Goal: Register for event/course

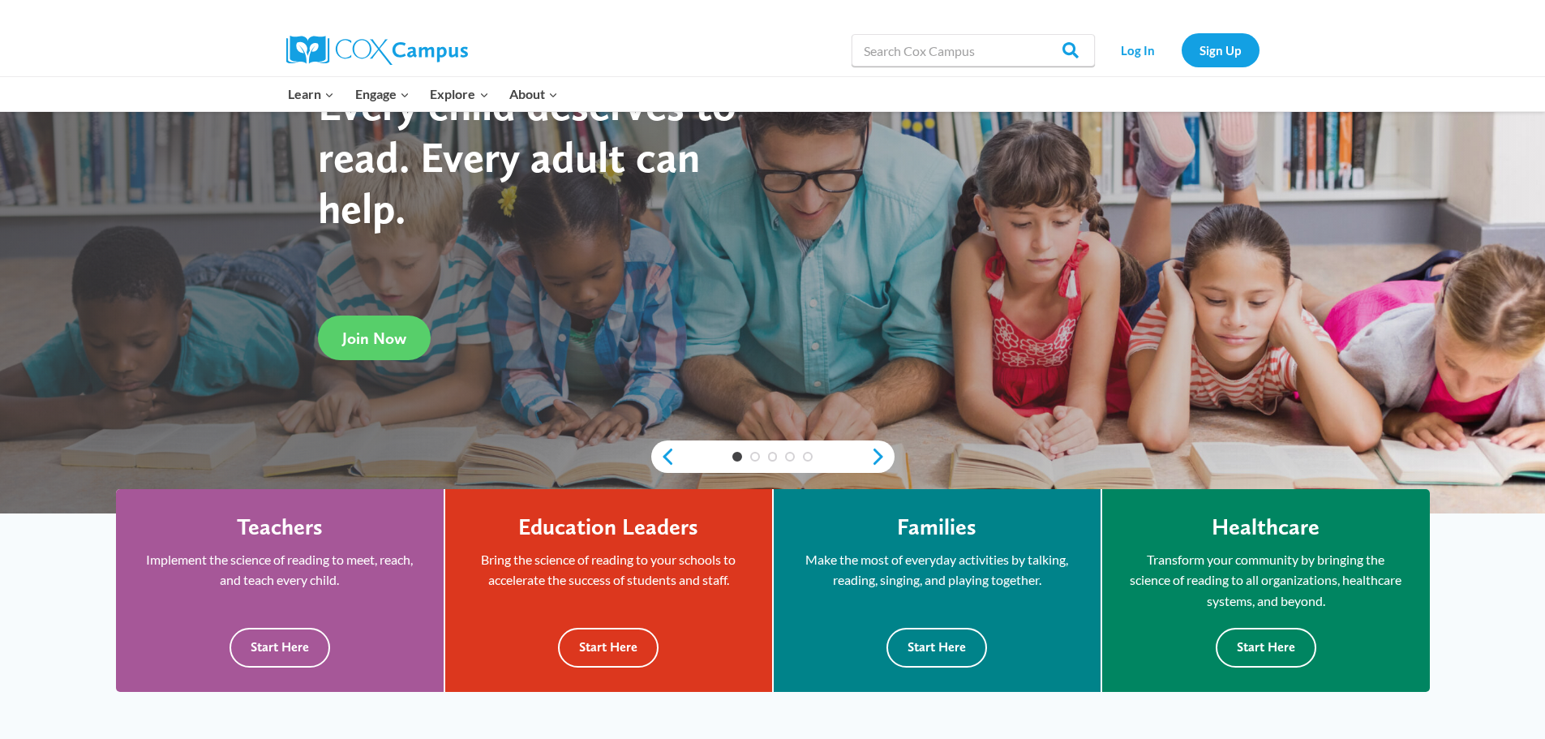
scroll to position [162, 0]
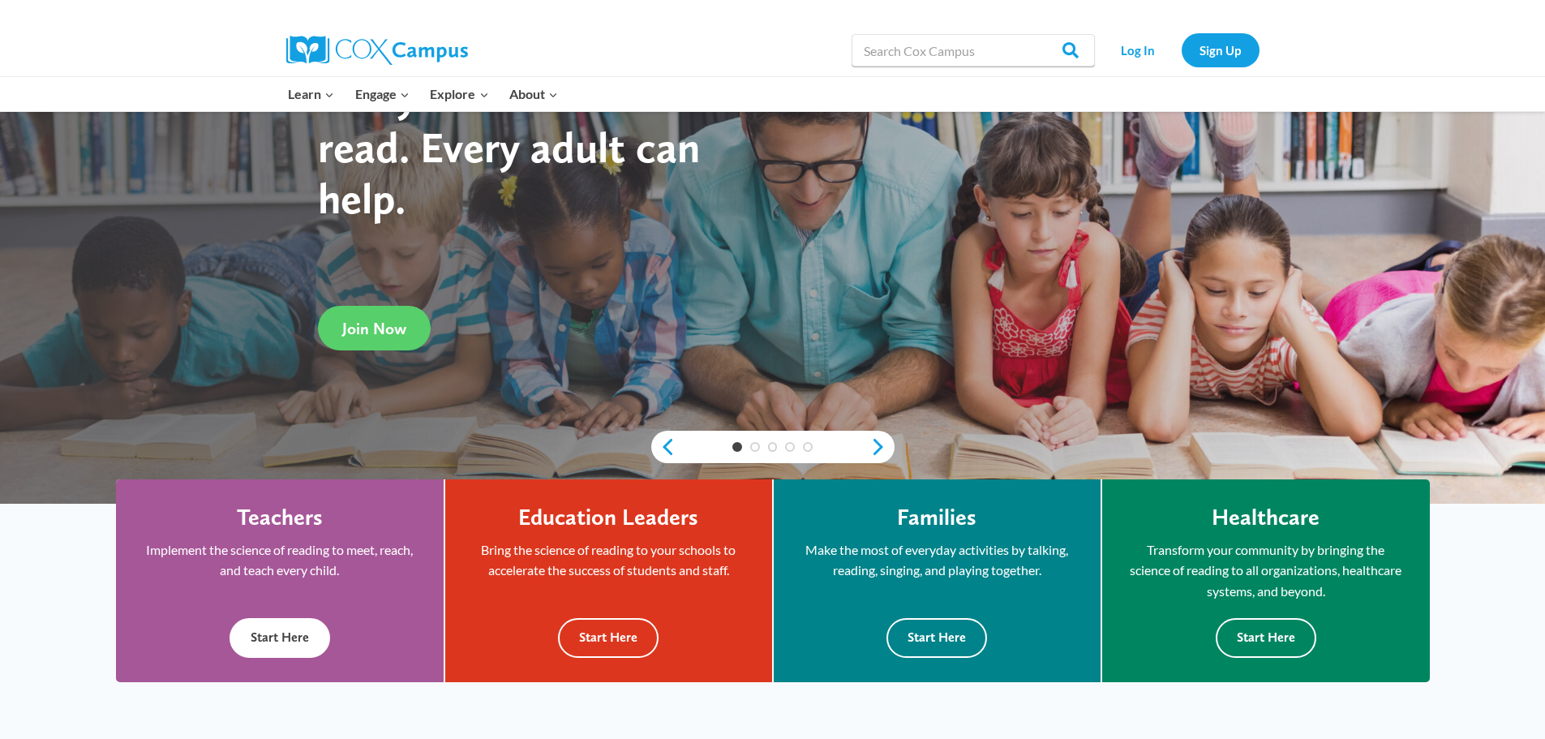
click at [275, 638] on button "Start Here" at bounding box center [280, 638] width 101 height 40
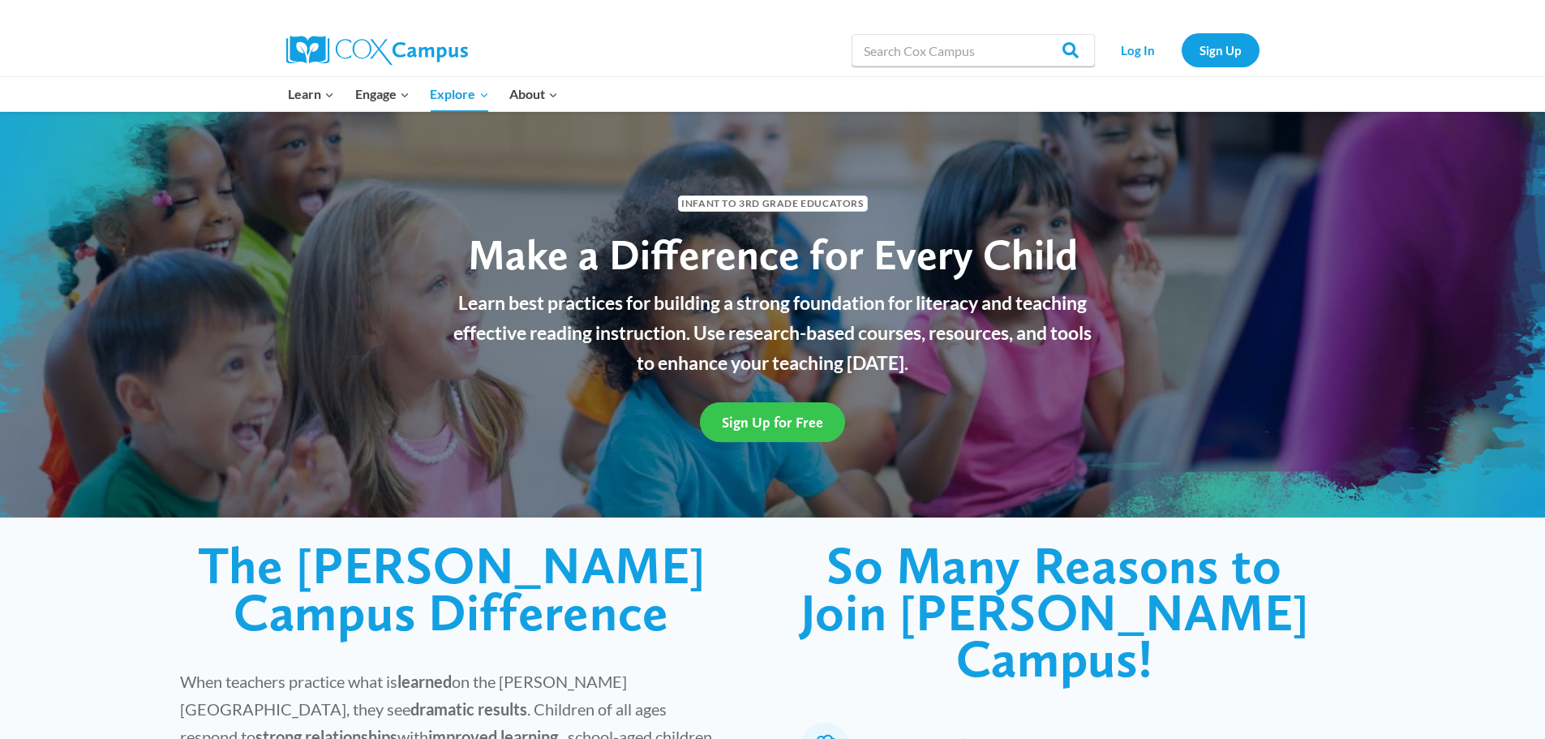
click at [804, 421] on span "Sign Up for Free" at bounding box center [772, 422] width 101 height 17
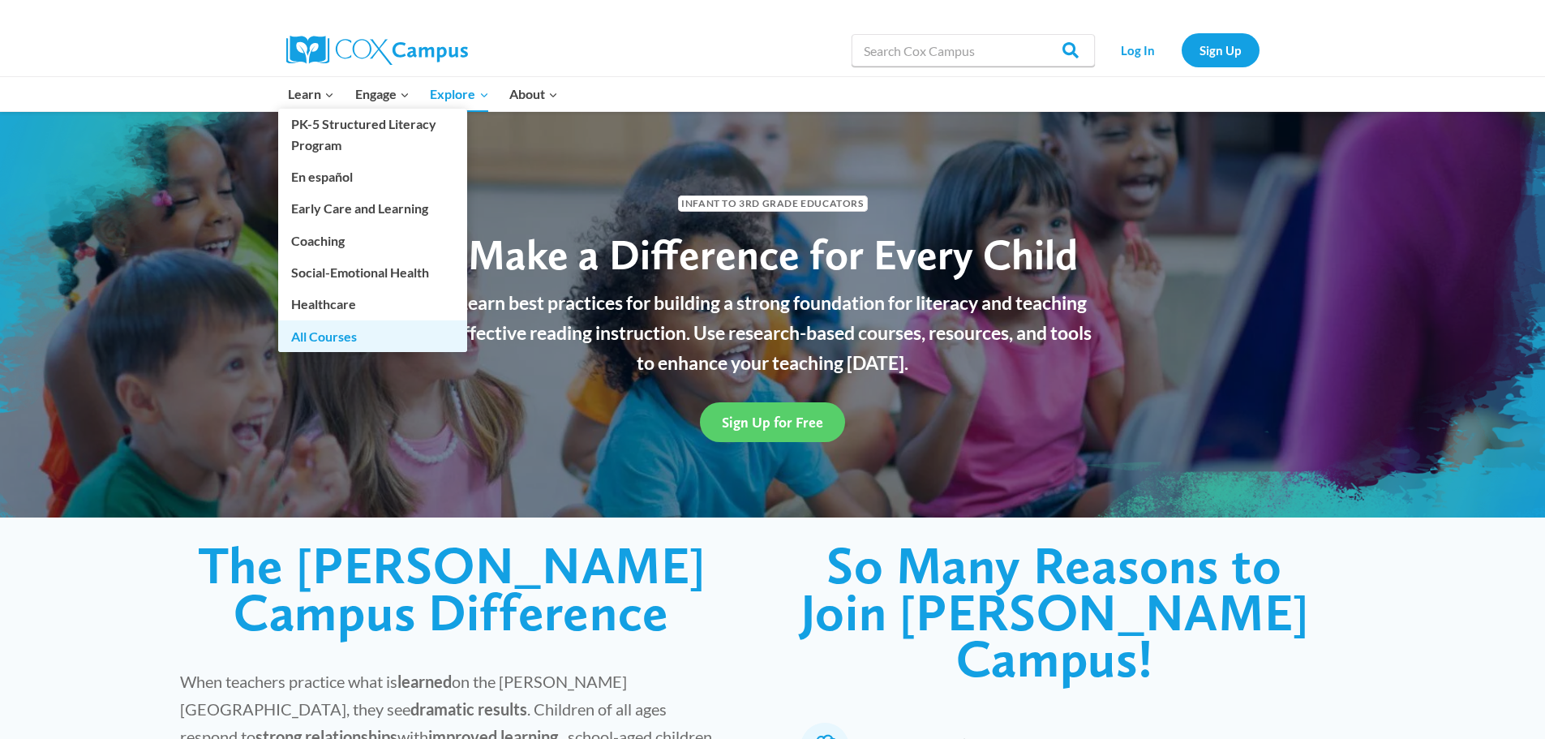
click at [336, 341] on link "All Courses" at bounding box center [372, 335] width 189 height 31
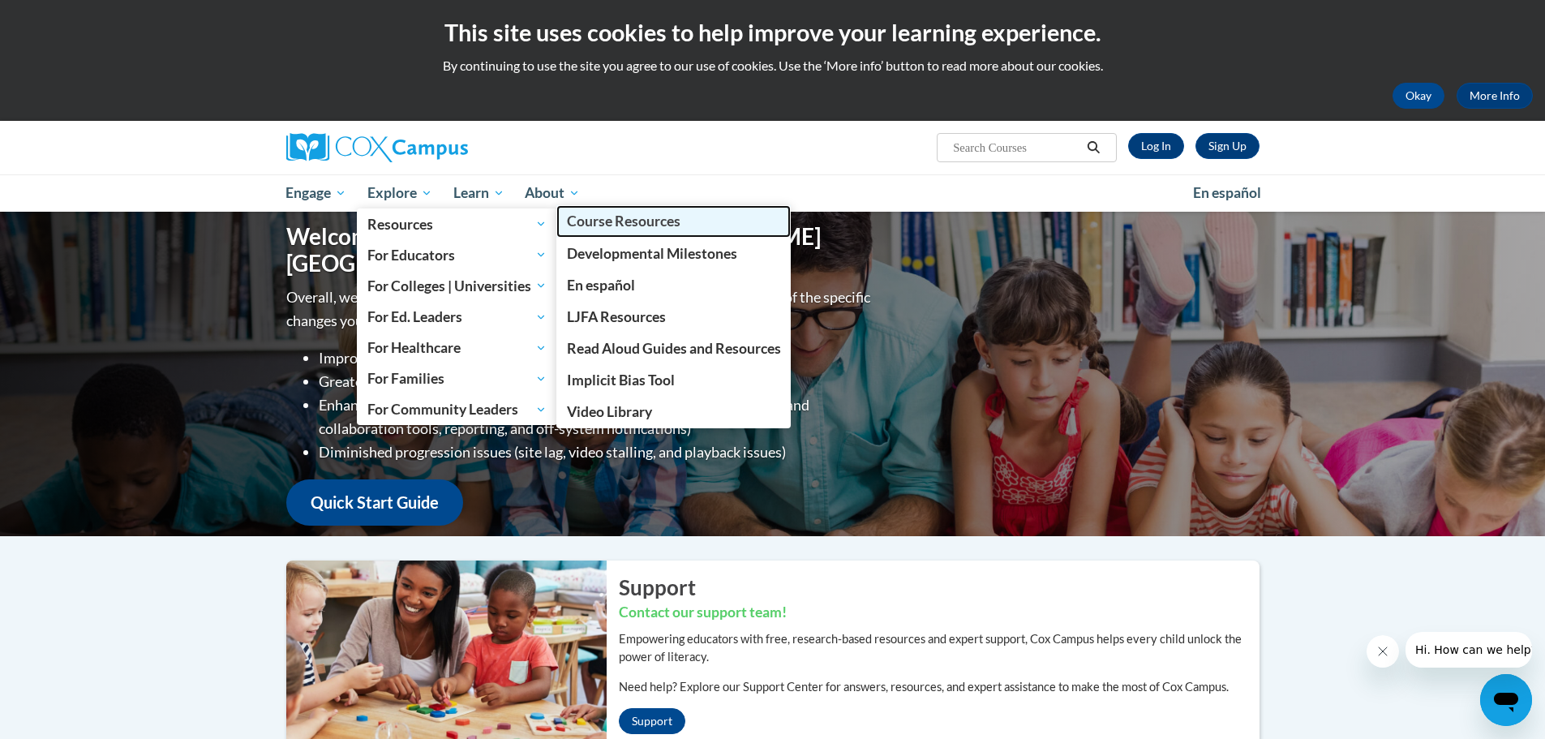
click at [629, 221] on span "Course Resources" at bounding box center [624, 221] width 114 height 17
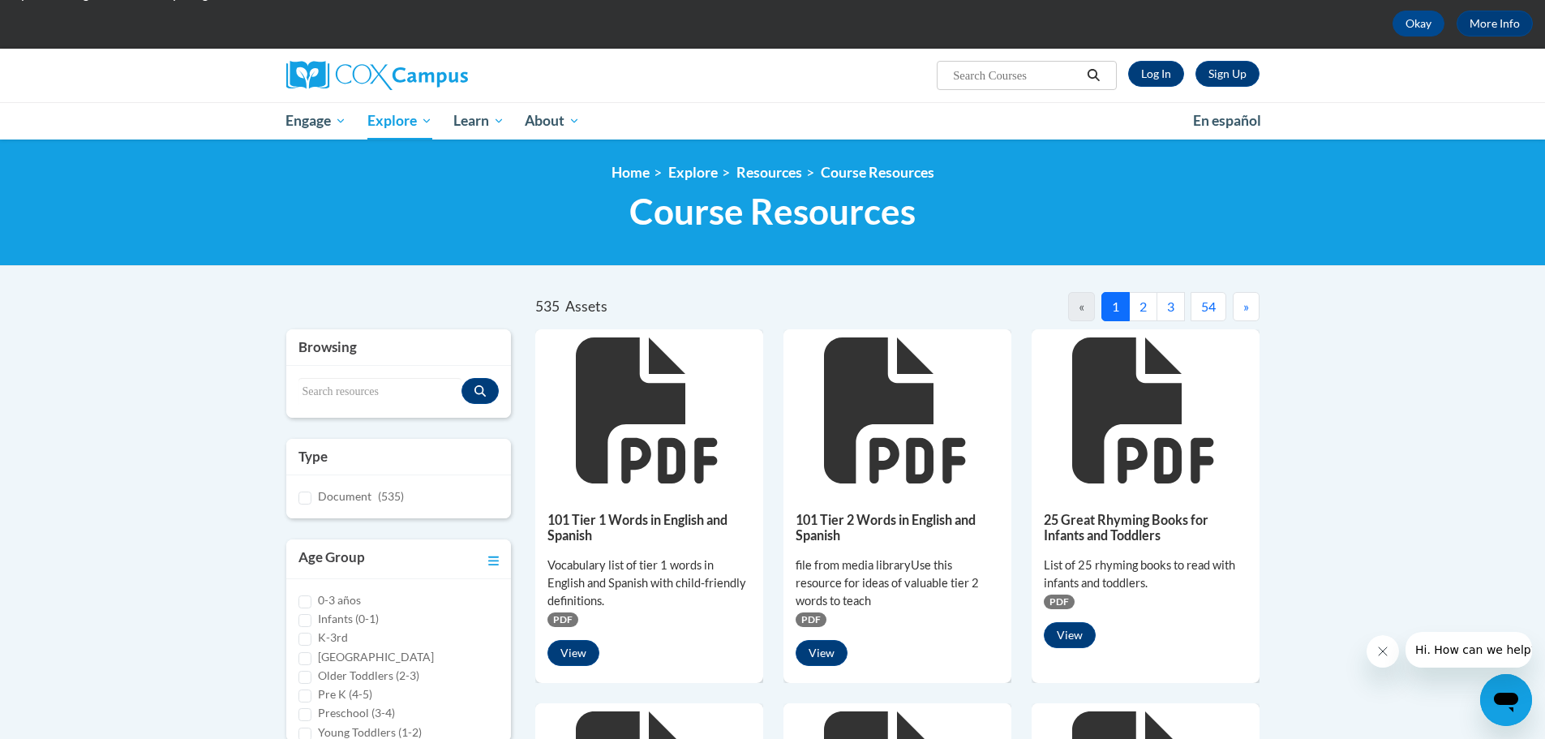
scroll to position [243, 0]
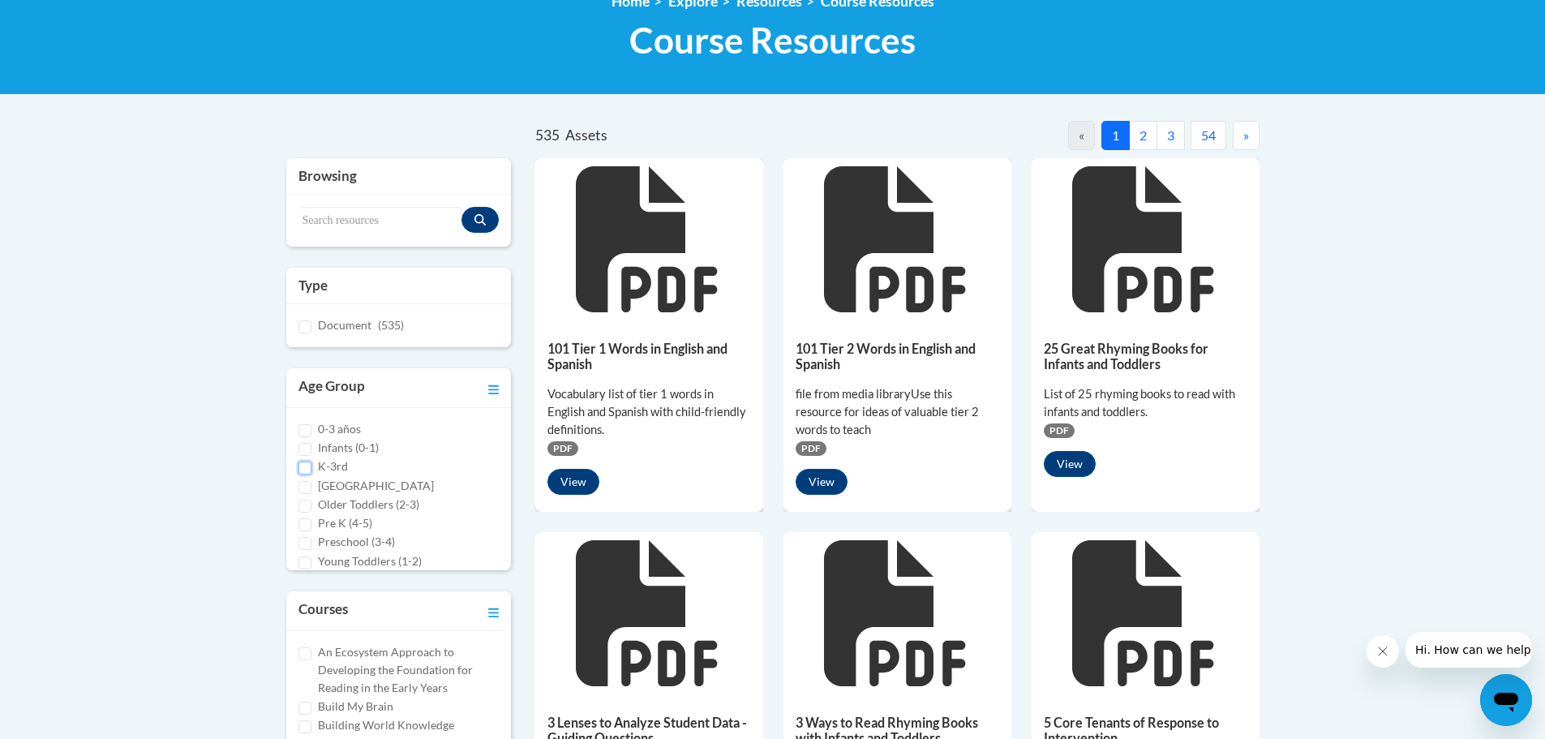
click at [302, 466] on input "K-3rd" at bounding box center [304, 468] width 13 height 13
checkbox input "true"
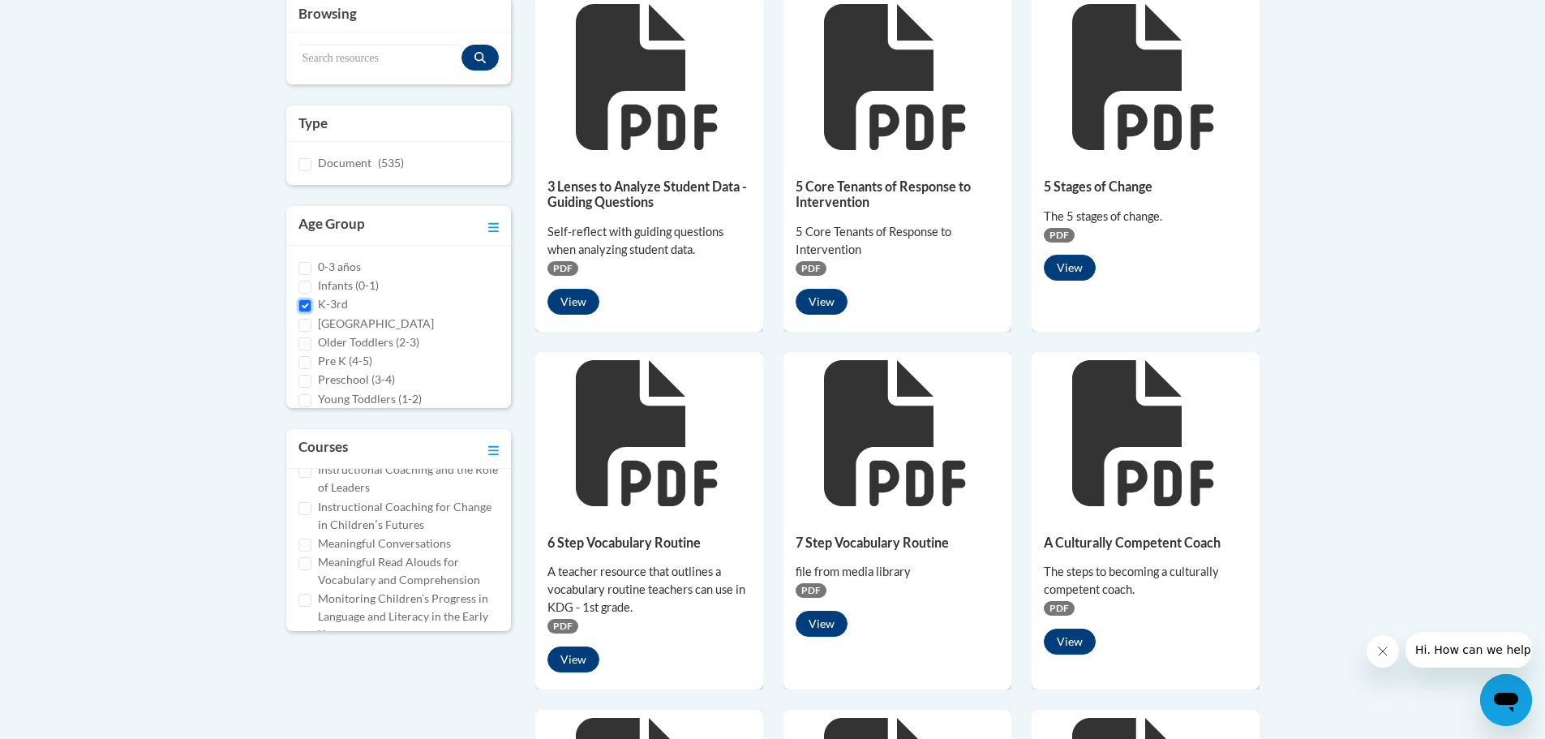
scroll to position [324, 0]
click at [300, 554] on input "Meaningful Read Alouds for Vocabulary and Comprehension" at bounding box center [304, 554] width 13 height 13
checkbox input "true"
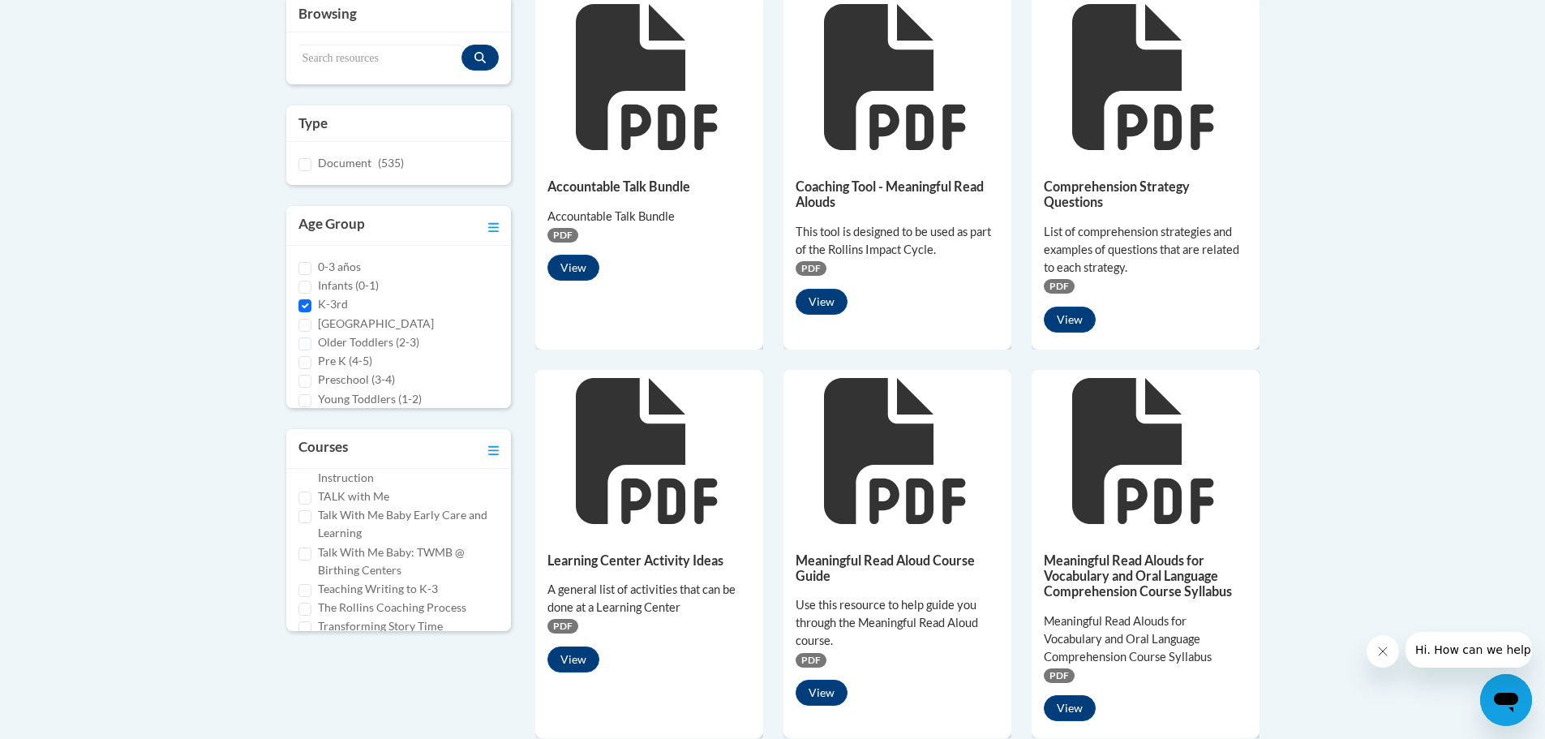
scroll to position [1063, 0]
click at [307, 584] on input "Transforming Story Time" at bounding box center [304, 590] width 13 height 13
checkbox input "true"
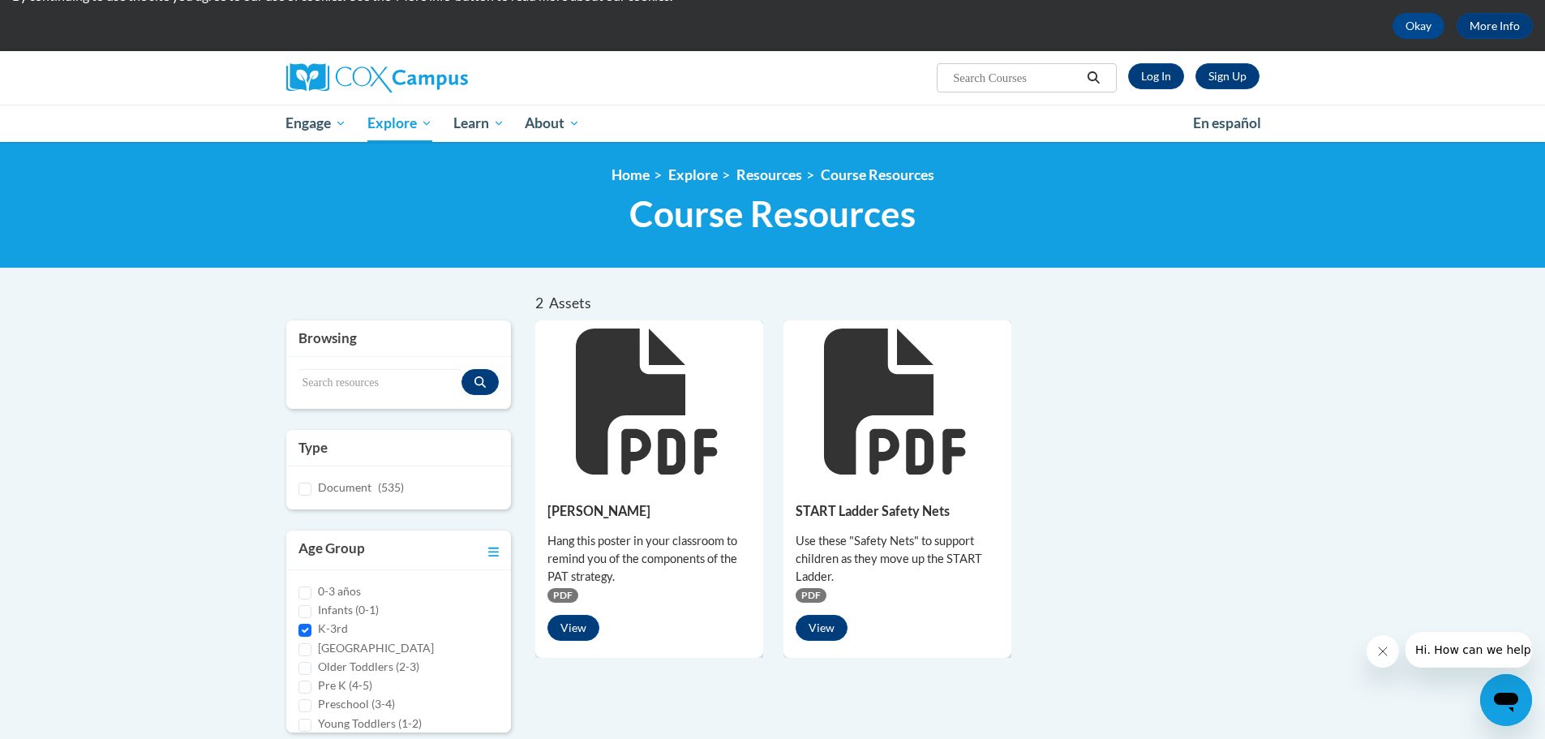
scroll to position [0, 0]
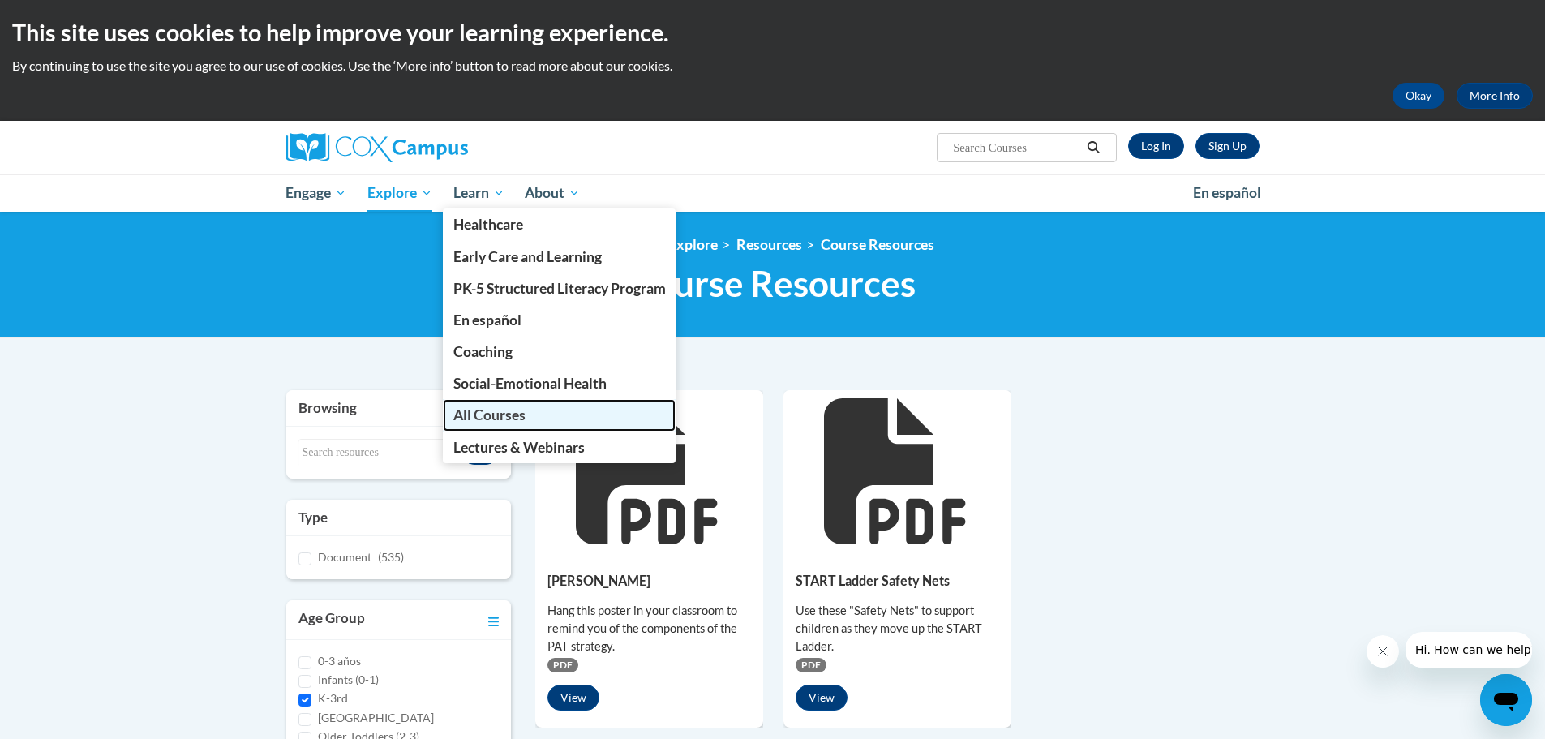
click at [488, 415] on span "All Courses" at bounding box center [489, 414] width 72 height 17
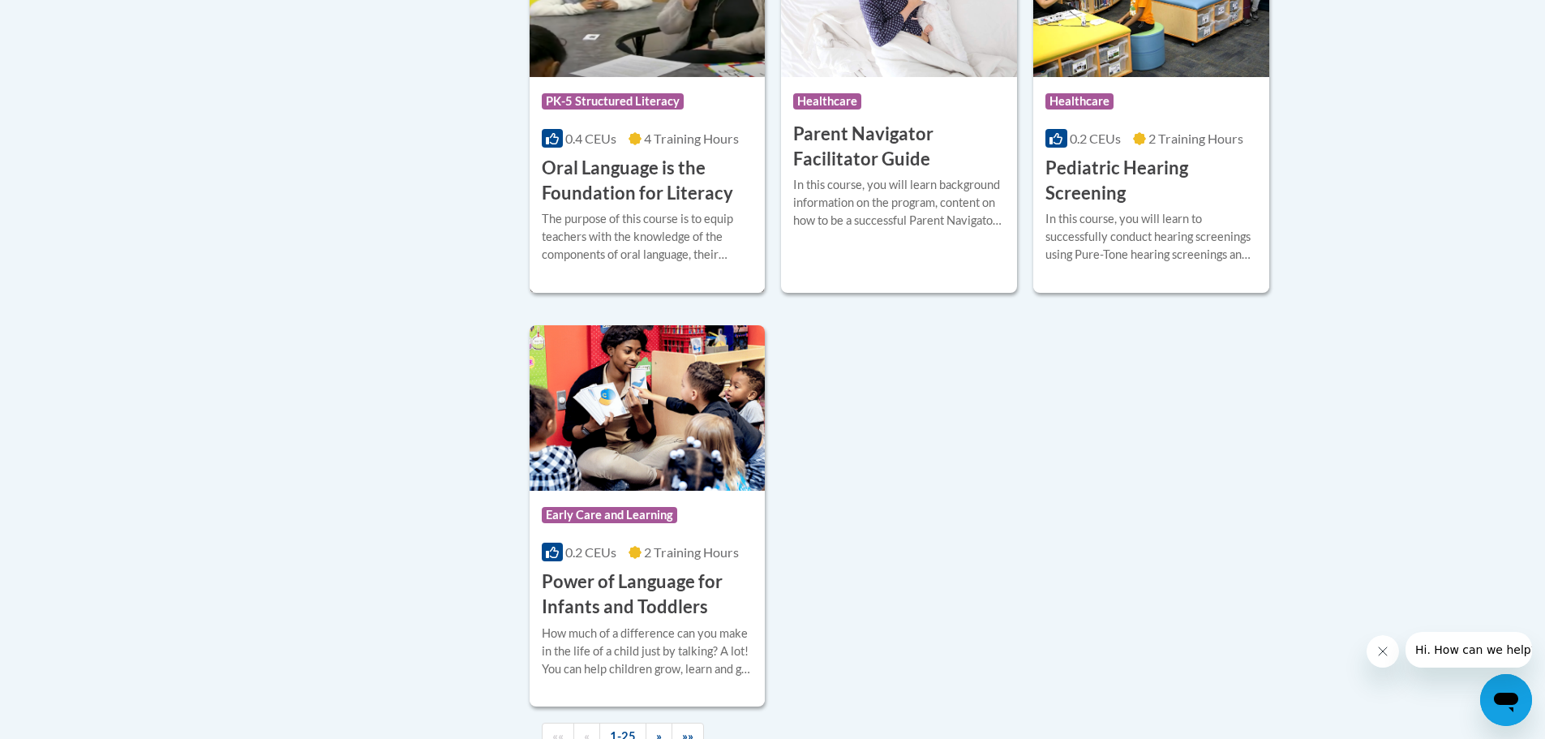
scroll to position [3650, 0]
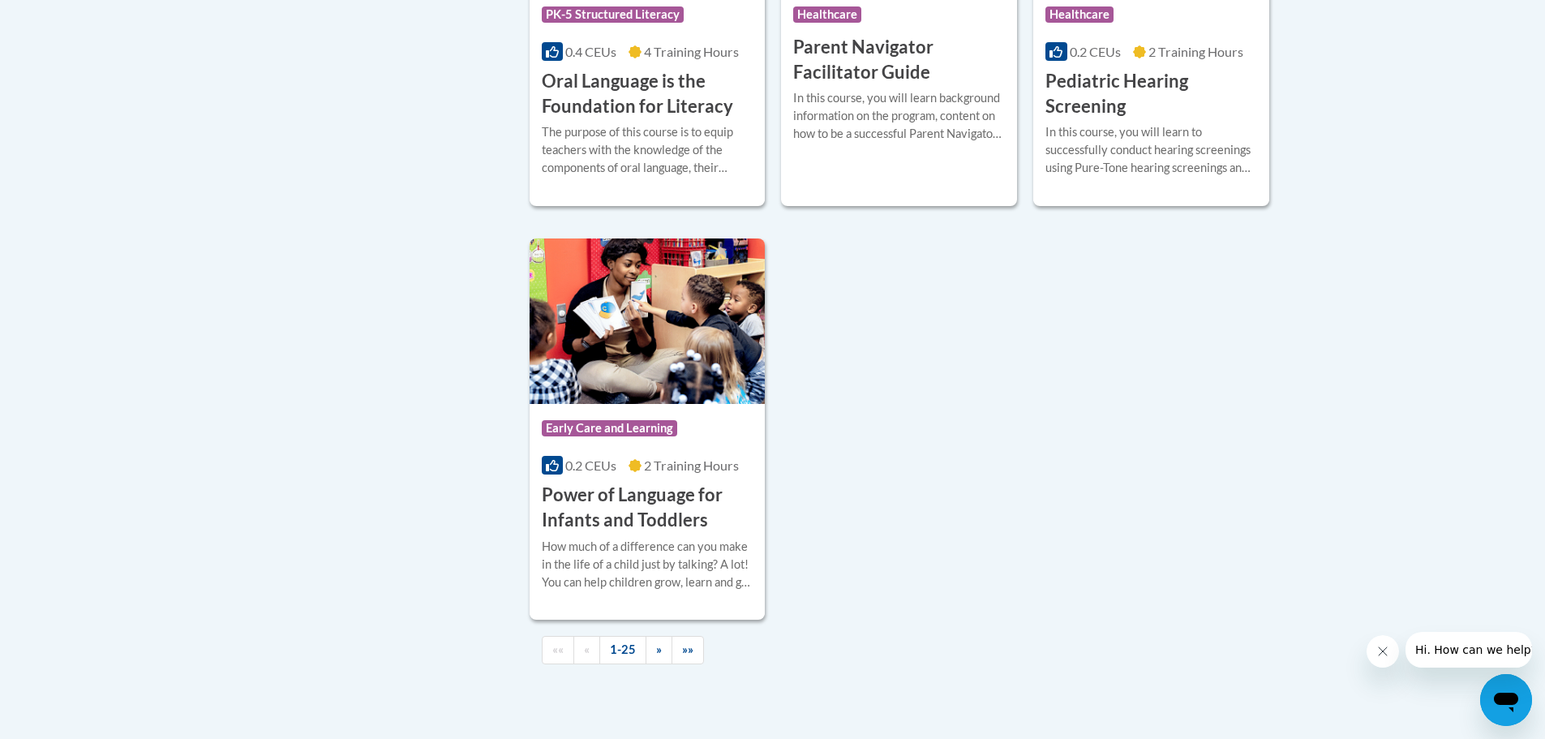
drag, startPoint x: 580, startPoint y: 520, endPoint x: 827, endPoint y: 474, distance: 251.7
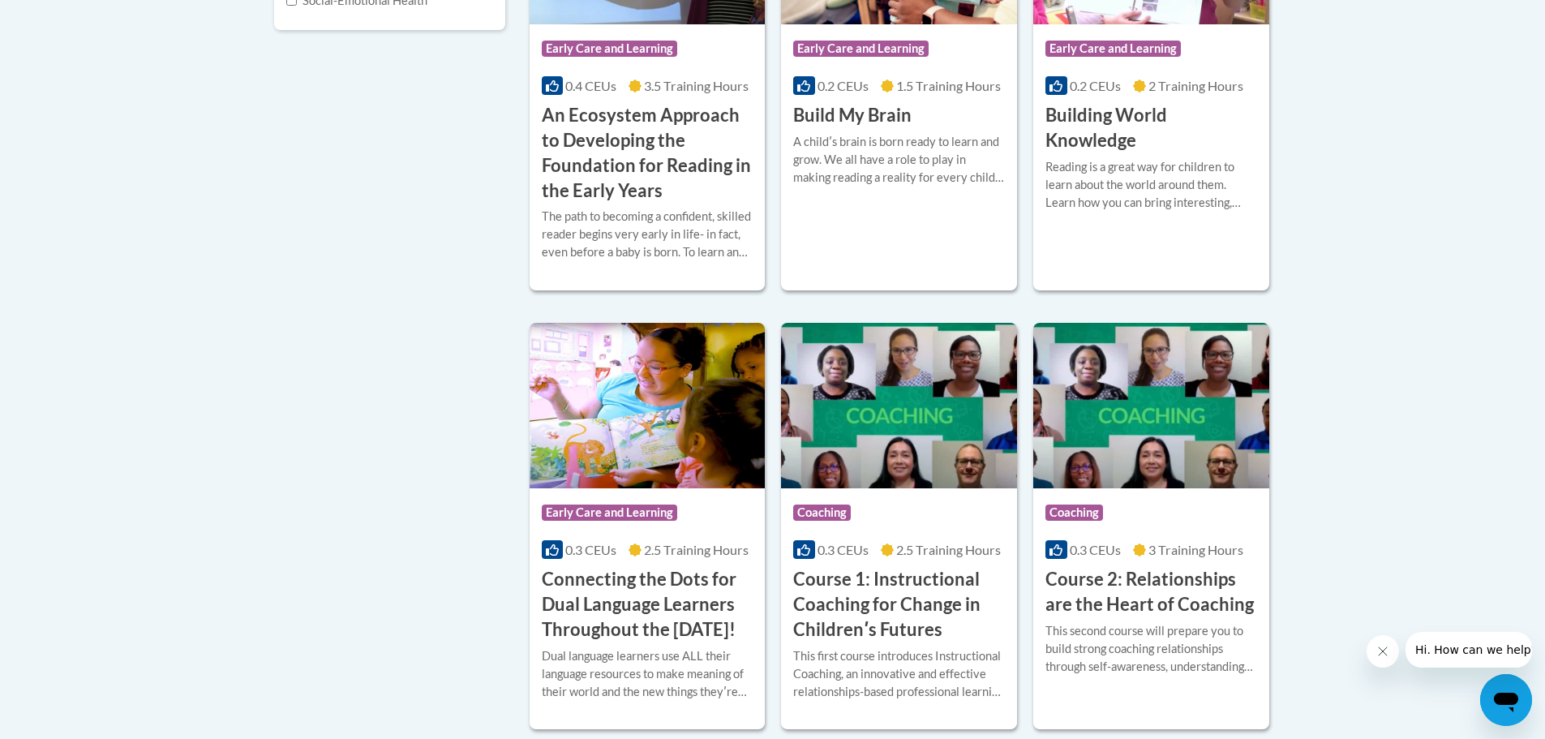
scroll to position [0, 0]
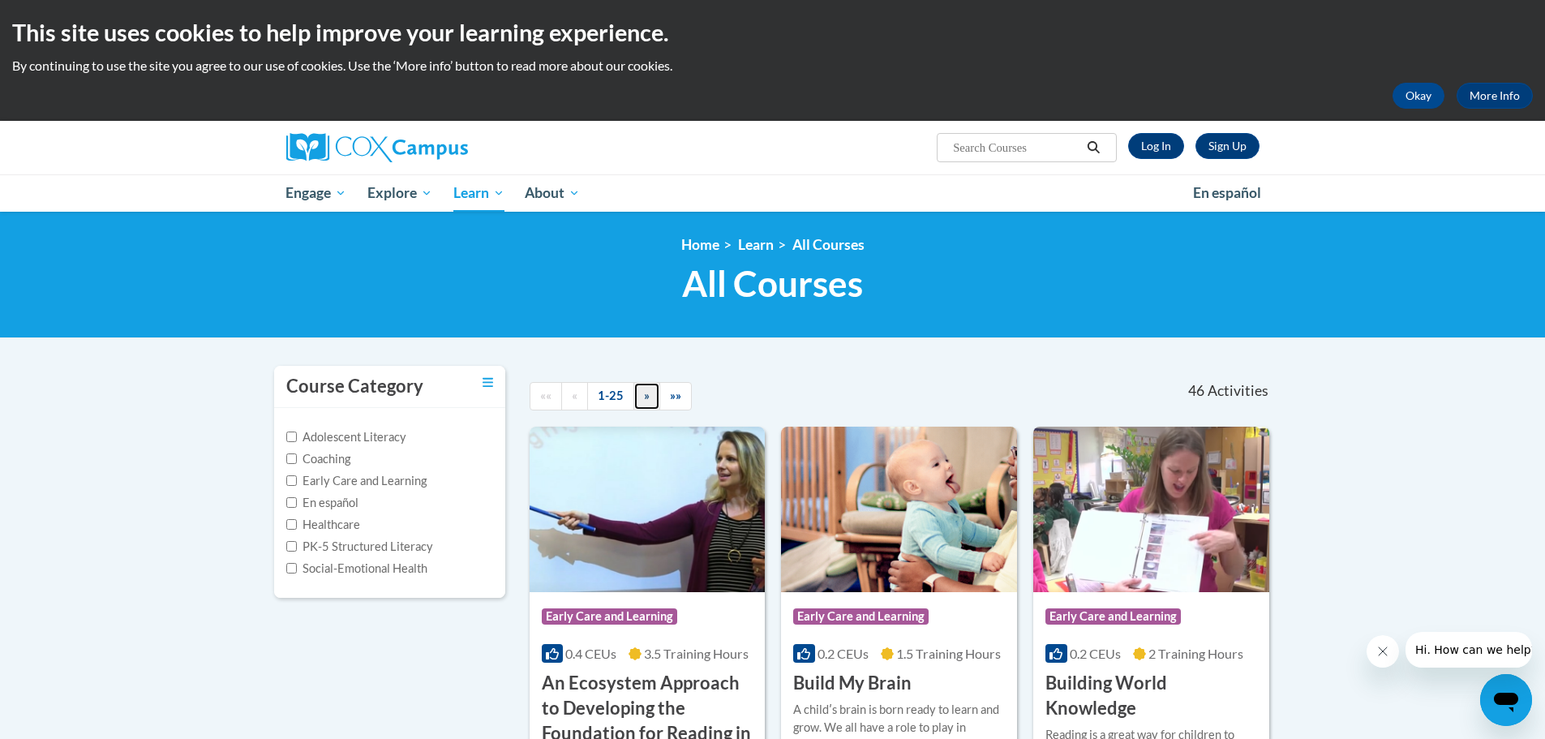
click at [642, 403] on link "»" at bounding box center [646, 396] width 27 height 28
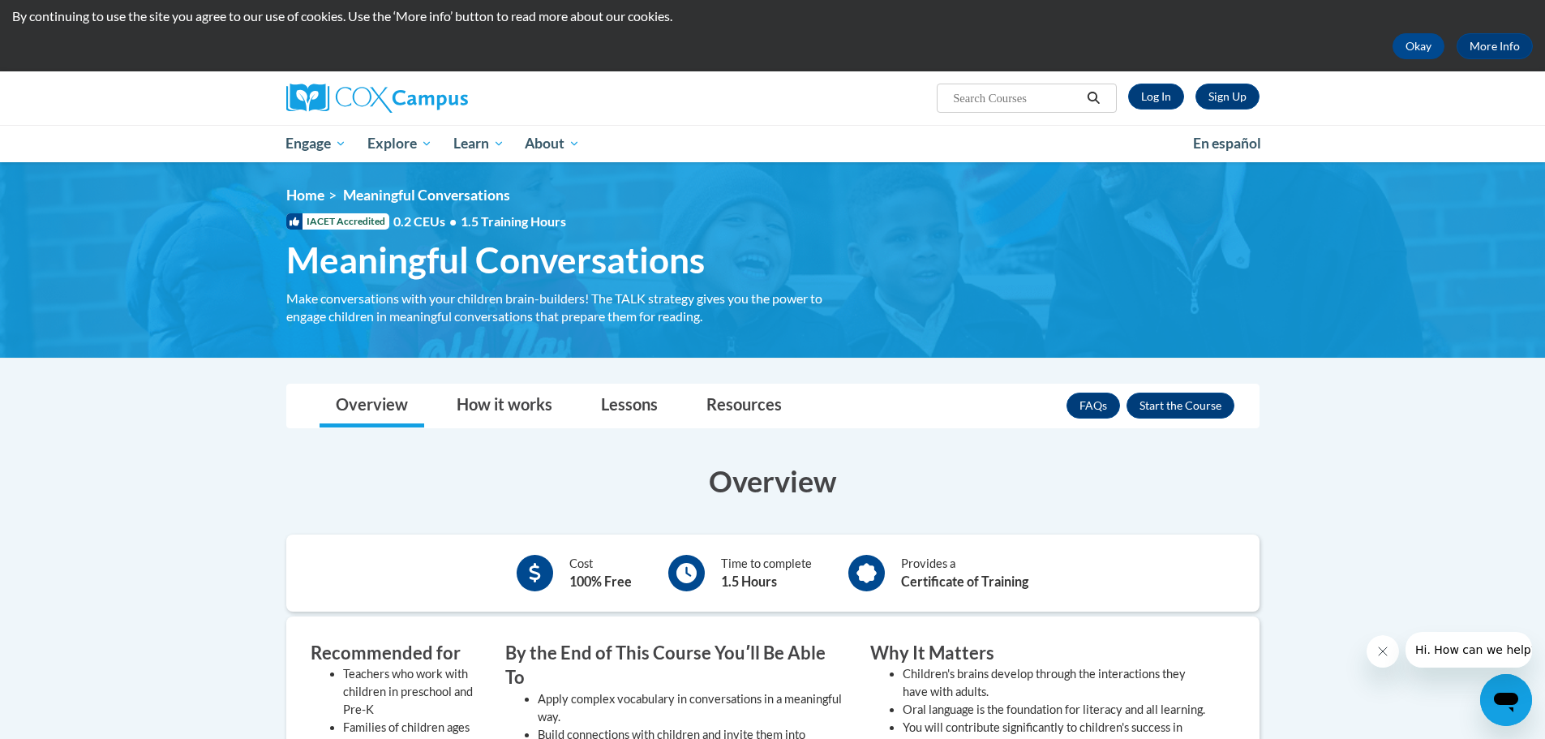
scroll to position [243, 0]
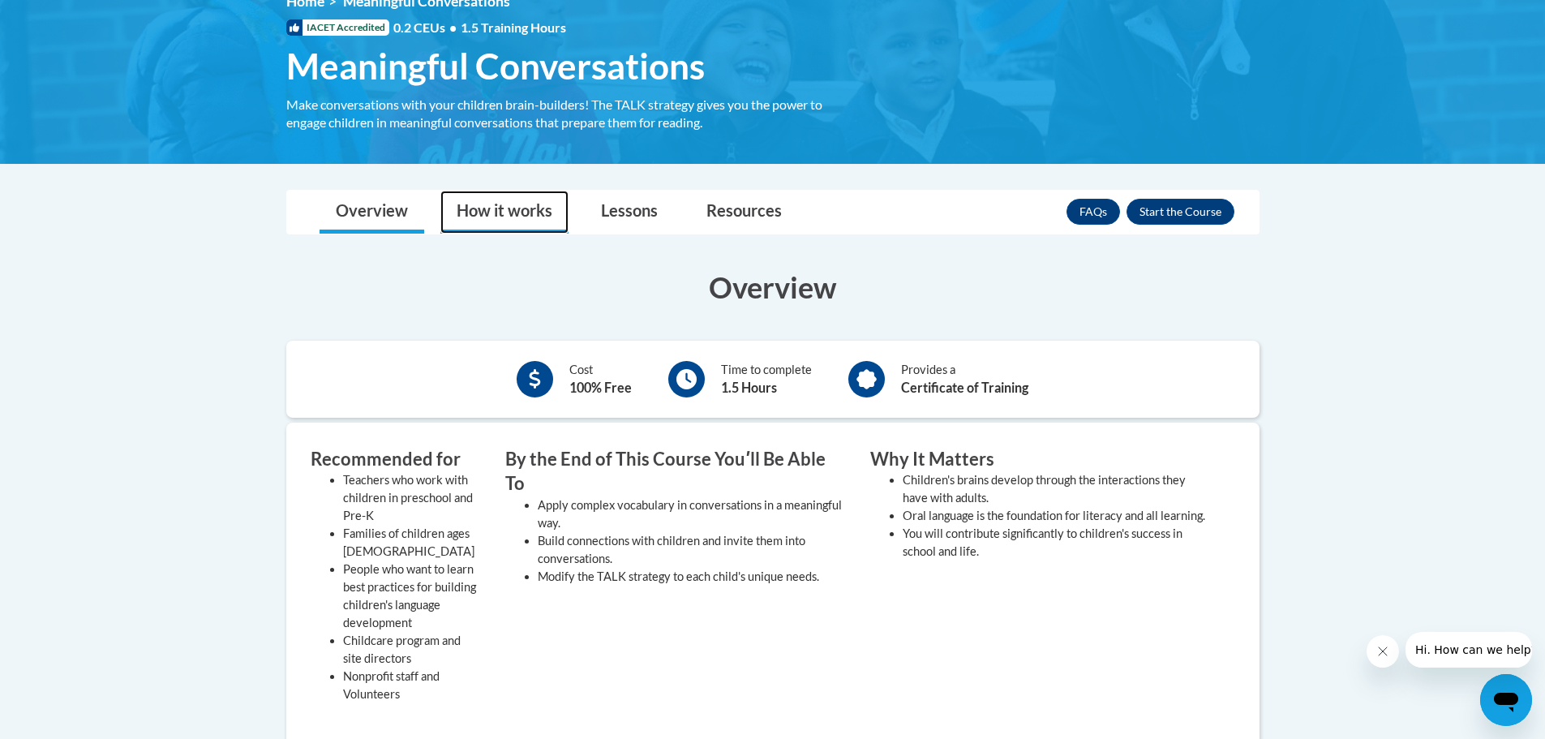
click at [524, 214] on link "How it works" at bounding box center [504, 212] width 128 height 43
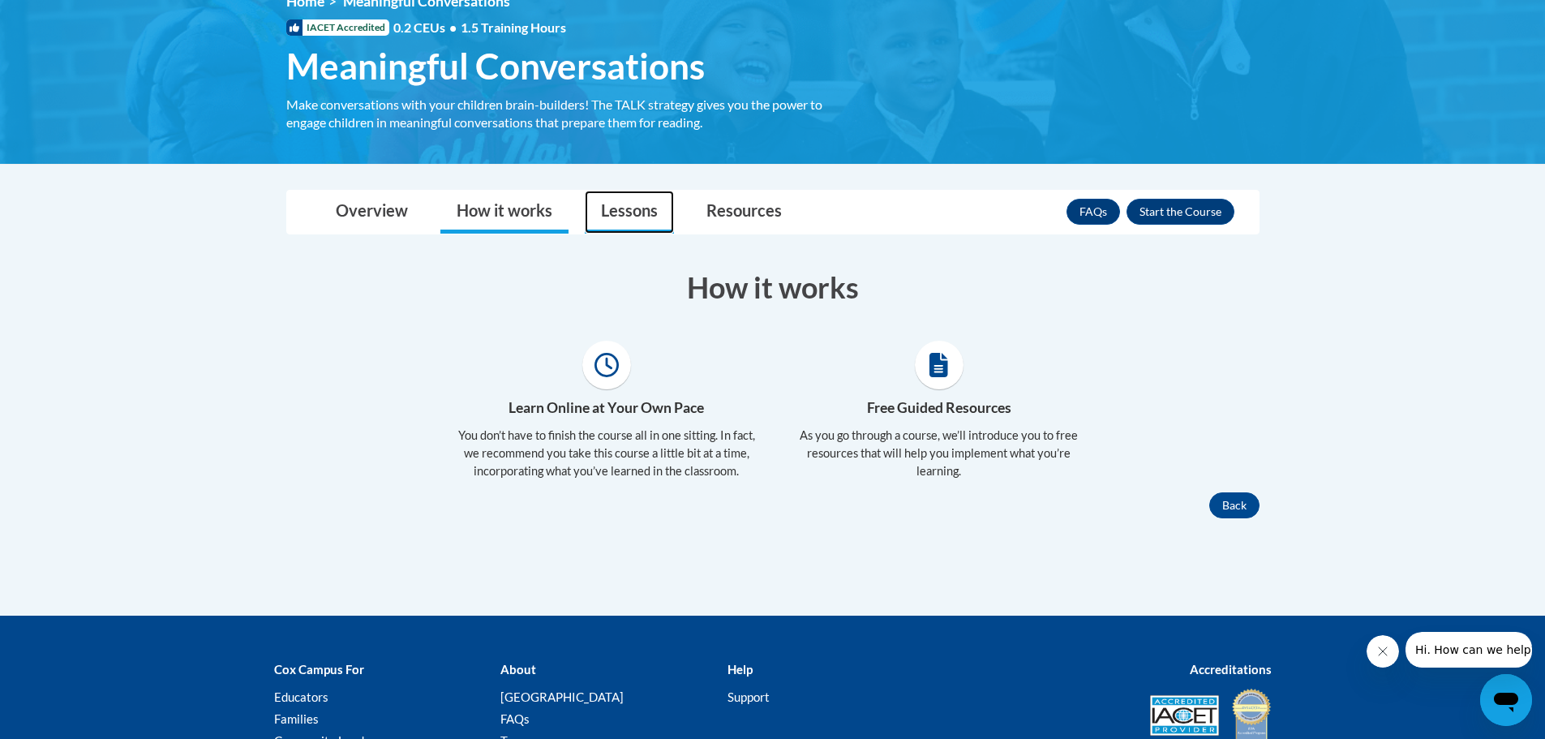
click at [624, 208] on link "Lessons" at bounding box center [629, 212] width 89 height 43
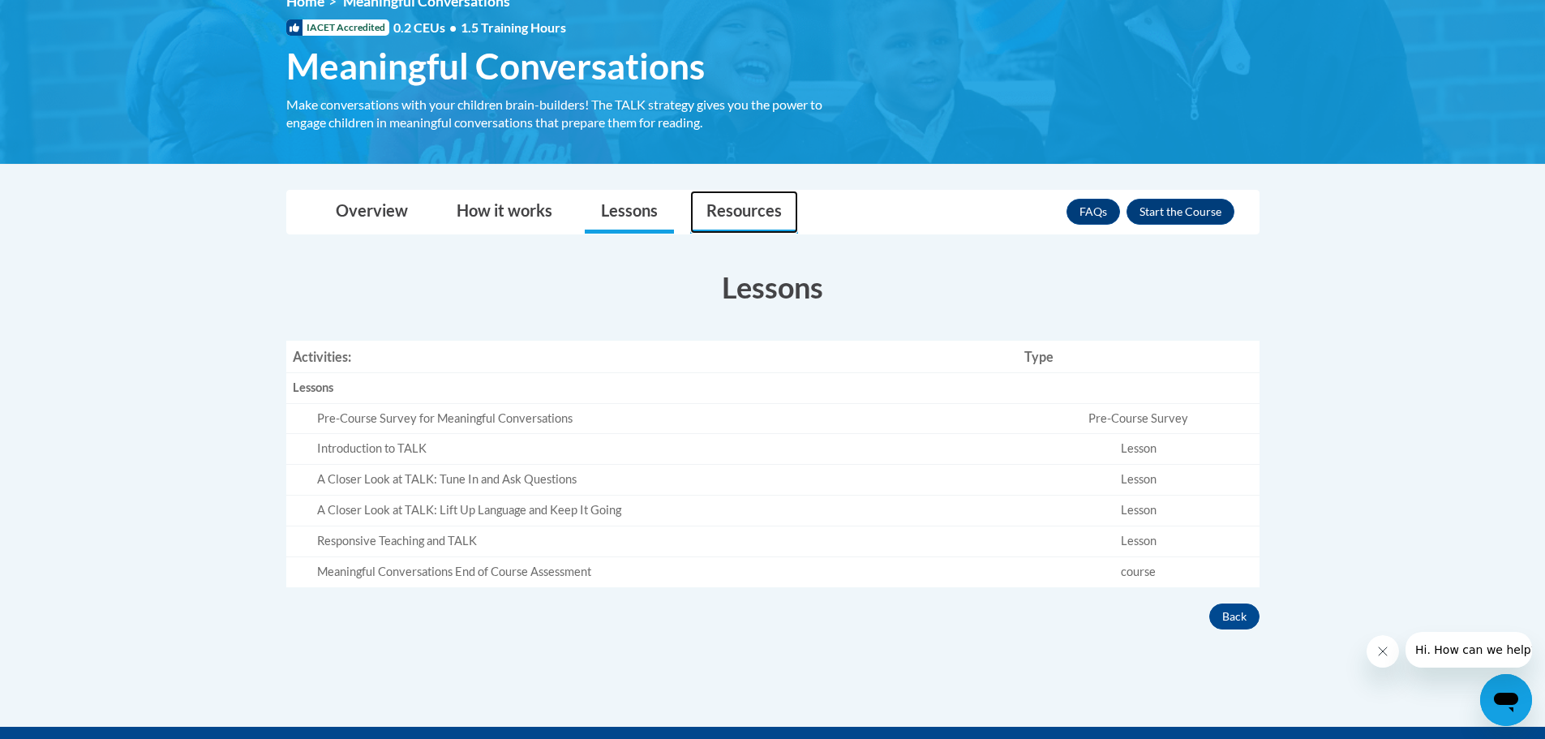
click at [750, 212] on link "Resources" at bounding box center [744, 212] width 108 height 43
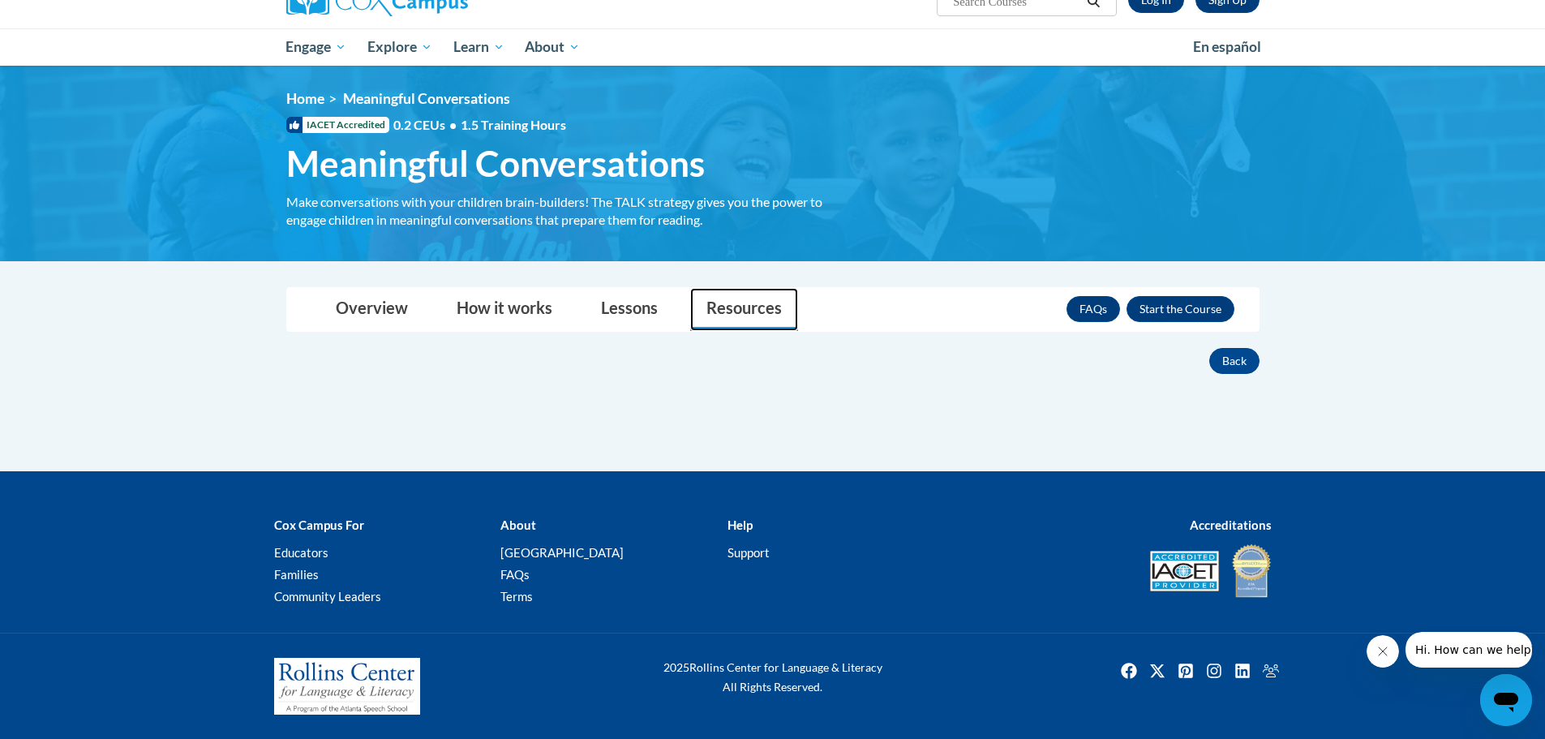
scroll to position [146, 0]
click at [1165, 312] on button "Enroll" at bounding box center [1181, 309] width 108 height 26
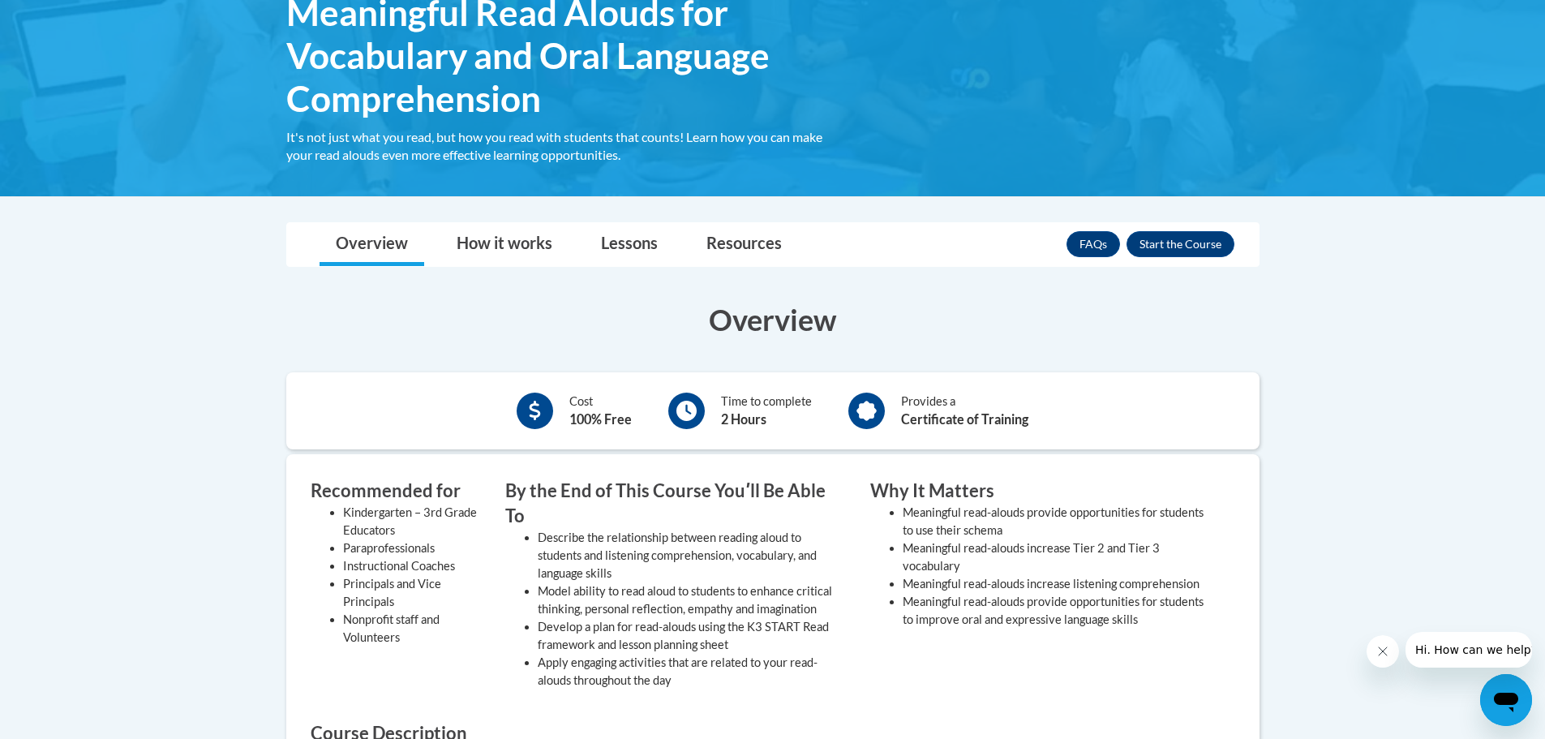
scroll to position [324, 0]
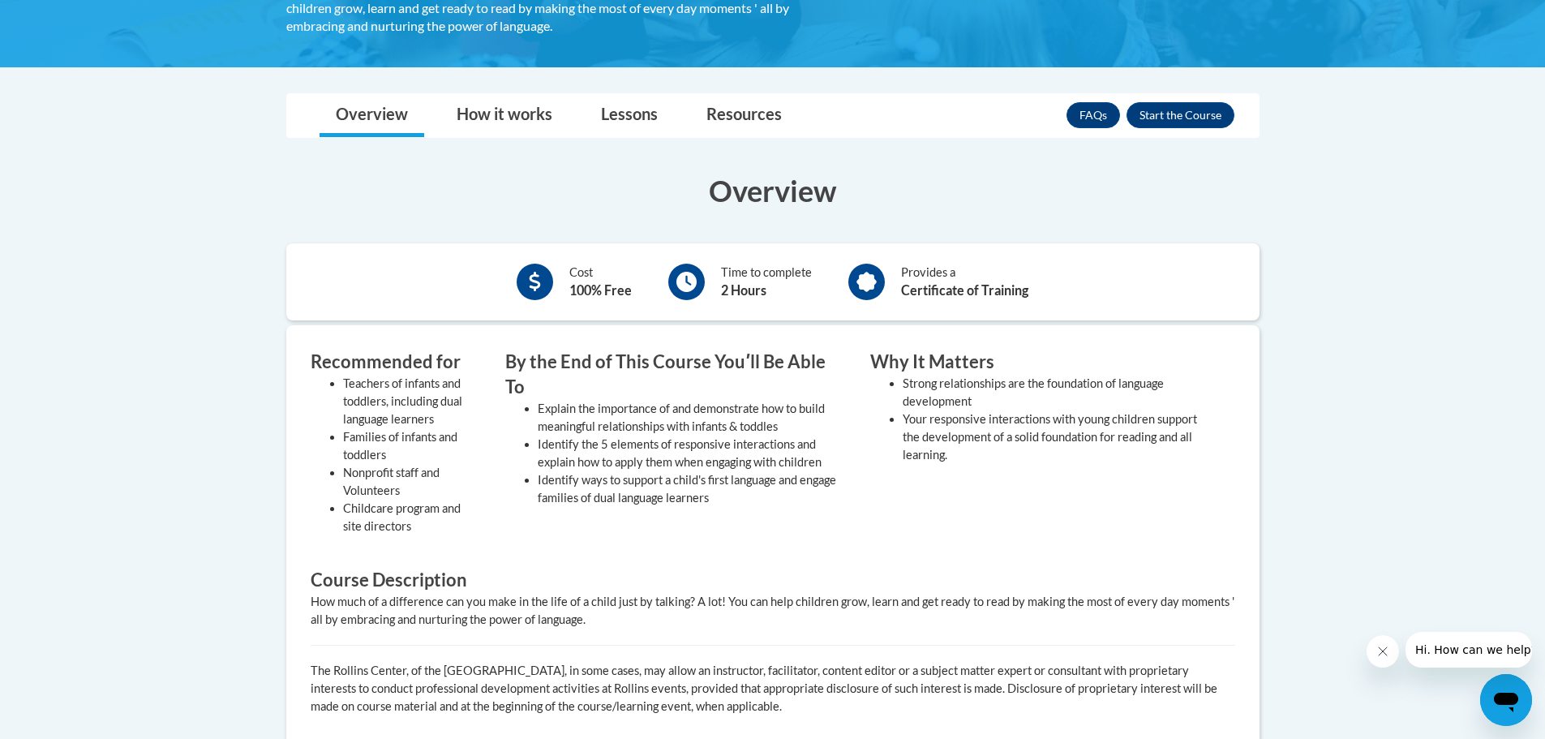
scroll to position [406, 0]
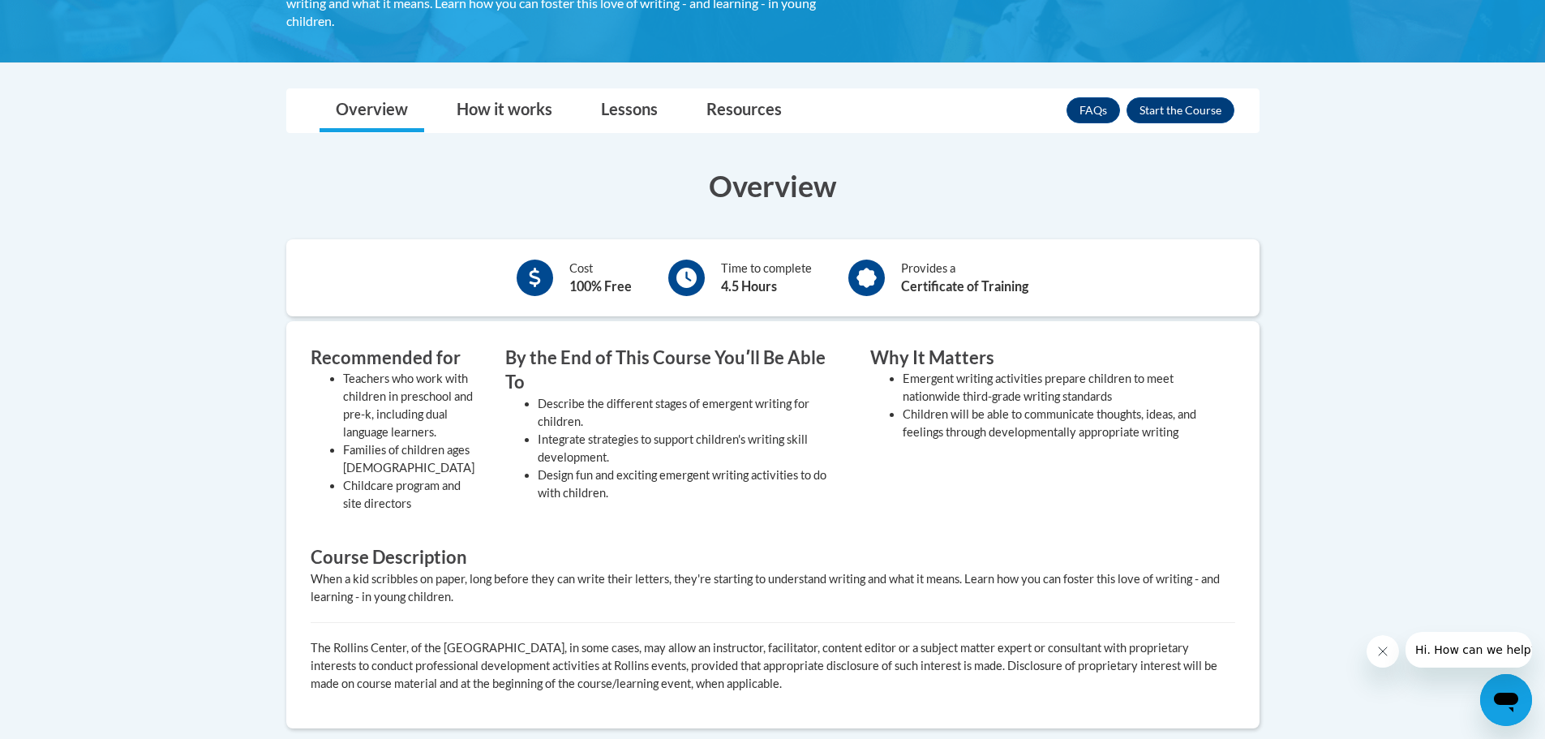
scroll to position [406, 0]
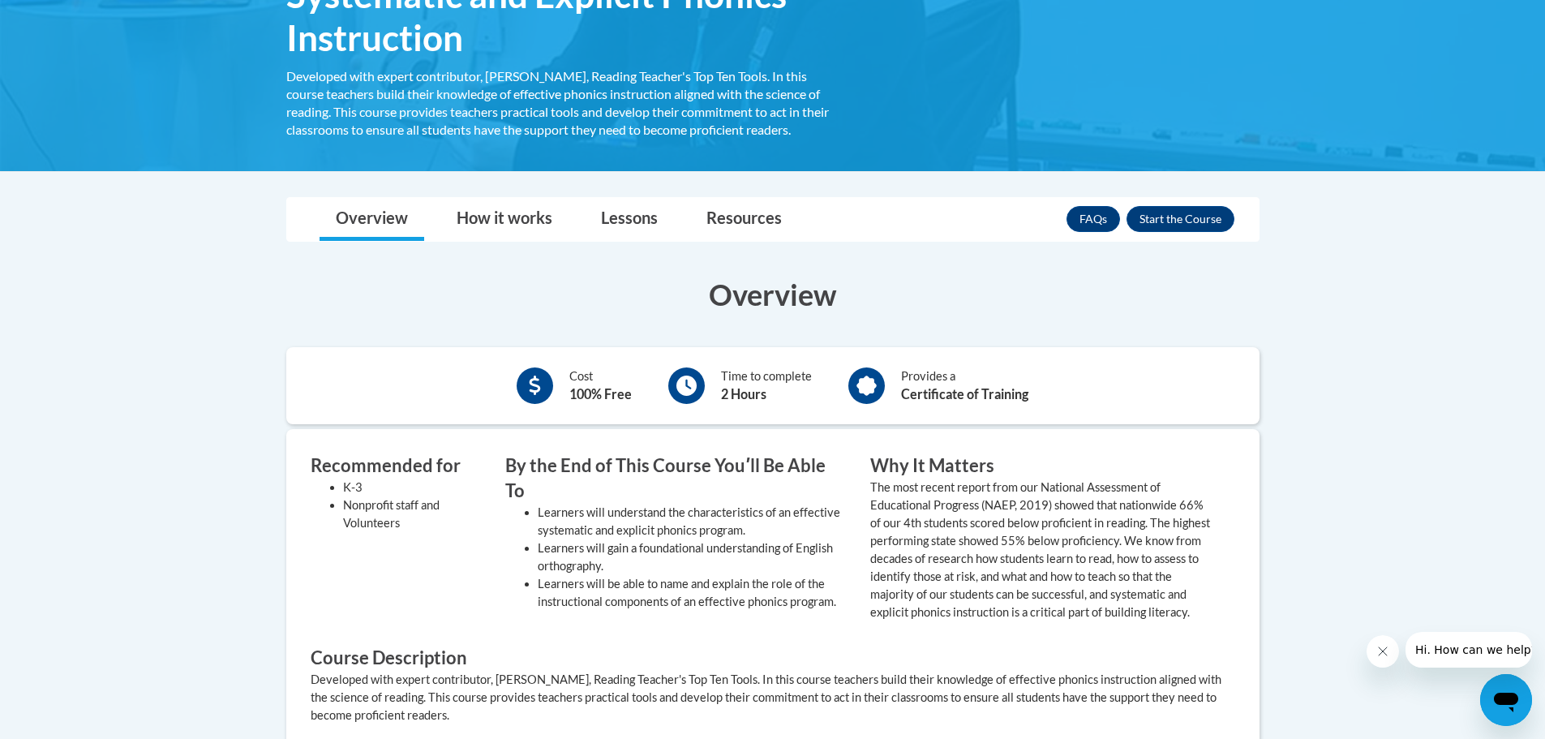
scroll to position [324, 0]
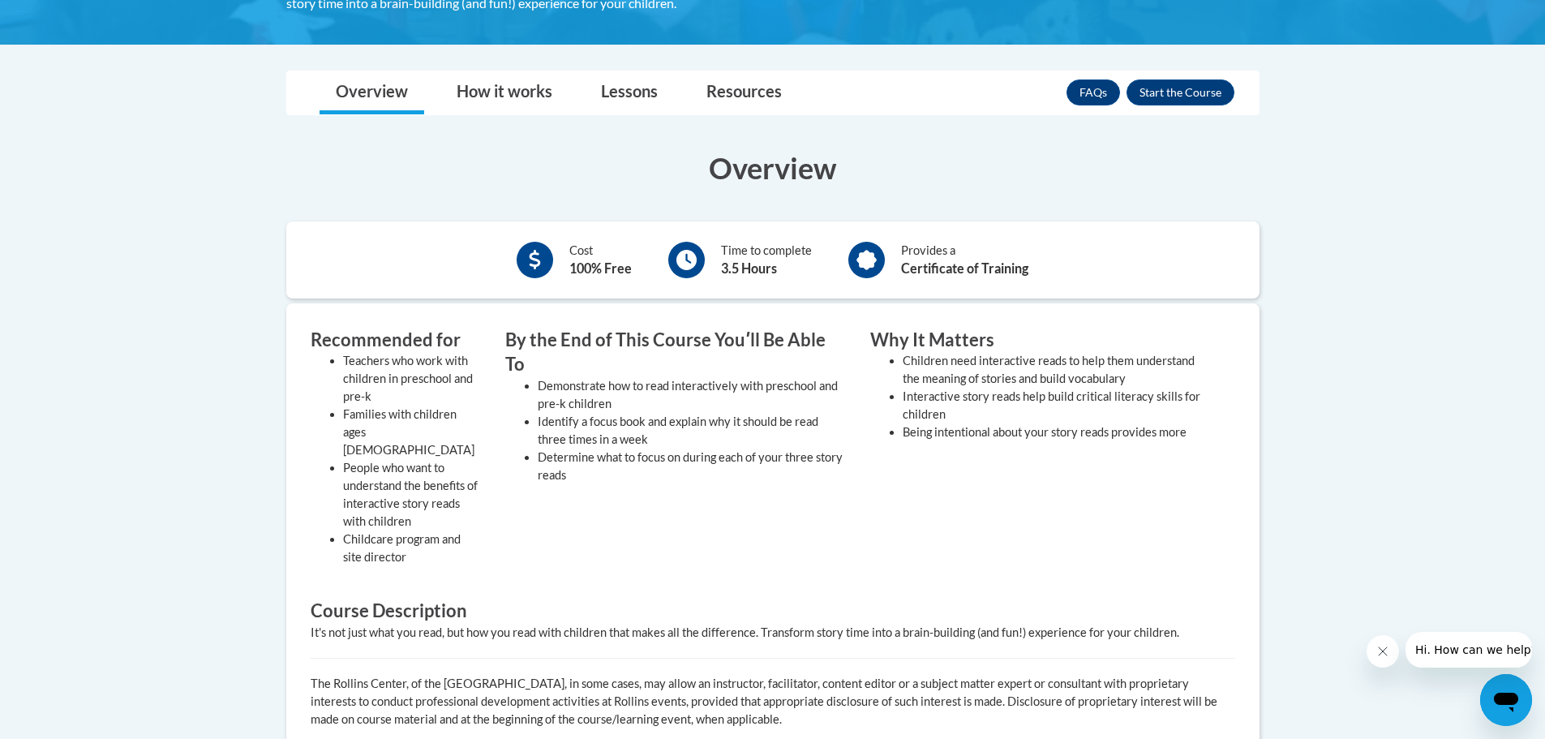
scroll to position [406, 0]
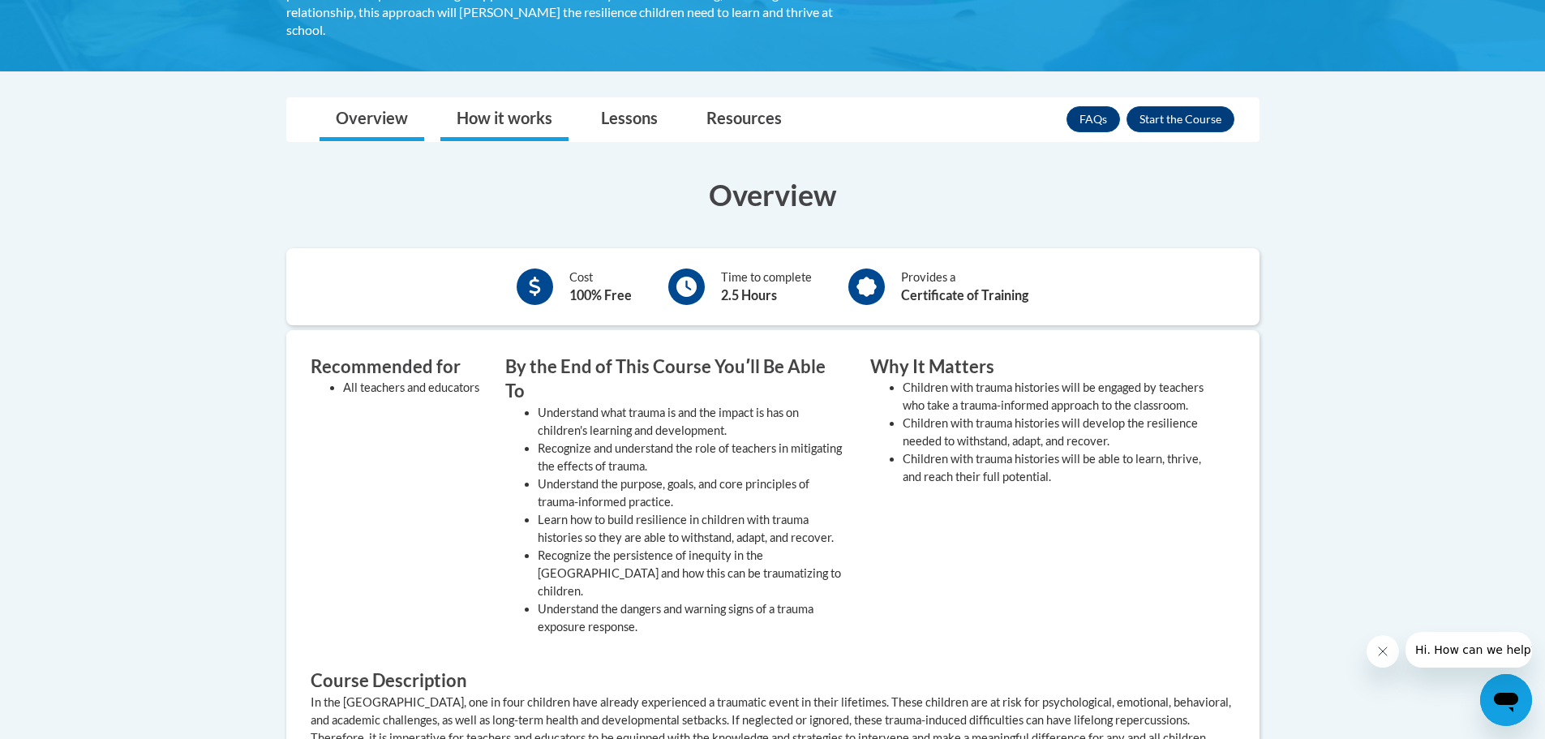
scroll to position [487, 0]
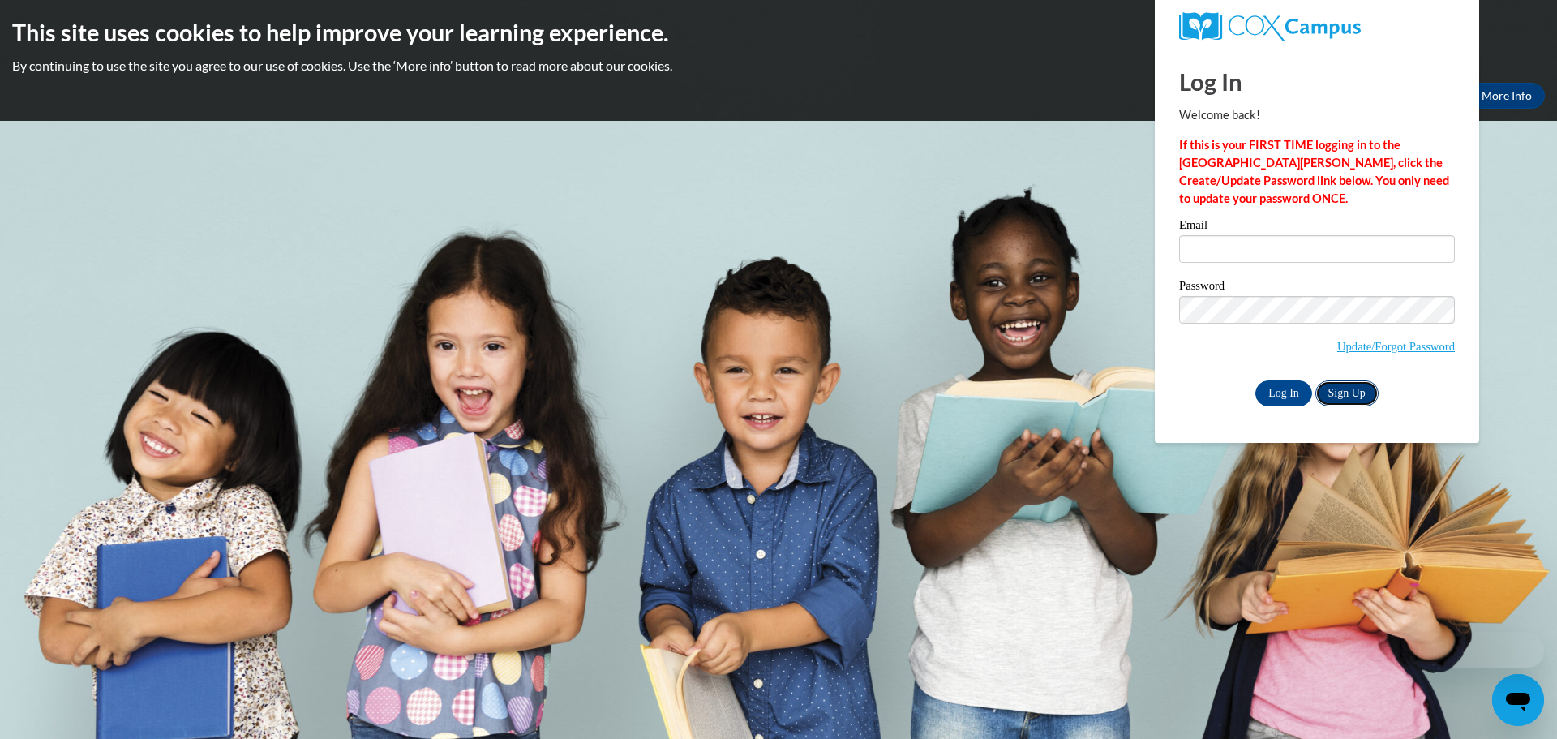
click at [1343, 393] on link "Sign Up" at bounding box center [1347, 393] width 63 height 26
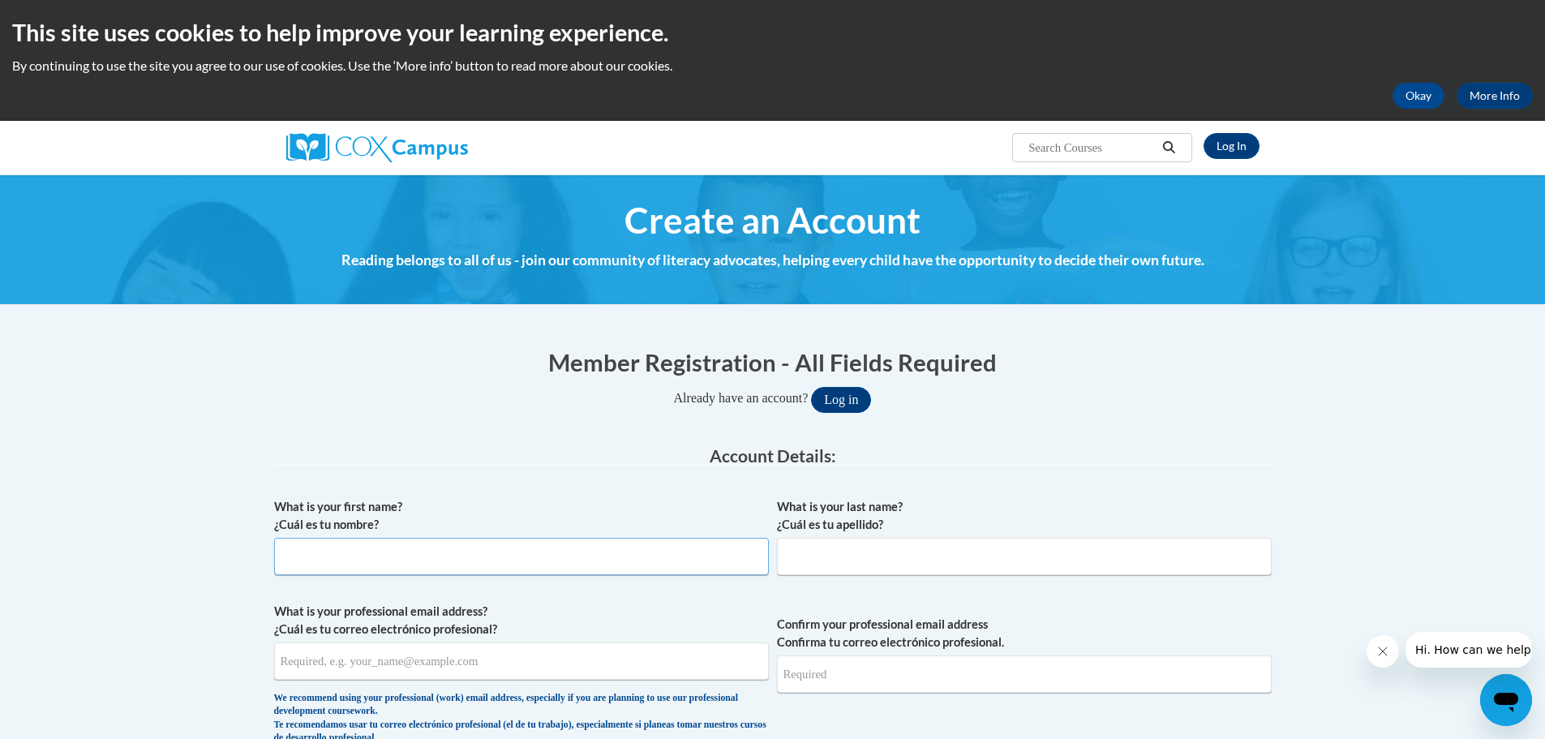
click at [437, 559] on input "What is your first name? ¿Cuál es tu nombre?" at bounding box center [521, 556] width 495 height 37
type input "Aimee"
type input "Beaird"
click at [470, 459] on legend "Account Details:" at bounding box center [773, 456] width 998 height 19
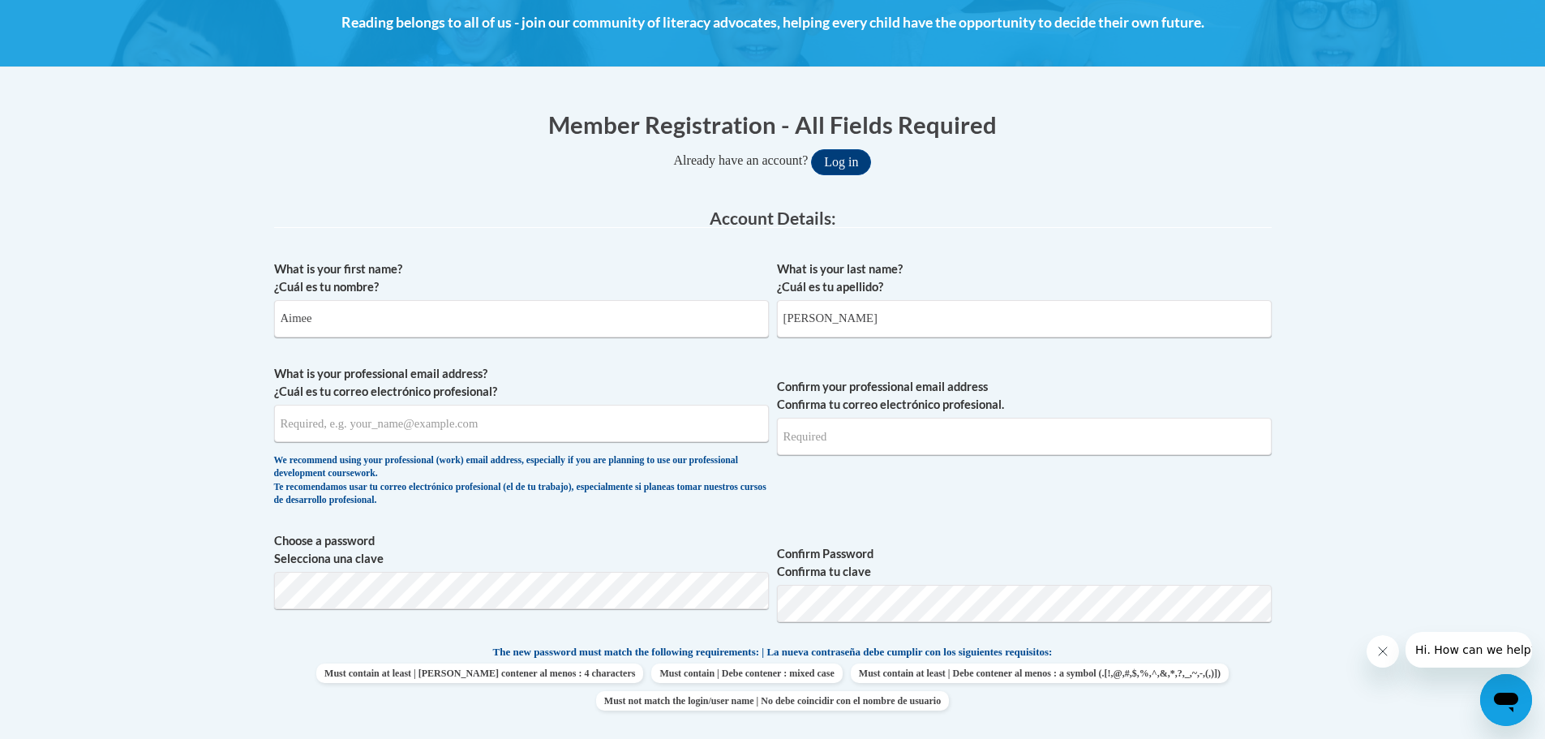
scroll to position [243, 0]
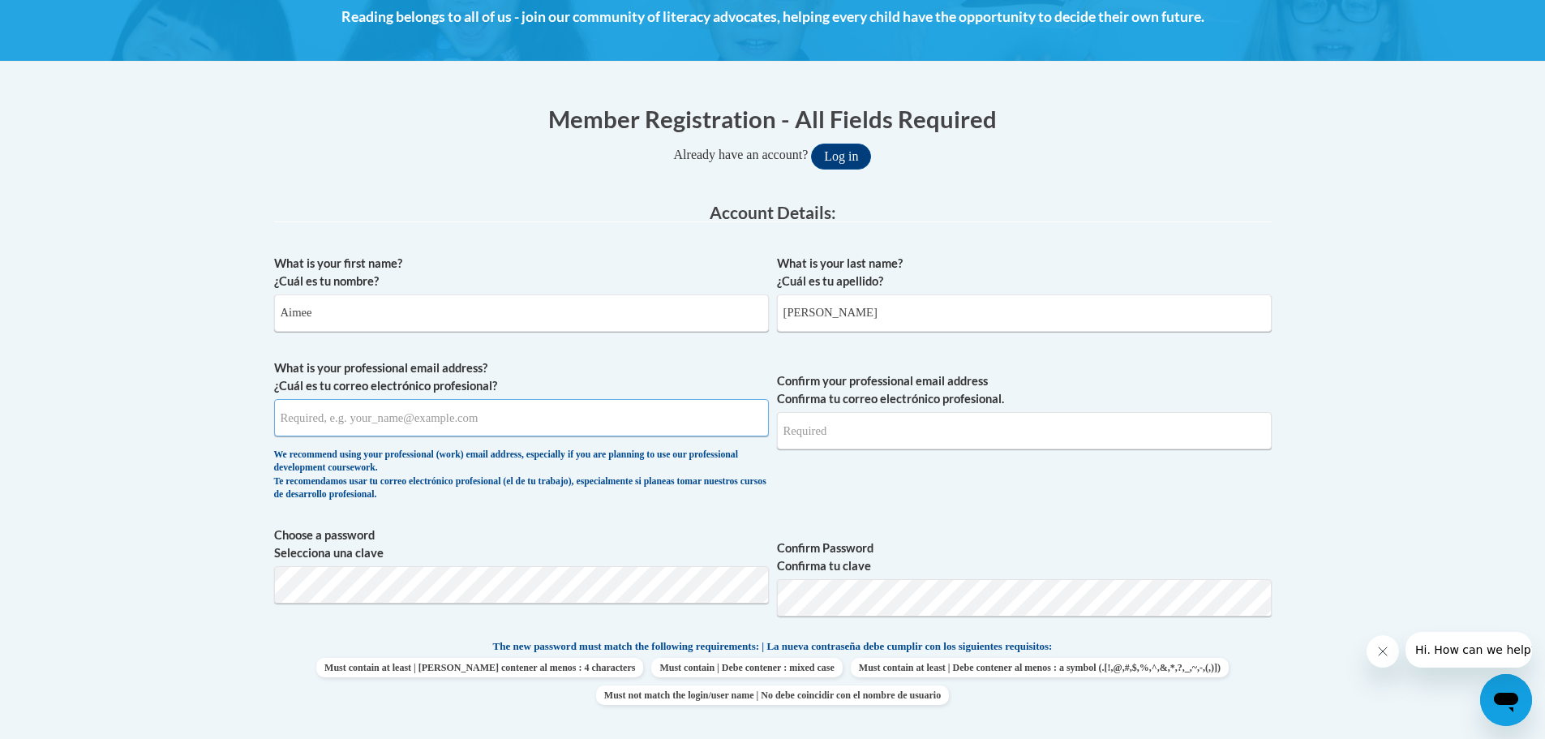
click at [416, 418] on input "What is your professional email address? ¿Cuál es tu correo electrónico profesi…" at bounding box center [521, 417] width 495 height 37
type input "Beaird06@gmail.com"
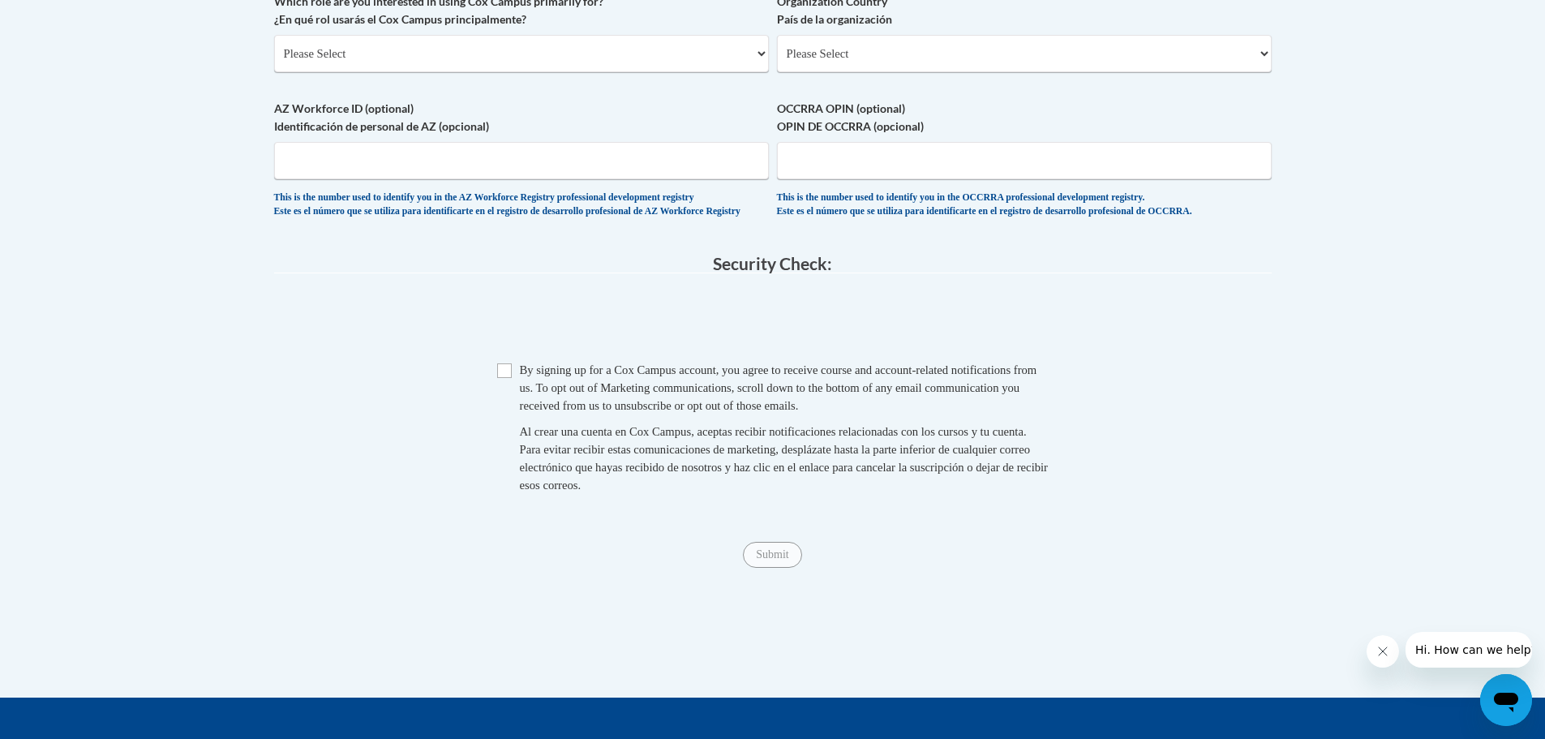
scroll to position [1003, 0]
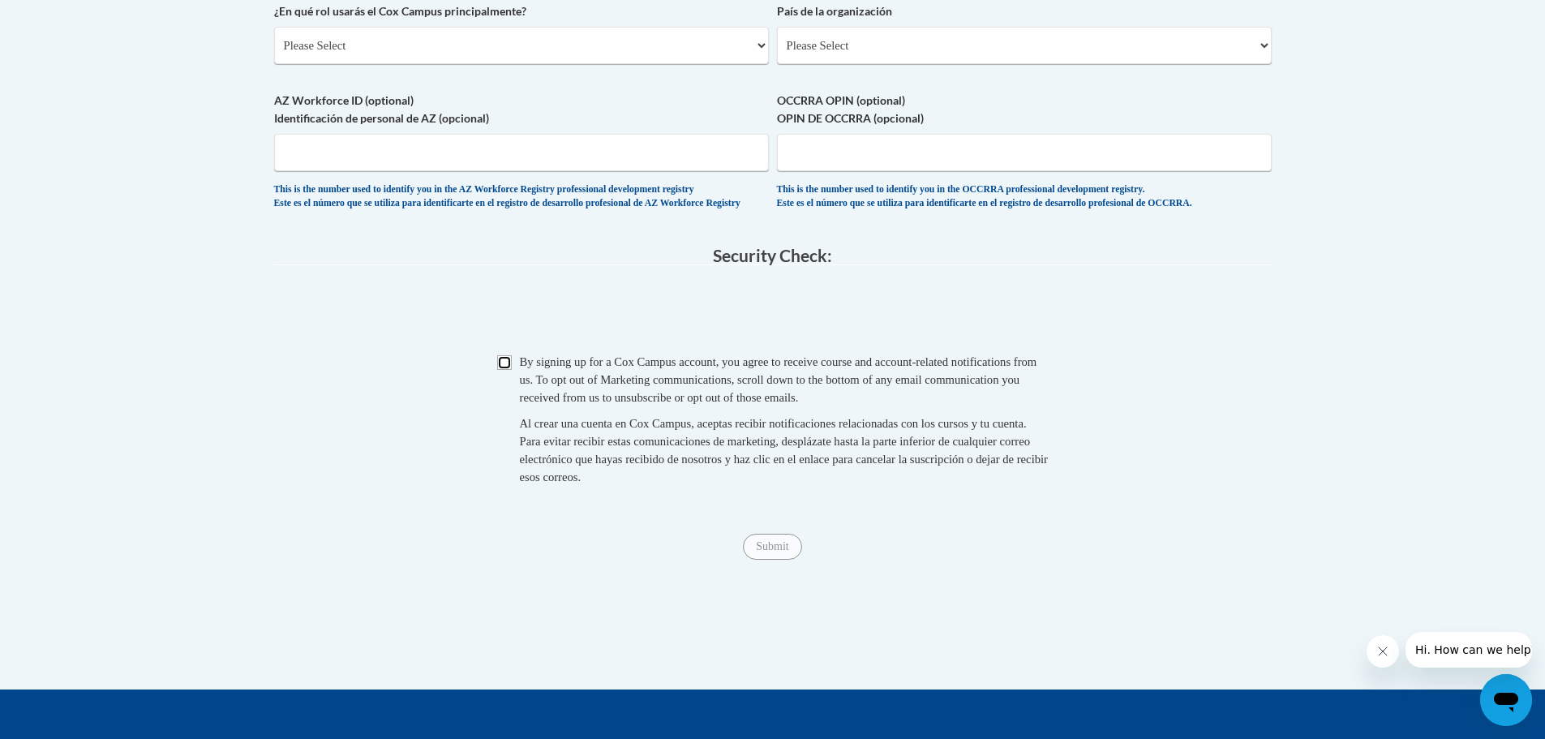
click at [508, 370] on input "Checkbox" at bounding box center [504, 362] width 15 height 15
checkbox input "true"
click at [774, 560] on input "Submit" at bounding box center [772, 547] width 58 height 26
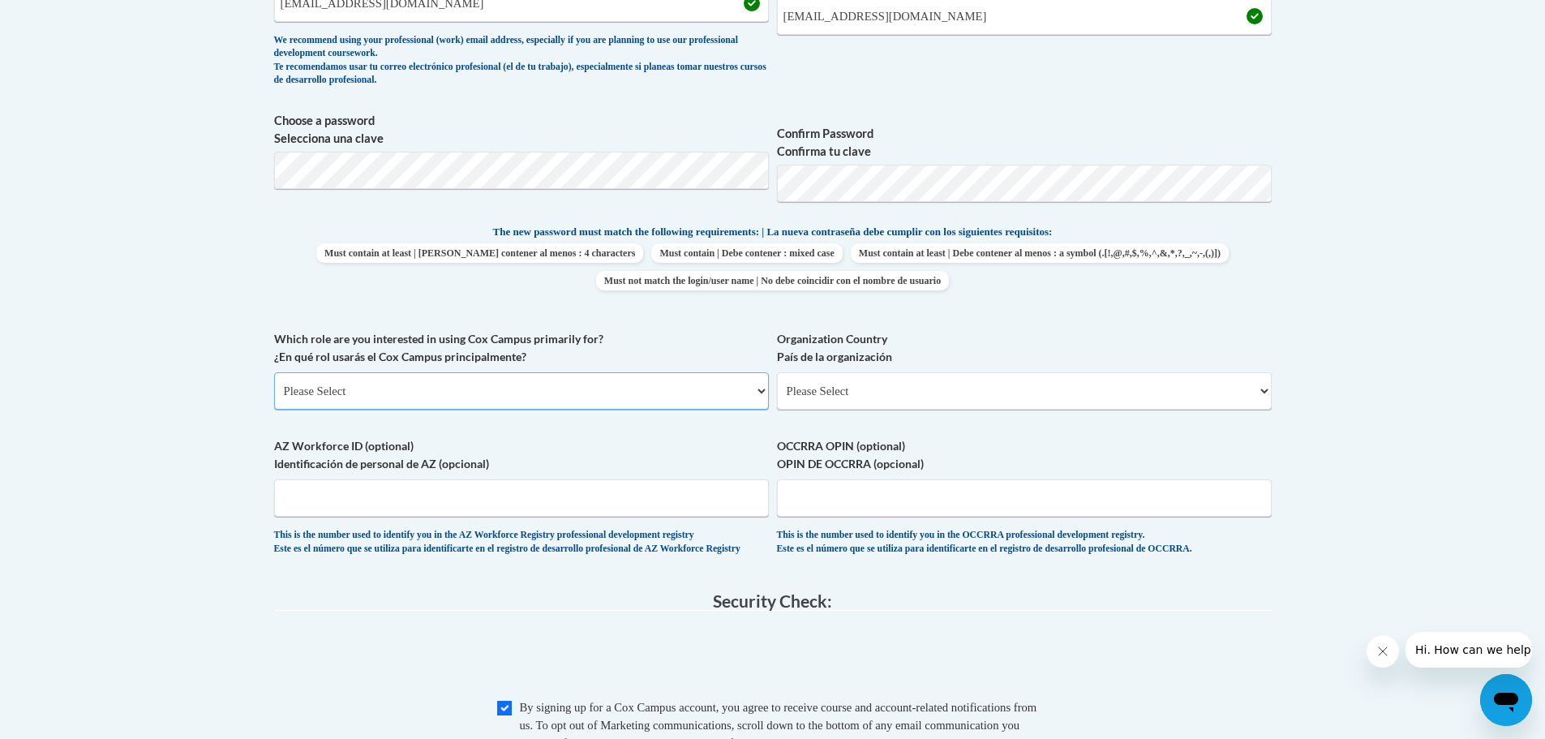
scroll to position [679, 0]
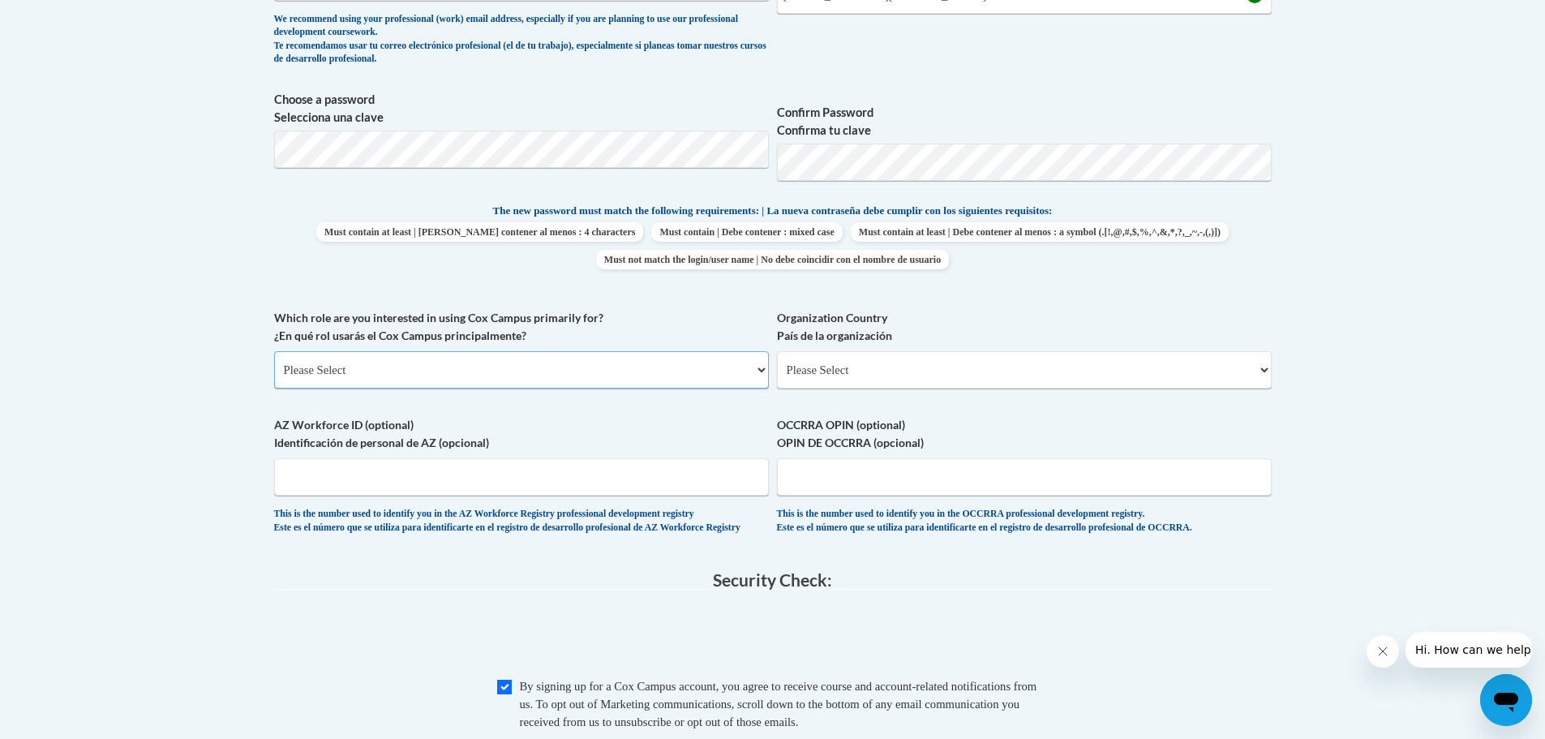
click at [628, 376] on select "Please Select College/University | Colegio/Universidad Community/Nonprofit Part…" at bounding box center [521, 369] width 495 height 37
select select "fbf2d438-af2f-41f8-98f1-81c410e29de3"
click at [274, 351] on select "Please Select College/University | Colegio/Universidad Community/Nonprofit Part…" at bounding box center [521, 369] width 495 height 37
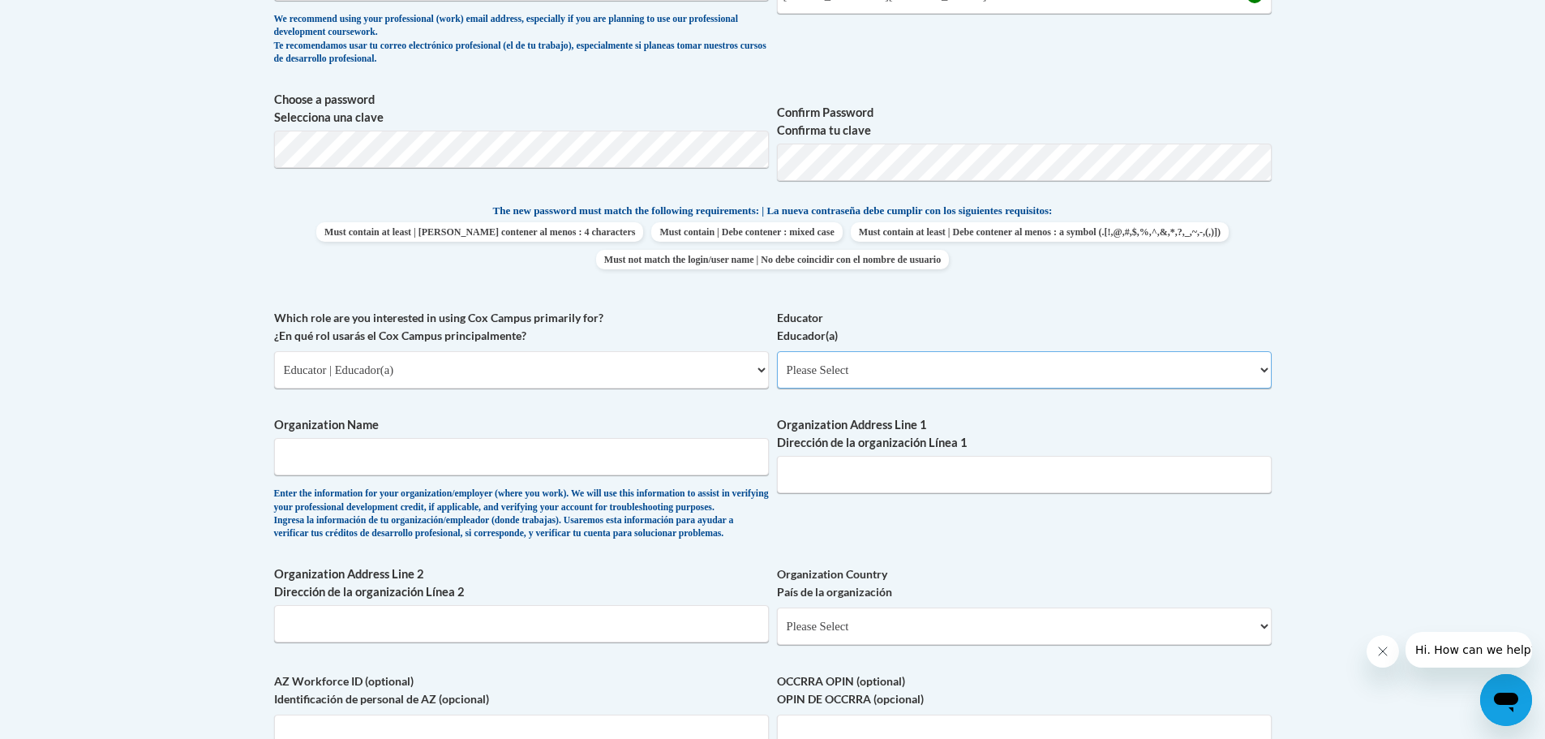
click at [860, 384] on select "Please Select Early Learning/Daycare Teacher/Family Home Care Provider | Maestr…" at bounding box center [1024, 369] width 495 height 37
select select "5e2af403-4f2c-4e49-a02f-103e55d7b75b"
click at [777, 351] on select "Please Select Early Learning/Daycare Teacher/Family Home Care Provider | Maestr…" at bounding box center [1024, 369] width 495 height 37
click at [874, 389] on div "Educator Educador(a) Please Select Early Learning/Daycare Teacher/Family Home C…" at bounding box center [1024, 355] width 495 height 92
click at [874, 380] on select "Please Select Early Learning/Daycare Teacher/Family Home Care Provider | Maestr…" at bounding box center [1024, 369] width 495 height 37
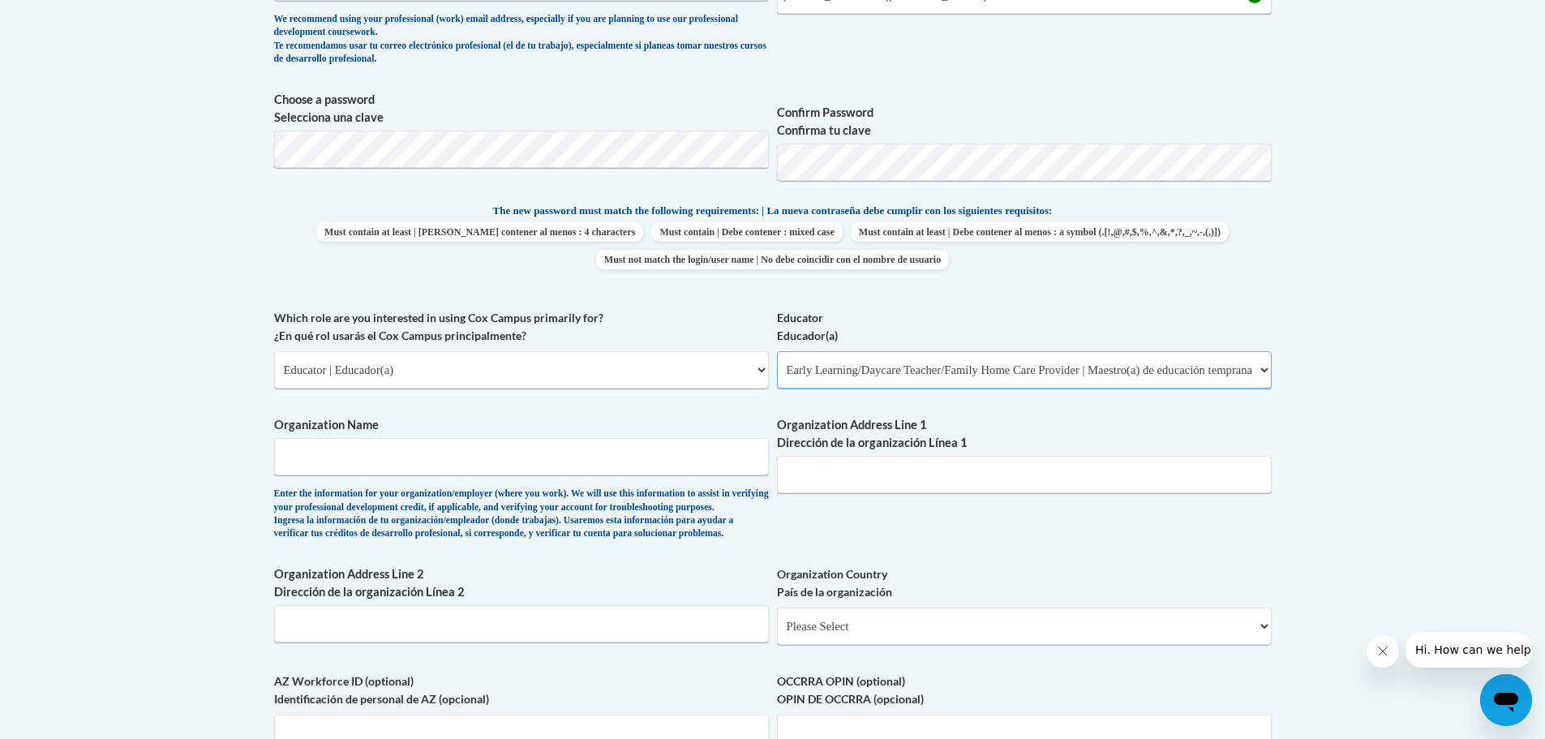
click at [874, 380] on select "Please Select Early Learning/Daycare Teacher/Family Home Care Provider | Maestr…" at bounding box center [1024, 369] width 495 height 37
click at [449, 454] on input "Organization Name" at bounding box center [521, 456] width 495 height 37
type input "First Baptist Church Early Education Center"
click at [863, 477] on input "Organization Address Line 1 Dirección de la organización Línea 1" at bounding box center [1024, 474] width 495 height 37
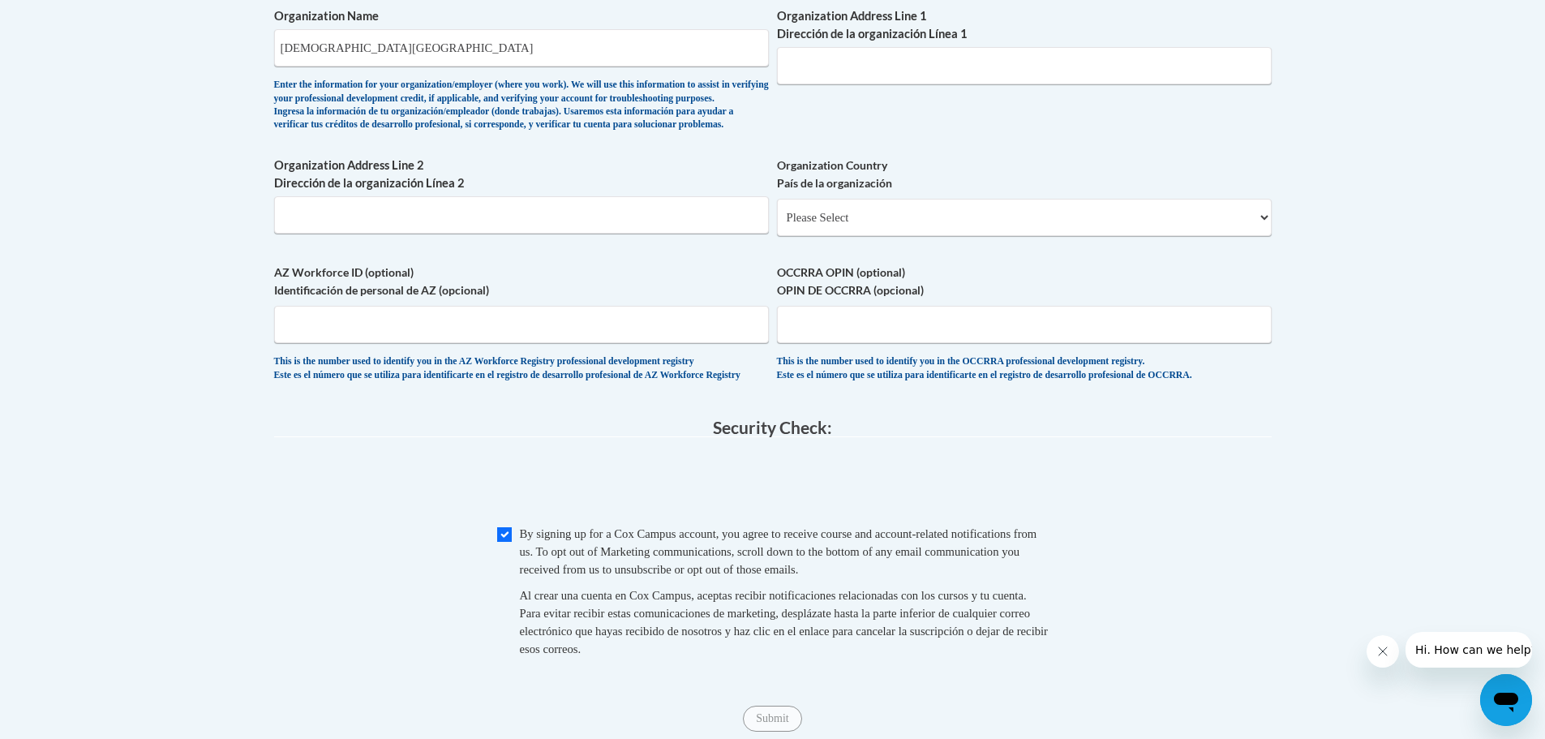
scroll to position [1087, 0]
click at [890, 78] on input "Organization Address Line 1 Dirección de la organización Línea 1" at bounding box center [1024, 66] width 495 height 37
type input "602 Washington Avenue, Ocean Springs, MS 39564"
click at [859, 237] on select "Please Select United States | Estados Unidos Outside of the United States | Fue…" at bounding box center [1024, 218] width 495 height 37
select select "ad49bcad-a171-4b2e-b99c-48b446064914"
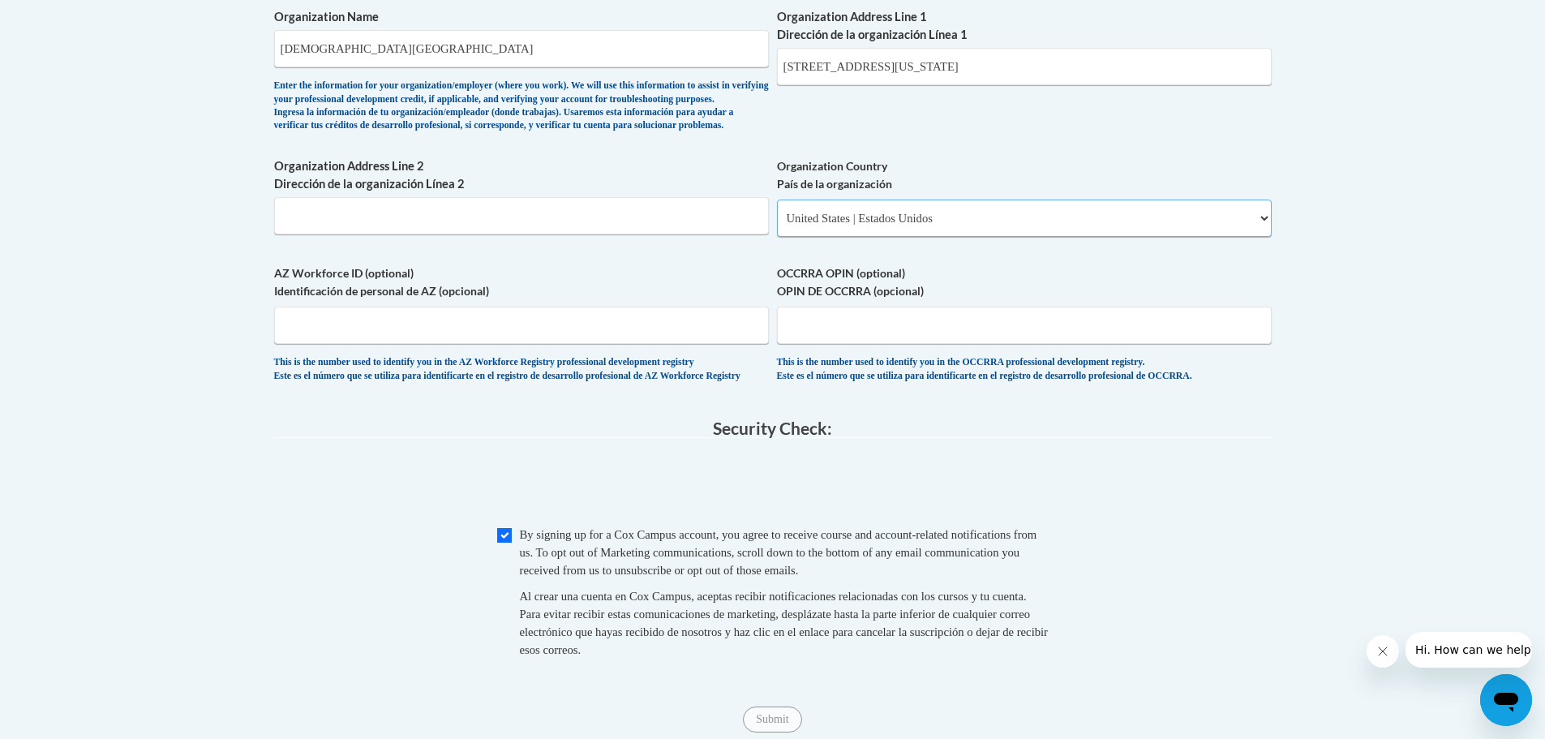
click at [777, 225] on select "Please Select United States | Estados Unidos Outside of the United States | Fue…" at bounding box center [1024, 218] width 495 height 37
select select
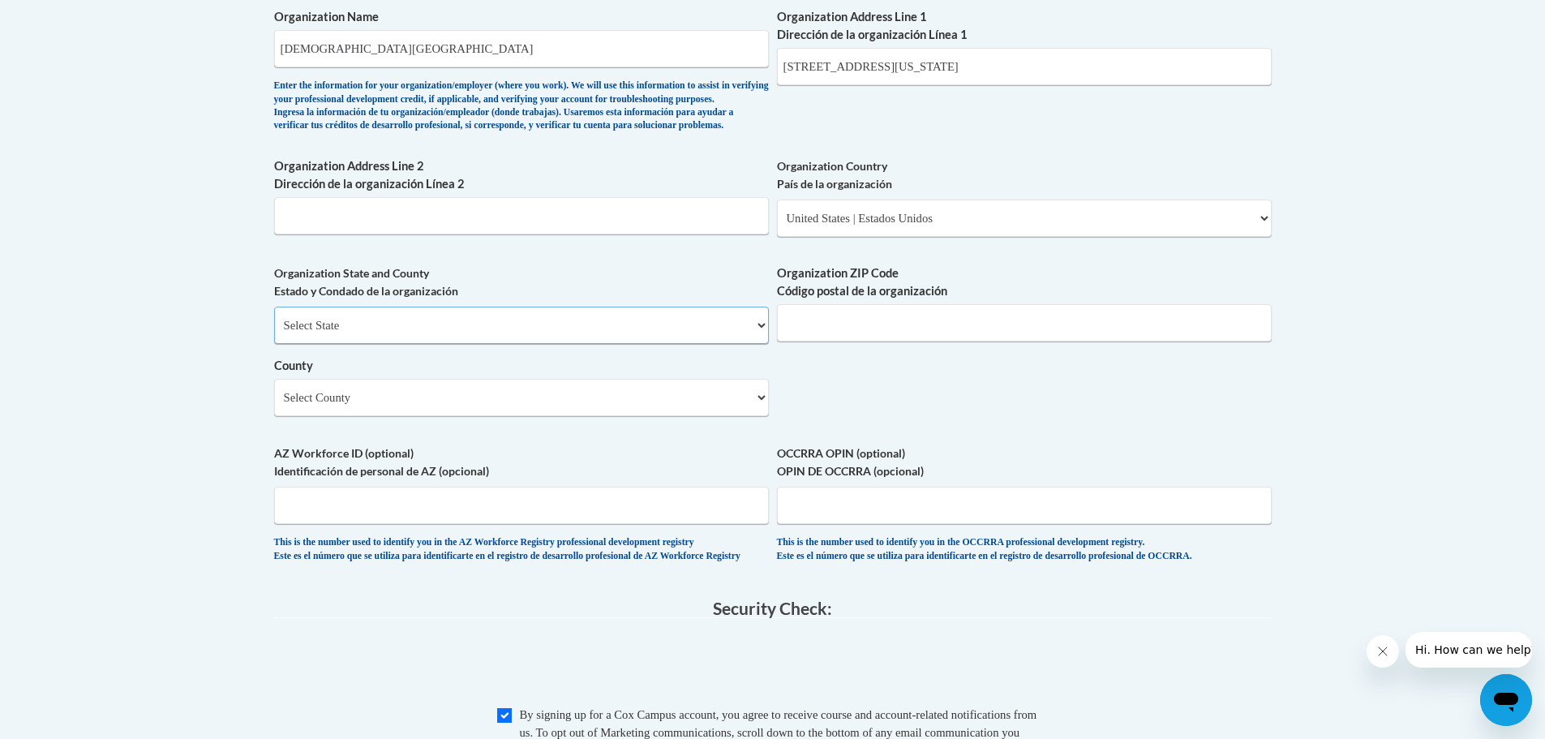
click at [397, 344] on select "Select State Alabama Alaska Arizona Arkansas California Colorado Connecticut De…" at bounding box center [521, 325] width 495 height 37
select select "Mississippi"
click at [274, 333] on select "Select State Alabama Alaska Arizona Arkansas California Colorado Connecticut De…" at bounding box center [521, 325] width 495 height 37
click at [852, 341] on input "Organization ZIP Code Código postal de la organización" at bounding box center [1024, 322] width 495 height 37
type input "39564"
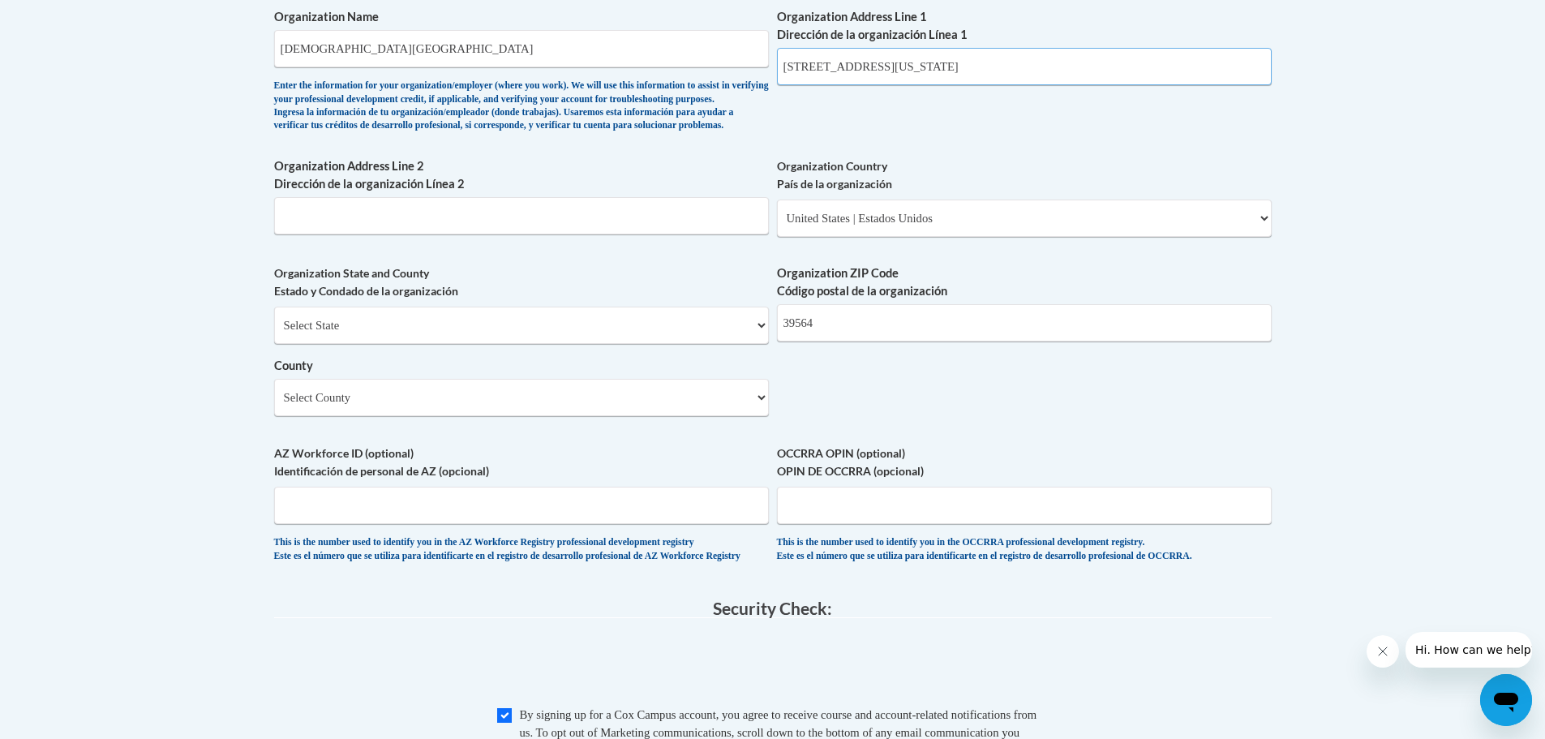
click at [929, 64] on input "602 Washington Avenue, Ocean Springs, MS 39564" at bounding box center [1024, 66] width 495 height 37
drag, startPoint x: 910, startPoint y: 71, endPoint x: 1241, endPoint y: 89, distance: 331.5
click at [1230, 92] on div "Organization Address Line 1 Dirección de la organización Línea 1 602 Washington…" at bounding box center [1024, 52] width 495 height 89
type input "602 Washington Avenue"
click at [414, 416] on select "Select County Adams Alcorn Amite Attala Benton Bolivar Calhoun Carroll Chickasa…" at bounding box center [521, 397] width 495 height 37
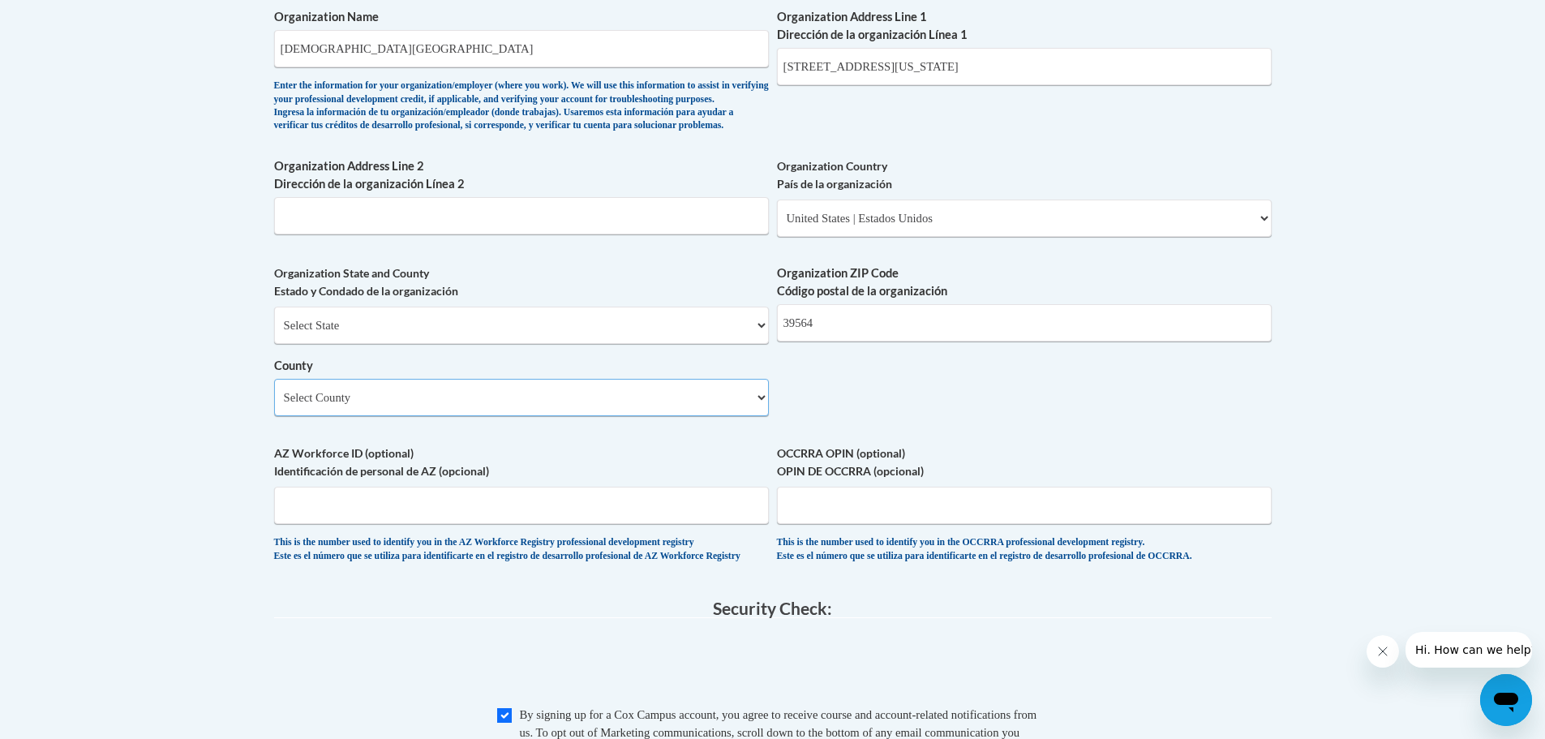
select select "Jackson"
click at [274, 406] on select "Select County Adams Alcorn Amite Attala Benton Bolivar Calhoun Carroll Chickasa…" at bounding box center [521, 397] width 495 height 37
click at [185, 384] on body "This site uses cookies to help improve your learning experience. By continuing …" at bounding box center [772, 121] width 1545 height 2416
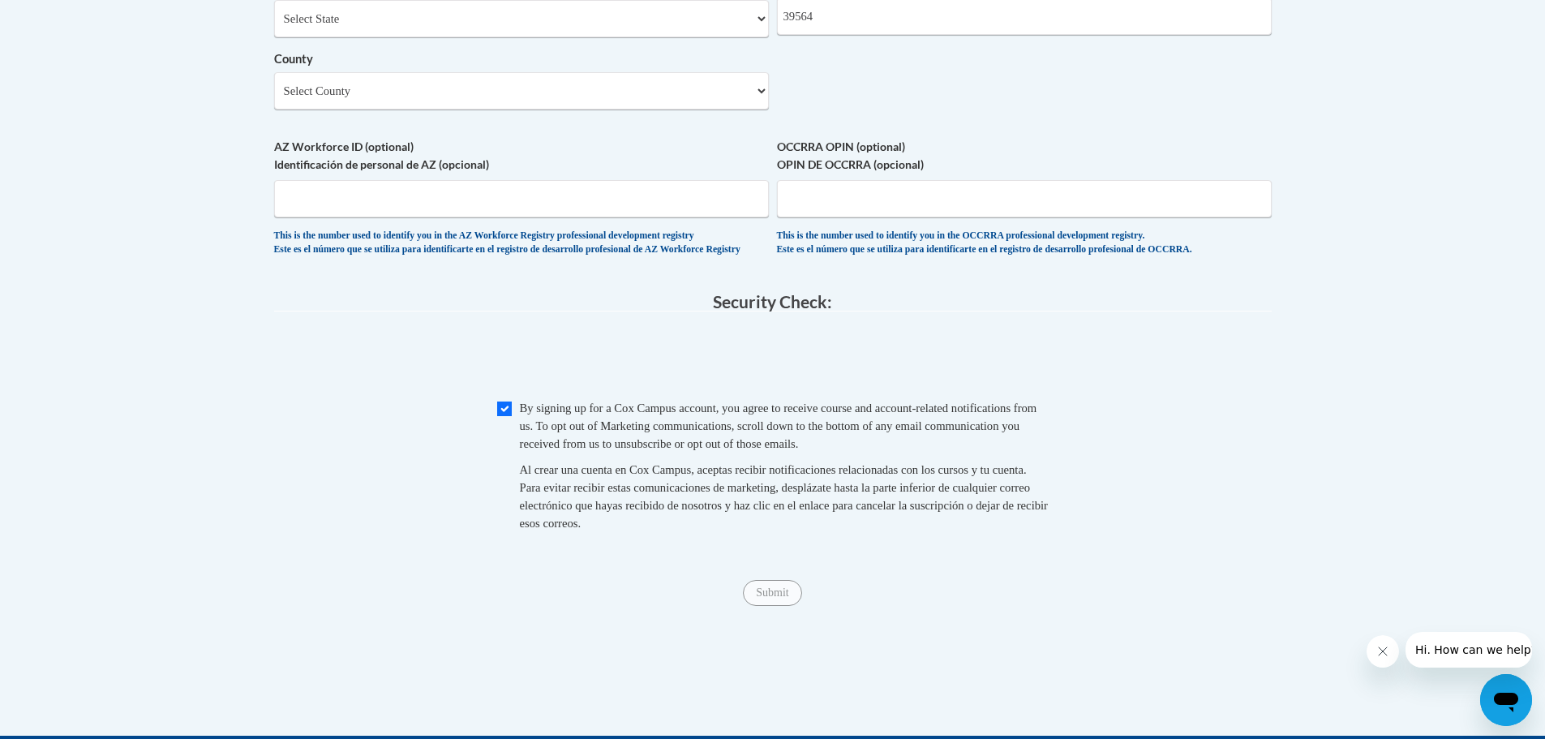
scroll to position [1411, 0]
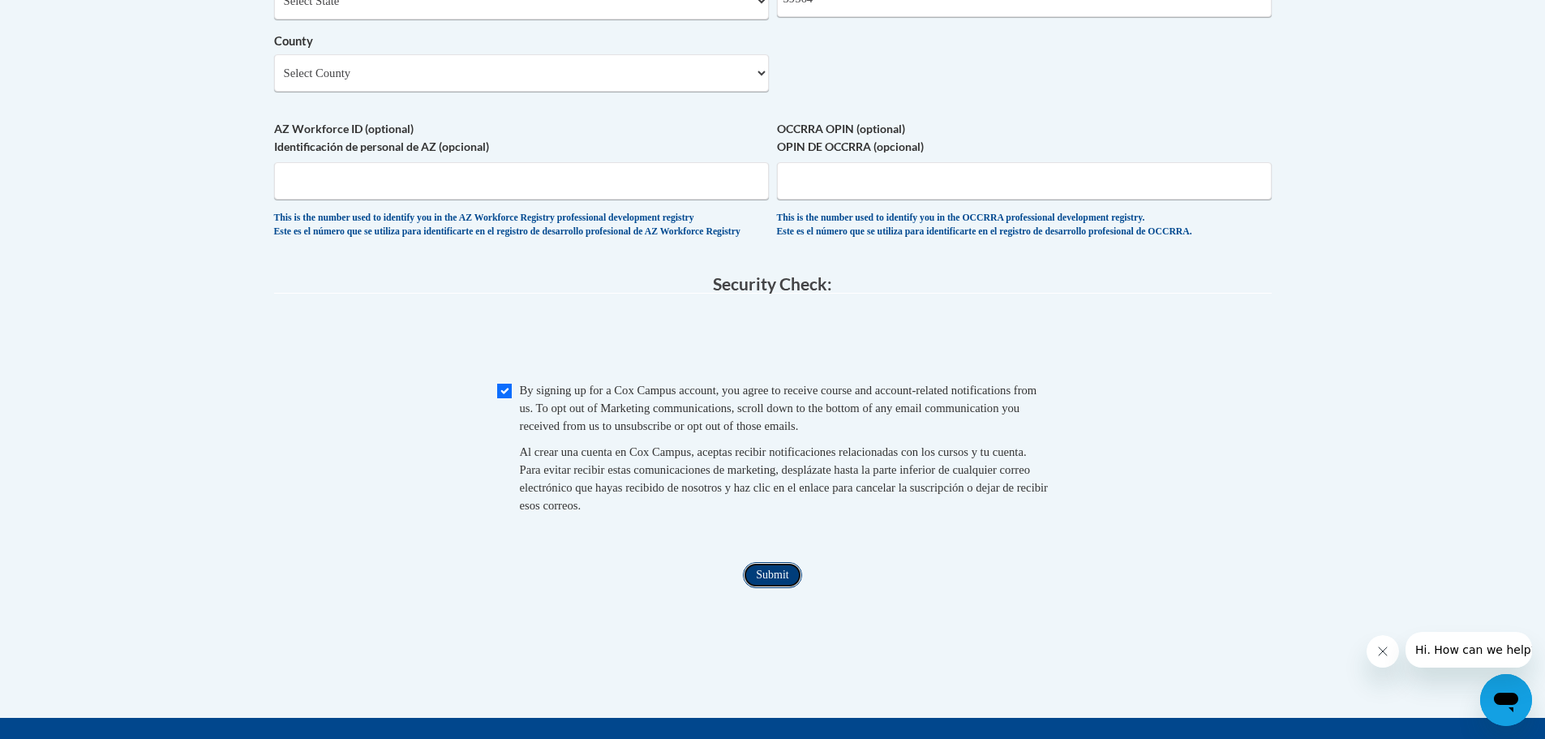
click at [784, 588] on input "Submit" at bounding box center [772, 575] width 58 height 26
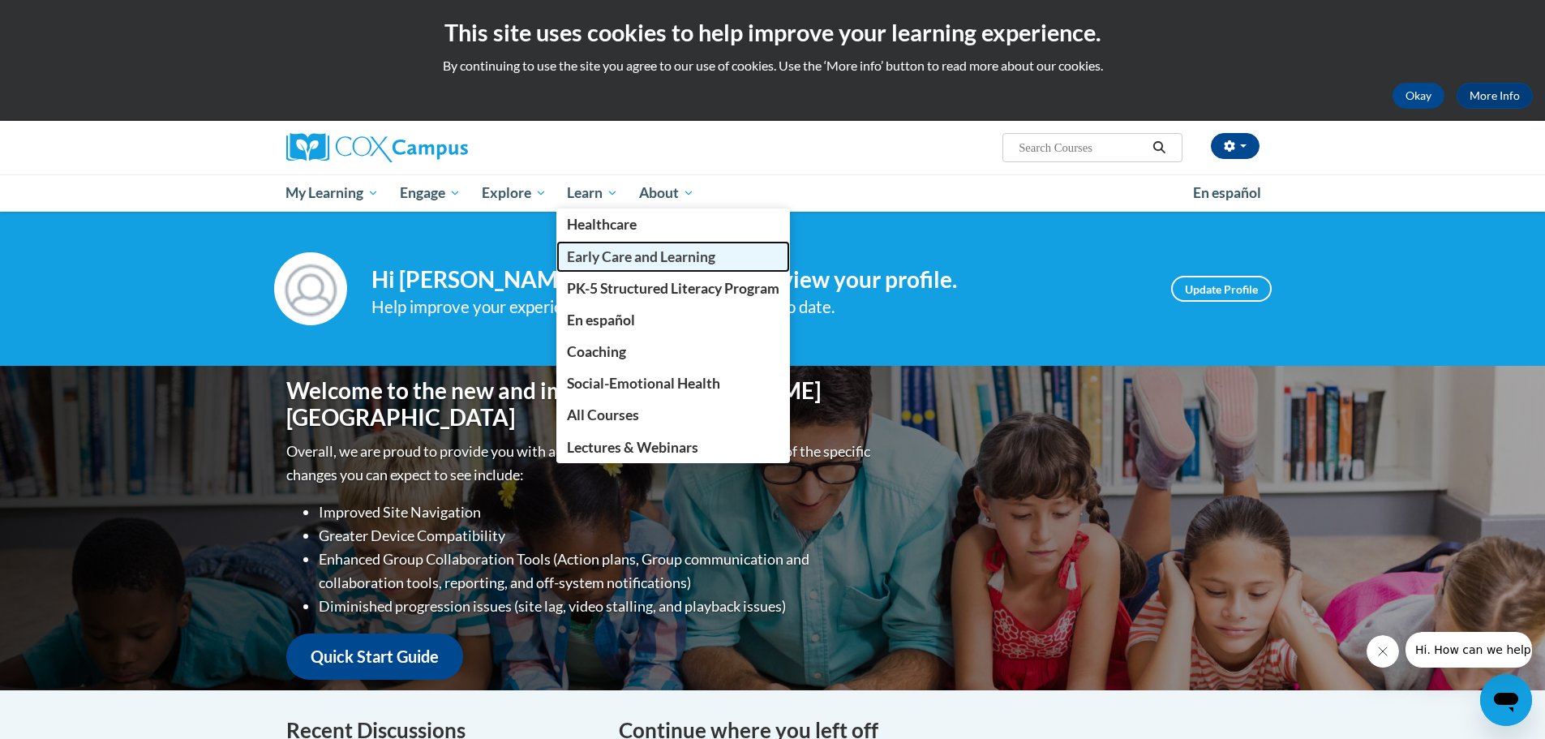
click at [599, 251] on span "Early Care and Learning" at bounding box center [641, 256] width 148 height 17
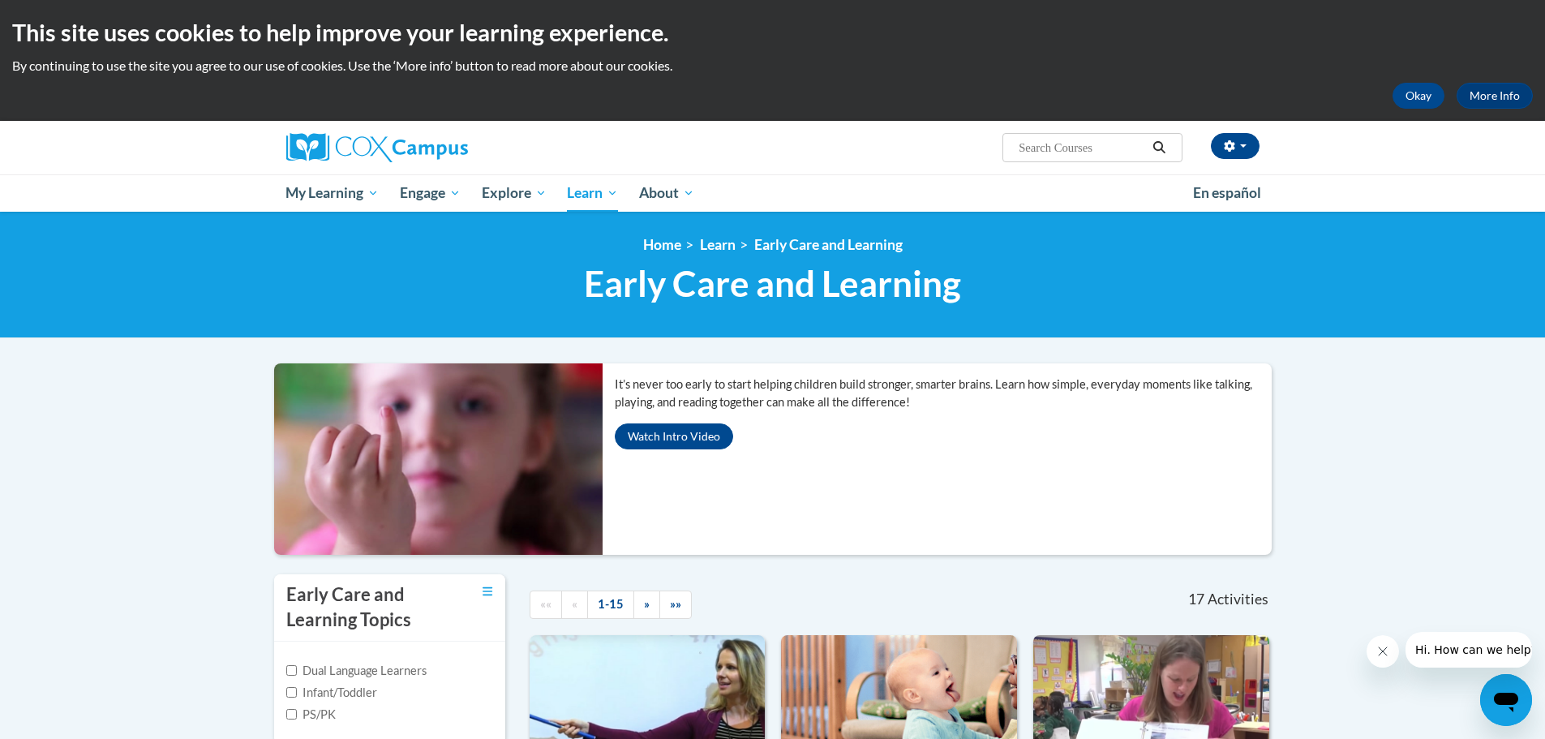
scroll to position [81, 0]
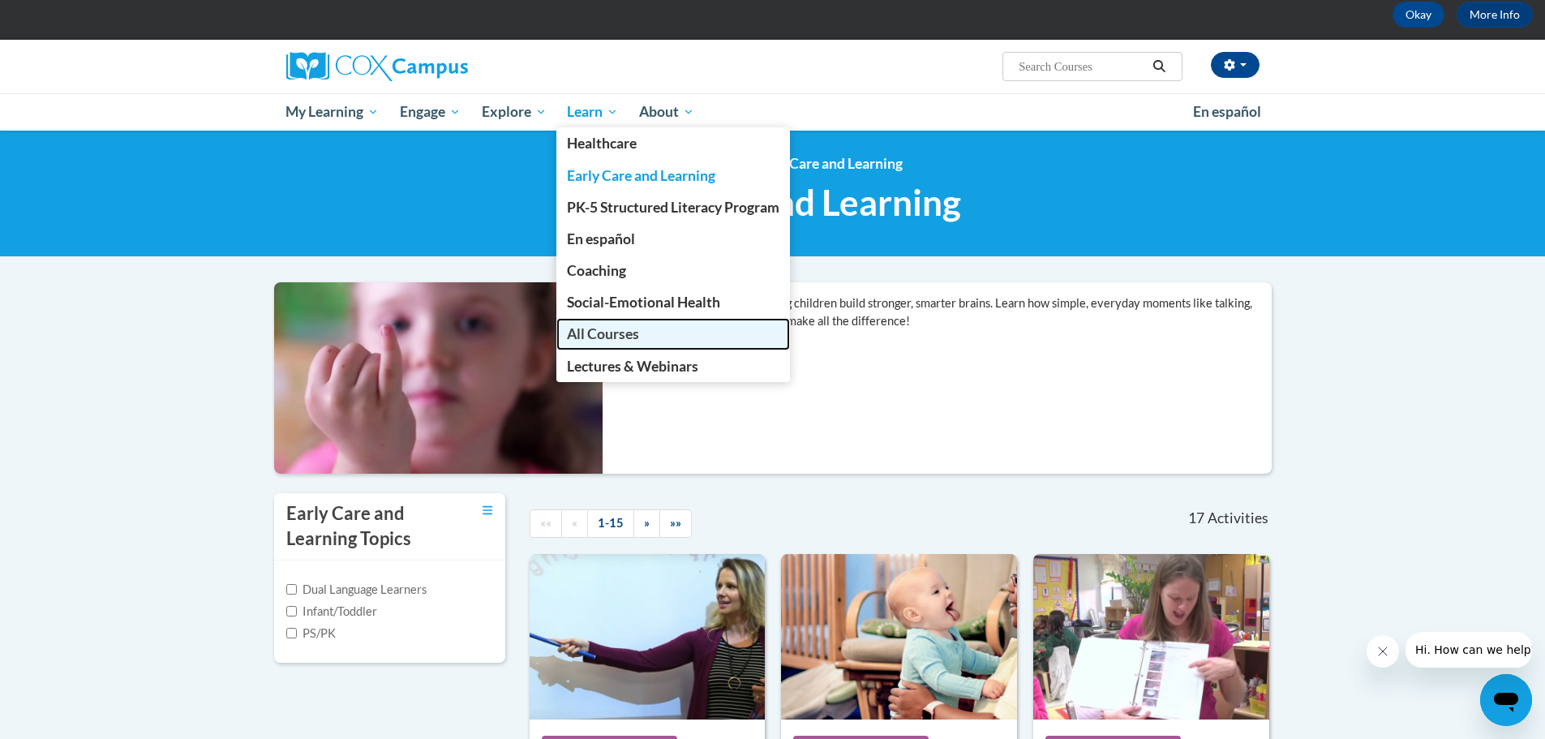
click at [607, 328] on span "All Courses" at bounding box center [603, 333] width 72 height 17
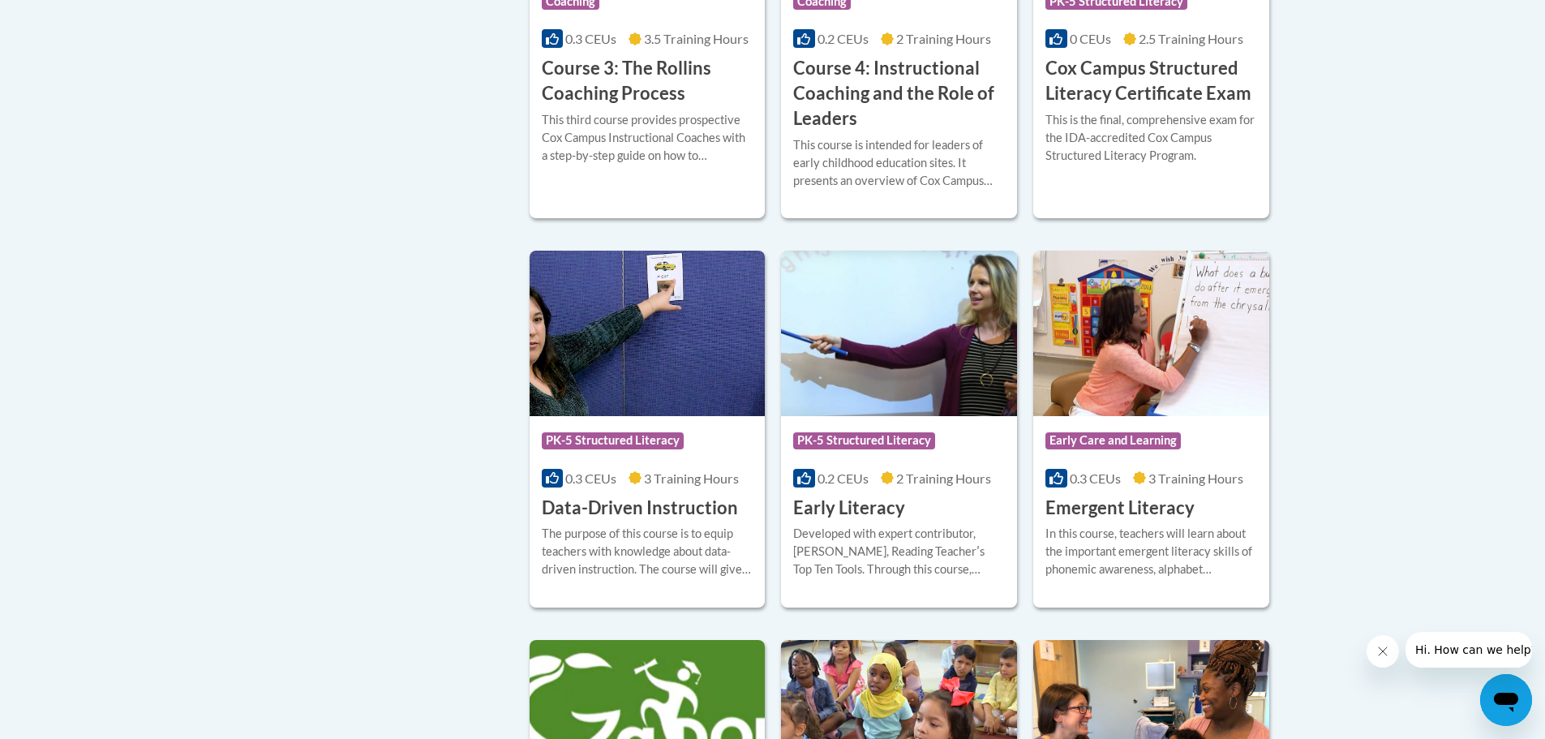
scroll to position [1541, 0]
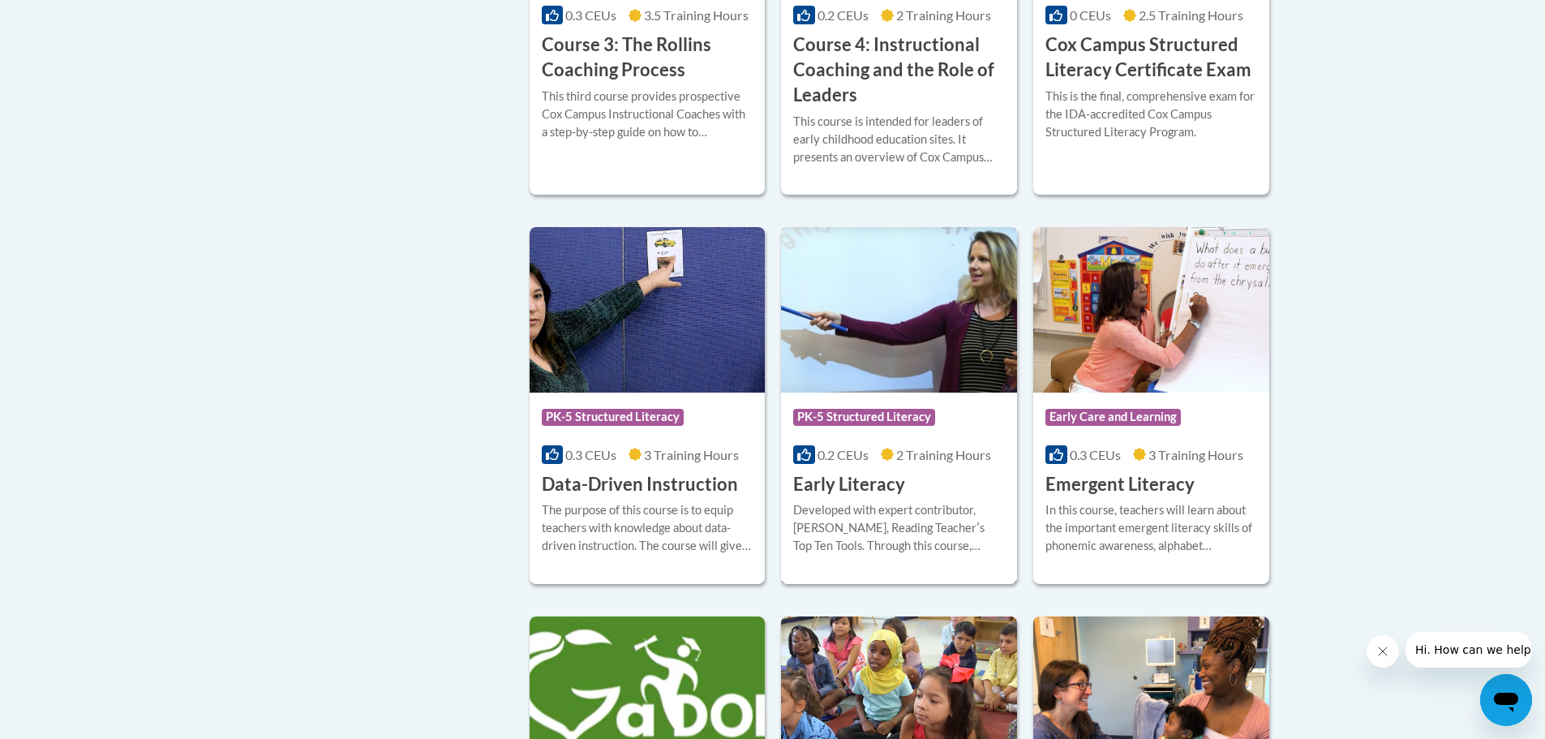
click at [891, 551] on div "Developed with expert contributor, Dr. Deborah Glaser, Reading Teacherʹs Top Te…" at bounding box center [899, 528] width 212 height 54
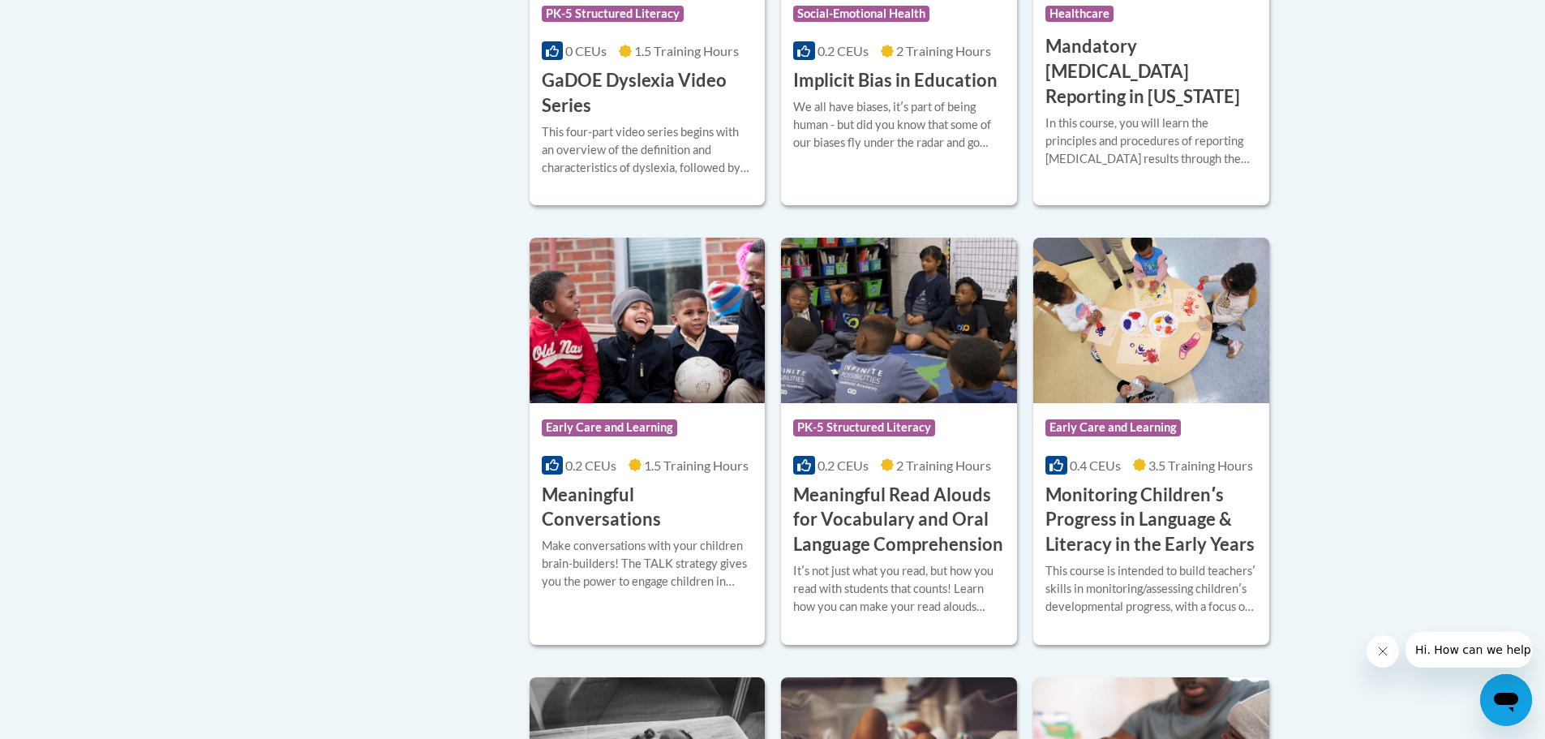
scroll to position [2354, 0]
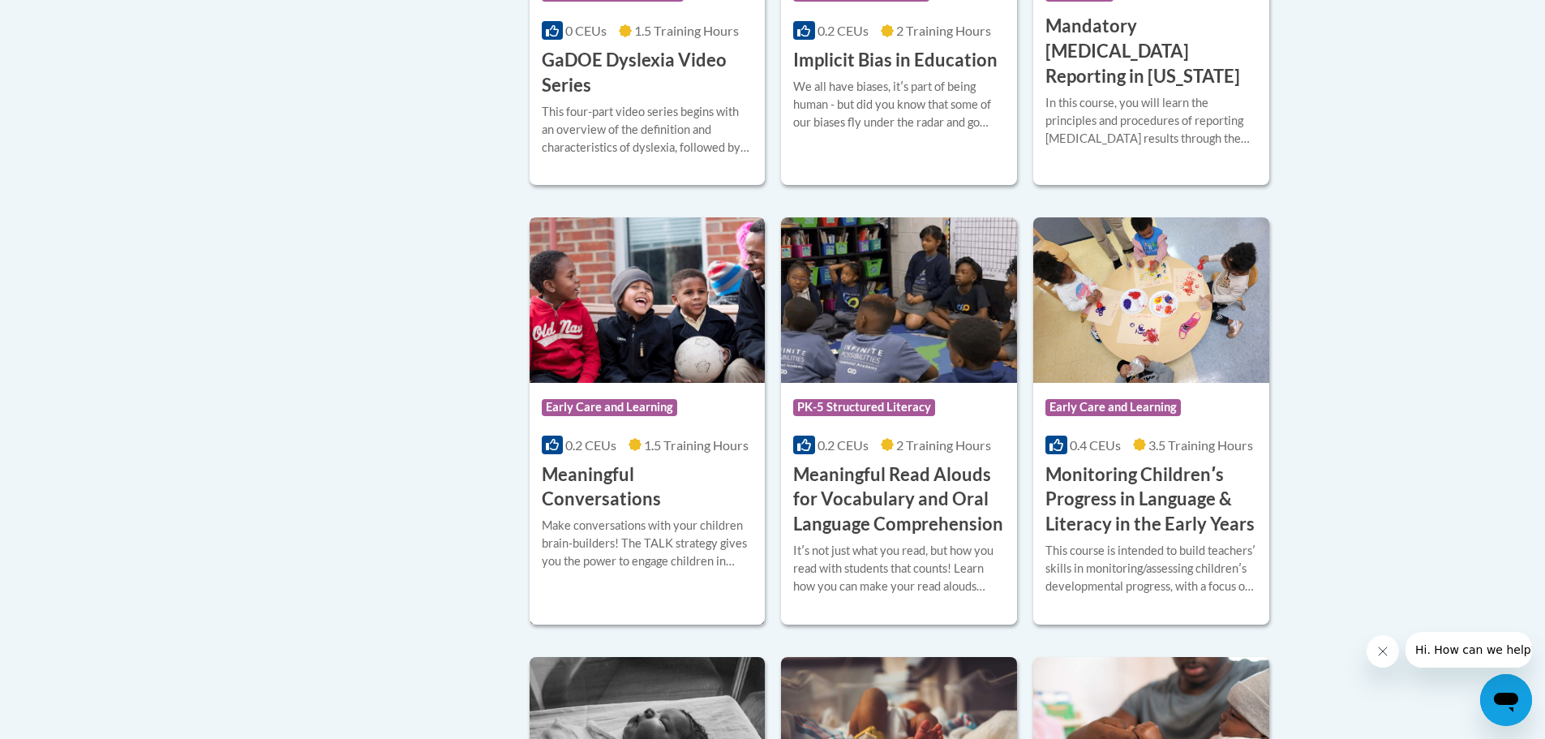
click at [646, 502] on h3 "Meaningful Conversations" at bounding box center [648, 487] width 212 height 50
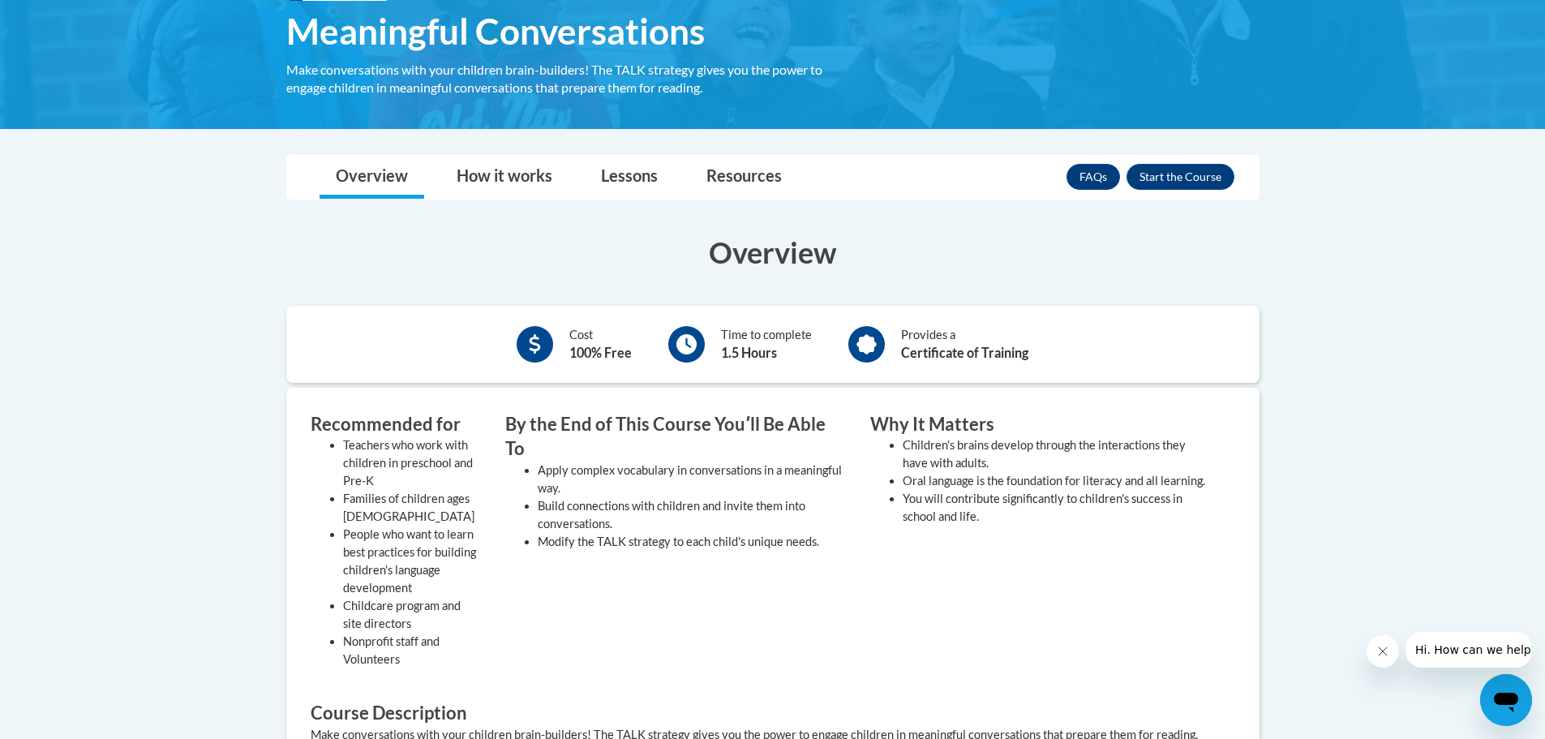
scroll to position [324, 0]
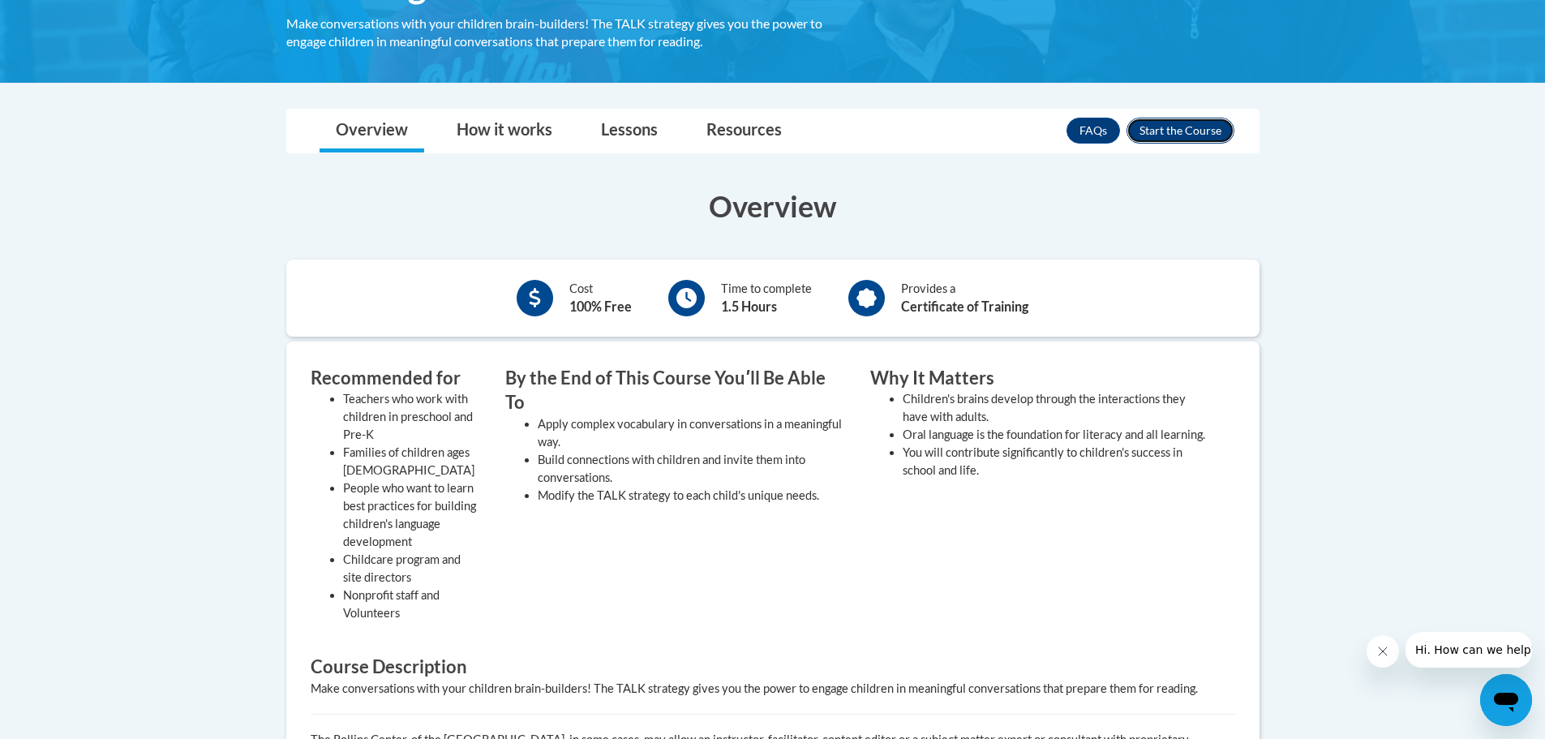
click at [1162, 141] on button "Enroll" at bounding box center [1181, 131] width 108 height 26
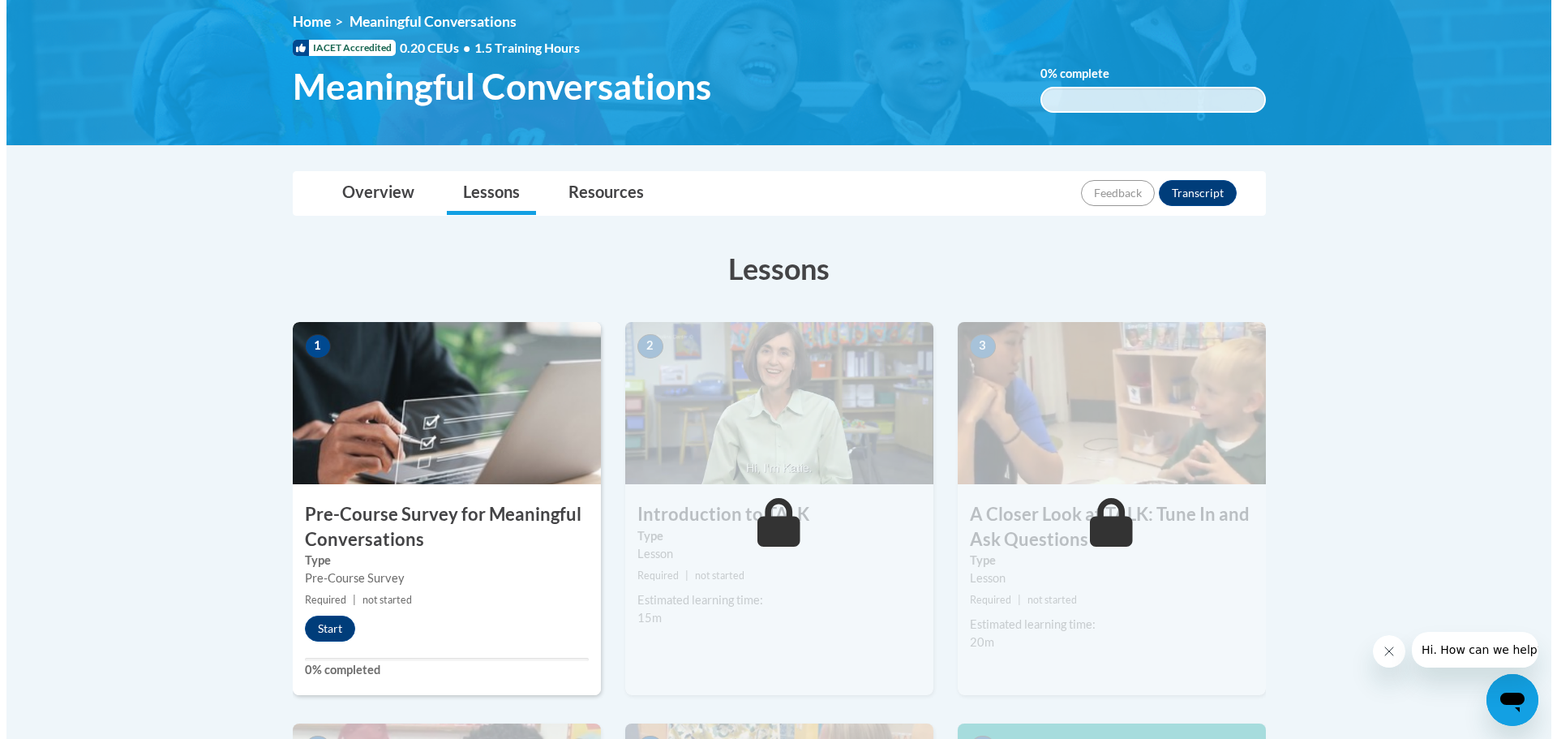
scroll to position [243, 0]
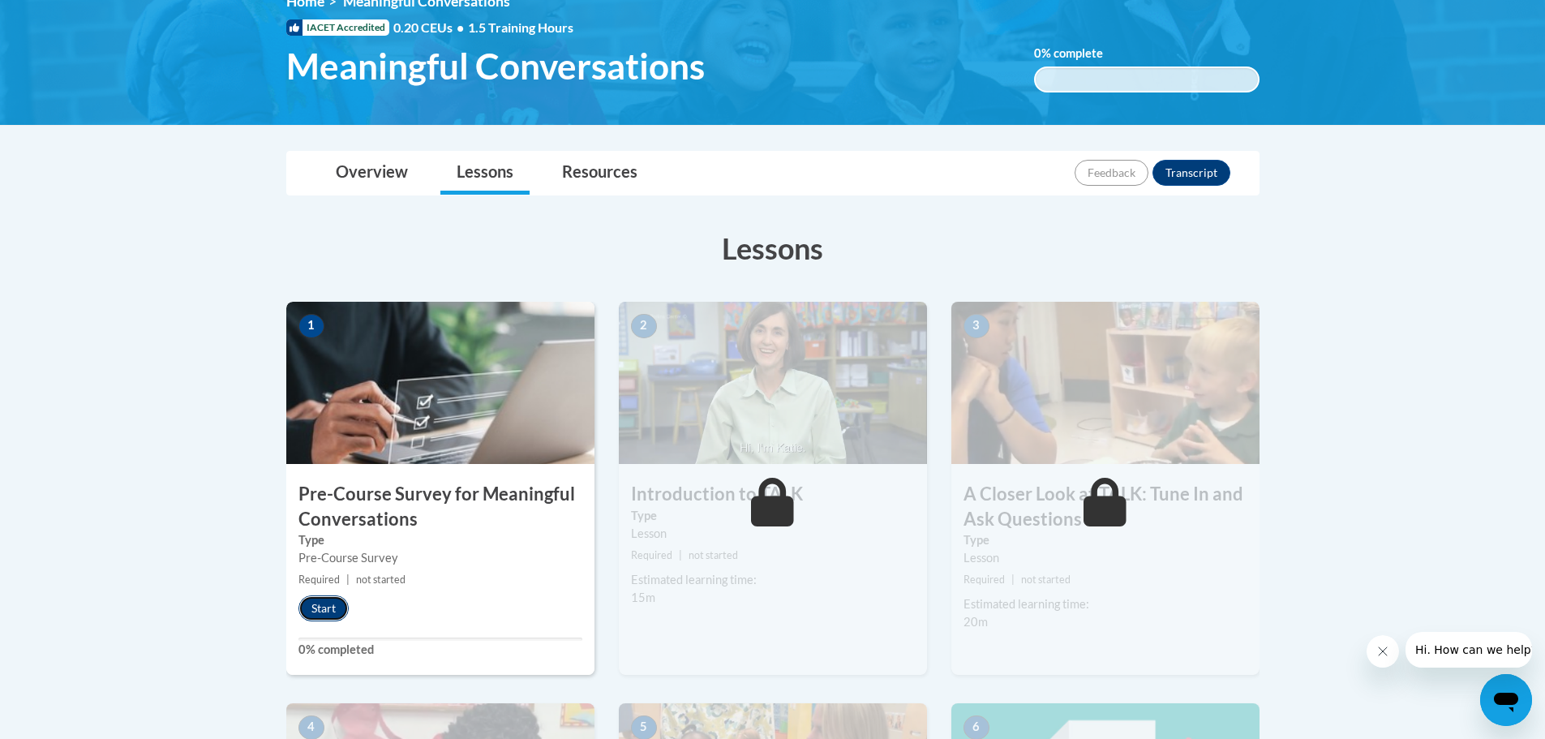
click at [330, 610] on button "Start" at bounding box center [323, 608] width 50 height 26
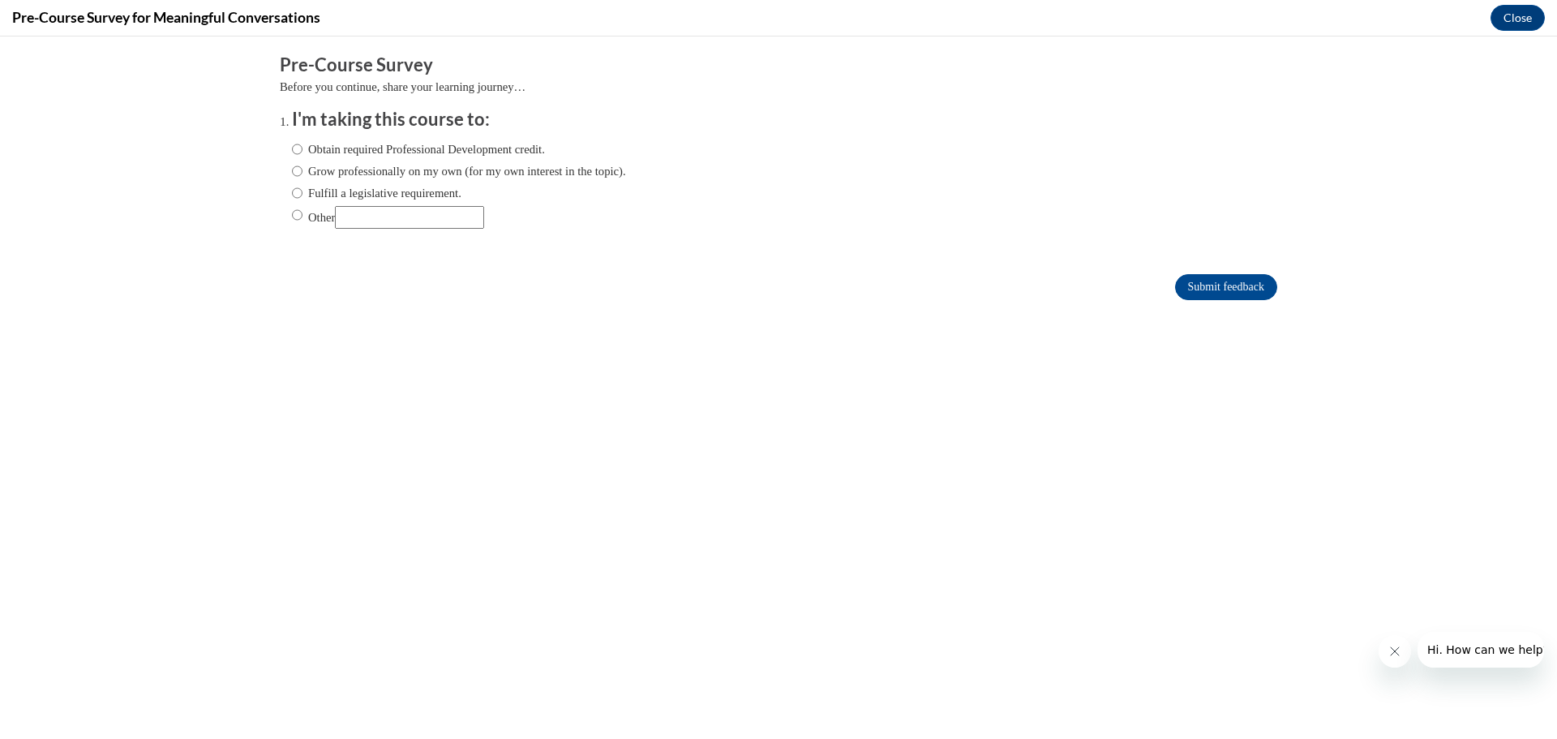
scroll to position [0, 0]
click at [292, 147] on input "Obtain required Professional Development credit." at bounding box center [297, 149] width 11 height 18
radio input "true"
click at [1223, 285] on input "Submit feedback" at bounding box center [1226, 287] width 102 height 26
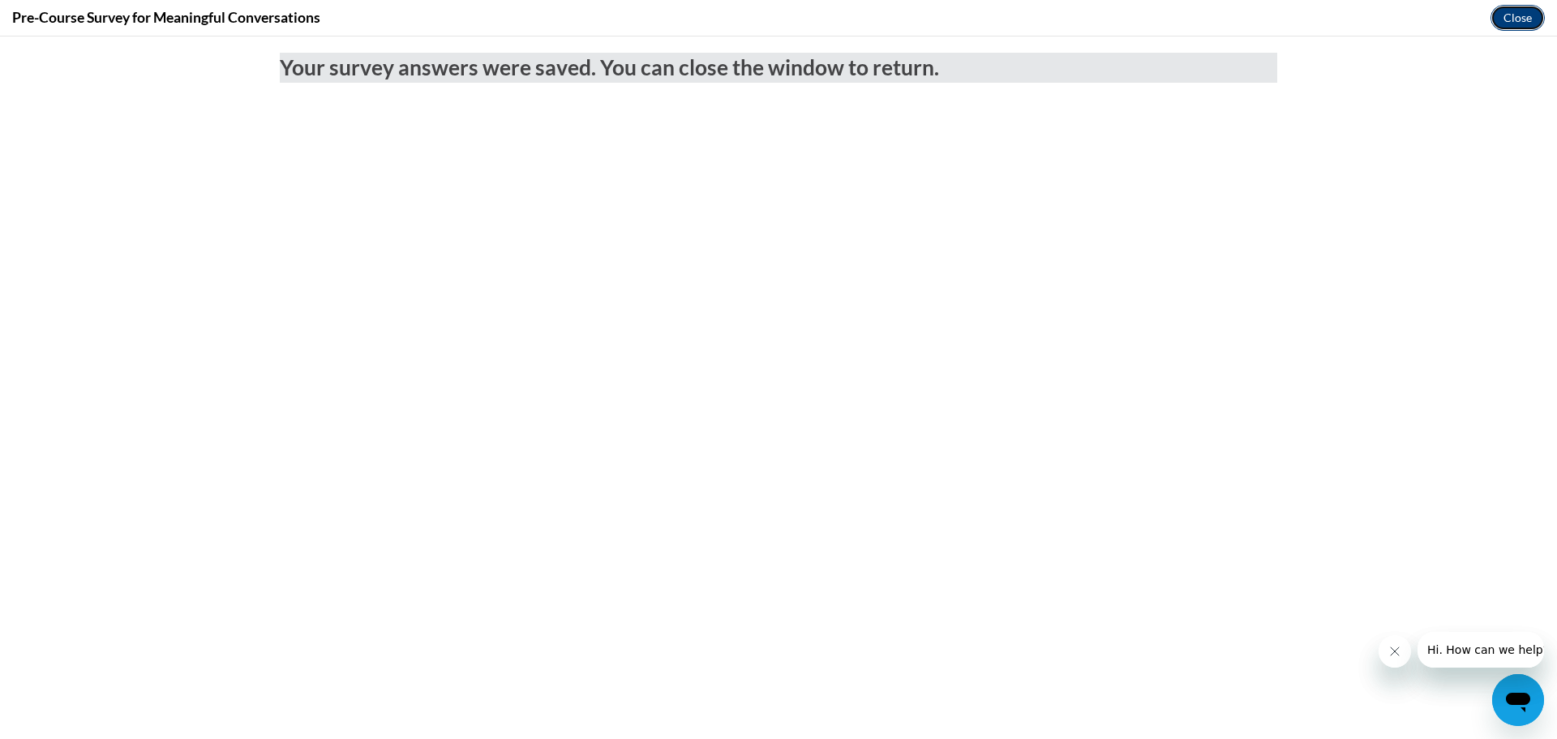
click at [1502, 18] on button "Close" at bounding box center [1518, 18] width 54 height 26
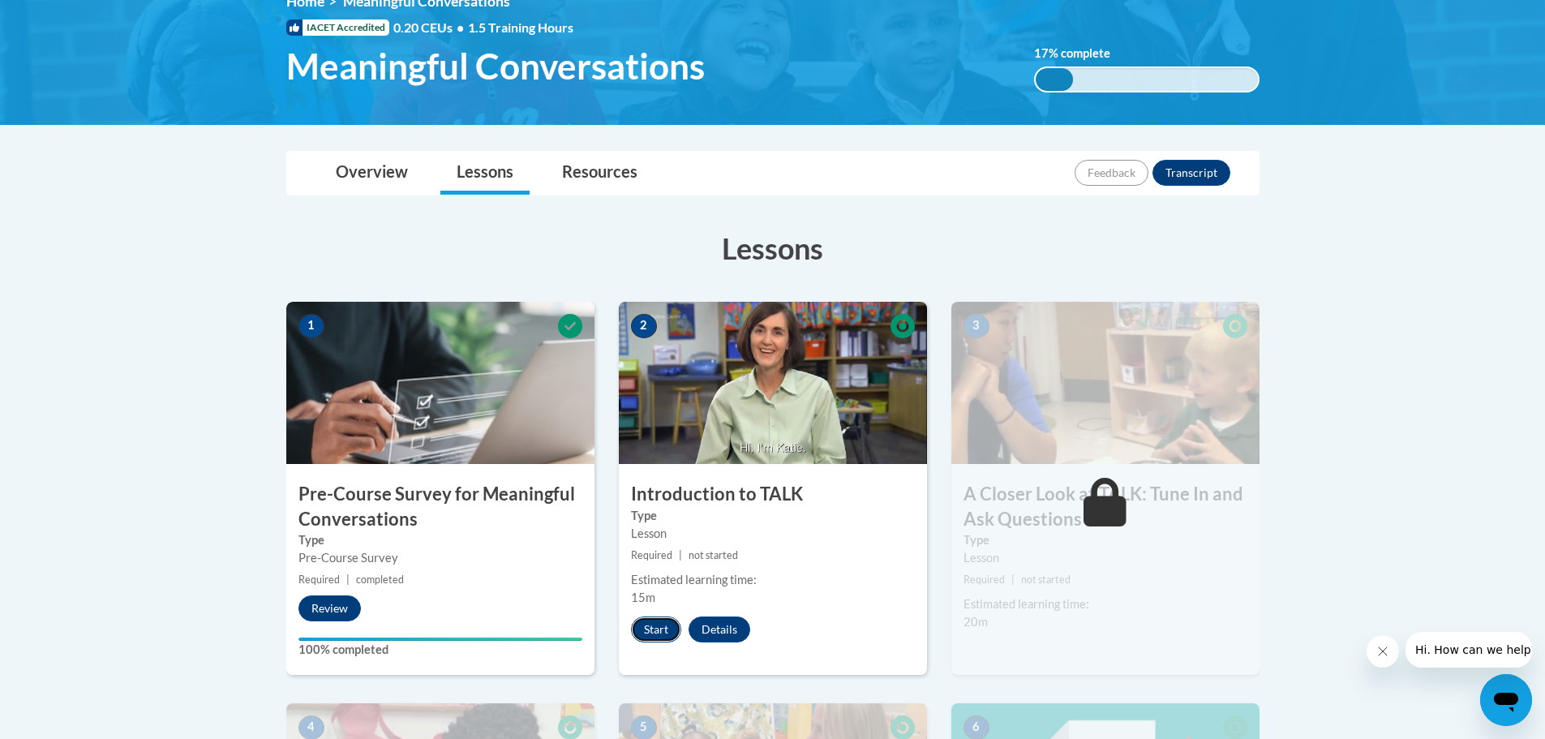
click at [642, 625] on button "Start" at bounding box center [656, 629] width 50 height 26
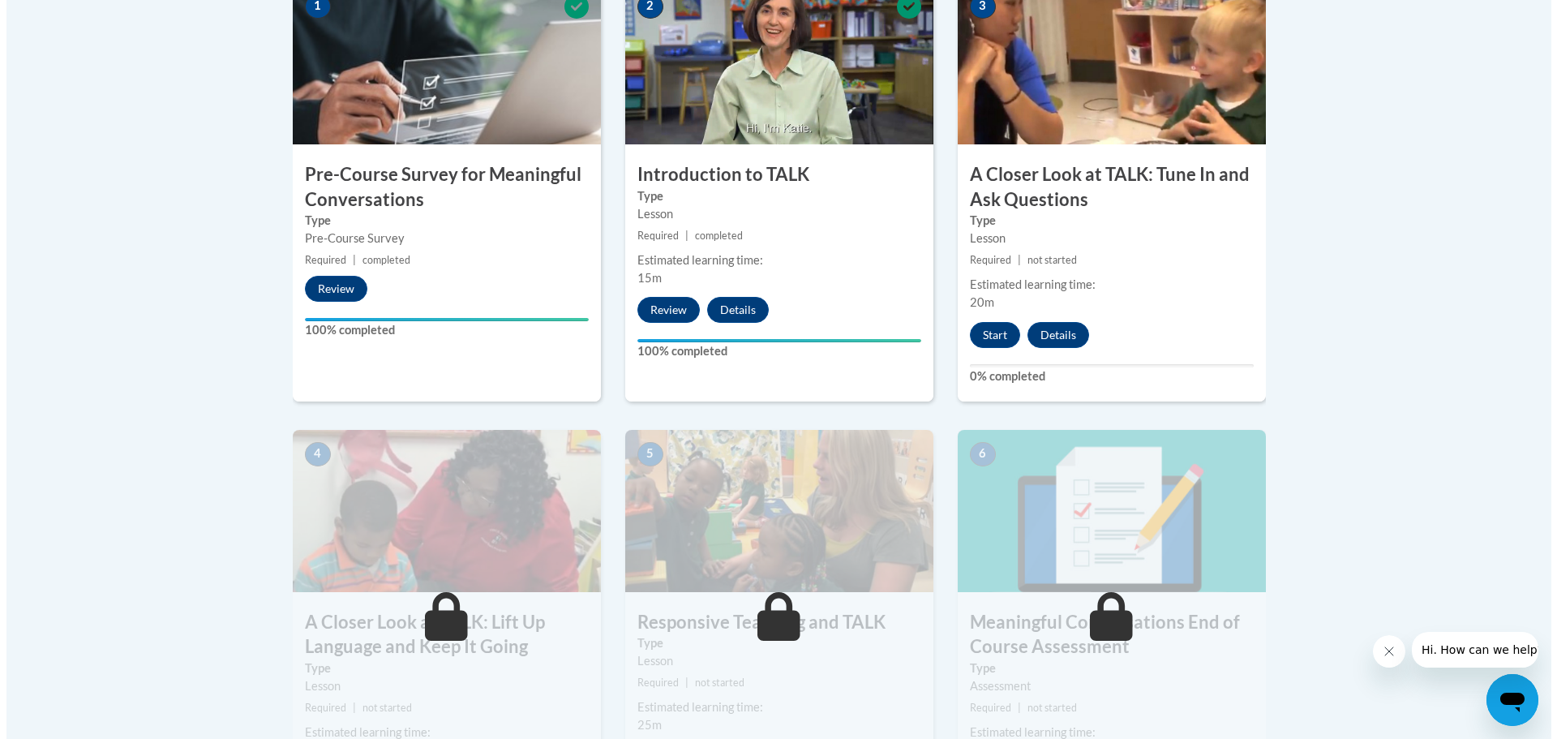
scroll to position [568, 0]
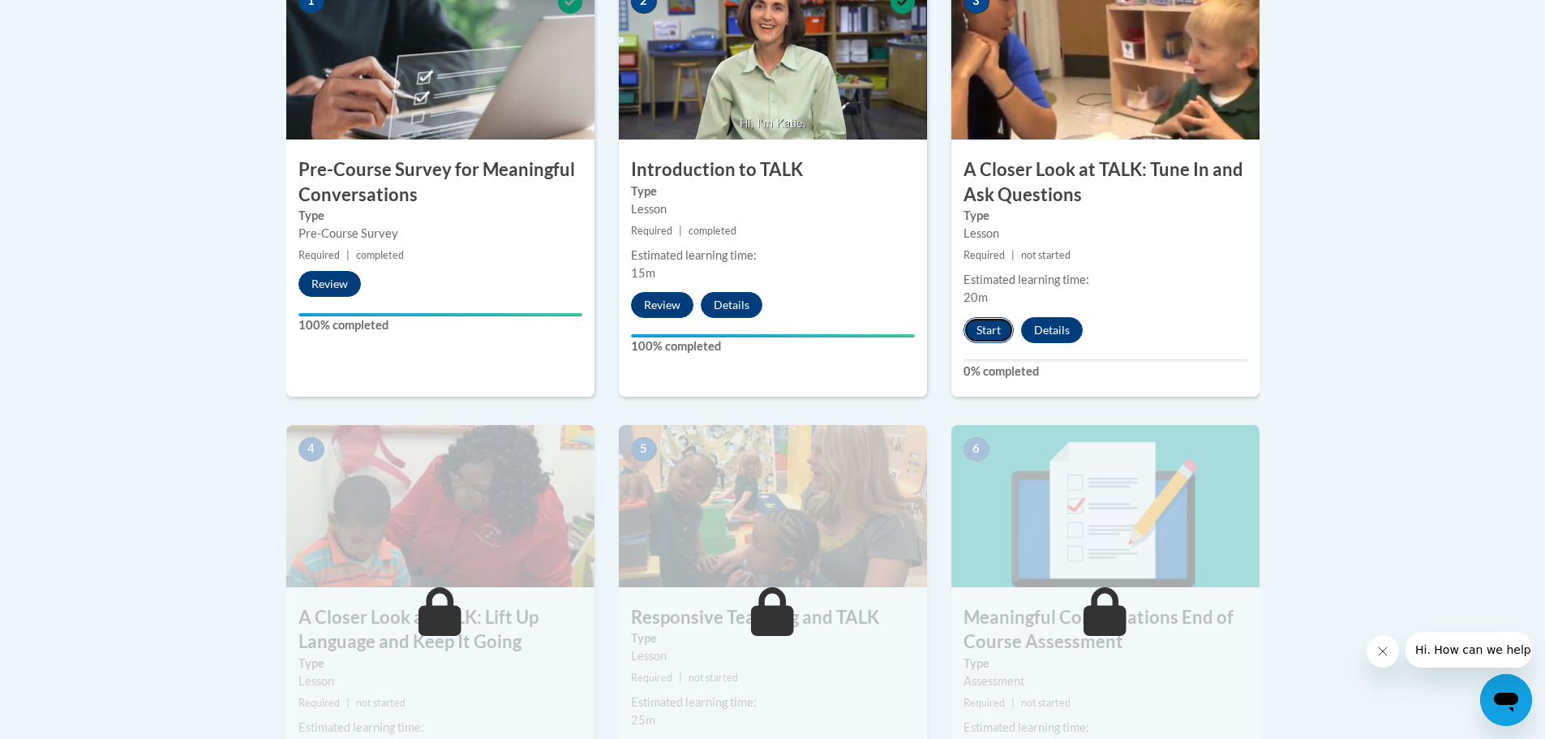
click at [994, 333] on button "Start" at bounding box center [989, 330] width 50 height 26
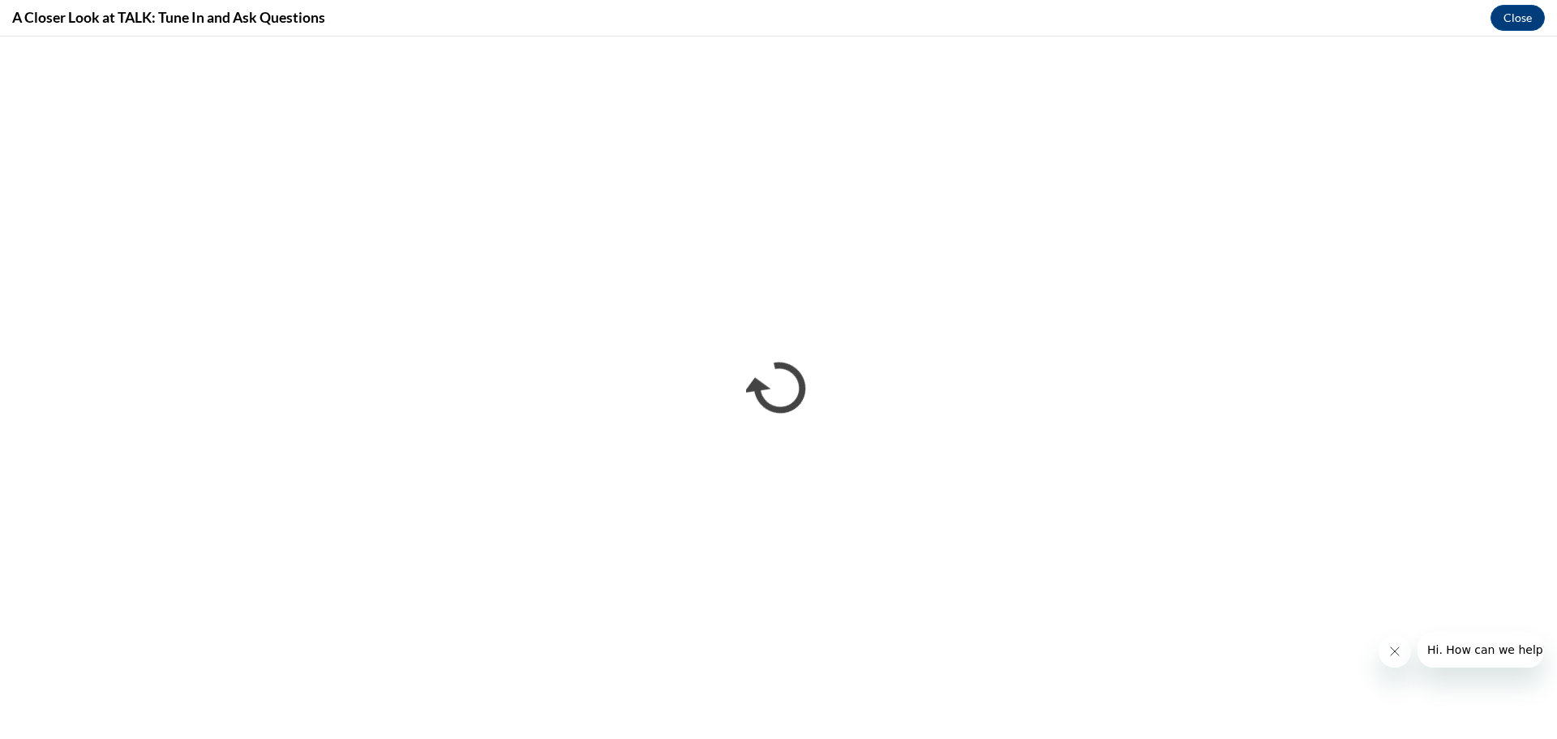
scroll to position [0, 0]
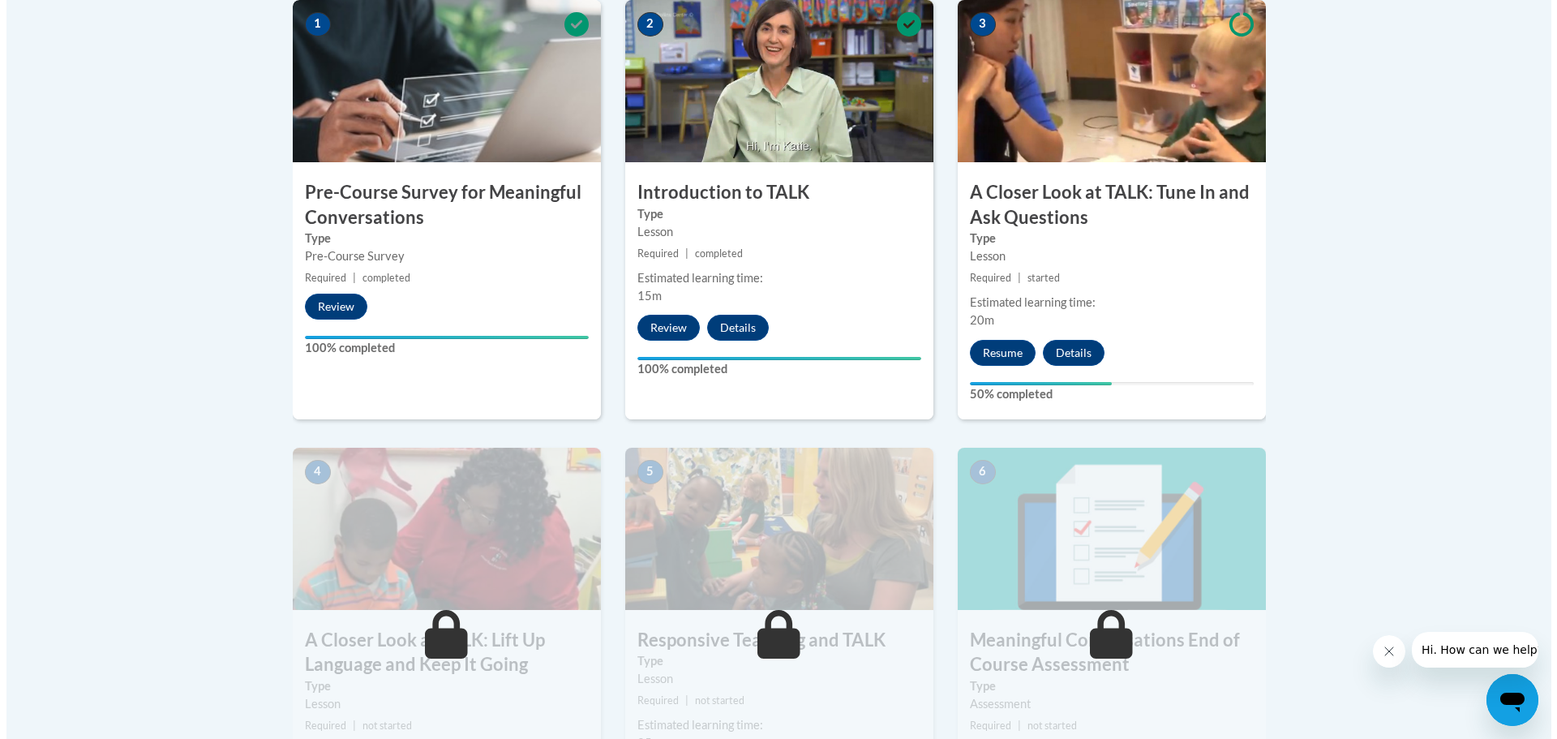
scroll to position [487, 0]
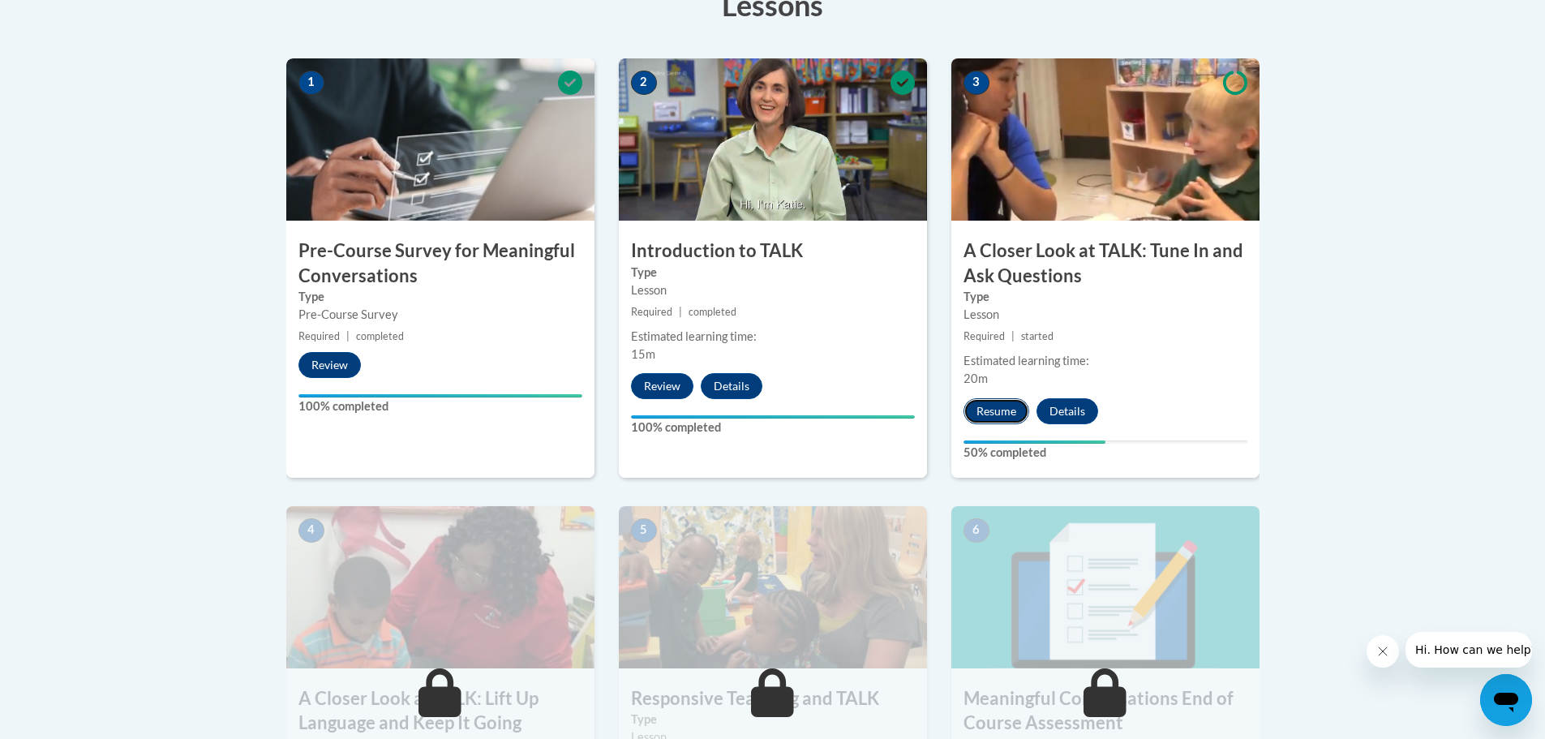
click at [982, 414] on button "Resume" at bounding box center [997, 411] width 66 height 26
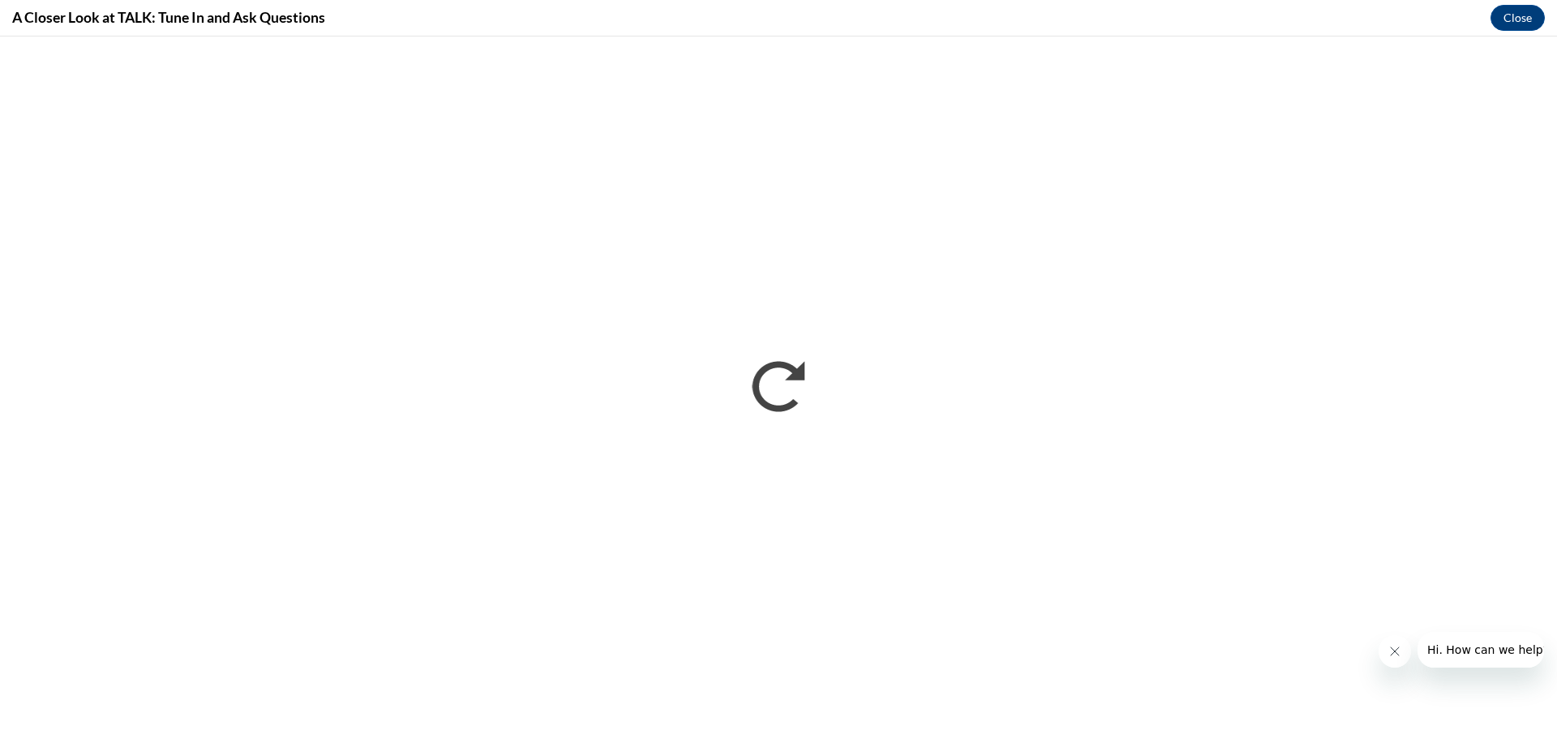
scroll to position [0, 0]
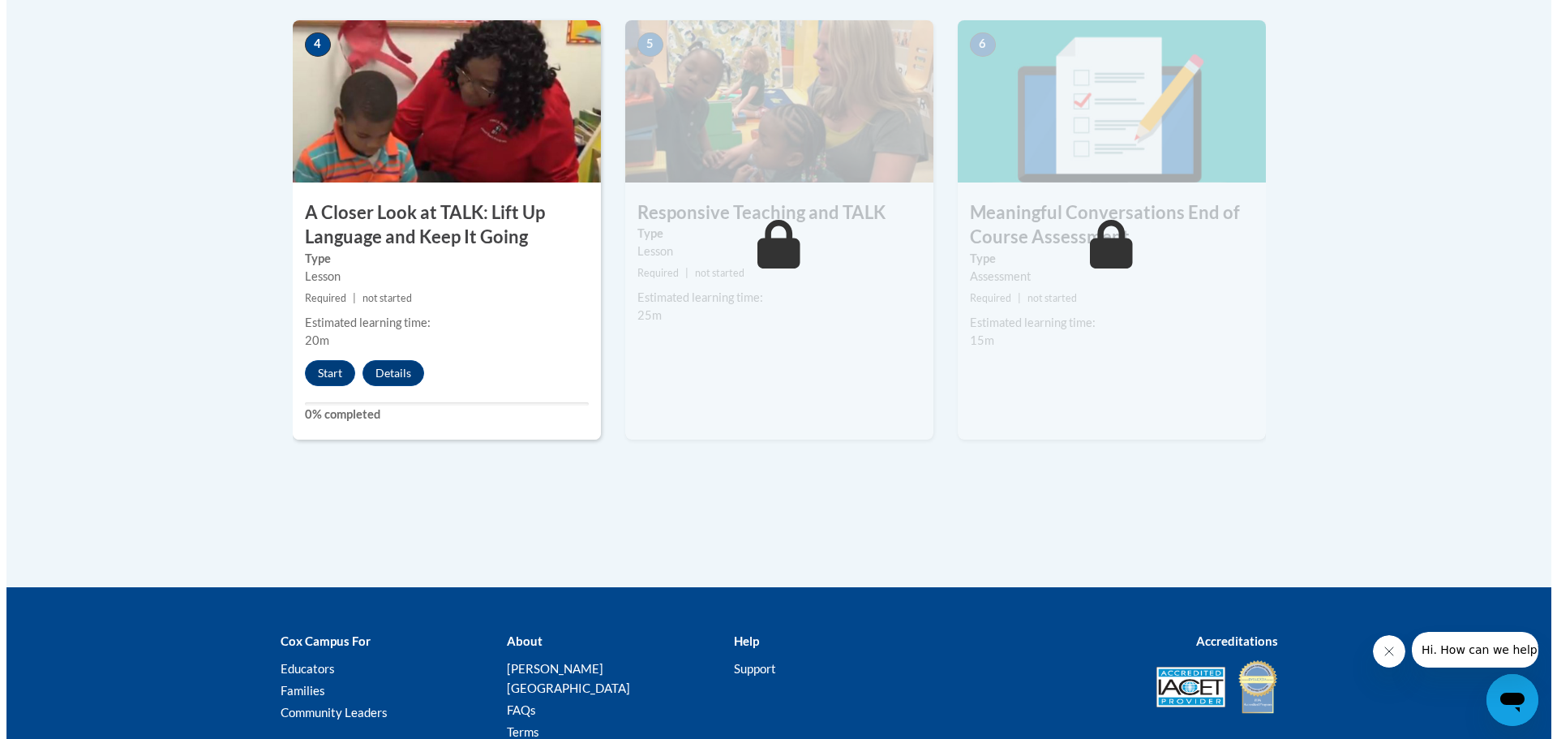
scroll to position [973, 0]
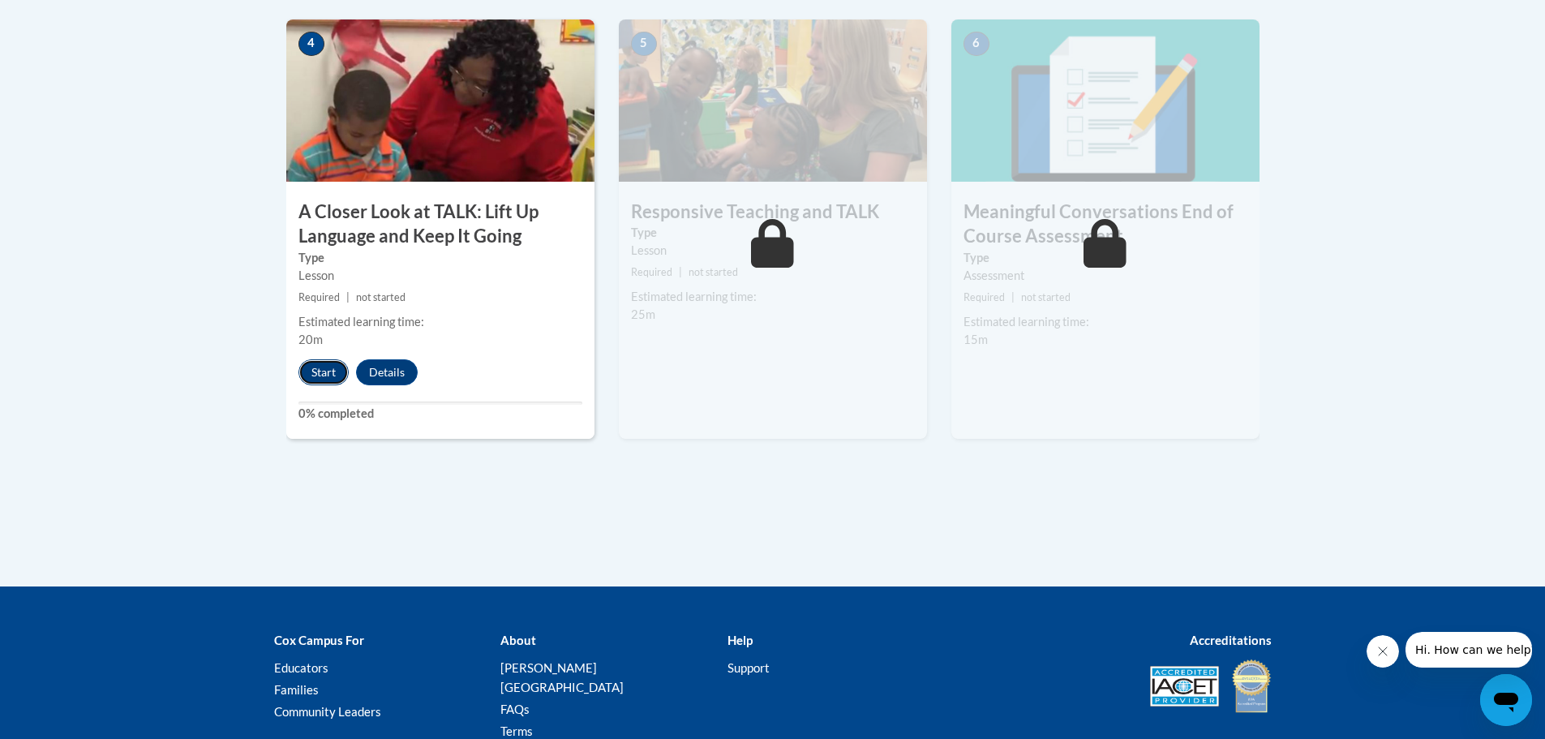
click at [306, 371] on button "Start" at bounding box center [323, 372] width 50 height 26
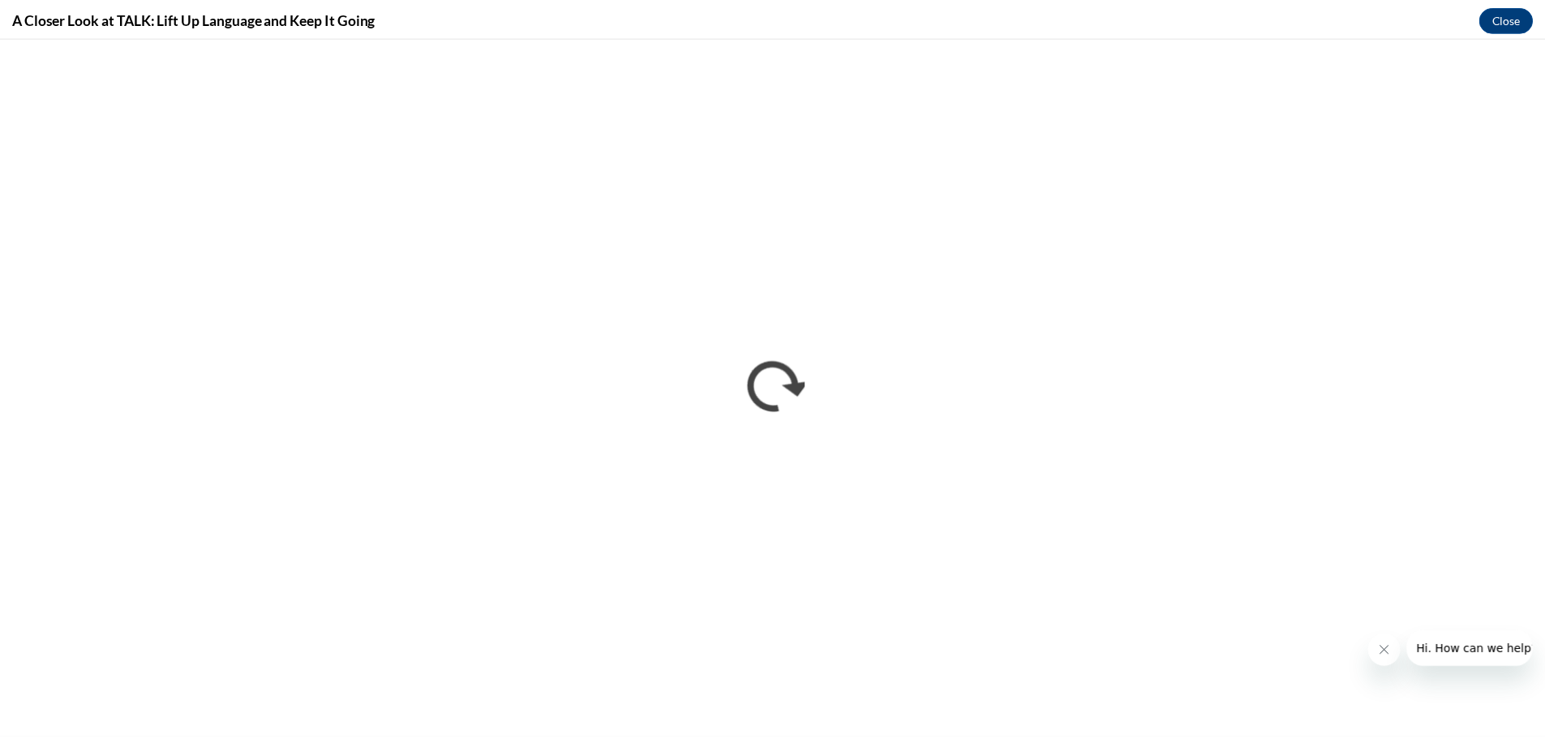
scroll to position [0, 0]
click at [1532, 26] on button "Close" at bounding box center [1518, 18] width 54 height 26
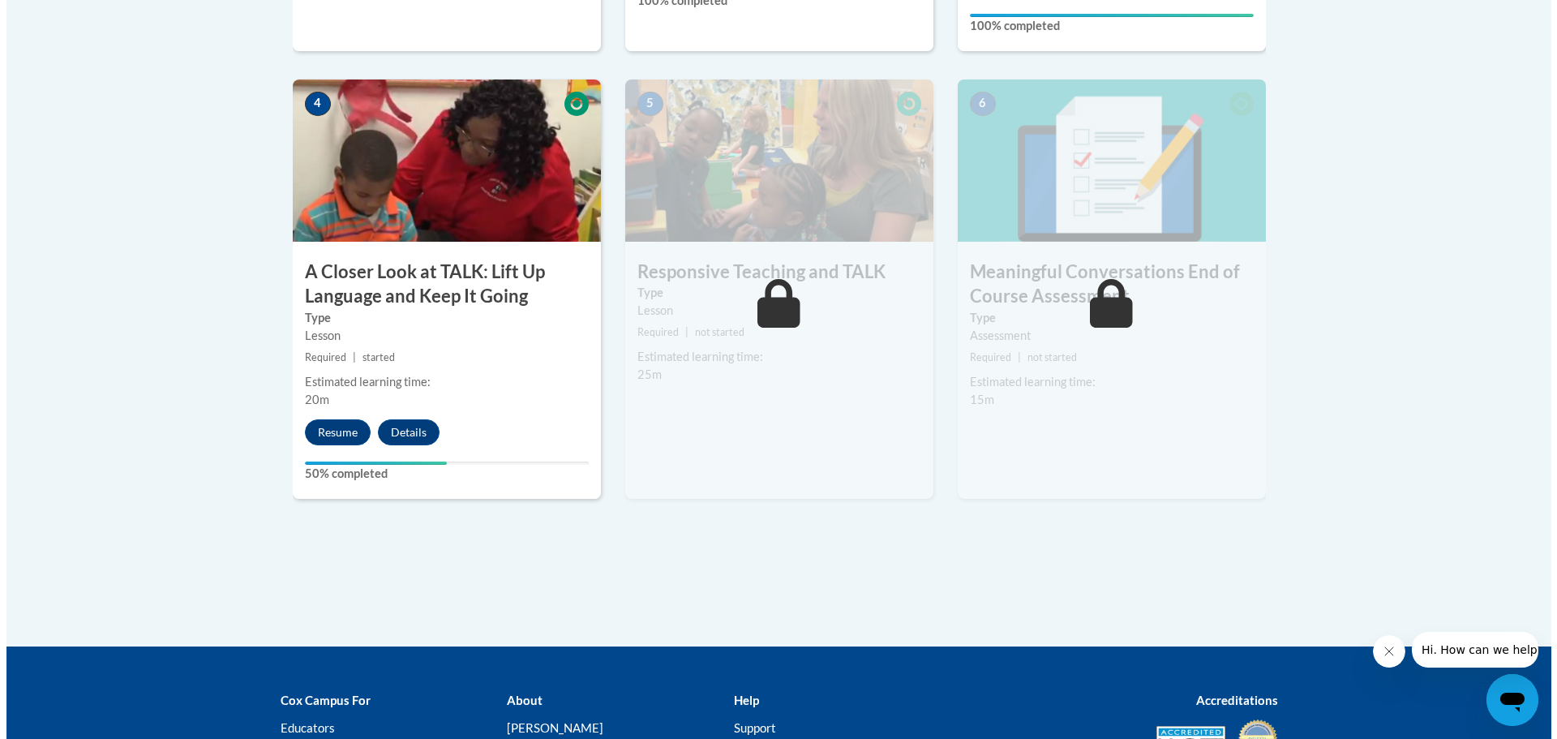
scroll to position [811, 0]
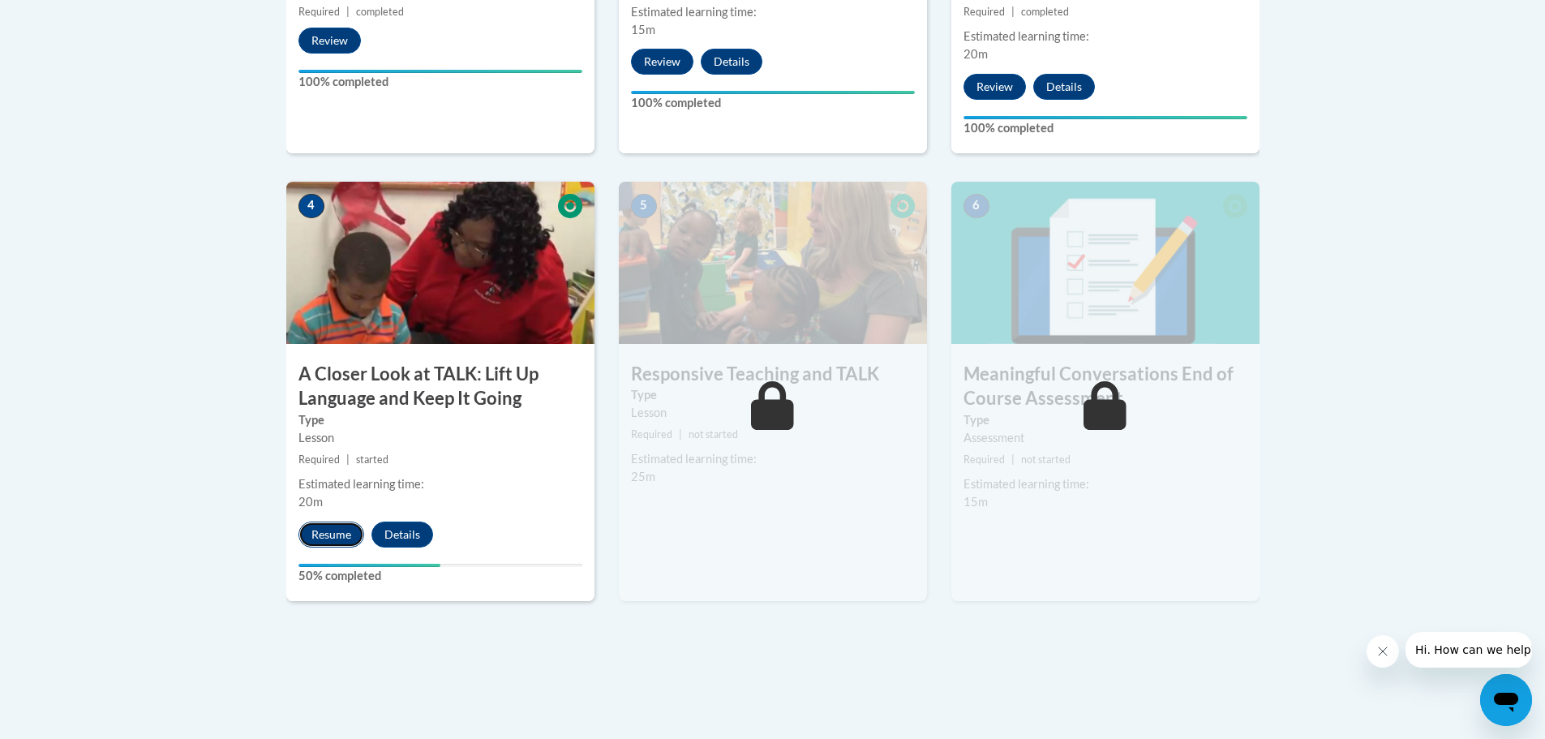
click at [341, 542] on button "Resume" at bounding box center [331, 535] width 66 height 26
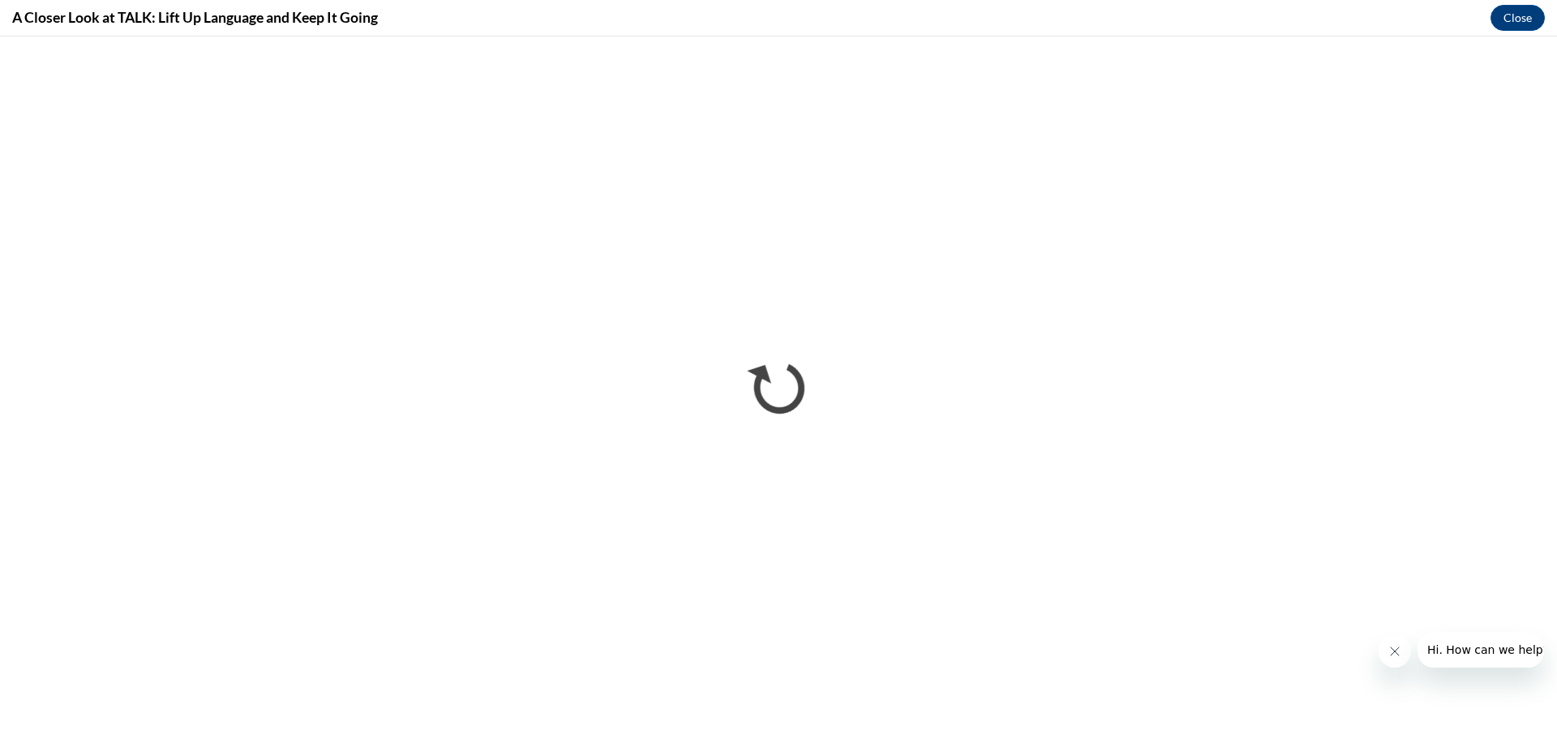
scroll to position [0, 0]
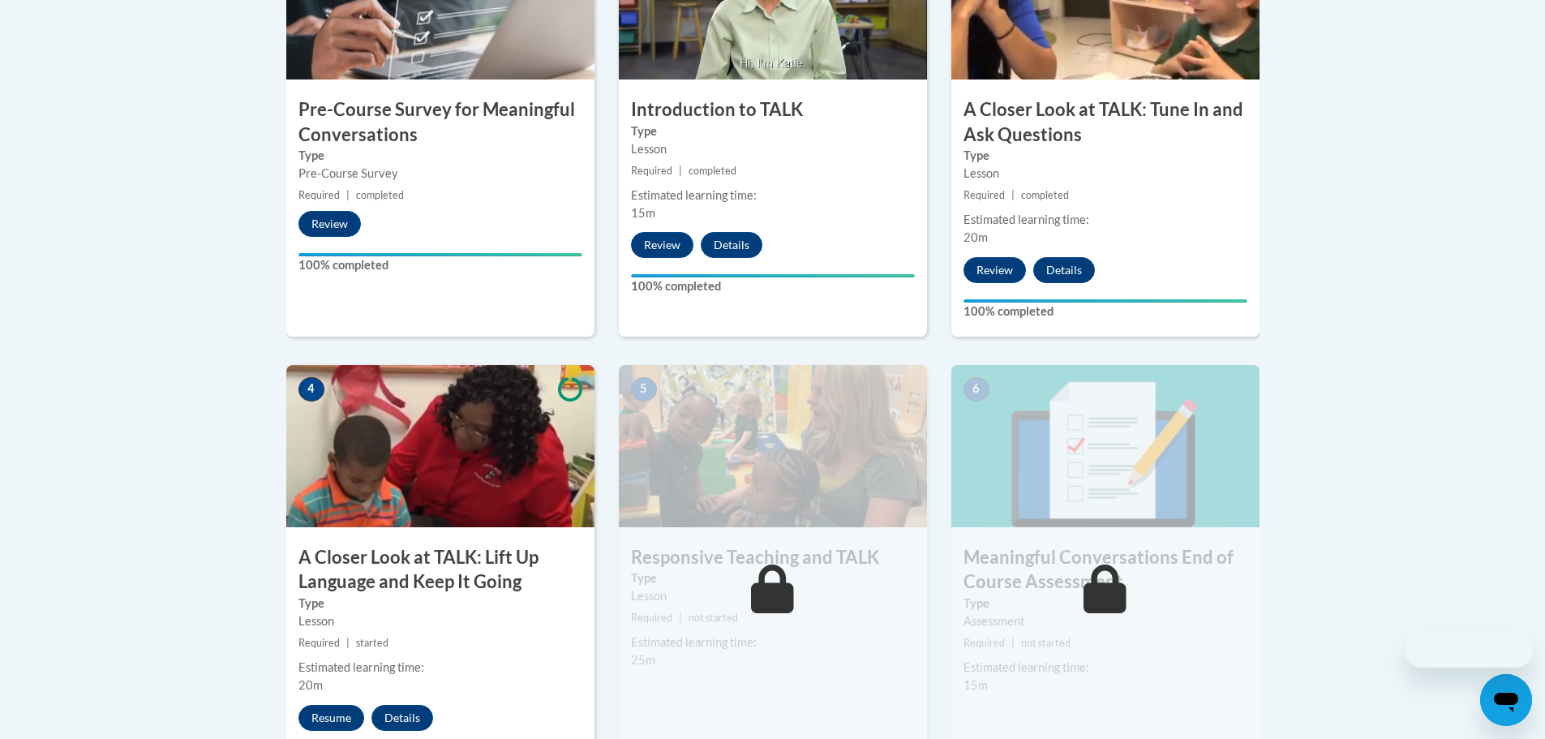
scroll to position [811, 0]
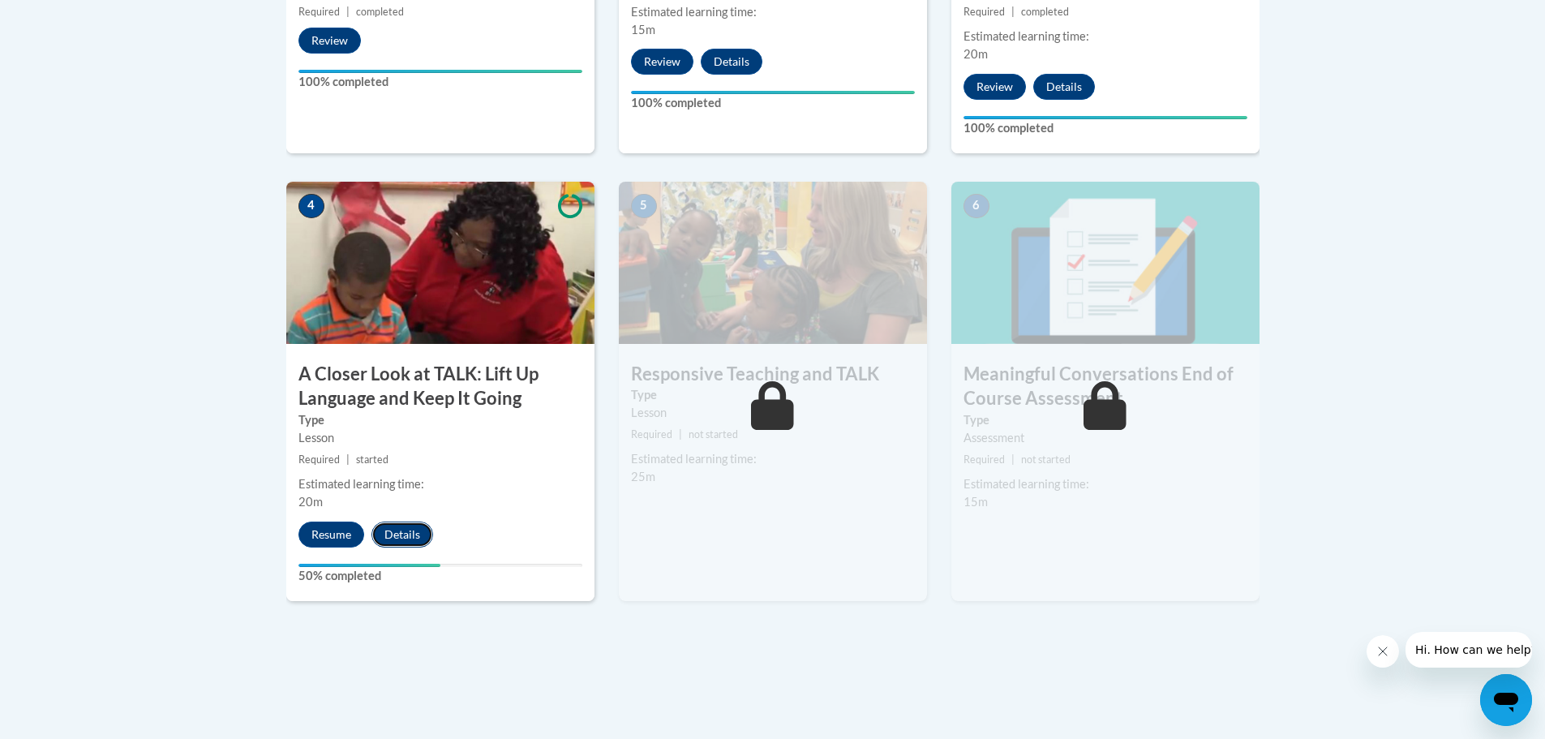
click at [399, 531] on button "Details" at bounding box center [402, 535] width 62 height 26
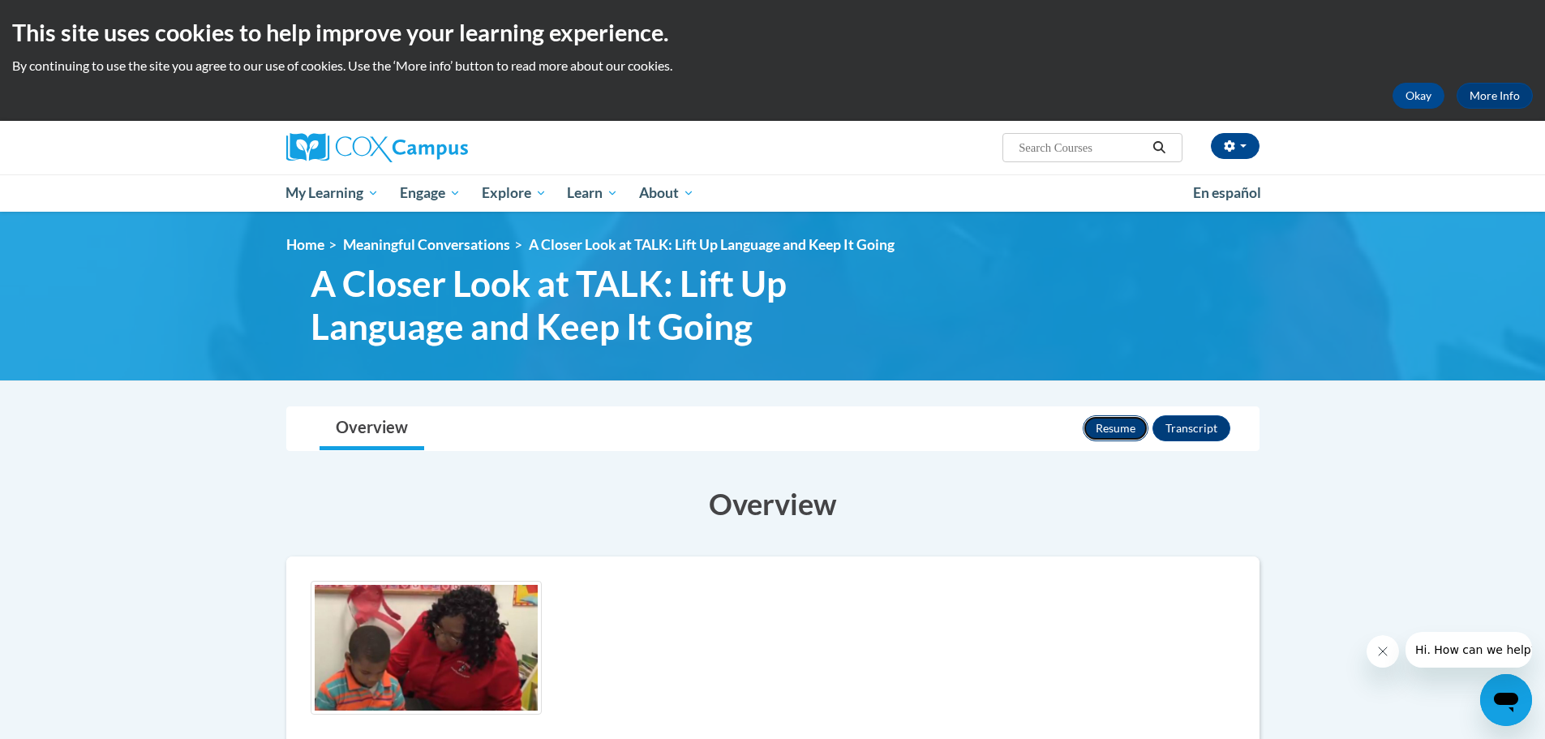
click at [1112, 421] on button "Resume" at bounding box center [1116, 428] width 66 height 26
click at [1418, 90] on button "Okay" at bounding box center [1419, 96] width 52 height 26
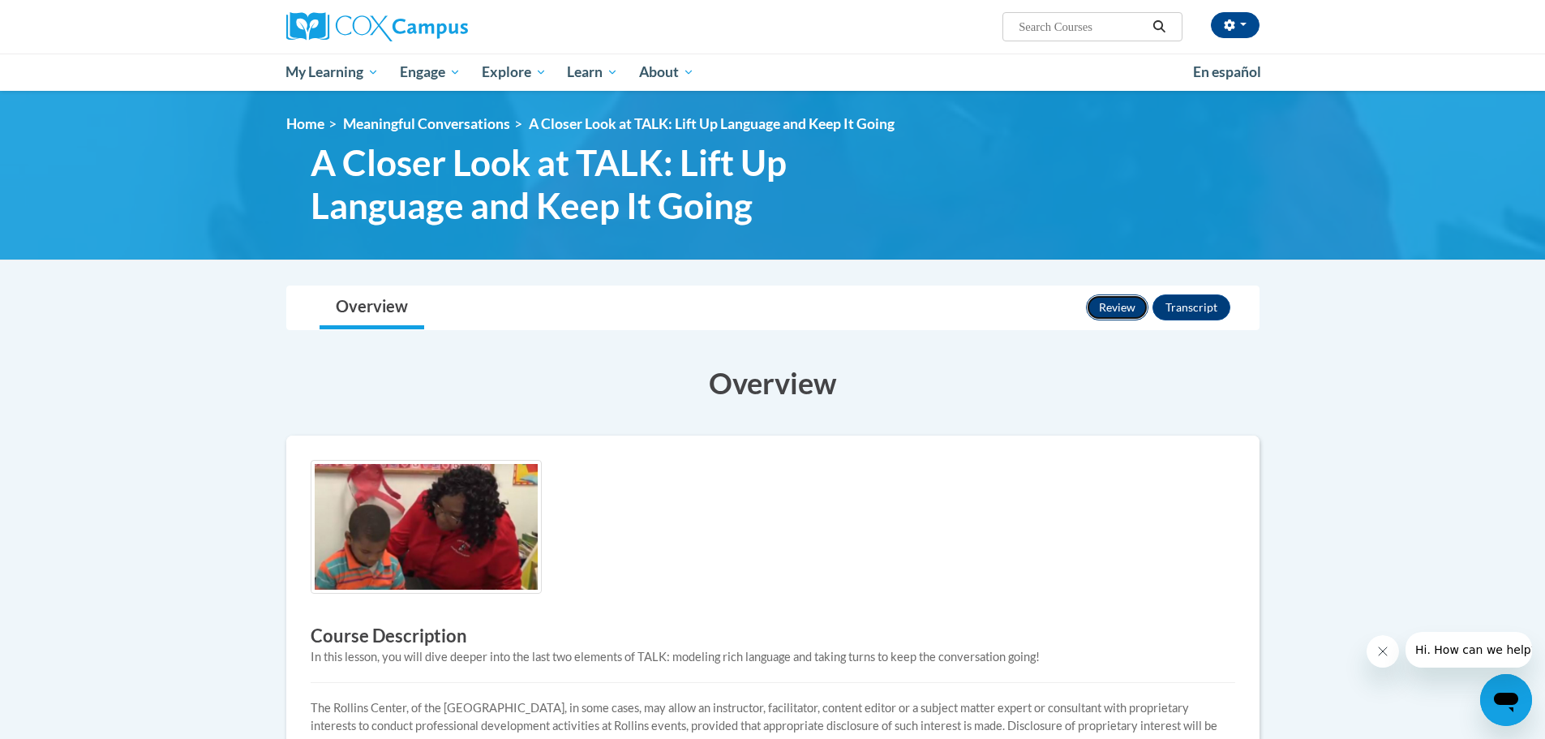
click at [1121, 303] on button "Review" at bounding box center [1117, 307] width 62 height 26
click at [1127, 304] on button "Review" at bounding box center [1117, 307] width 62 height 26
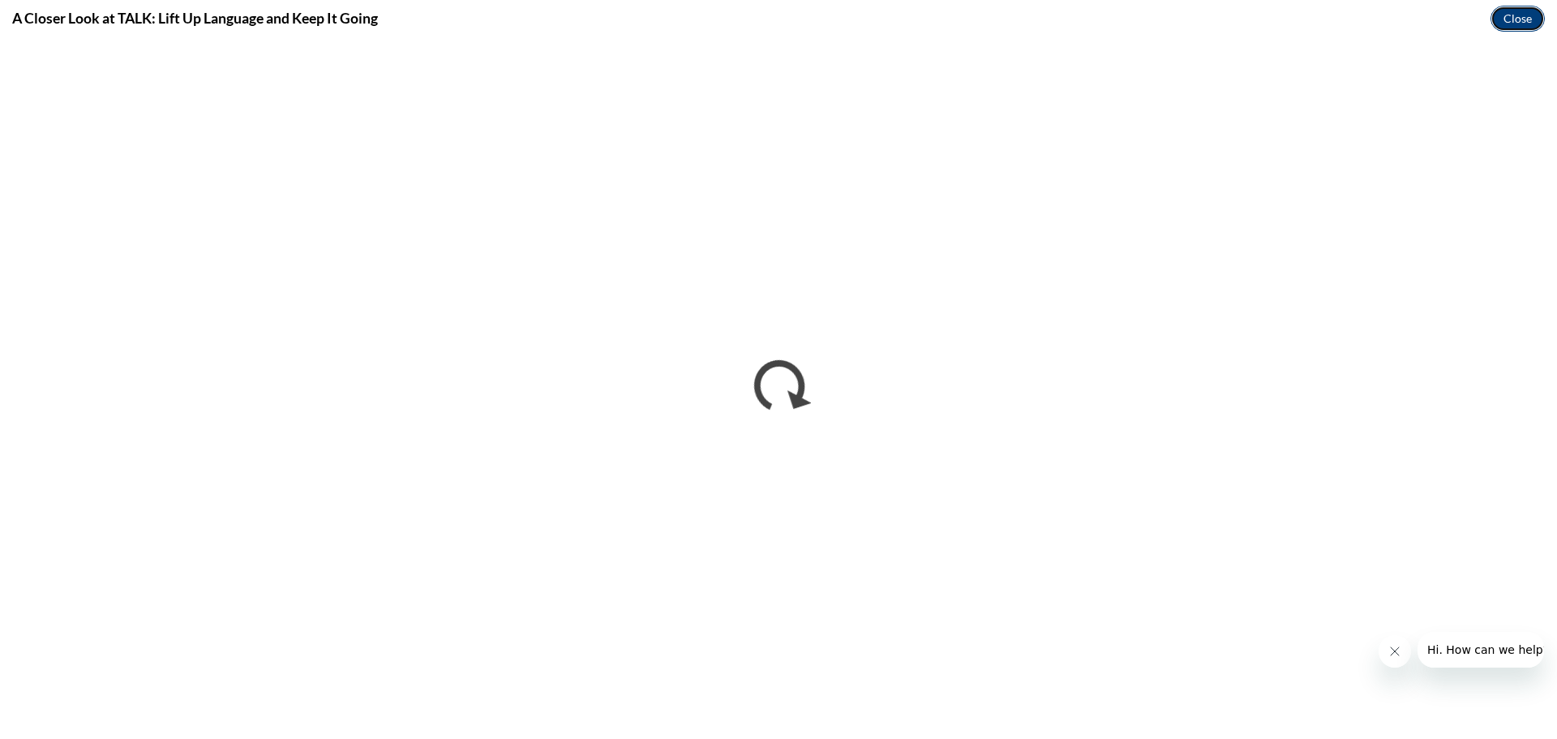
click at [1530, 15] on button "Close" at bounding box center [1518, 19] width 54 height 26
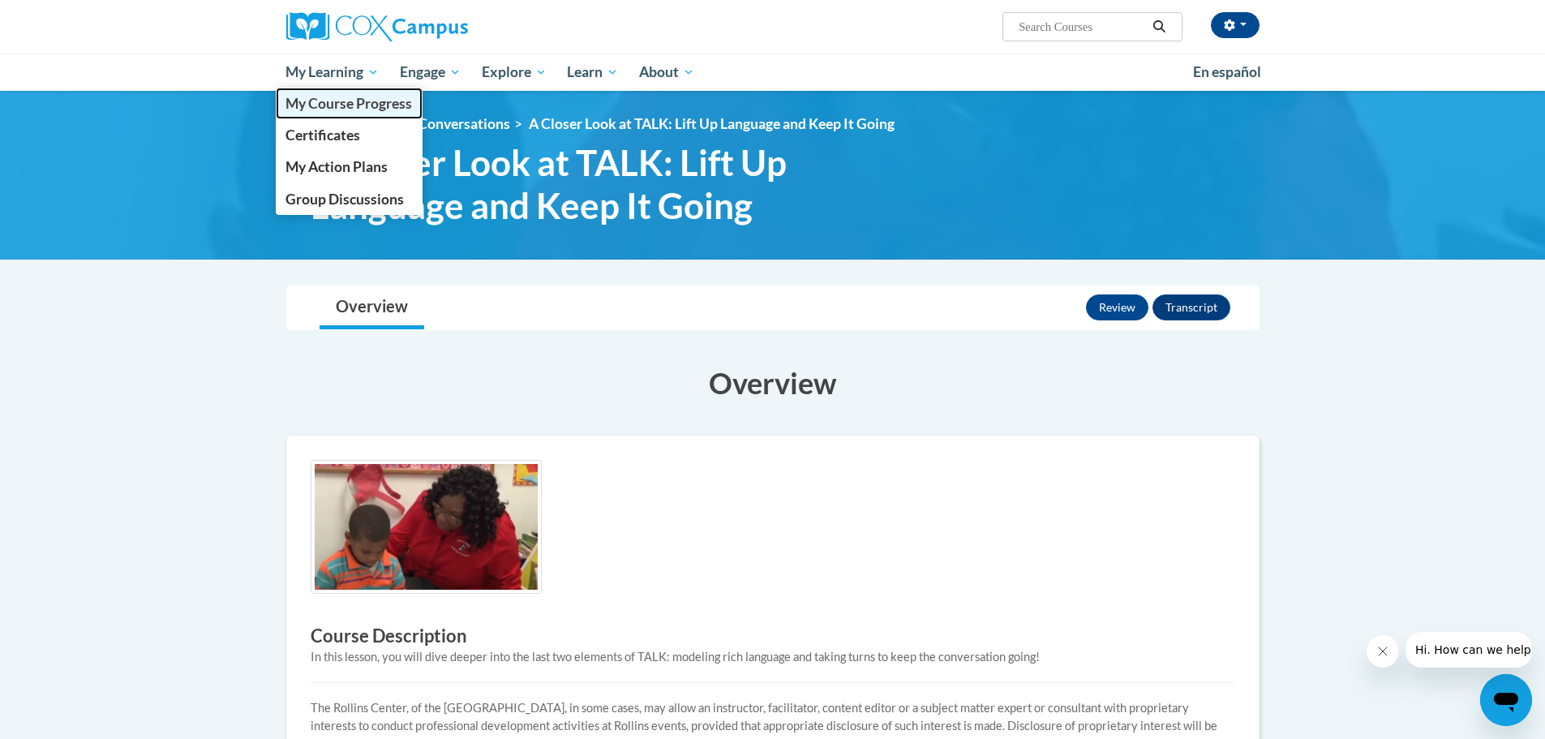
drag, startPoint x: 334, startPoint y: 110, endPoint x: 389, endPoint y: 114, distance: 55.3
click at [334, 110] on span "My Course Progress" at bounding box center [349, 103] width 127 height 17
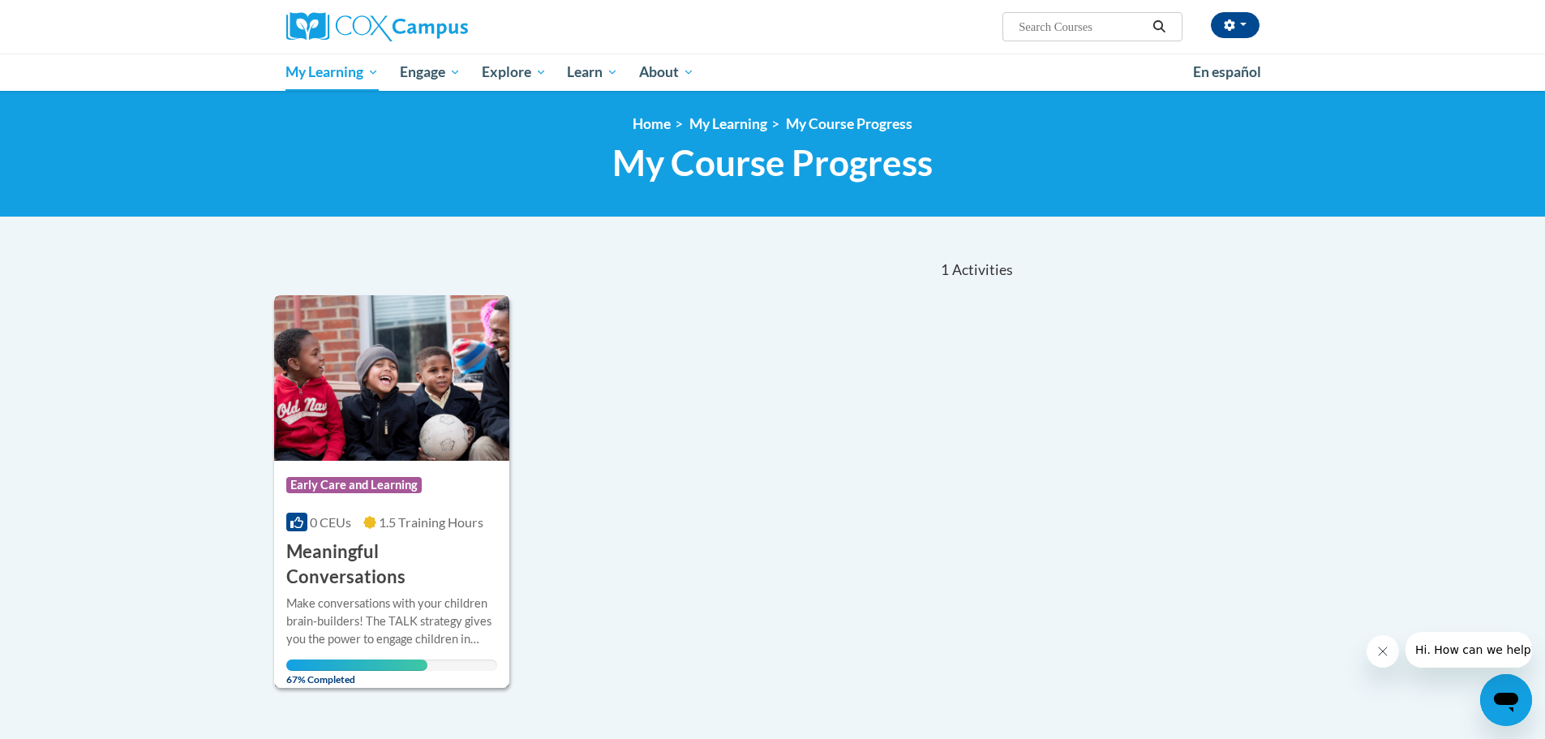
click at [393, 416] on img at bounding box center [392, 377] width 236 height 165
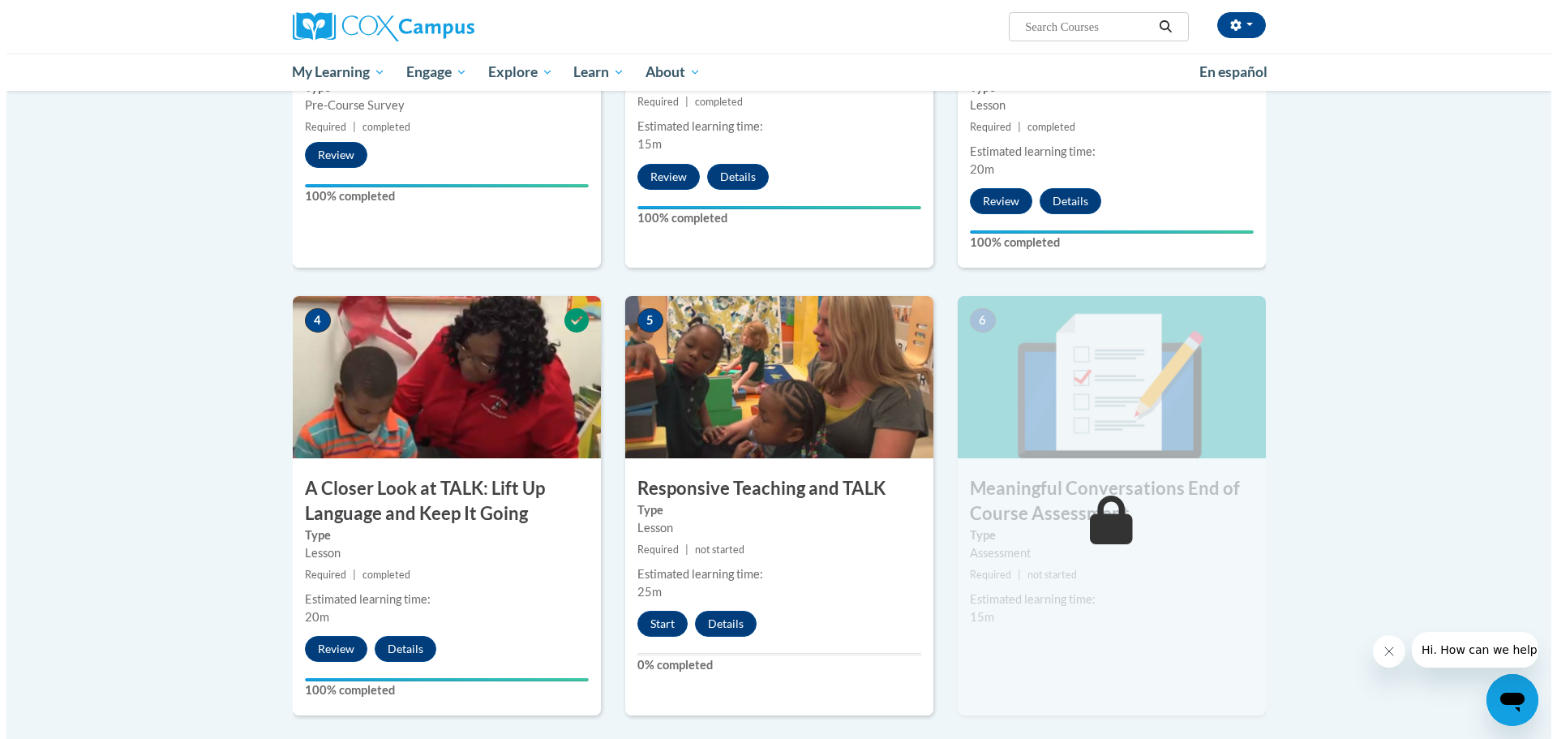
scroll to position [568, 0]
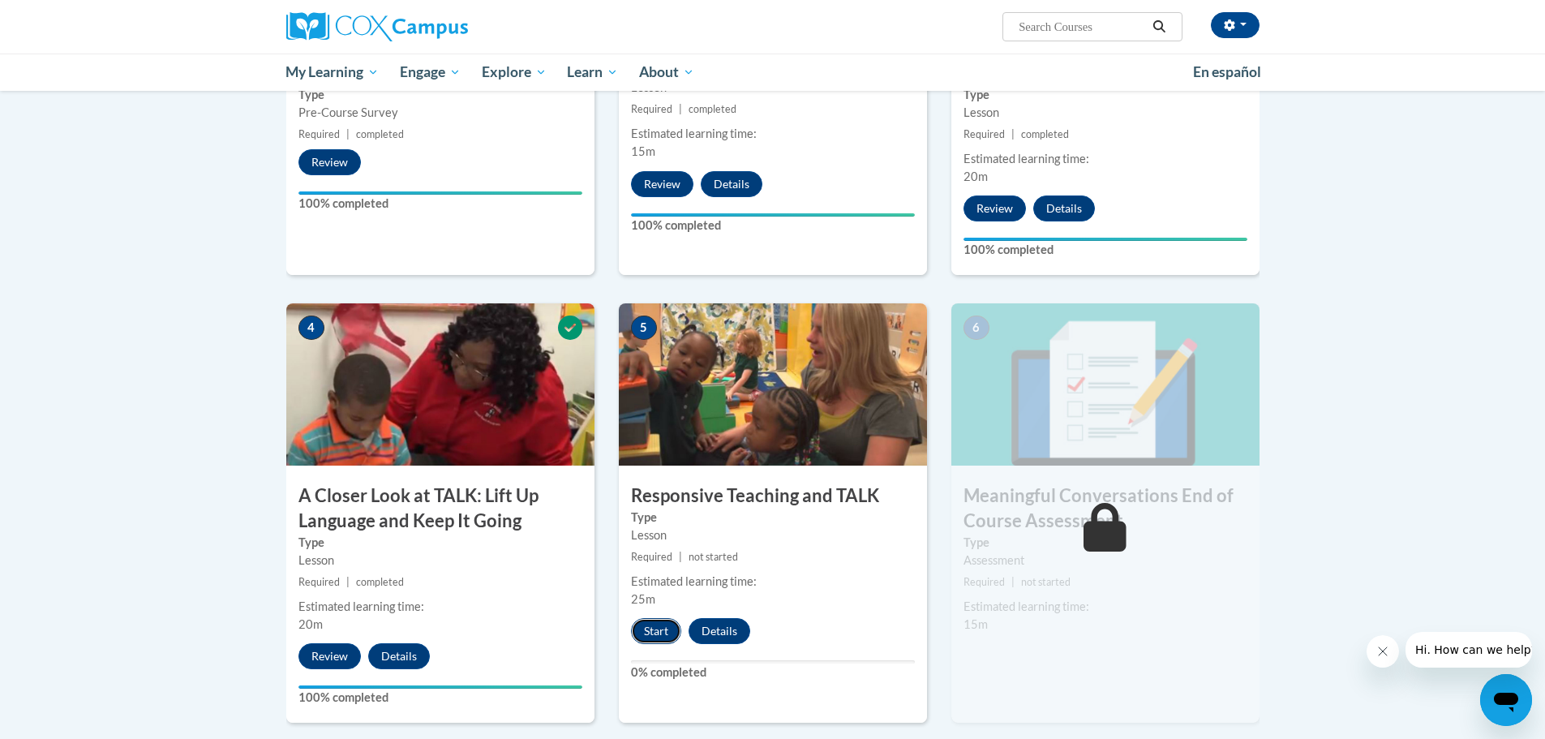
click at [663, 631] on button "Start" at bounding box center [656, 631] width 50 height 26
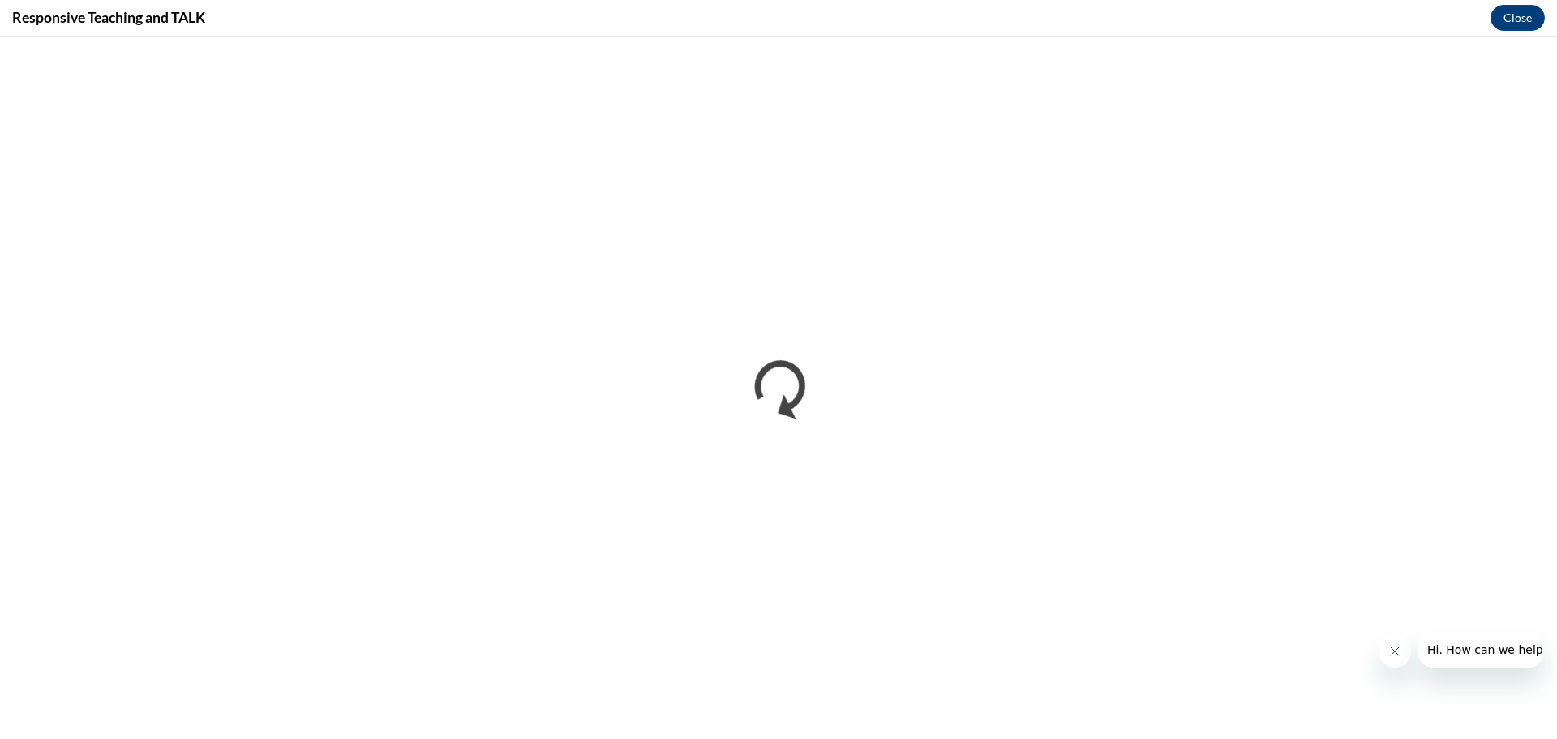
scroll to position [0, 0]
click at [1389, 655] on icon "Close message from company" at bounding box center [1394, 651] width 13 height 13
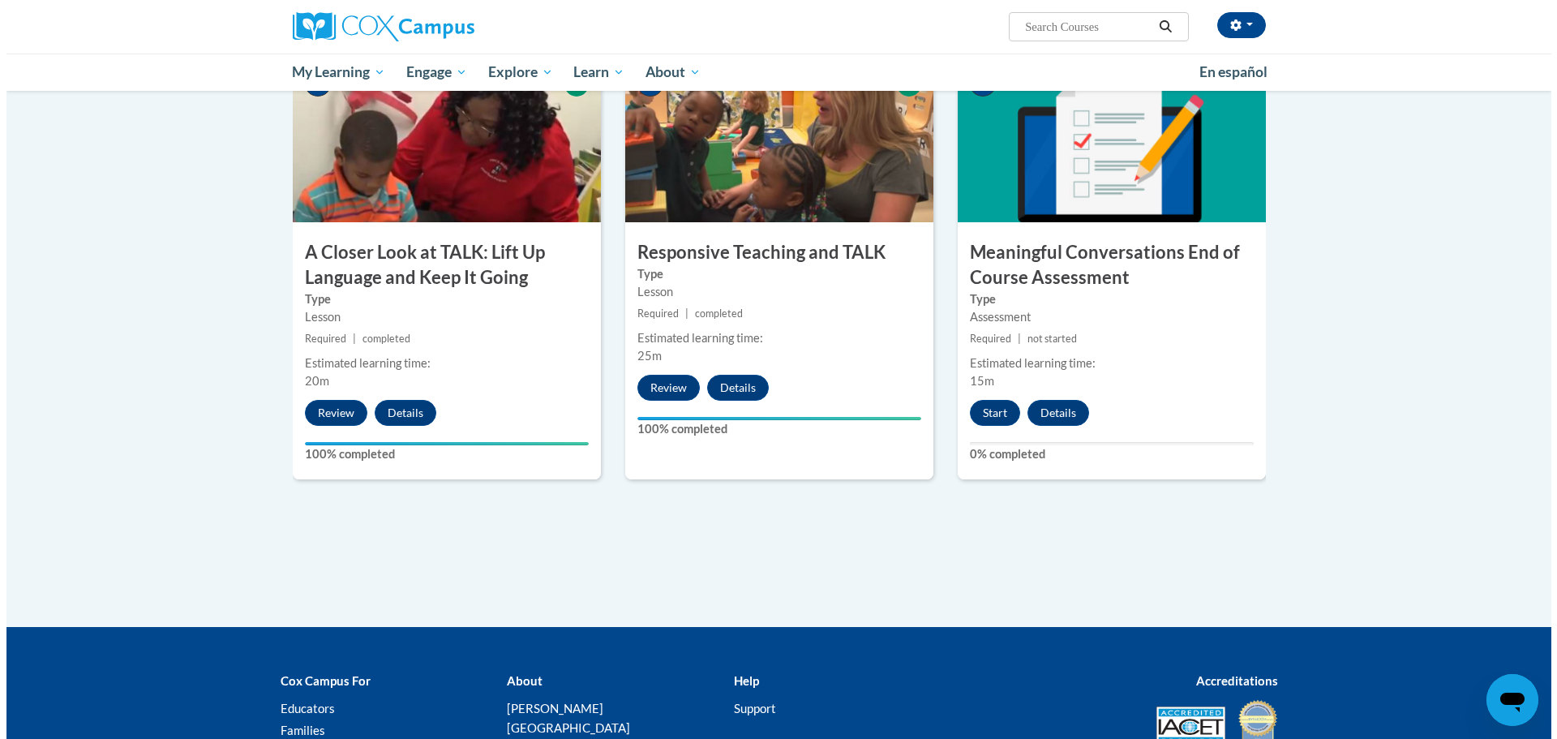
scroll to position [730, 0]
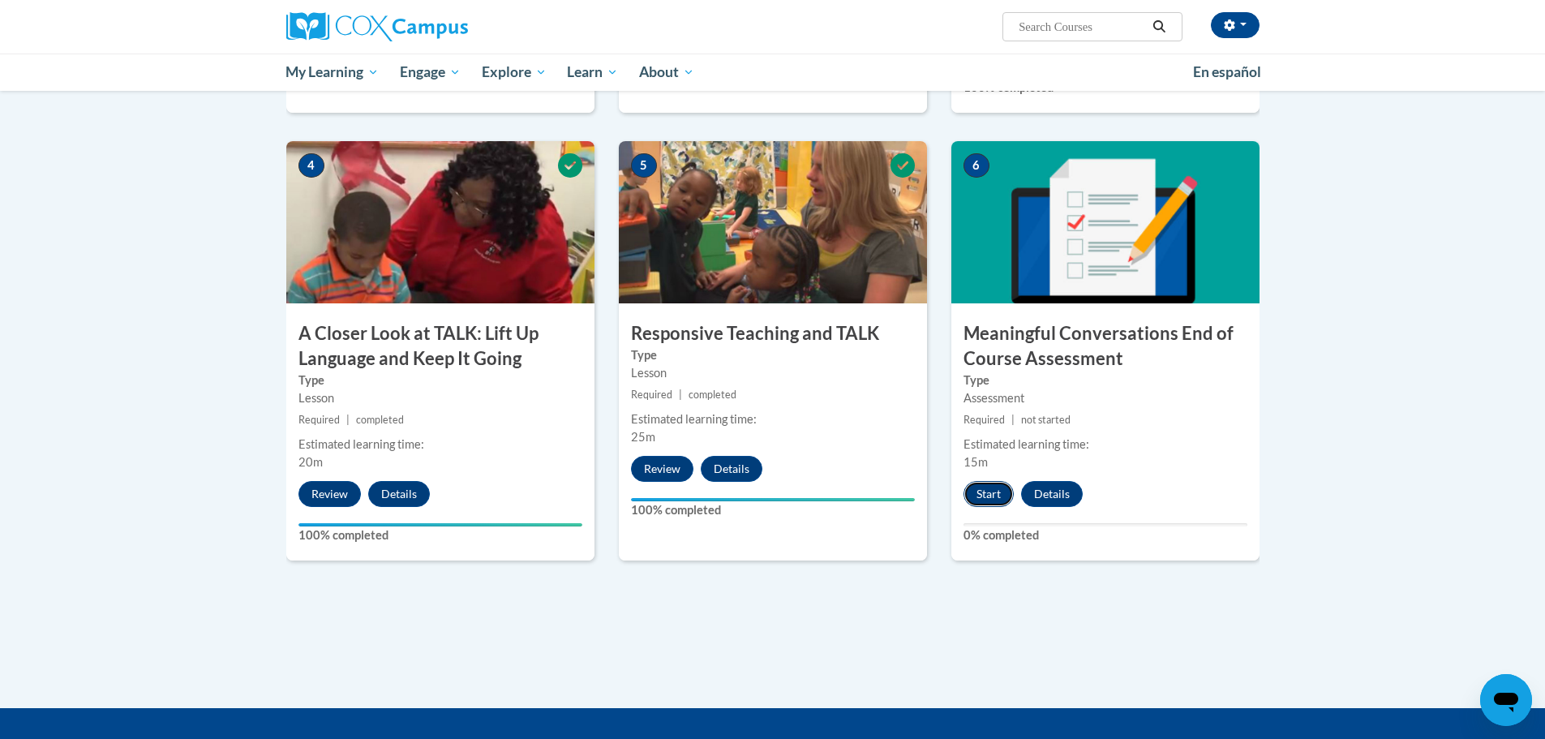
click at [988, 497] on button "Start" at bounding box center [989, 494] width 50 height 26
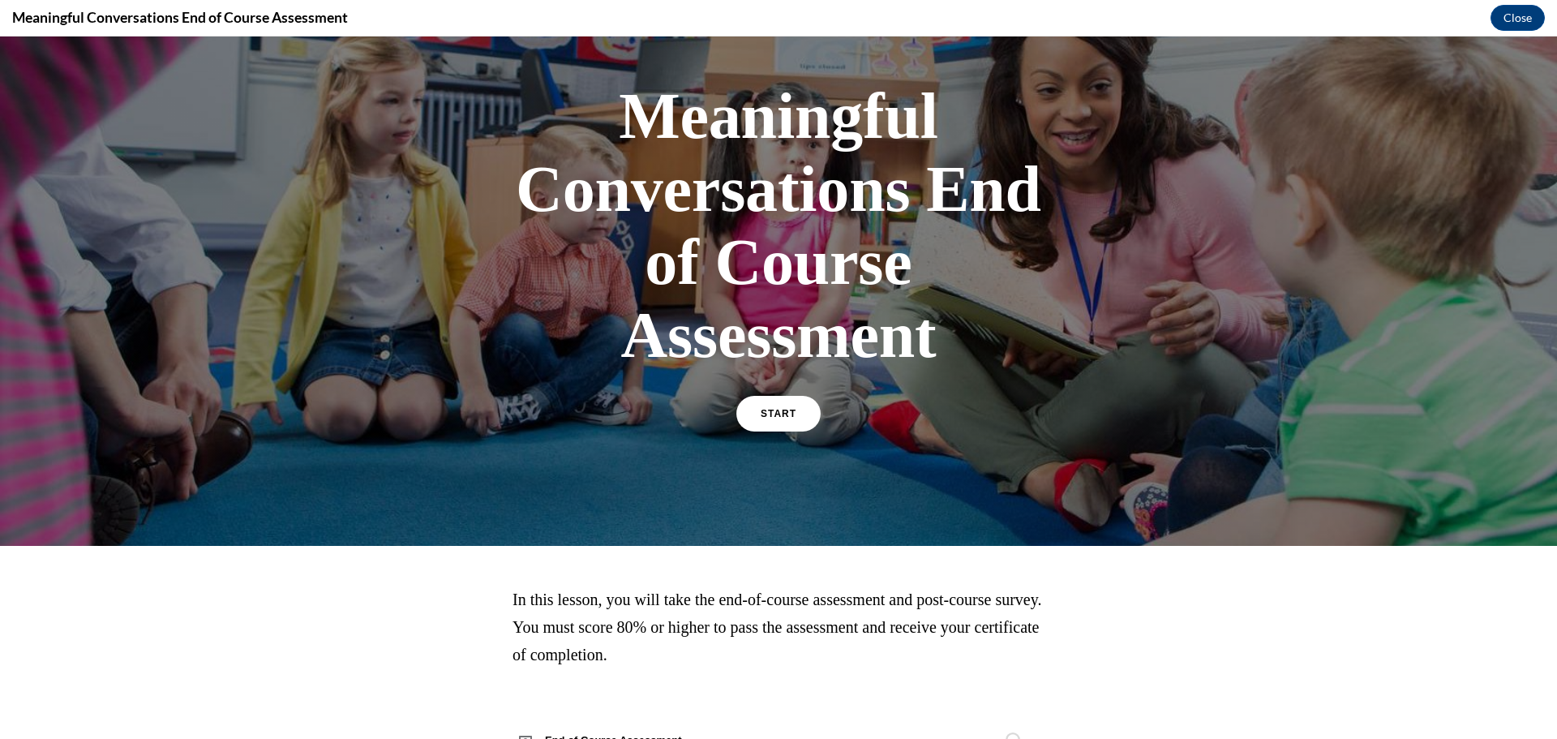
scroll to position [139, 0]
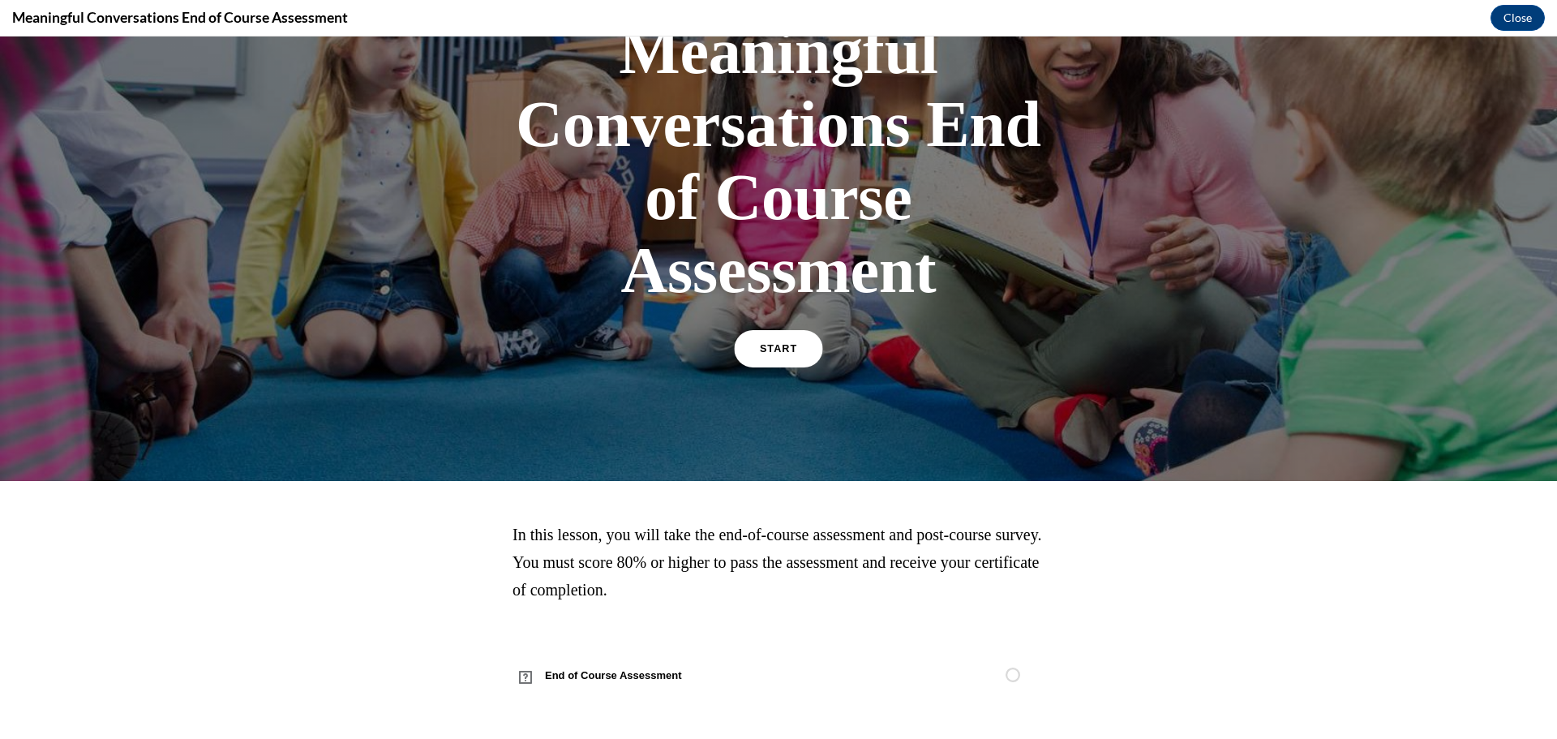
click at [775, 354] on link "START" at bounding box center [778, 348] width 88 height 37
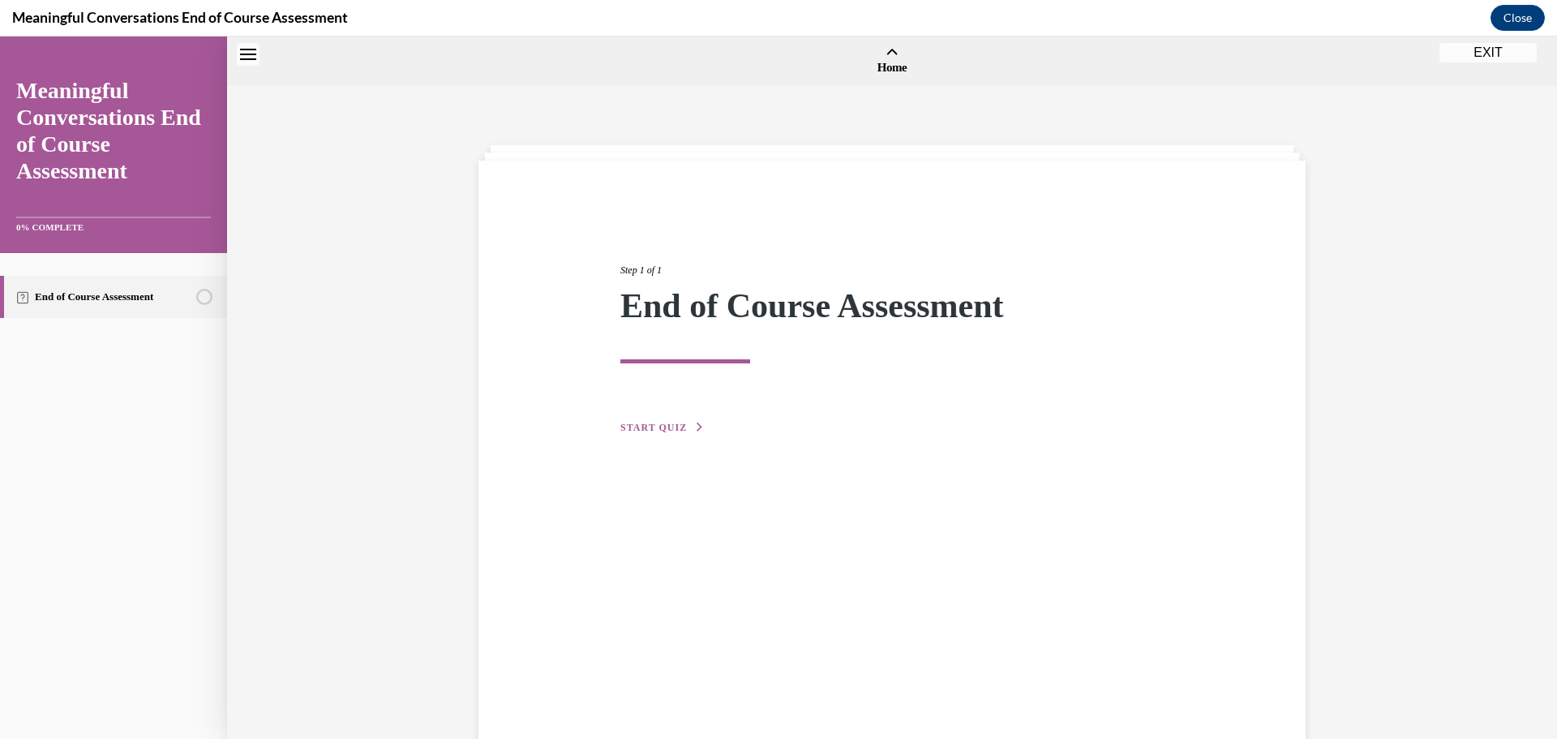
scroll to position [50, 0]
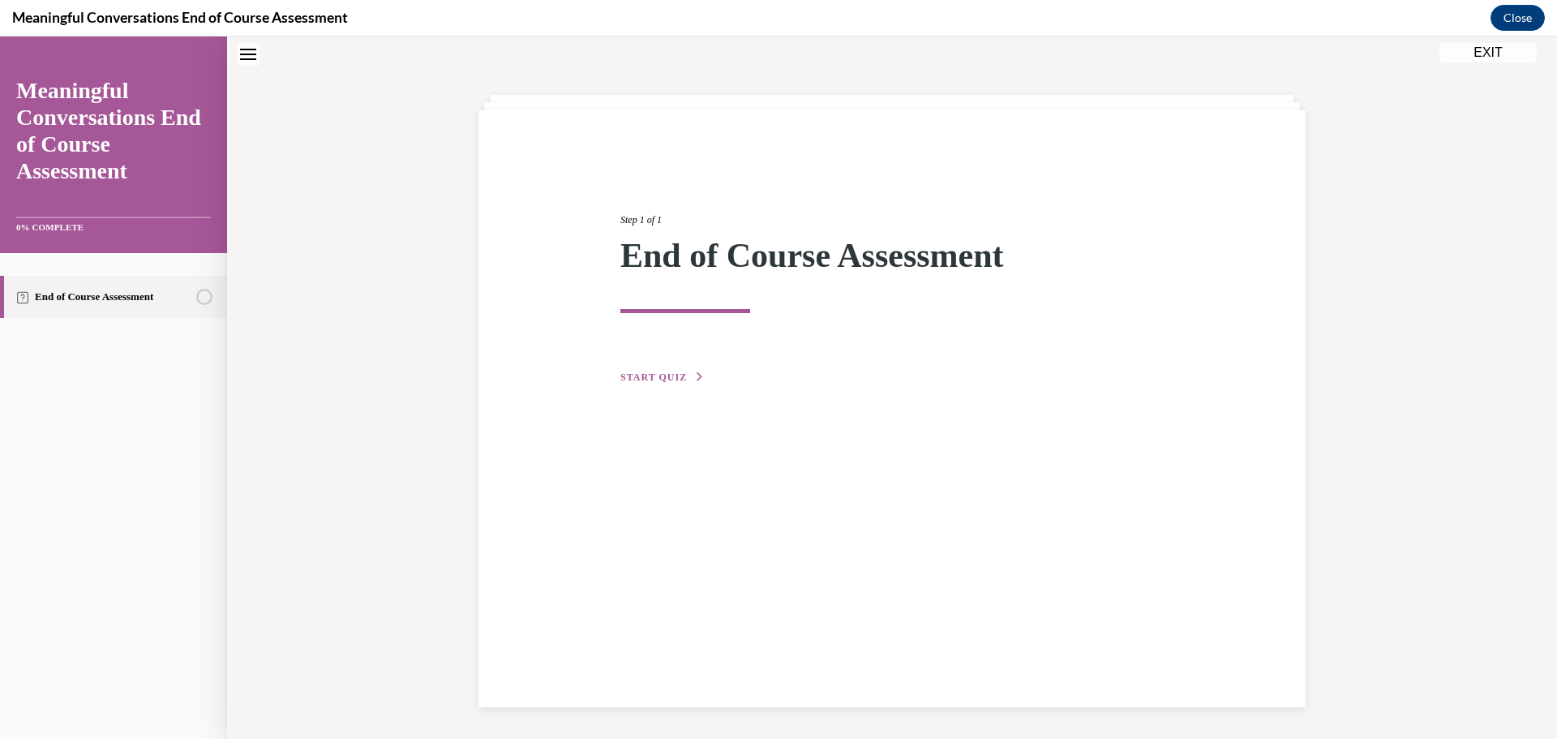
click at [663, 380] on span "START QUIZ" at bounding box center [653, 376] width 67 height 11
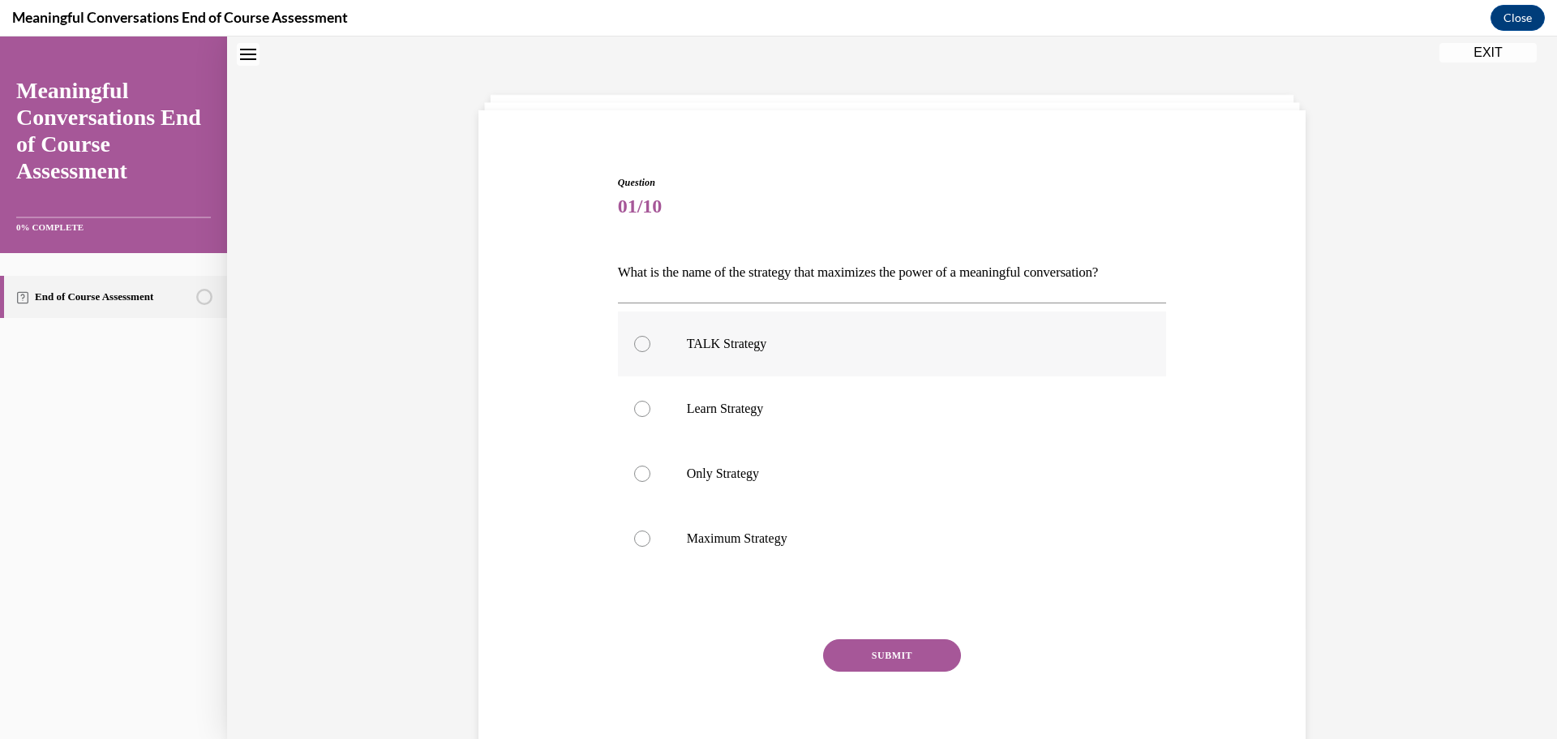
click at [634, 347] on div at bounding box center [642, 344] width 16 height 16
click at [634, 347] on input "TALK Strategy" at bounding box center [642, 344] width 16 height 16
radio input "true"
click at [836, 660] on button "SUBMIT" at bounding box center [892, 655] width 138 height 32
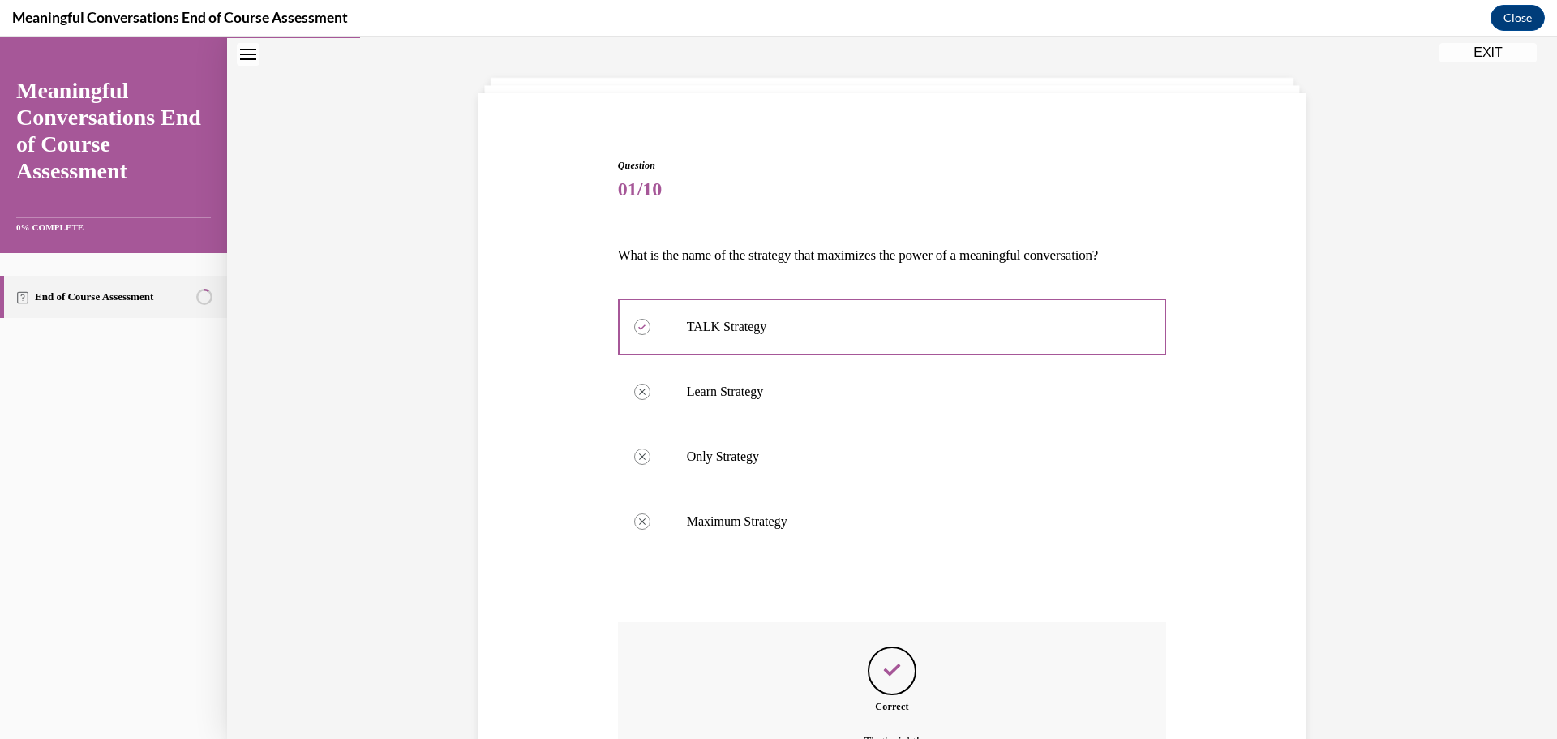
scroll to position [247, 0]
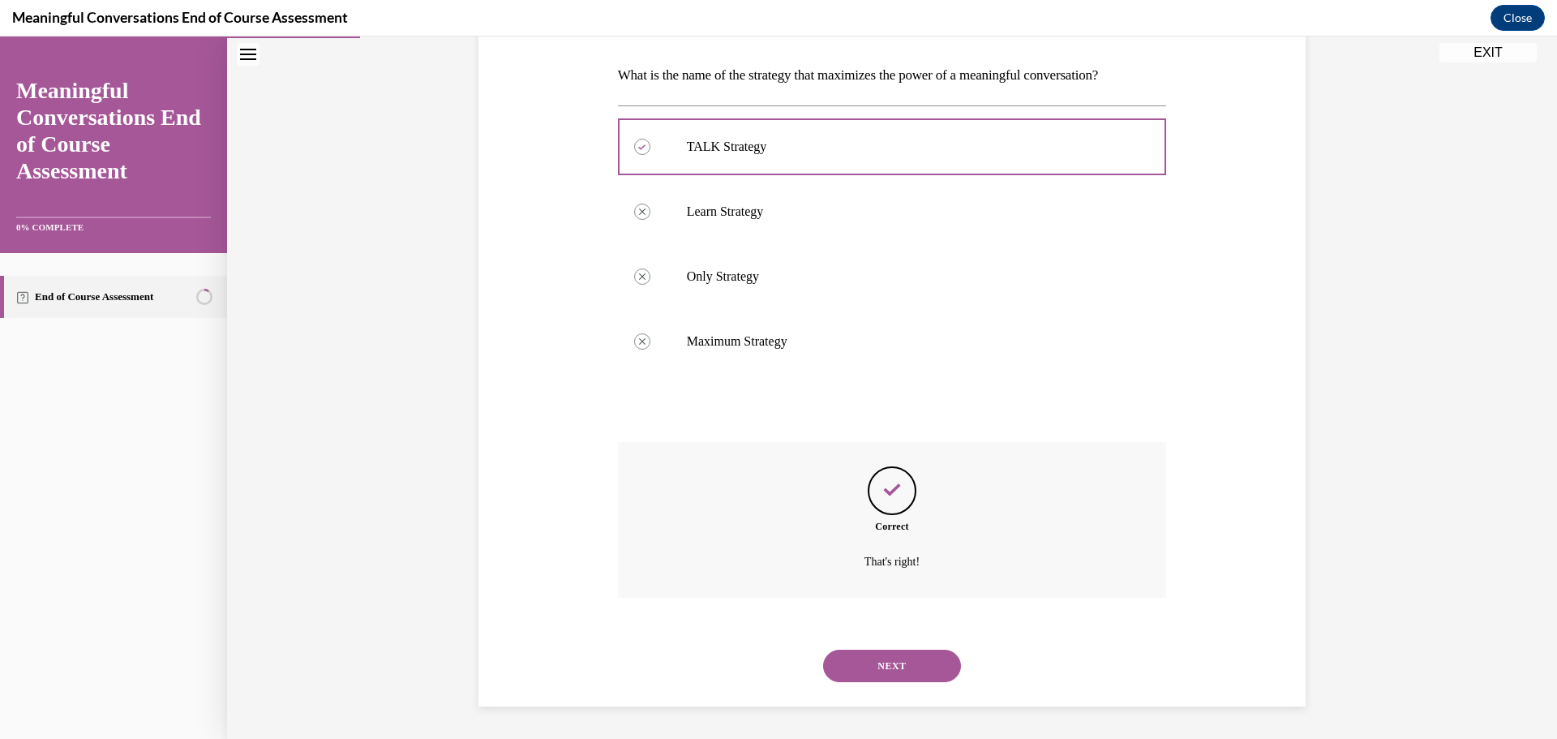
click at [885, 664] on button "NEXT" at bounding box center [892, 666] width 138 height 32
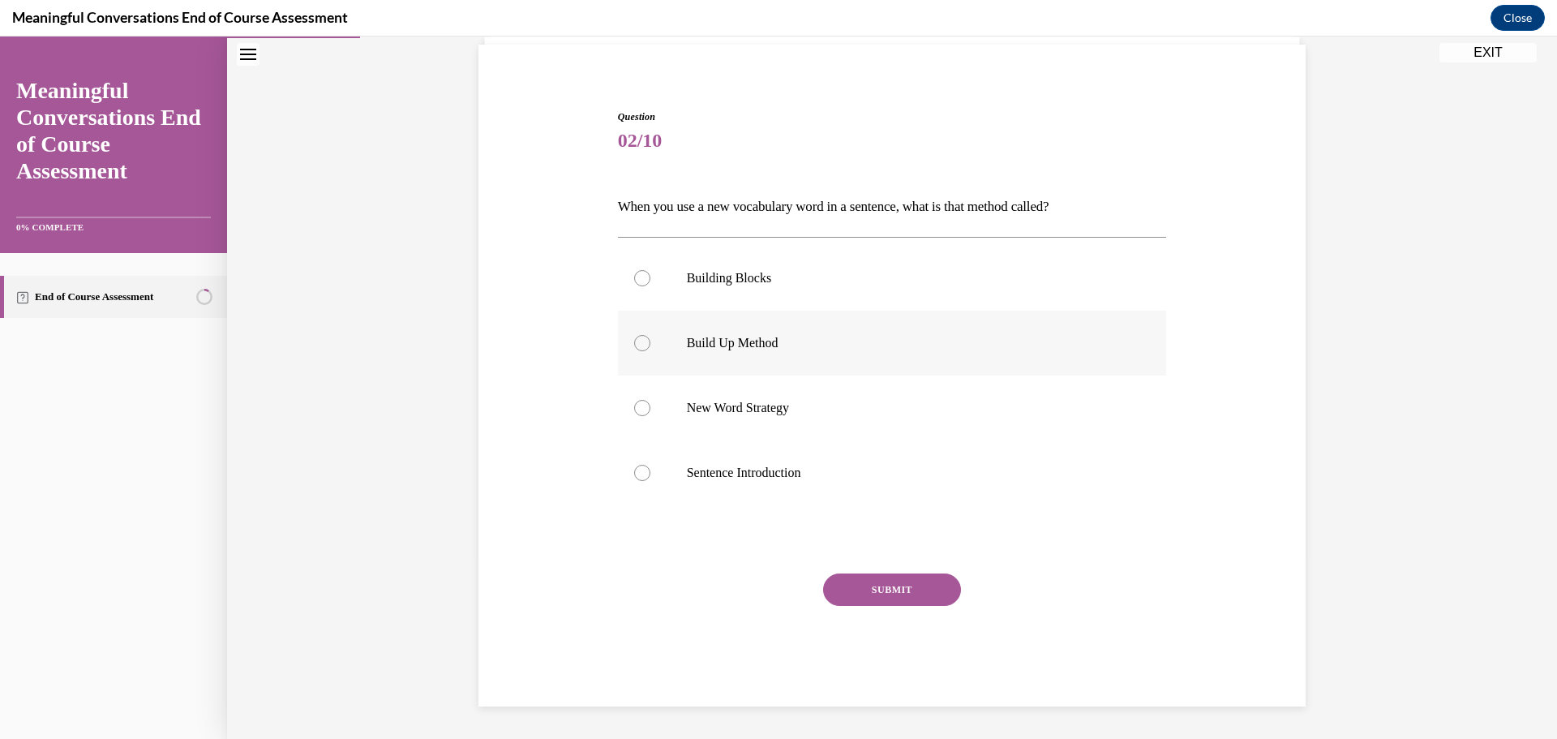
click at [635, 346] on div at bounding box center [642, 343] width 16 height 16
click at [635, 346] on input "Build Up Method" at bounding box center [642, 343] width 16 height 16
radio input "true"
click at [635, 398] on label "New Word Strategy" at bounding box center [892, 408] width 549 height 65
click at [635, 400] on input "New Word Strategy" at bounding box center [642, 408] width 16 height 16
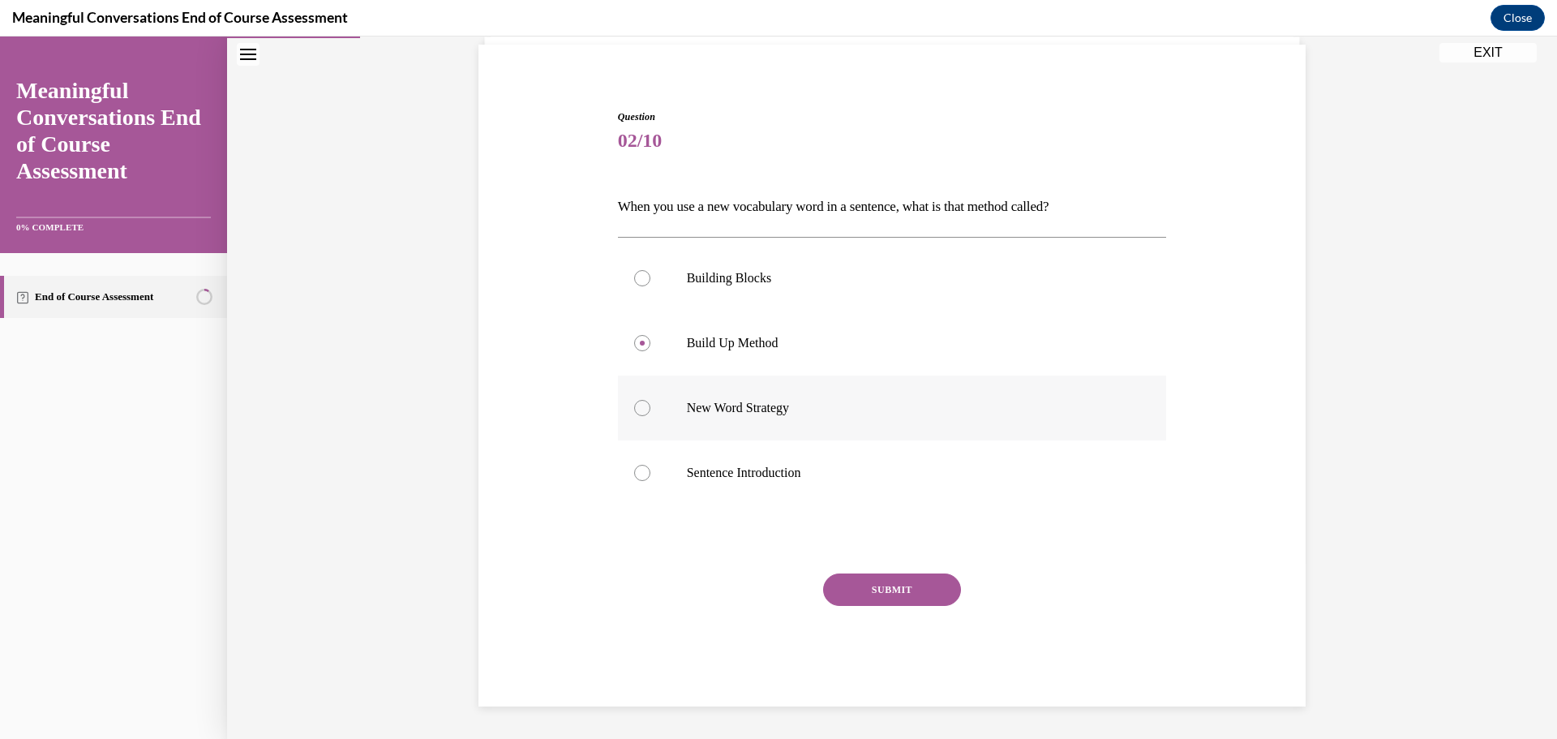
radio input "true"
click at [901, 599] on button "SUBMIT" at bounding box center [892, 589] width 138 height 32
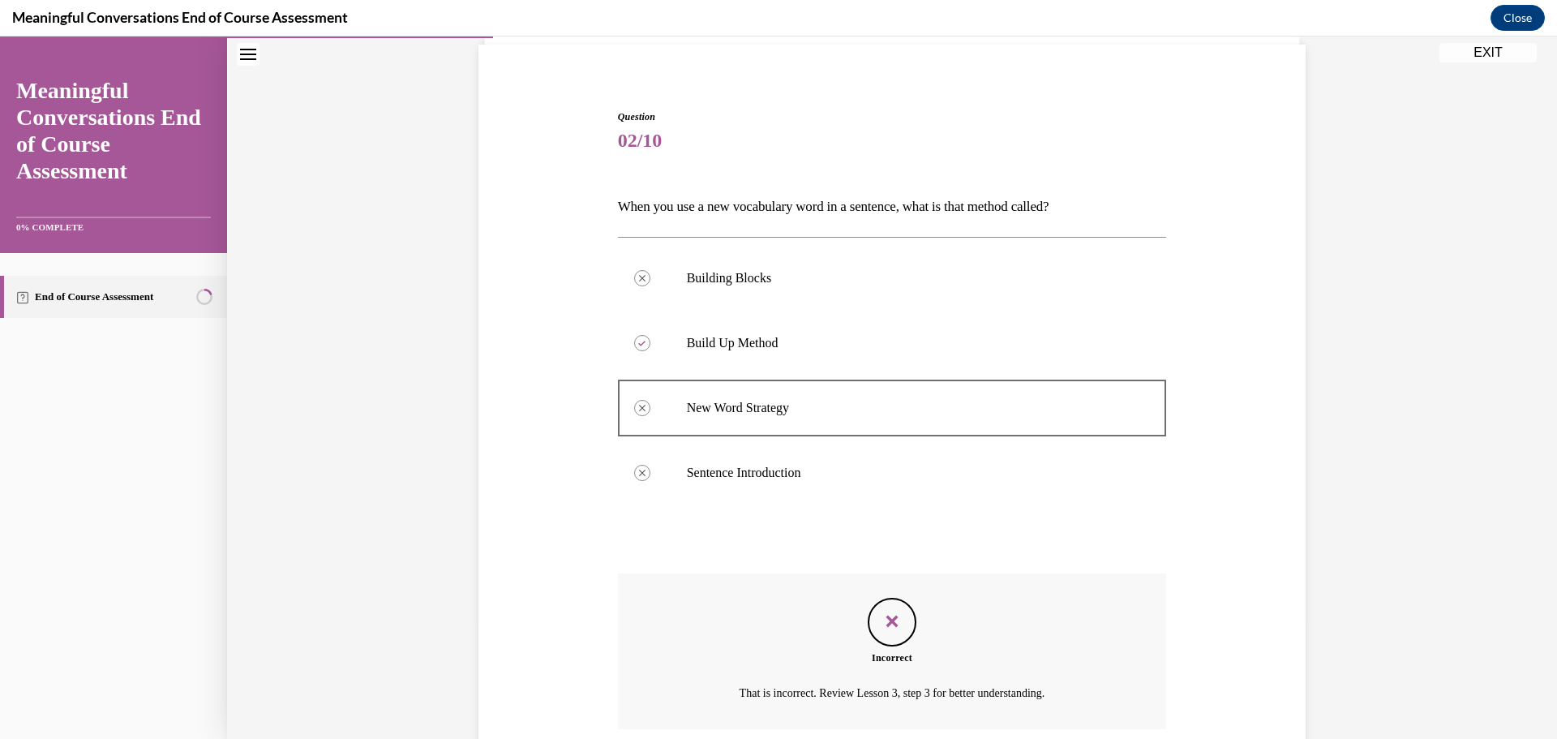
scroll to position [247, 0]
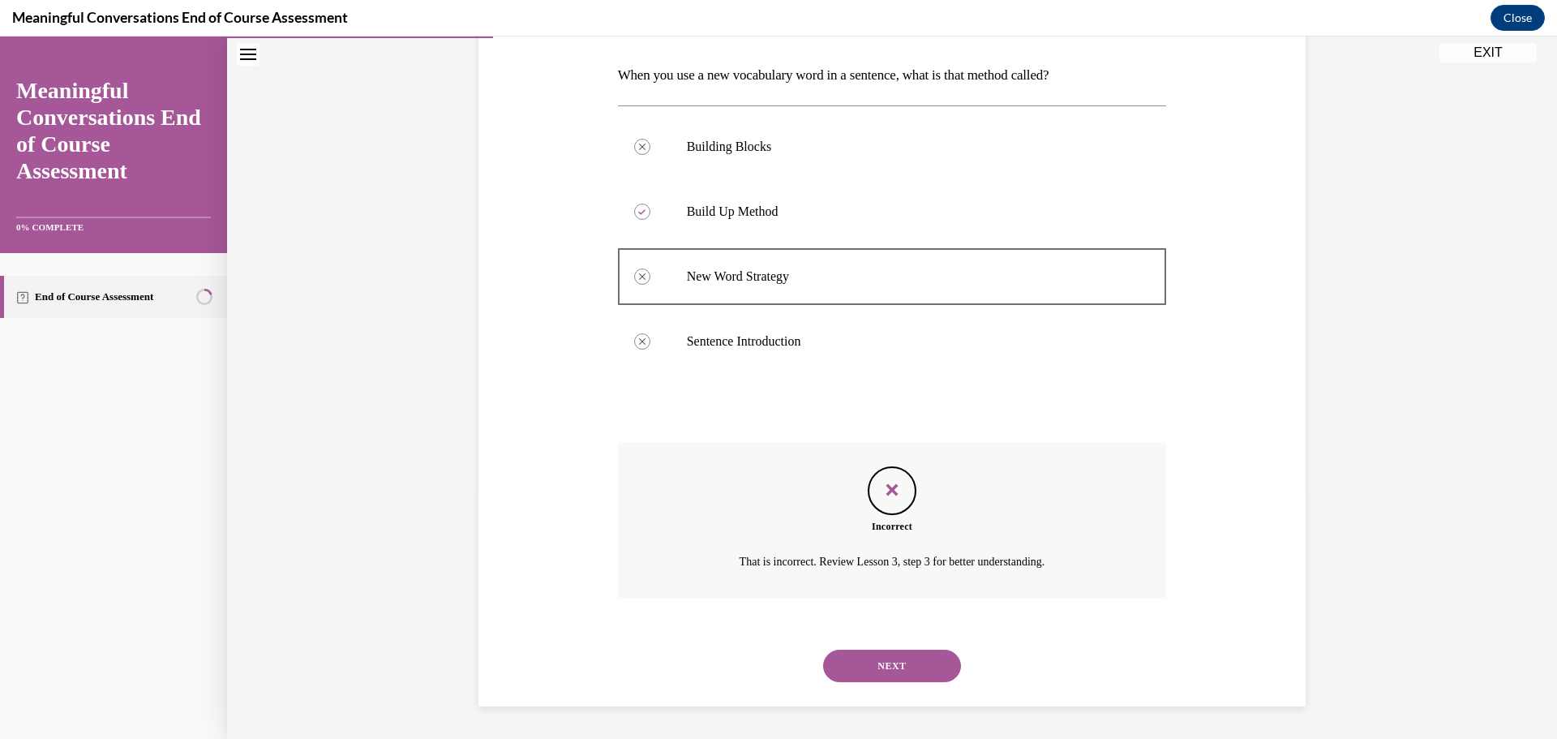
click at [908, 671] on button "NEXT" at bounding box center [892, 666] width 138 height 32
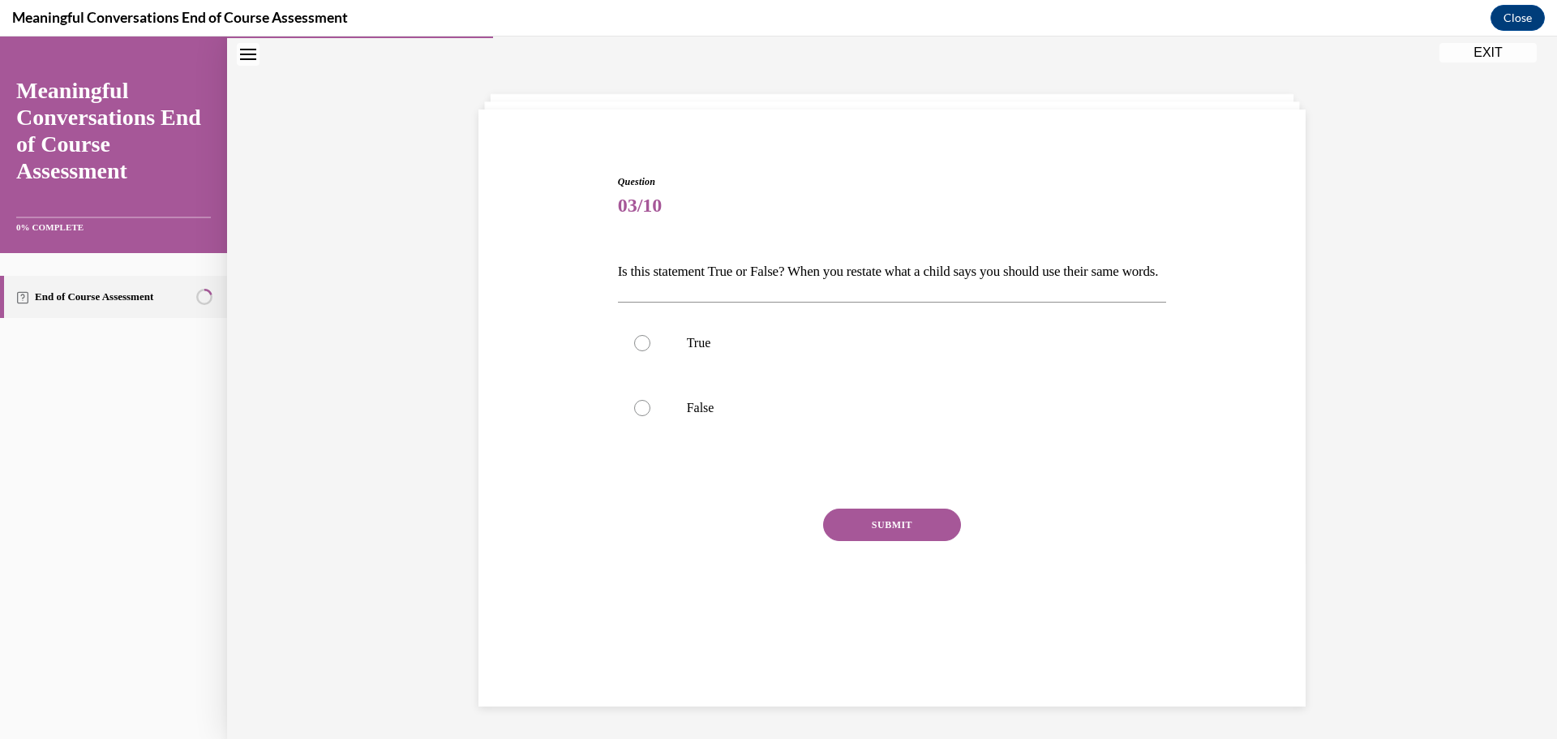
scroll to position [51, 0]
click at [636, 376] on label "True" at bounding box center [892, 343] width 549 height 65
click at [636, 351] on input "True" at bounding box center [642, 343] width 16 height 16
radio input "true"
click at [863, 541] on button "SUBMIT" at bounding box center [892, 525] width 138 height 32
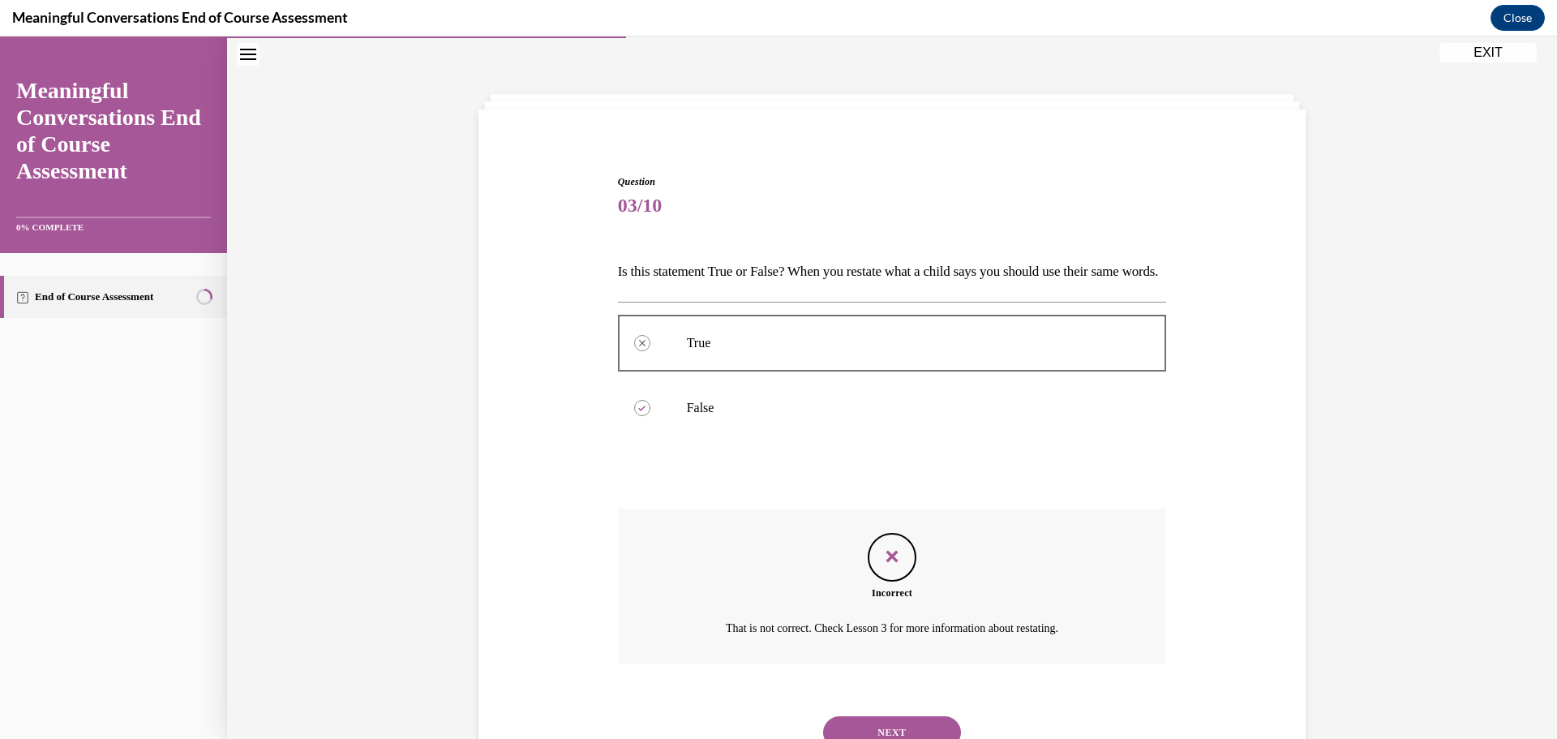
scroll to position [145, 0]
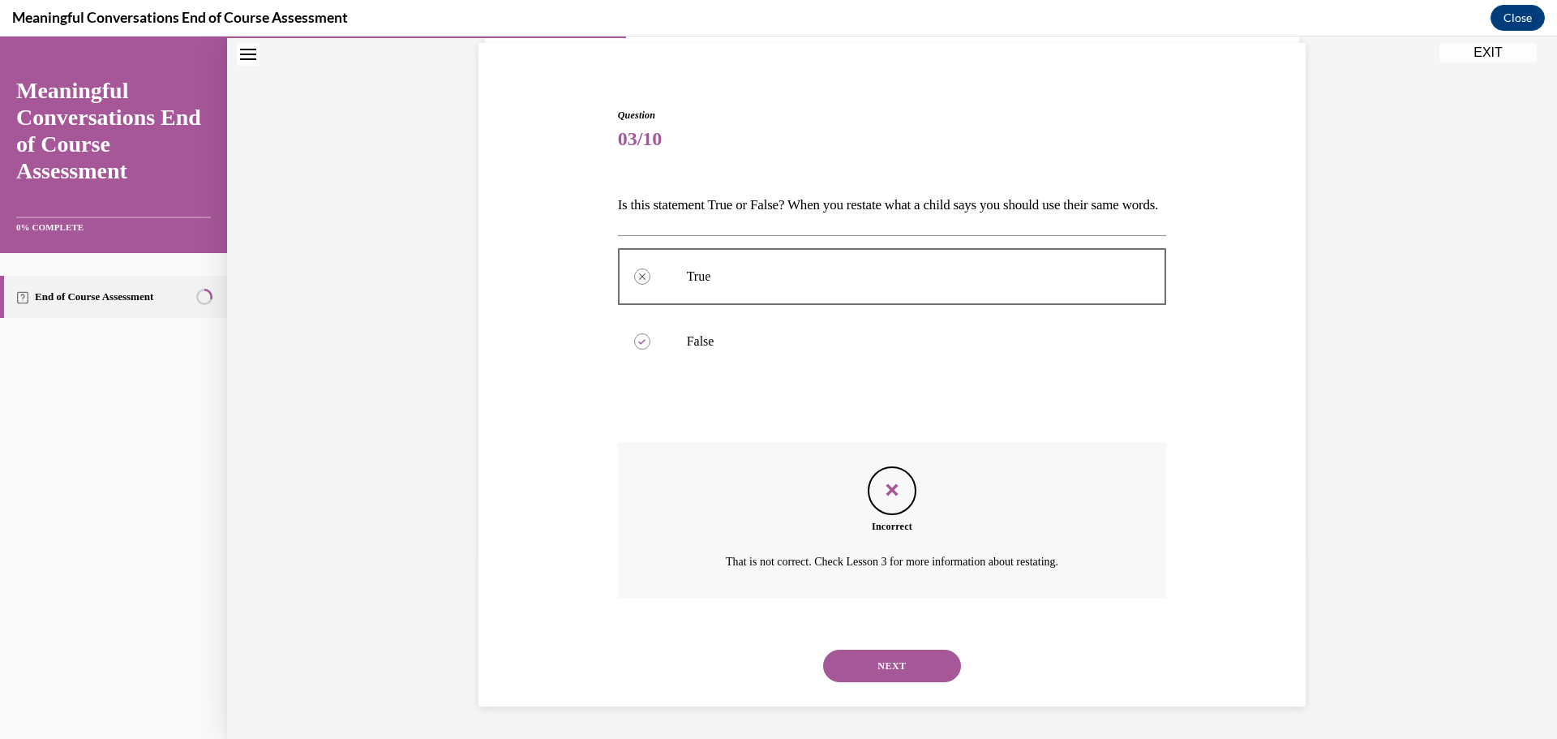
click at [888, 664] on button "NEXT" at bounding box center [892, 666] width 138 height 32
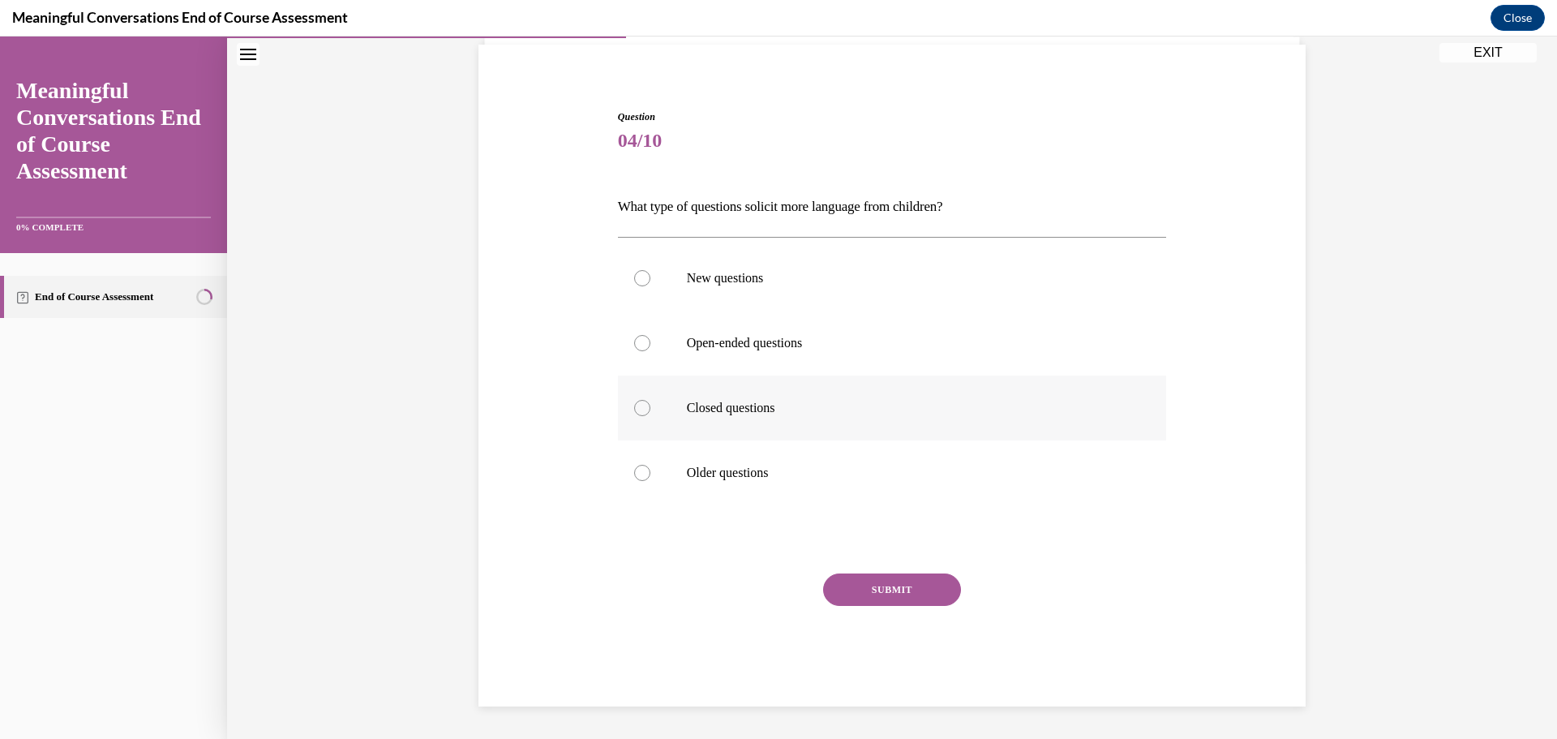
scroll to position [56, 0]
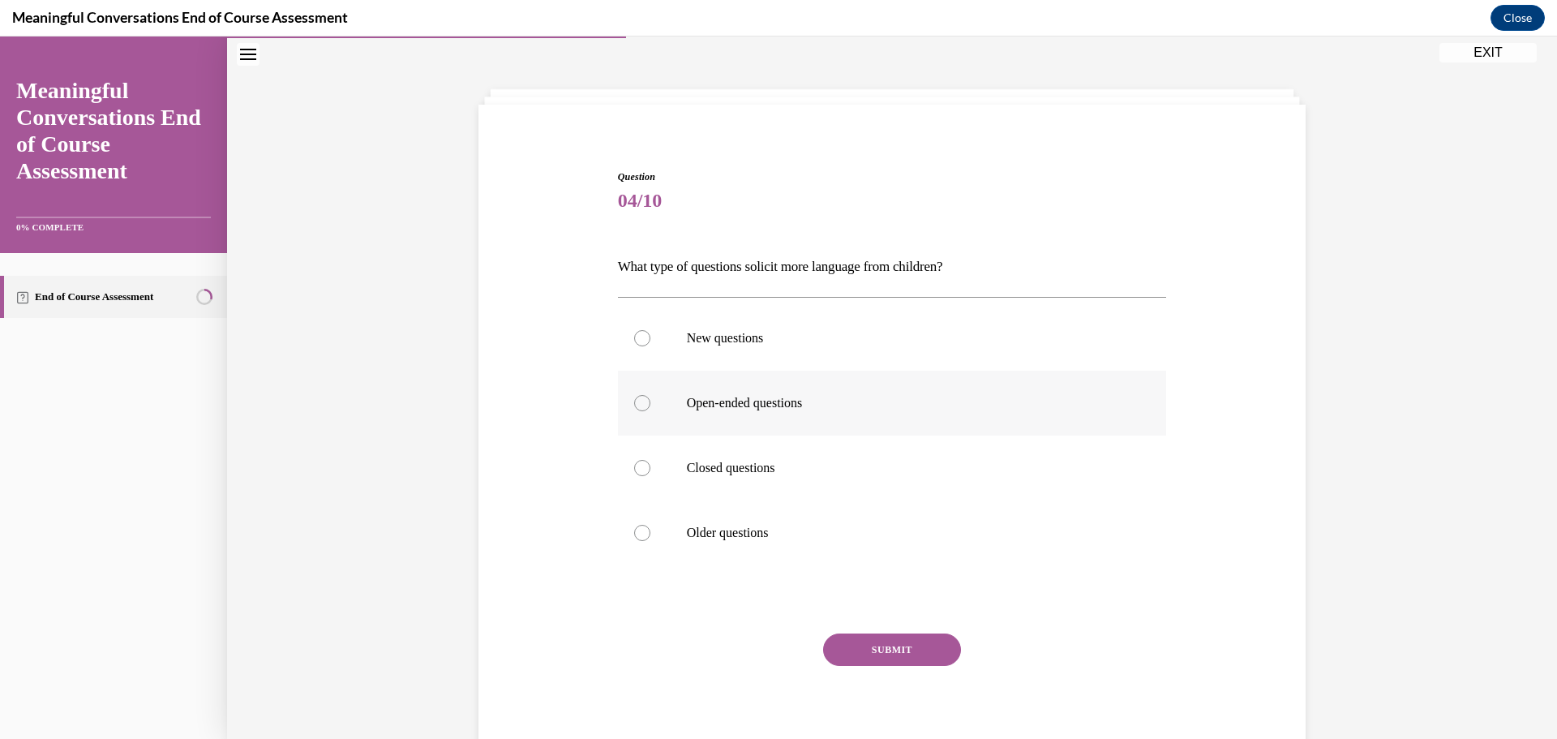
click at [640, 396] on div at bounding box center [642, 403] width 16 height 16
click at [640, 396] on input "Open-ended questions" at bounding box center [642, 403] width 16 height 16
radio input "true"
click at [895, 643] on button "SUBMIT" at bounding box center [892, 649] width 138 height 32
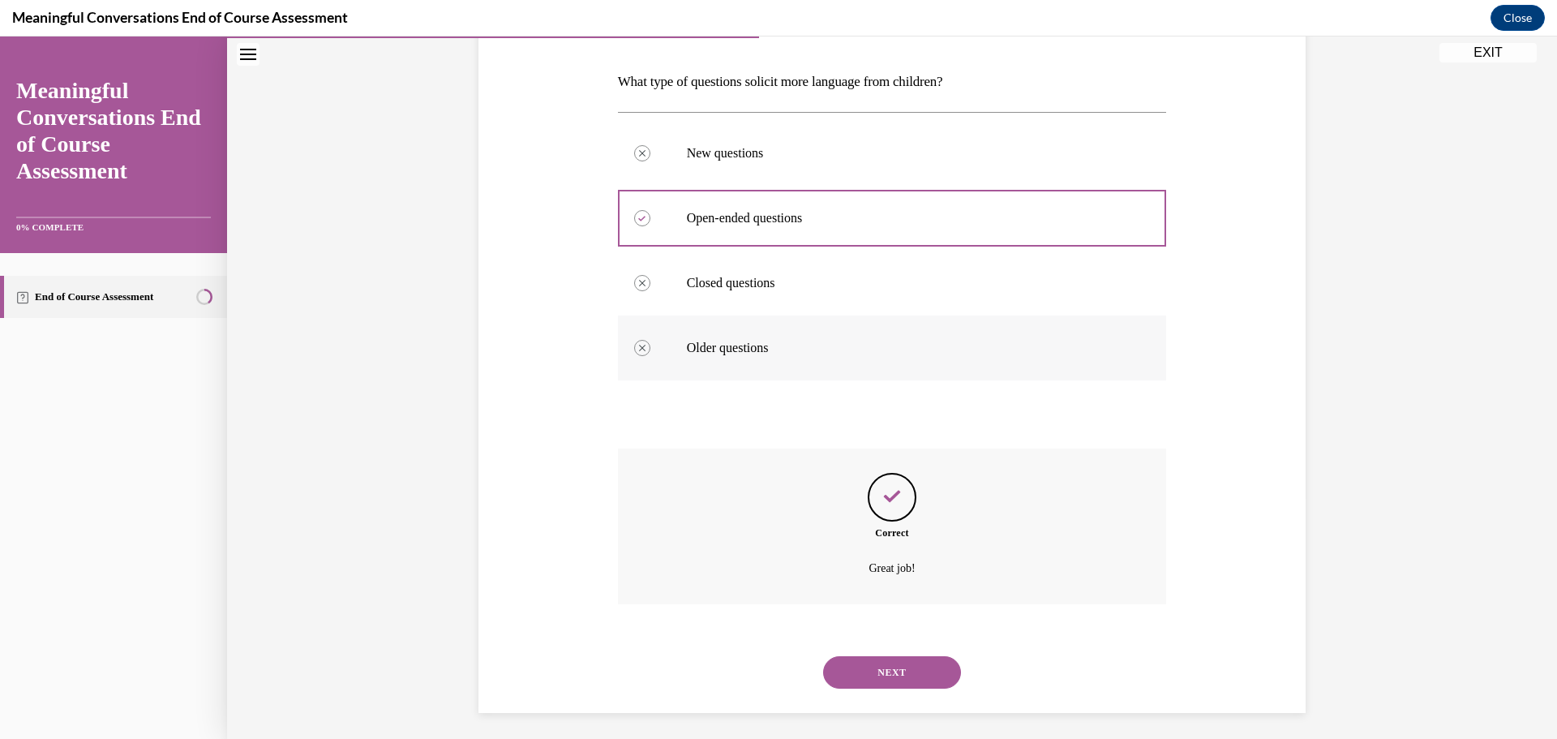
scroll to position [247, 0]
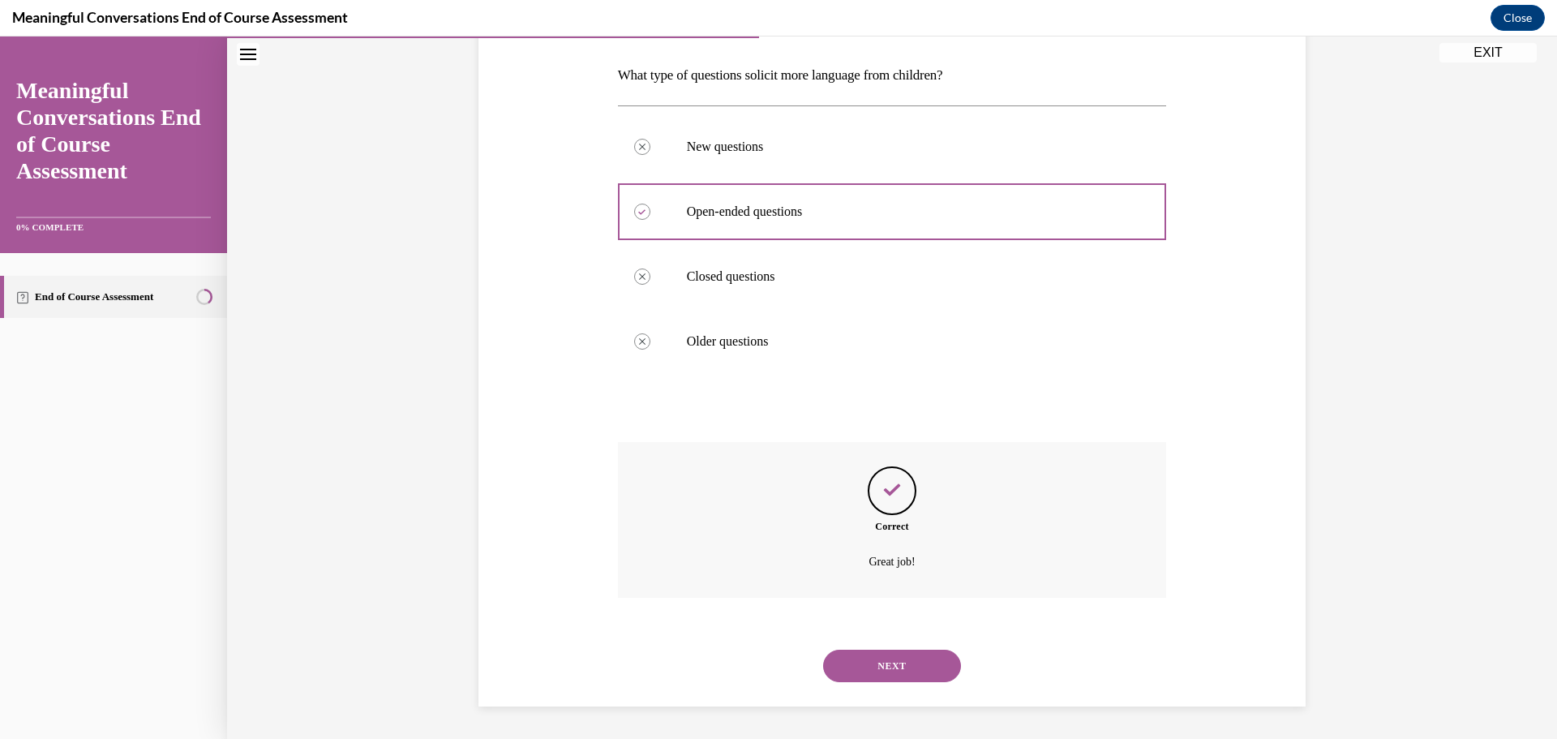
click at [879, 668] on button "NEXT" at bounding box center [892, 666] width 138 height 32
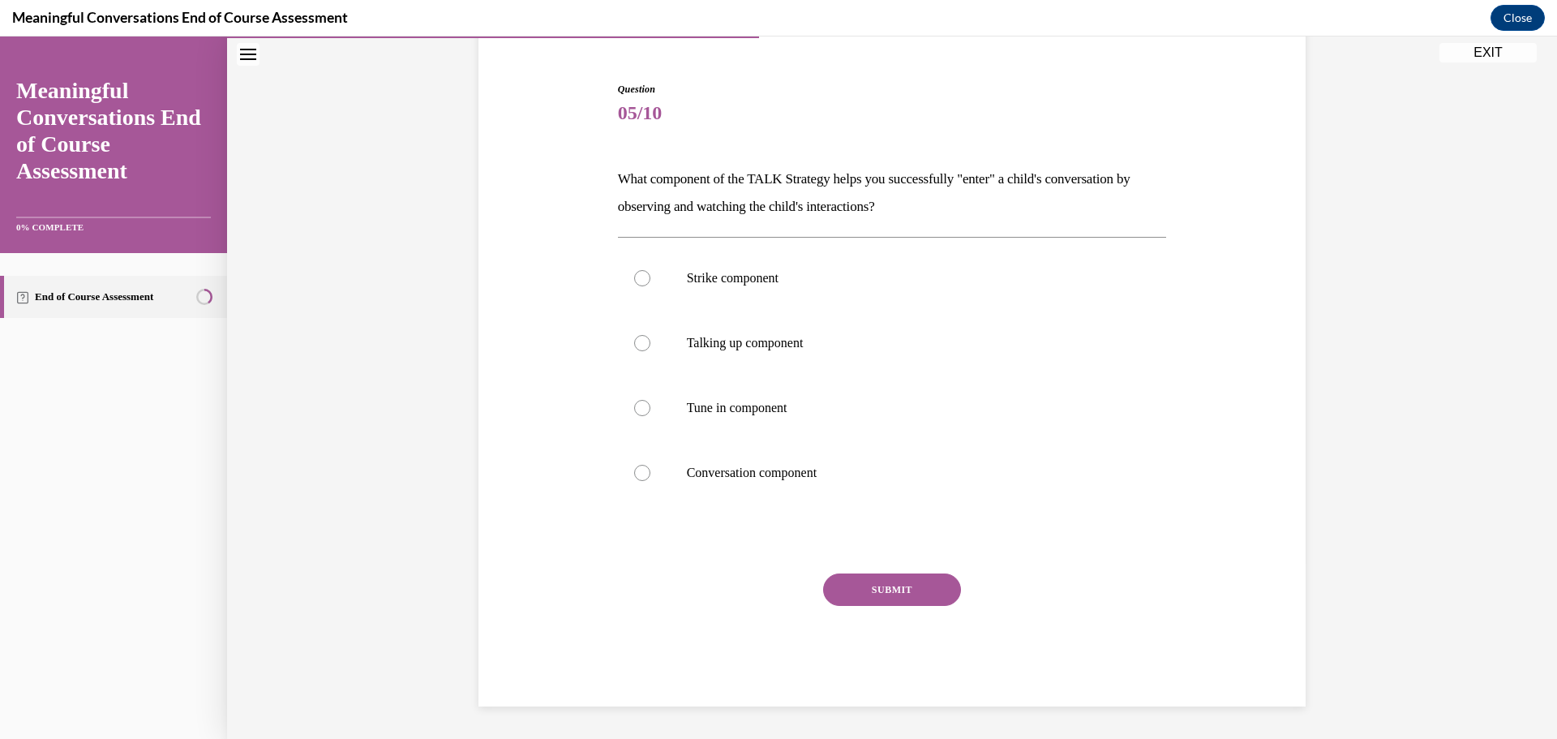
scroll to position [144, 0]
click at [634, 408] on div at bounding box center [642, 408] width 16 height 16
click at [634, 408] on input "Tune in component" at bounding box center [642, 408] width 16 height 16
radio input "true"
click at [867, 586] on button "SUBMIT" at bounding box center [892, 589] width 138 height 32
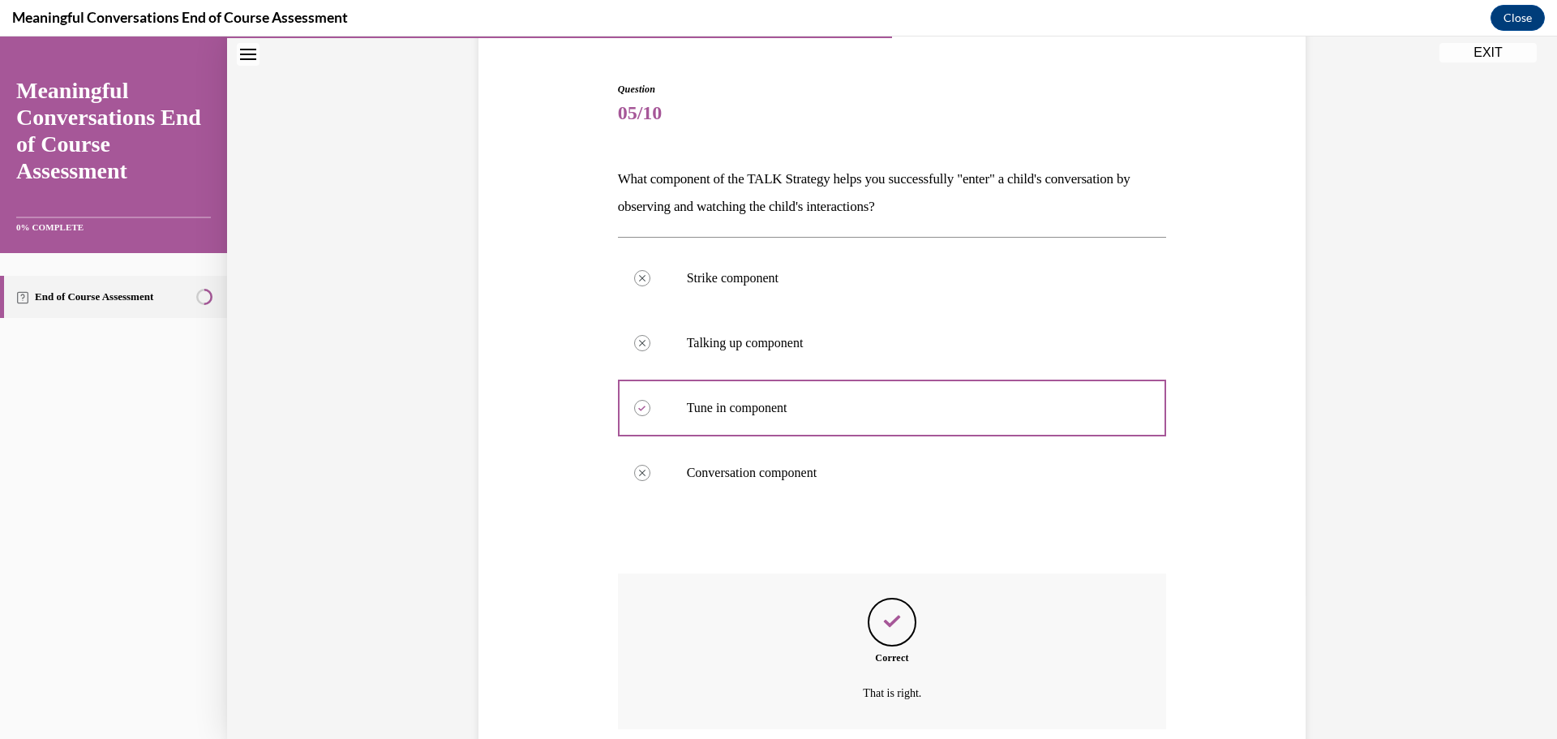
scroll to position [275, 0]
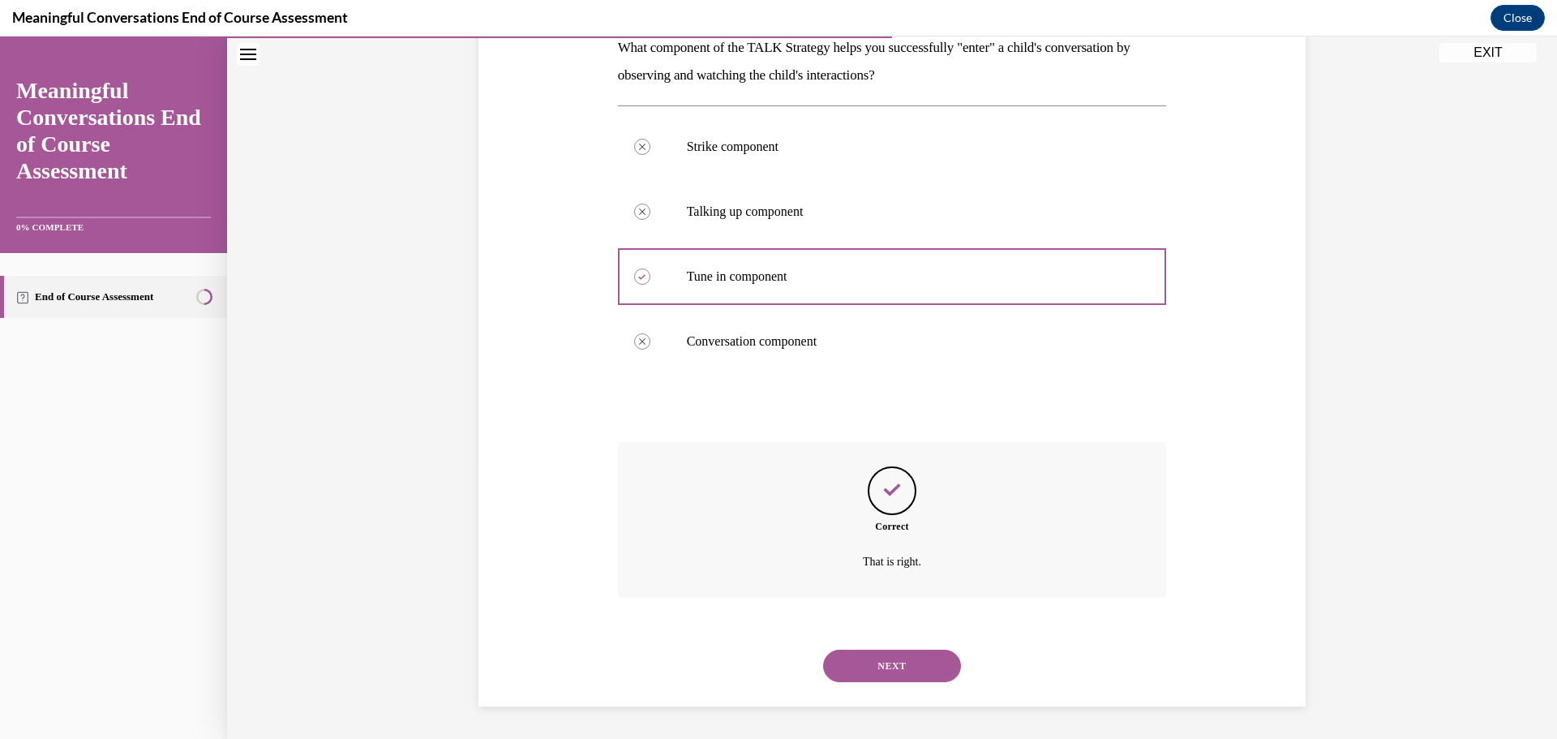
click at [898, 675] on button "NEXT" at bounding box center [892, 666] width 138 height 32
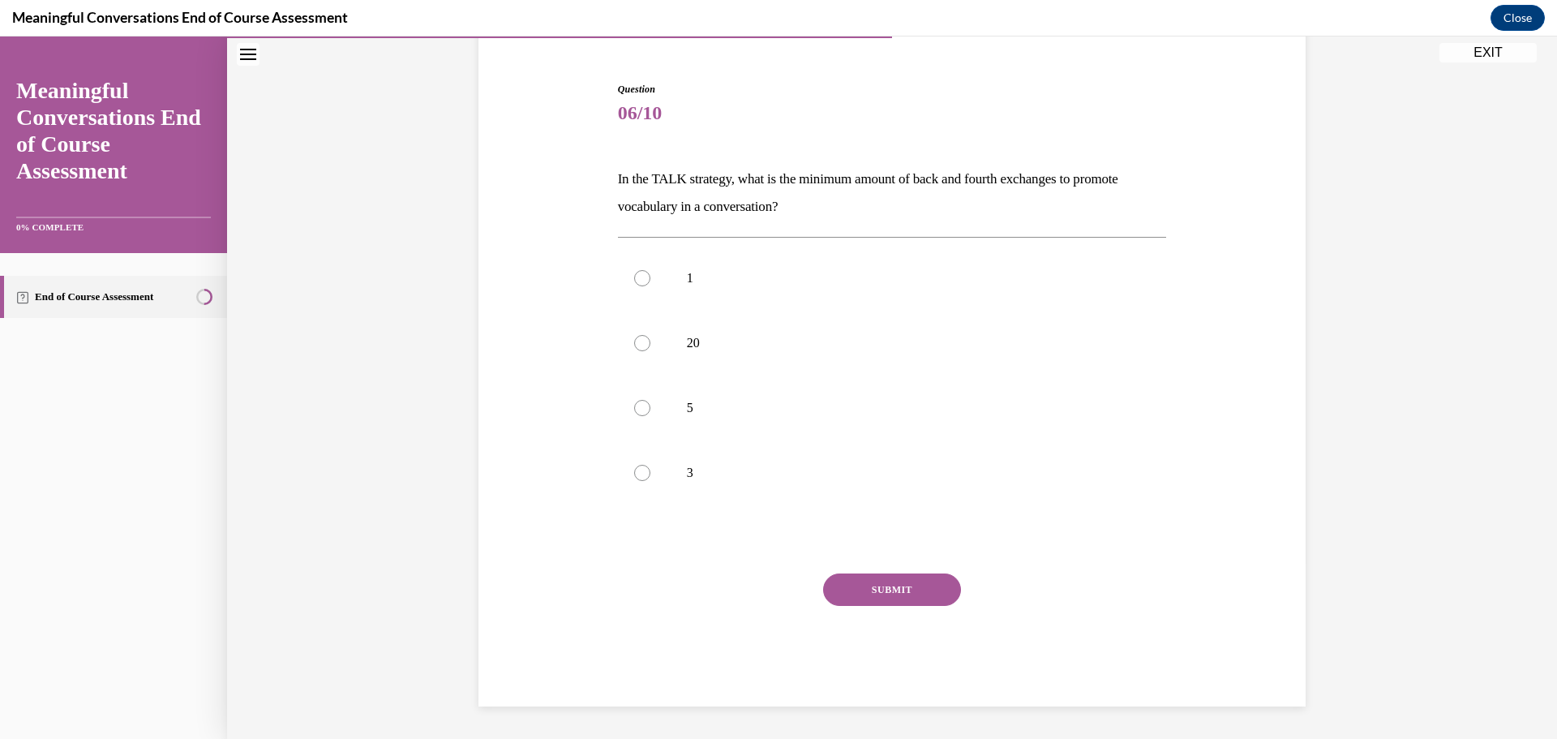
scroll to position [144, 0]
click at [626, 410] on label "5" at bounding box center [892, 408] width 549 height 65
click at [634, 410] on input "5" at bounding box center [642, 408] width 16 height 16
radio input "true"
click at [881, 597] on button "SUBMIT" at bounding box center [892, 589] width 138 height 32
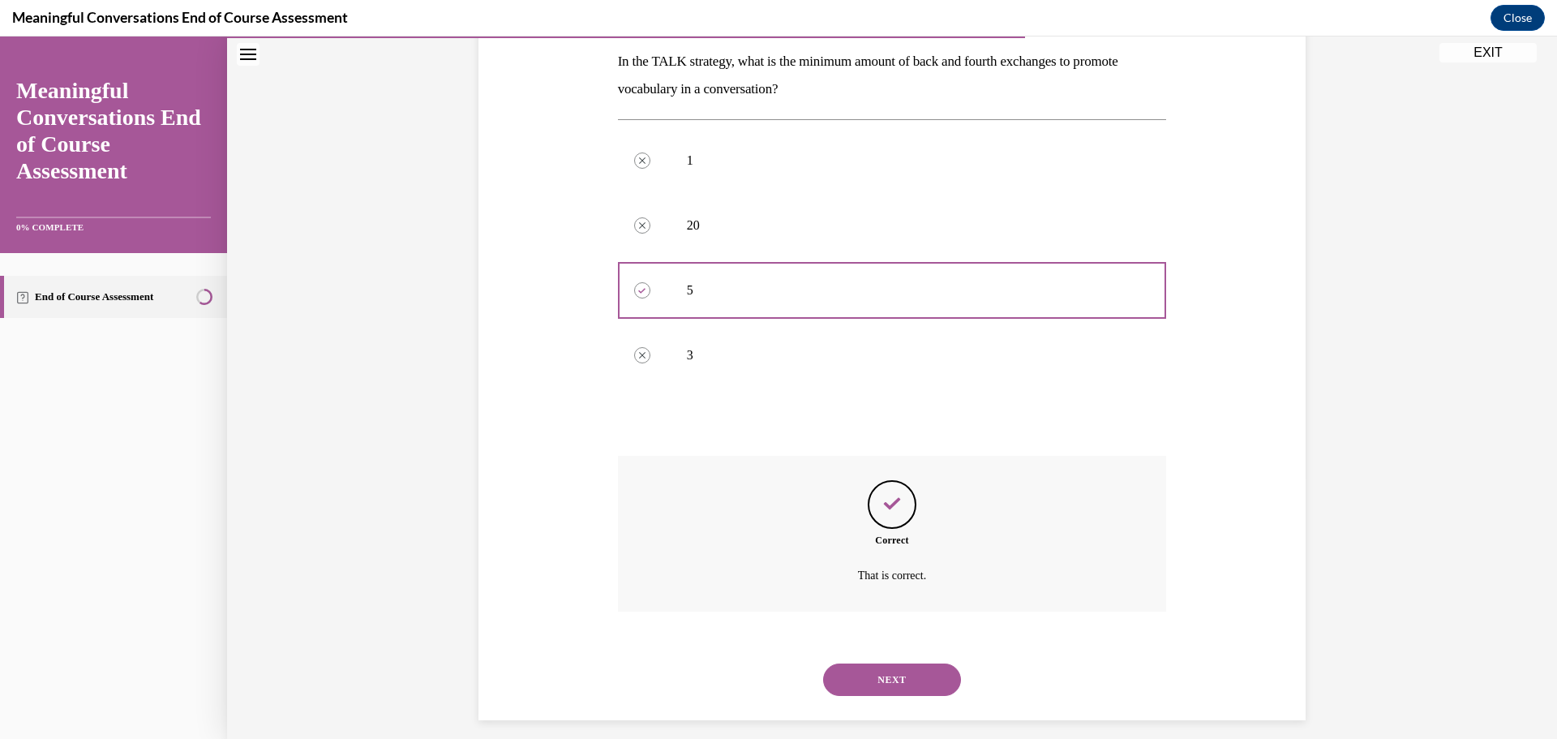
scroll to position [275, 0]
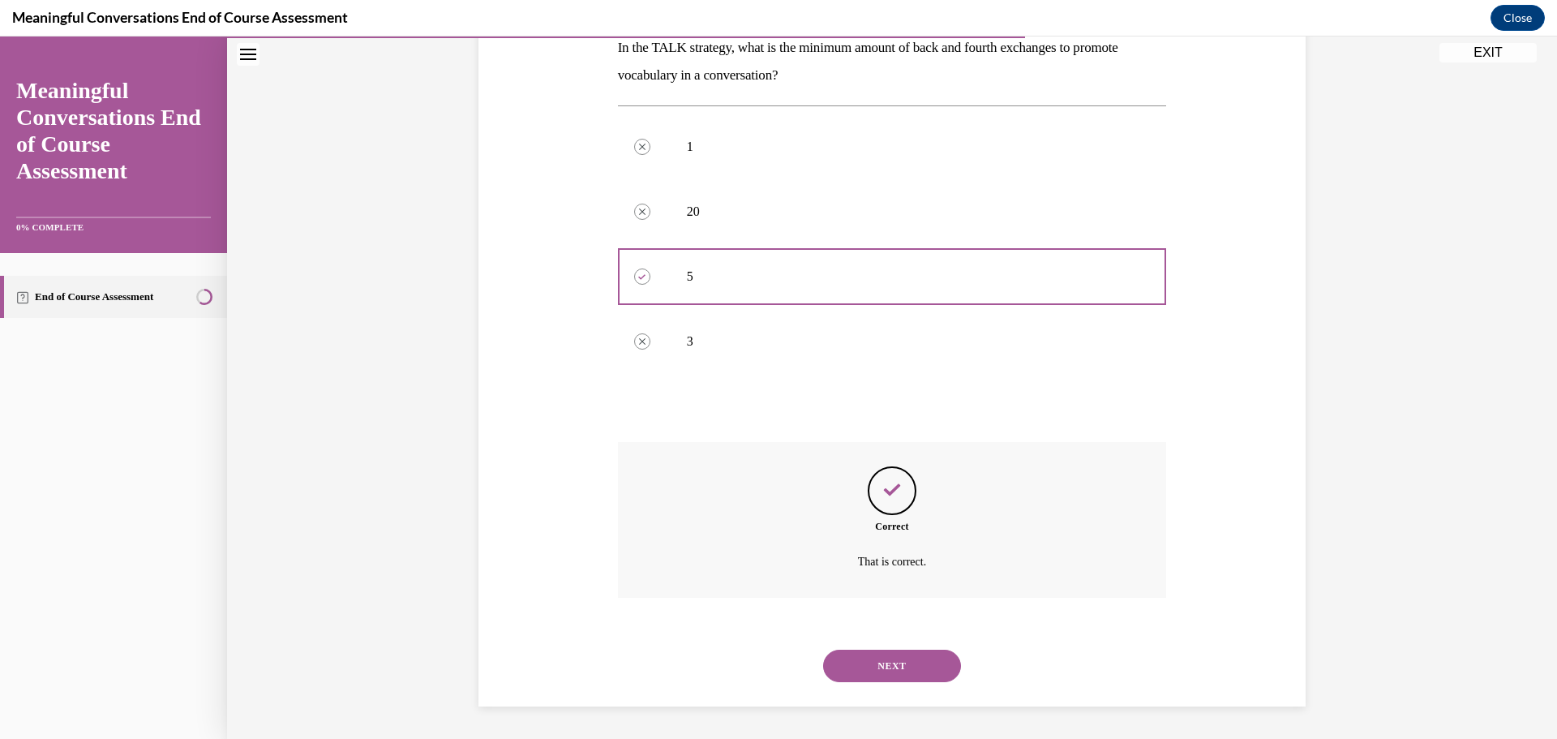
click at [879, 668] on button "NEXT" at bounding box center [892, 666] width 138 height 32
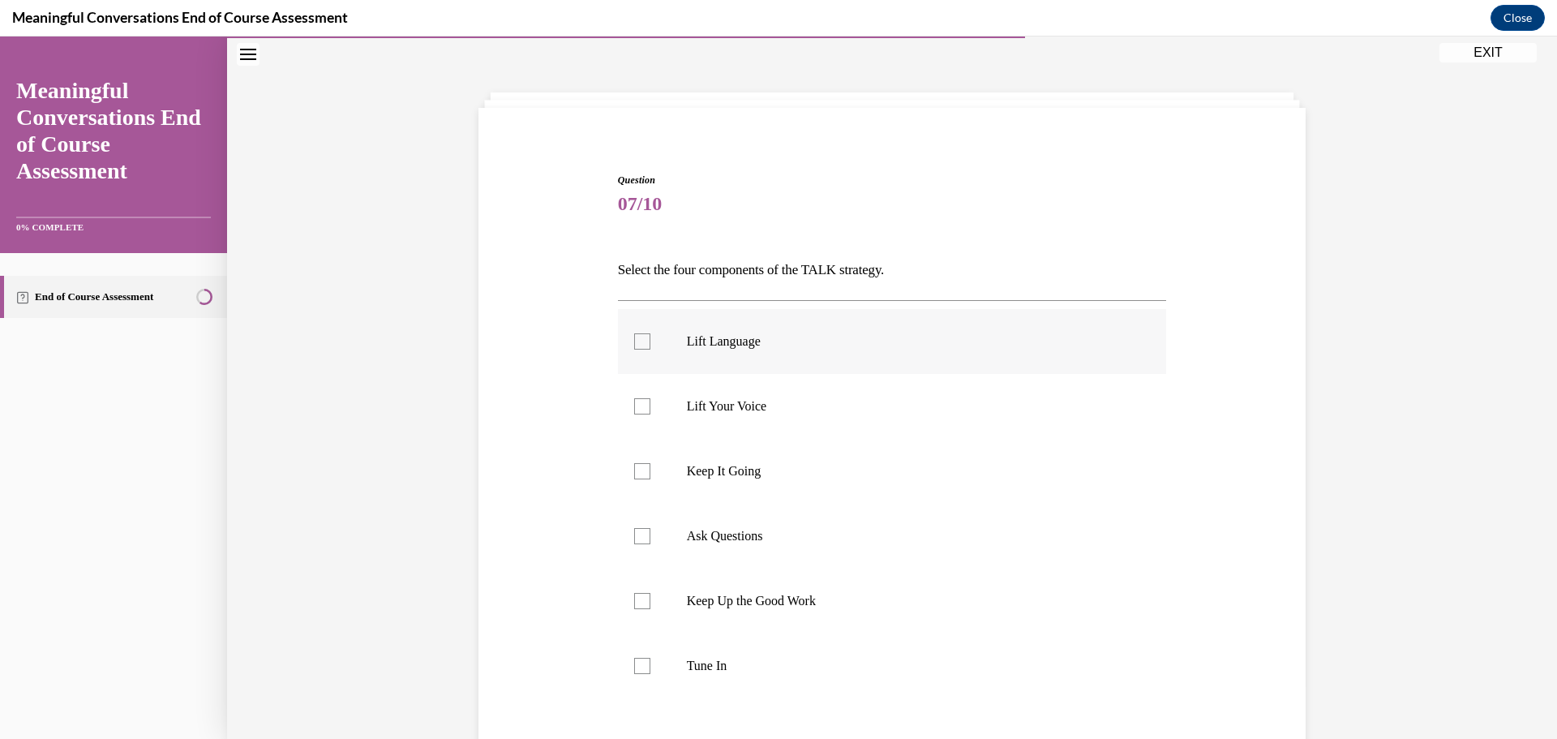
scroll to position [81, 0]
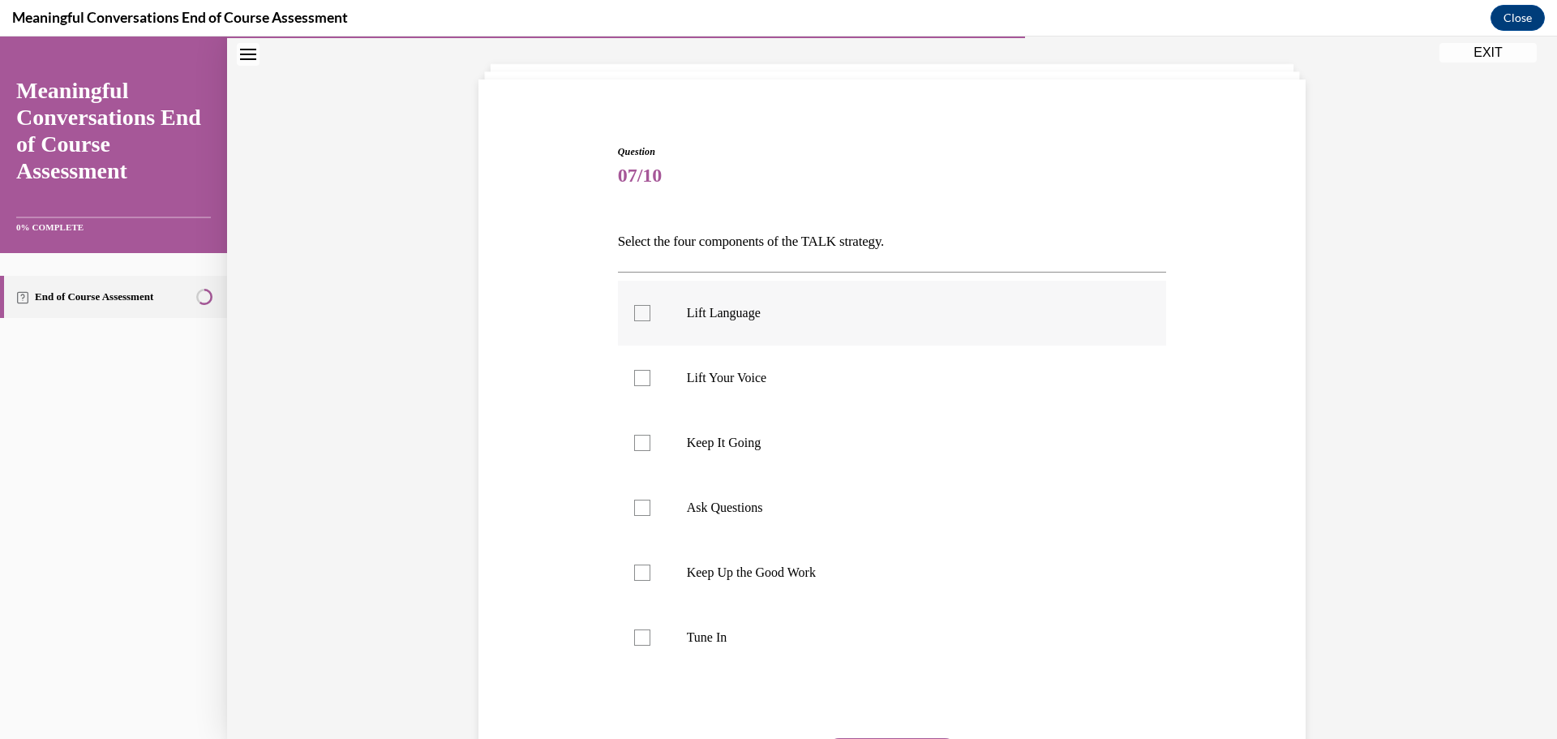
click at [634, 307] on div at bounding box center [642, 313] width 16 height 16
click at [634, 307] on input "Lift Language" at bounding box center [642, 313] width 16 height 16
checkbox input "true"
click at [636, 440] on div at bounding box center [642, 443] width 16 height 16
click at [636, 440] on input "Keep It Going" at bounding box center [642, 443] width 16 height 16
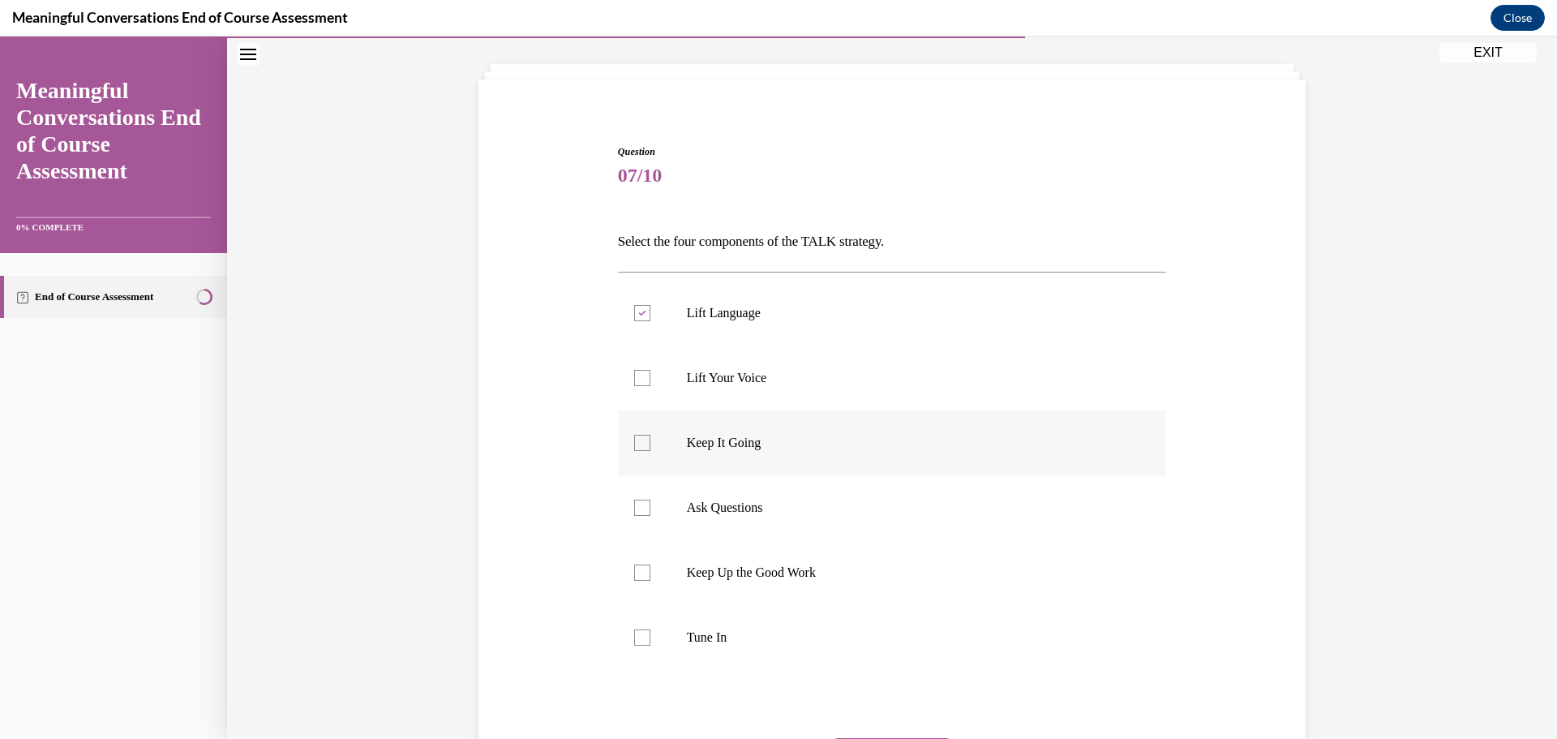
checkbox input "true"
click at [638, 499] on label "Ask Questions" at bounding box center [892, 507] width 549 height 65
click at [638, 500] on input "Ask Questions" at bounding box center [642, 508] width 16 height 16
checkbox input "true"
click at [634, 636] on div at bounding box center [642, 637] width 16 height 16
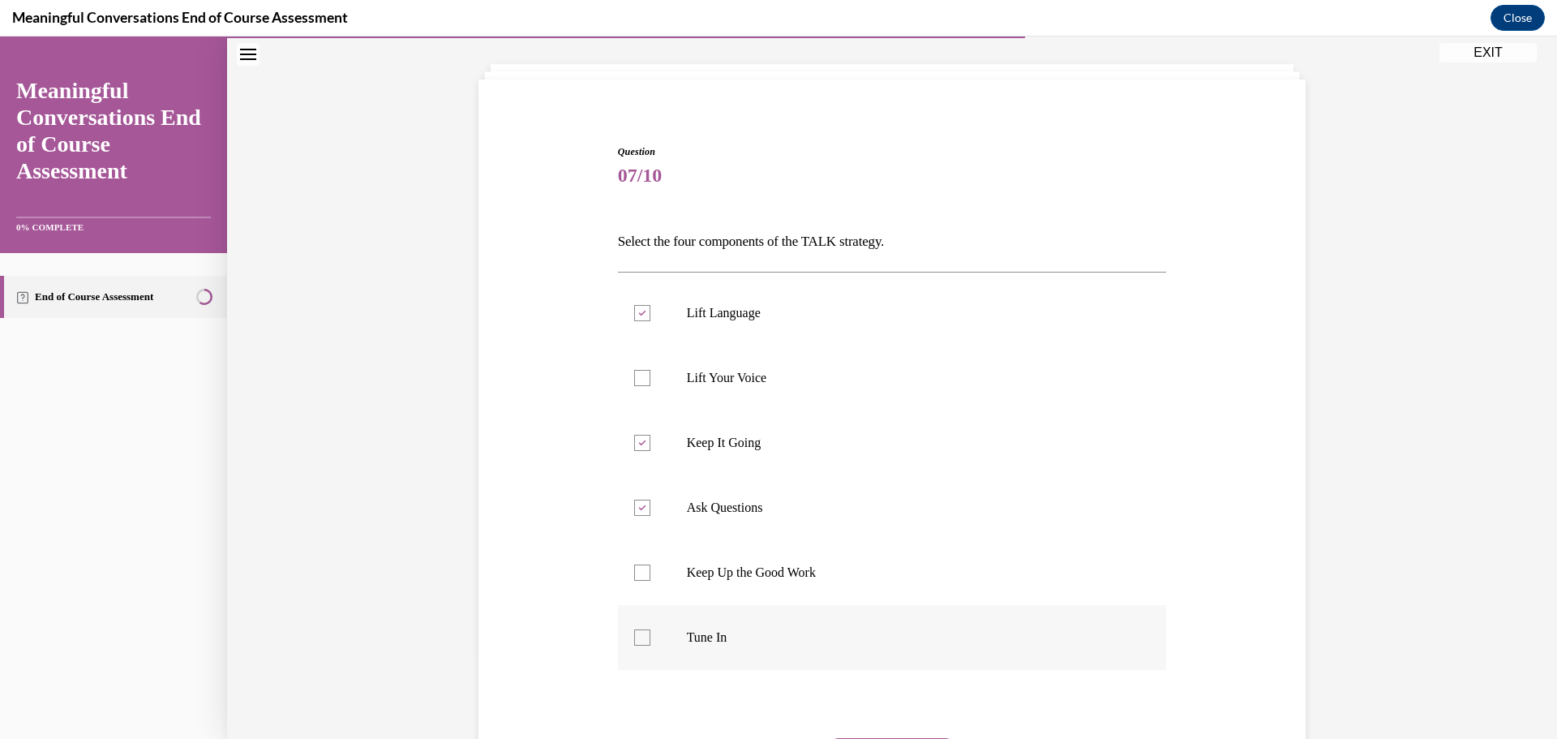
click at [634, 636] on input "Tune In" at bounding box center [642, 637] width 16 height 16
checkbox input "true"
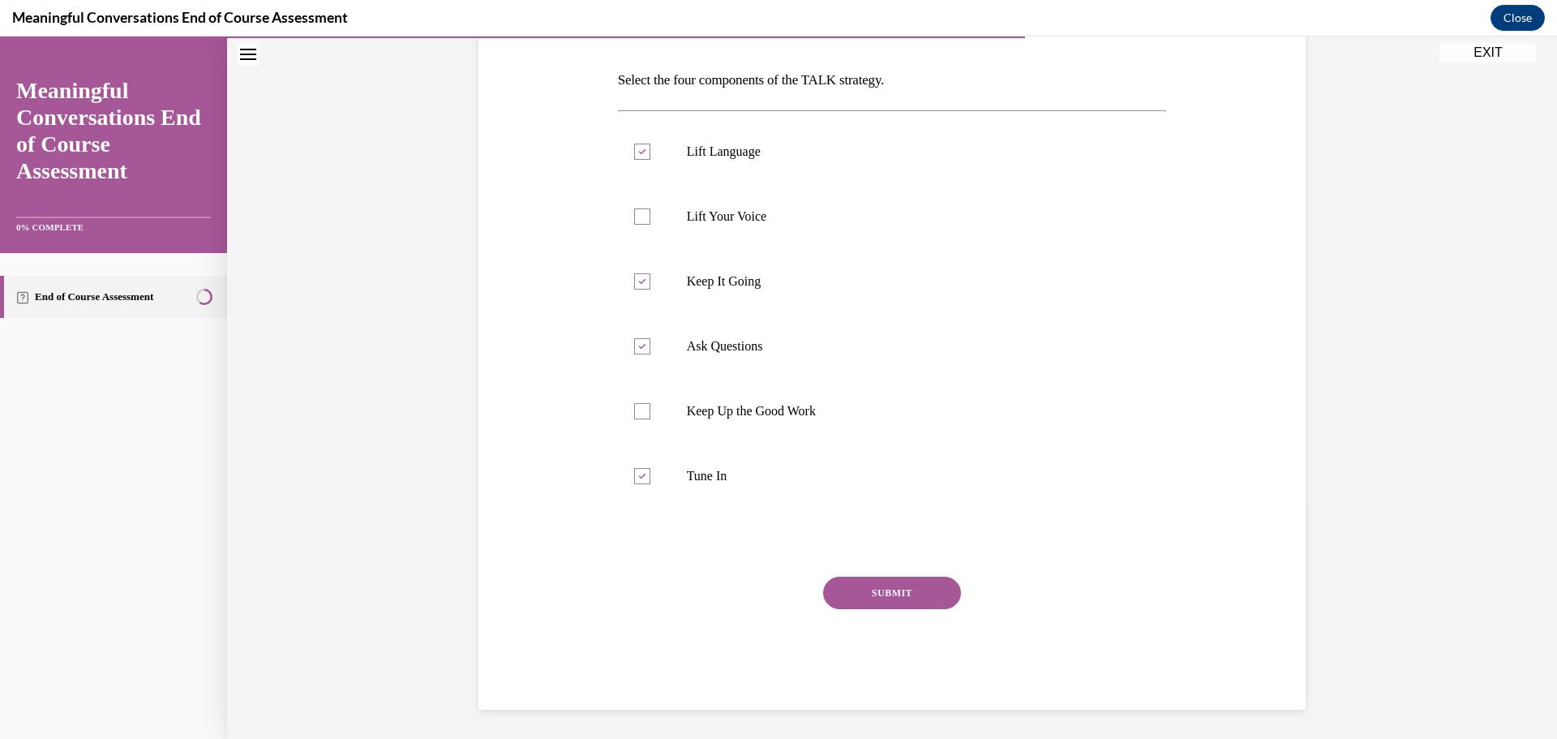
scroll to position [243, 0]
click at [895, 592] on button "SUBMIT" at bounding box center [892, 592] width 138 height 32
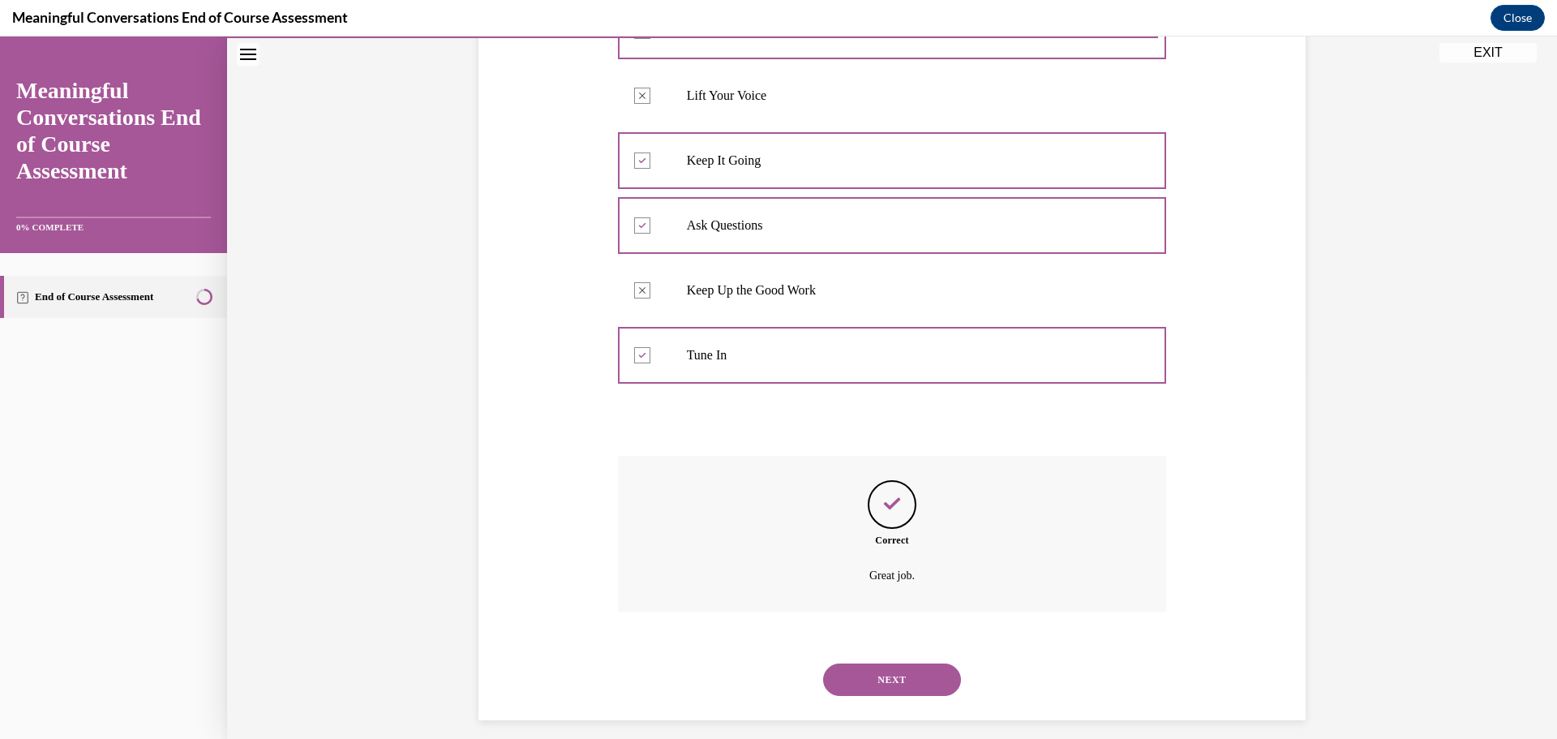
scroll to position [377, 0]
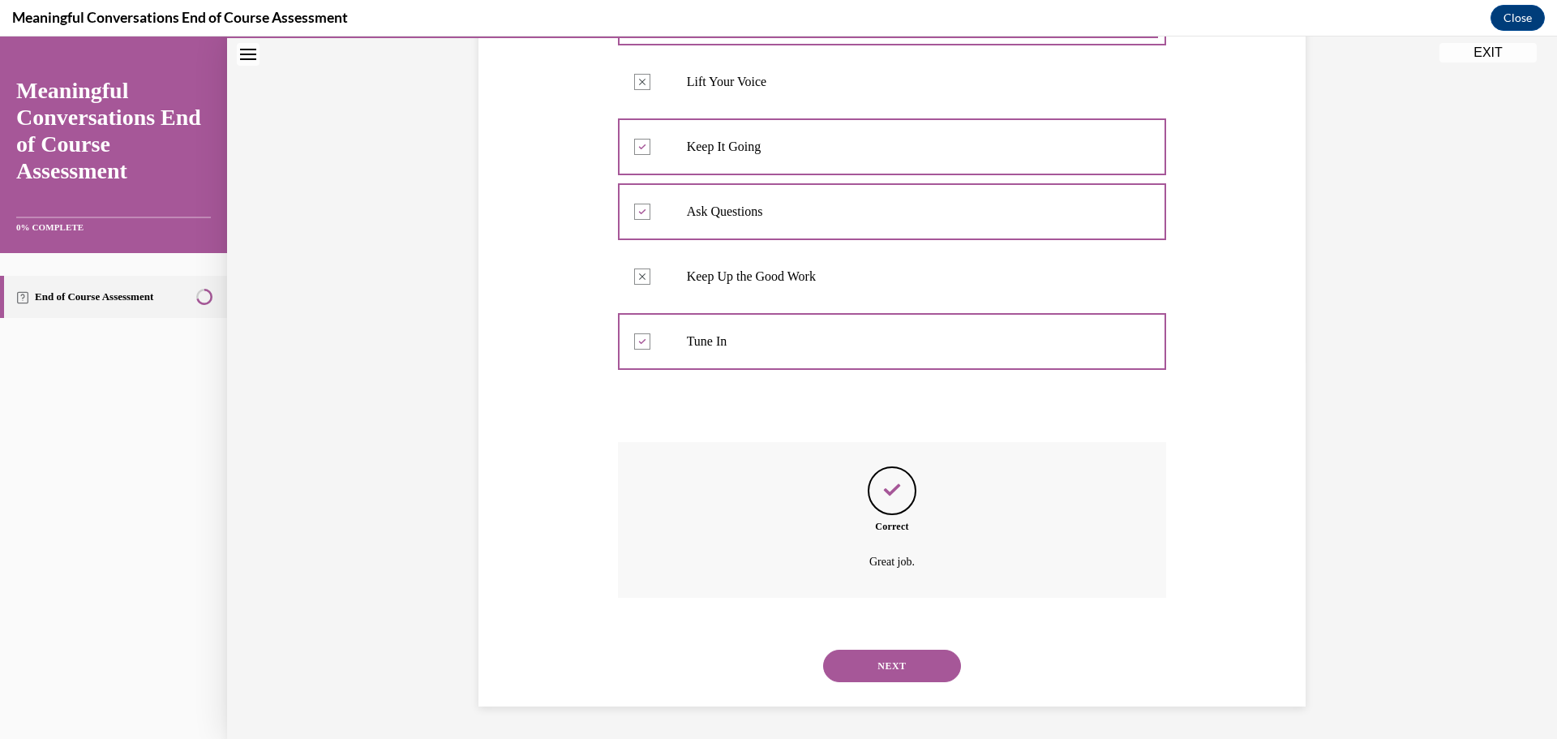
click at [900, 659] on button "NEXT" at bounding box center [892, 666] width 138 height 32
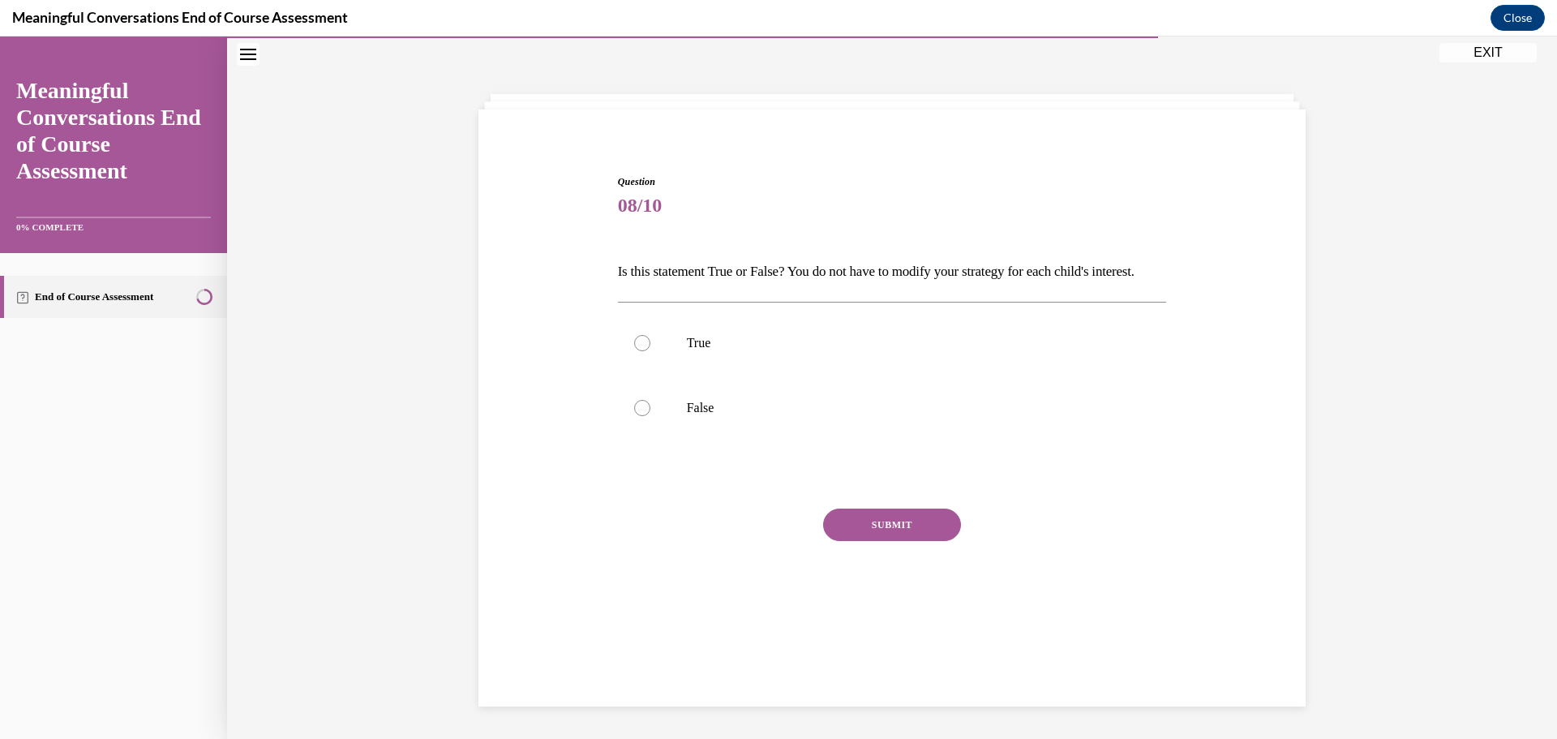
scroll to position [51, 0]
click at [633, 440] on label "False" at bounding box center [892, 408] width 549 height 65
click at [634, 416] on input "False" at bounding box center [642, 408] width 16 height 16
radio input "true"
click at [888, 541] on button "SUBMIT" at bounding box center [892, 525] width 138 height 32
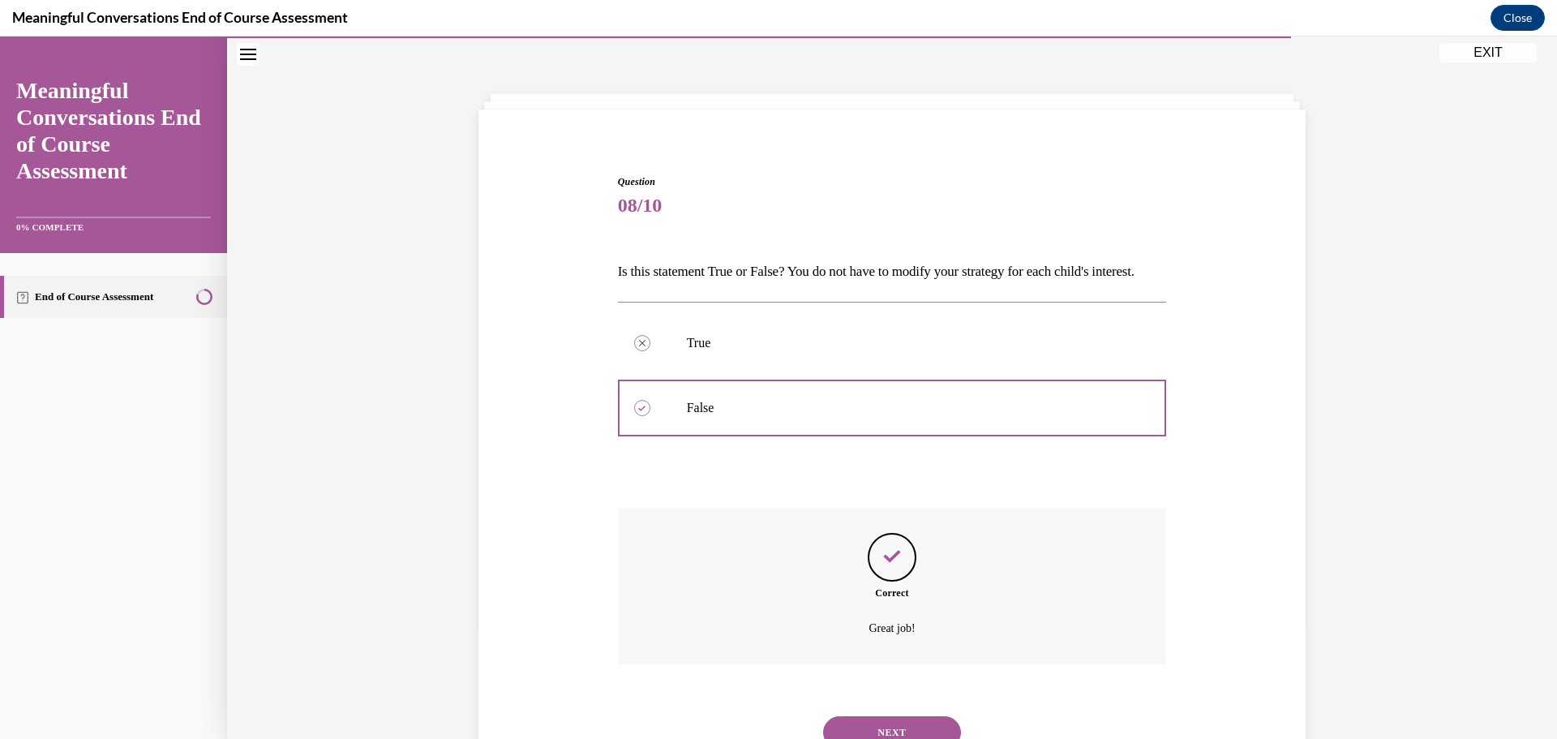
scroll to position [145, 0]
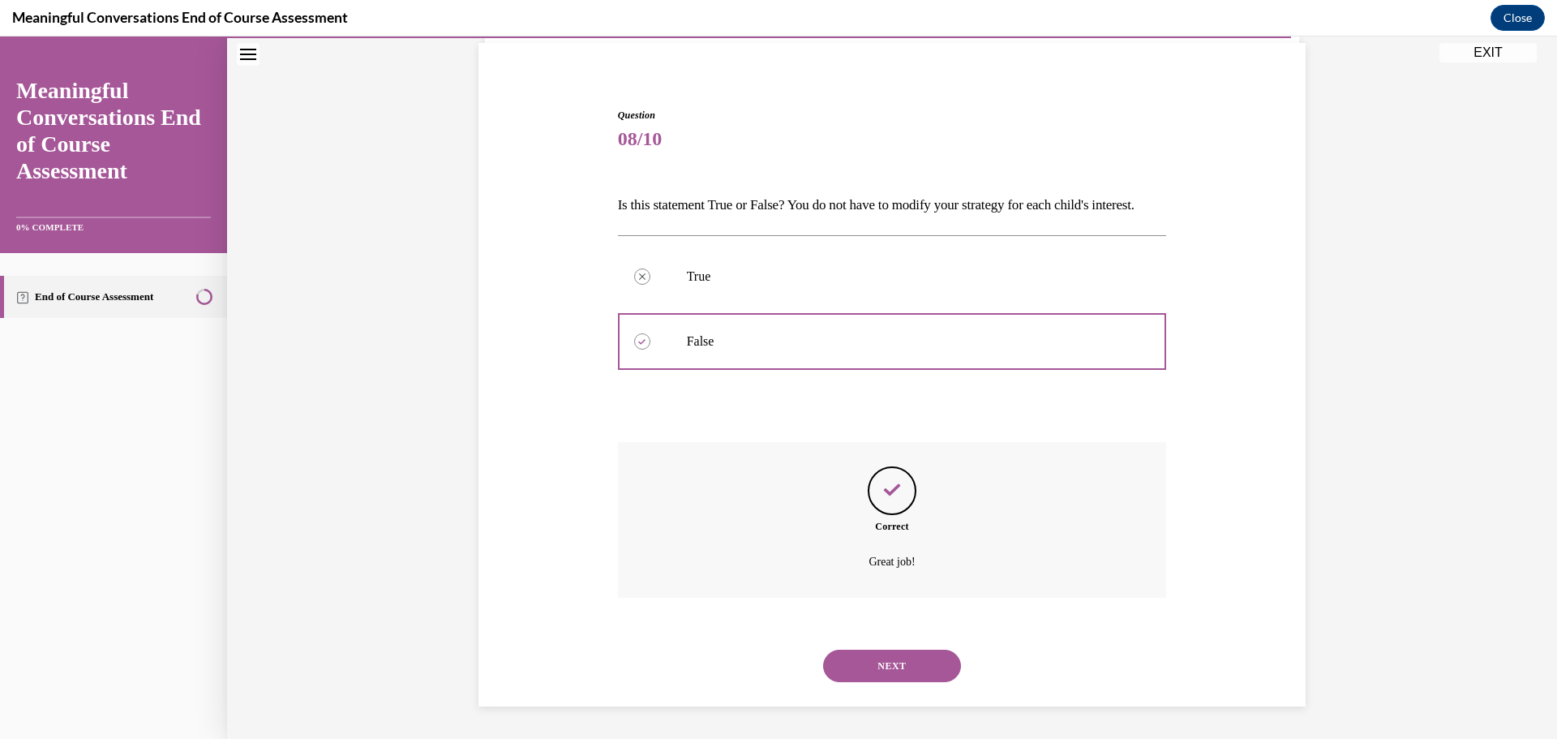
click at [878, 668] on button "NEXT" at bounding box center [892, 666] width 138 height 32
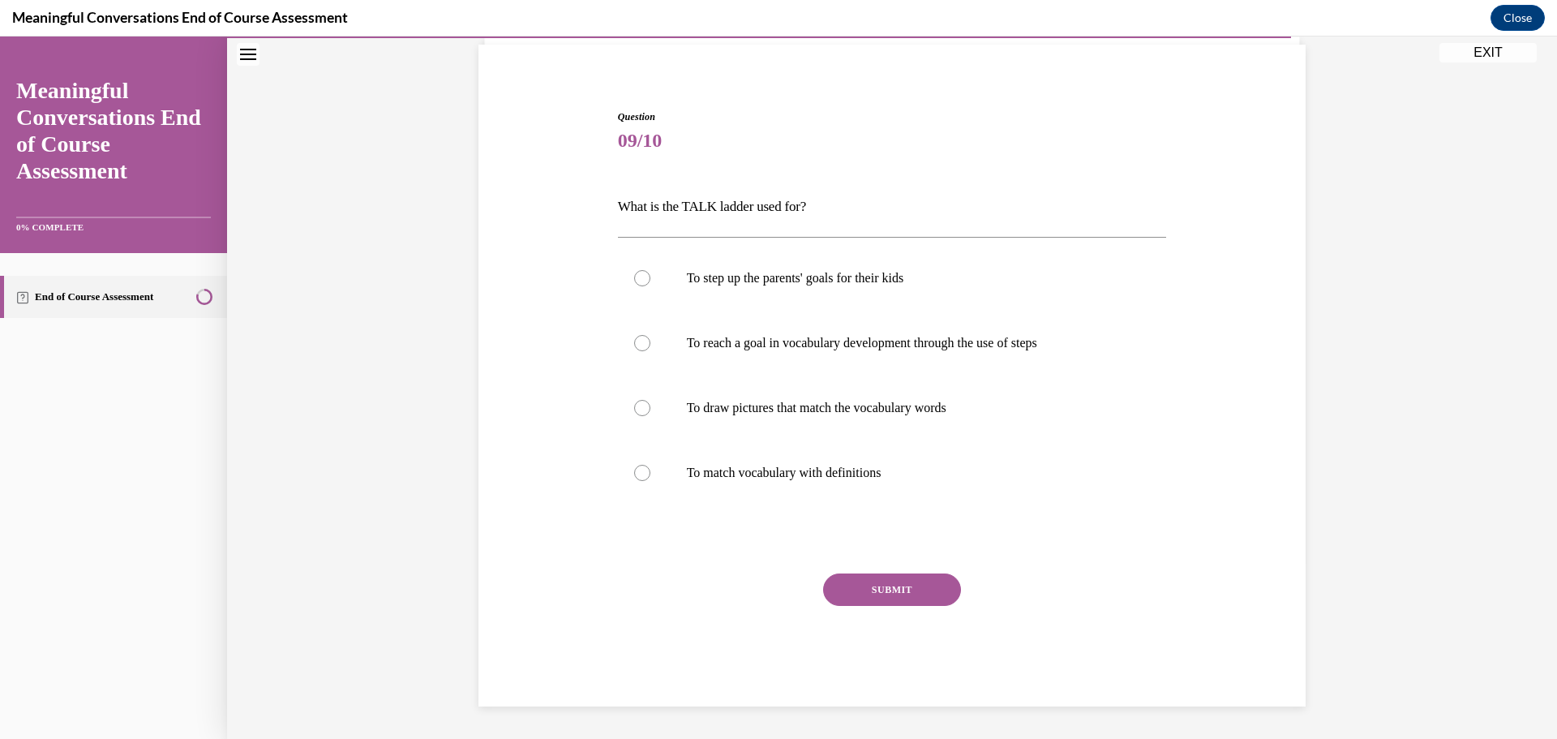
scroll to position [56, 0]
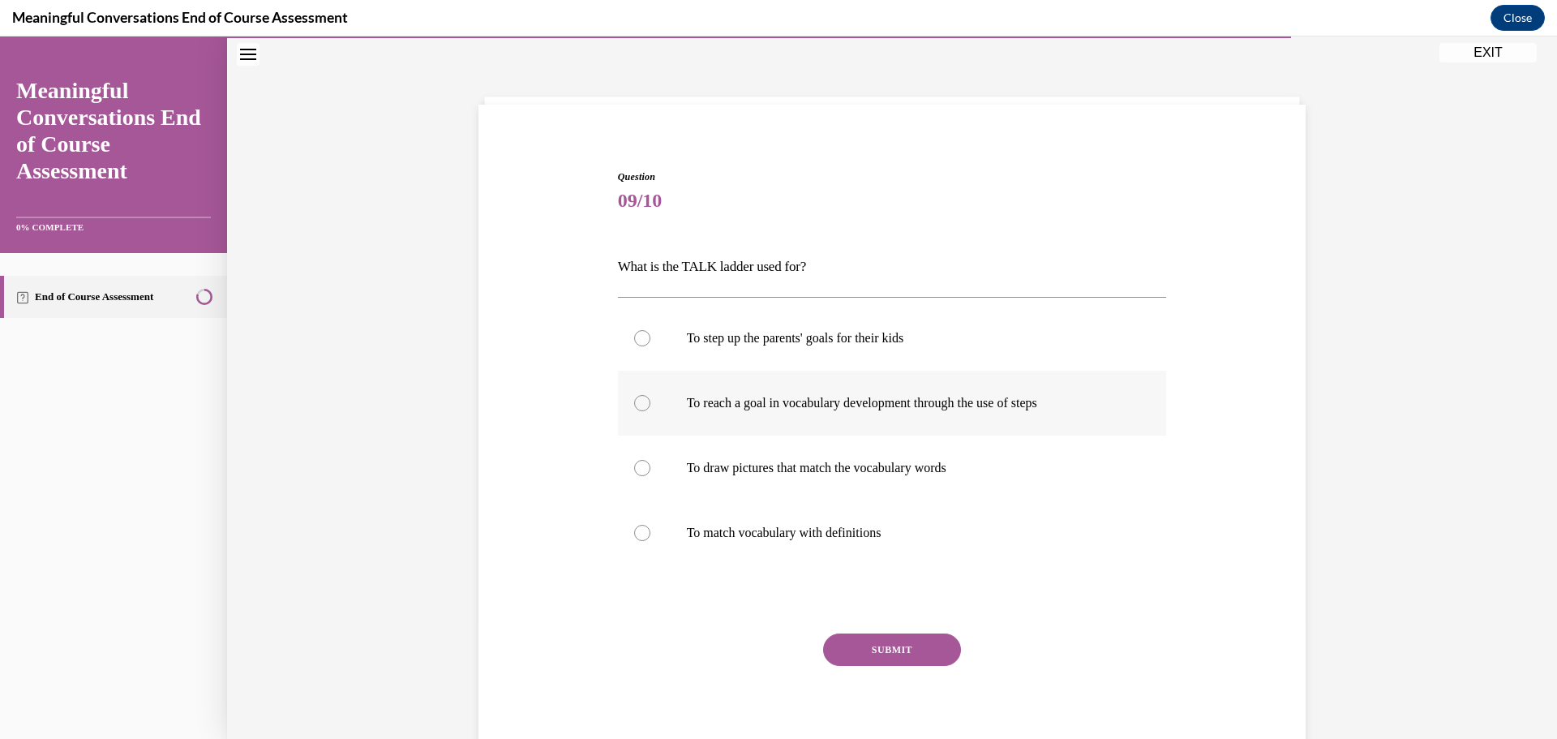
click at [634, 399] on div at bounding box center [642, 403] width 16 height 16
click at [634, 399] on input "To reach a goal in vocabulary development through the use of steps" at bounding box center [642, 403] width 16 height 16
radio input "true"
click at [881, 643] on button "SUBMIT" at bounding box center [892, 649] width 138 height 32
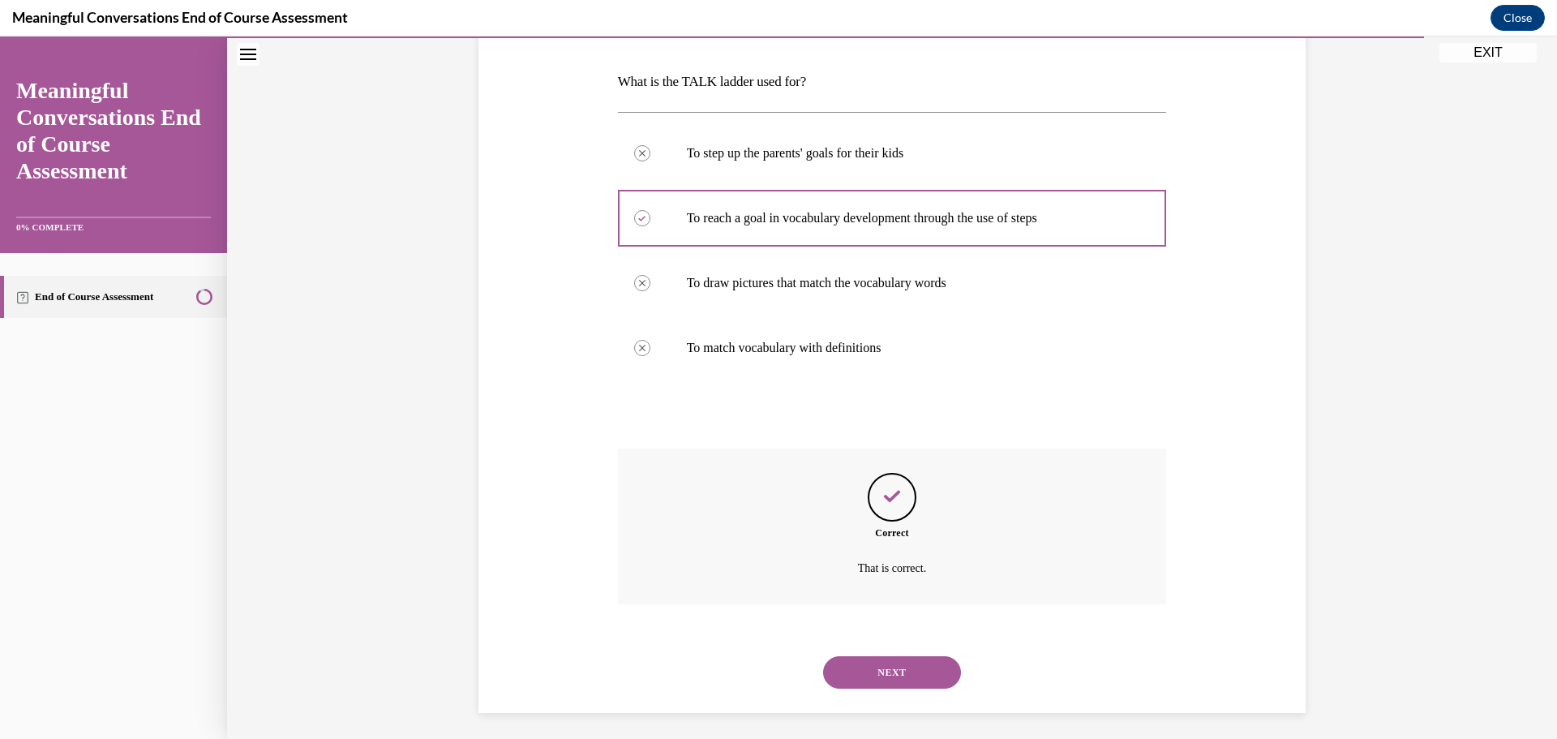
scroll to position [247, 0]
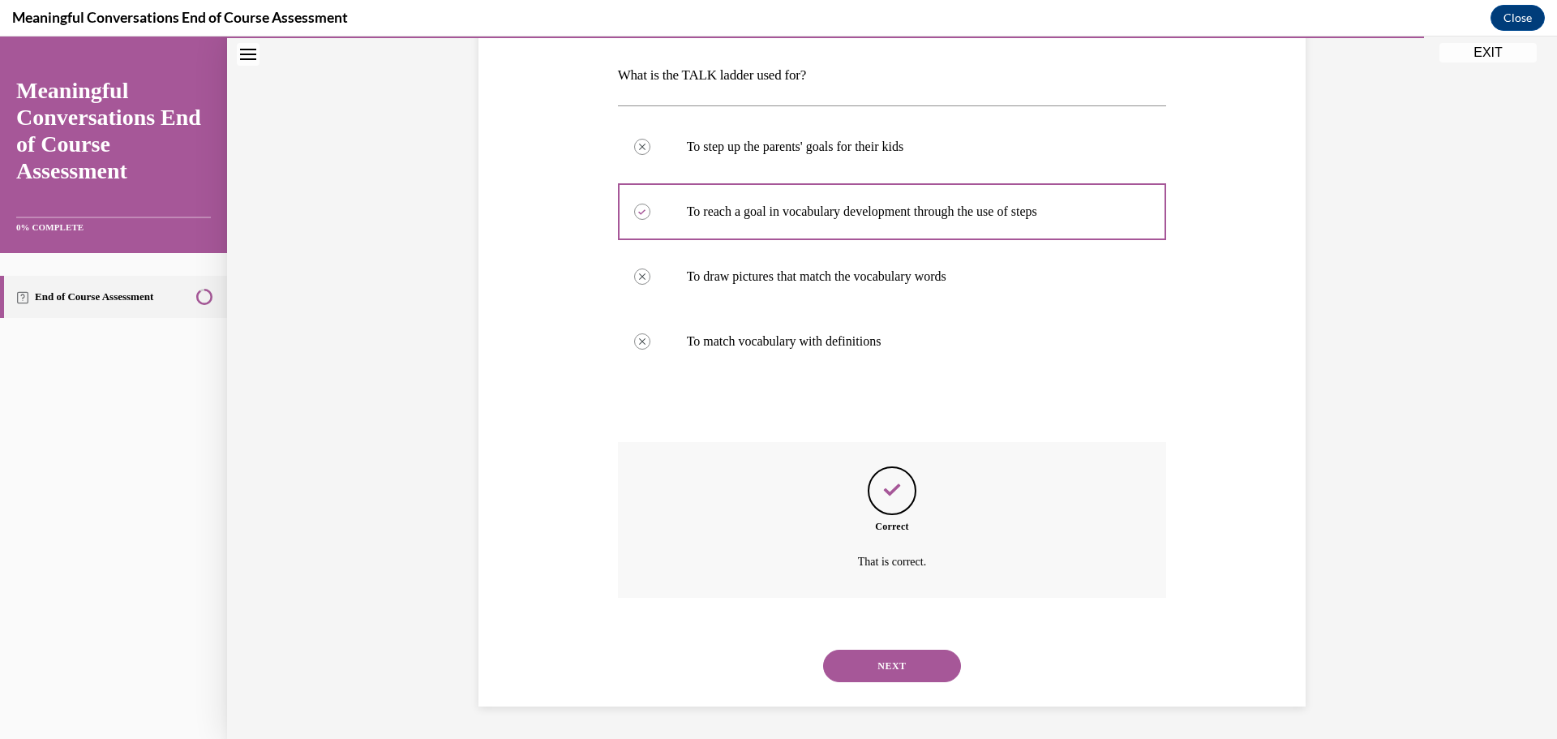
click at [882, 664] on button "NEXT" at bounding box center [892, 666] width 138 height 32
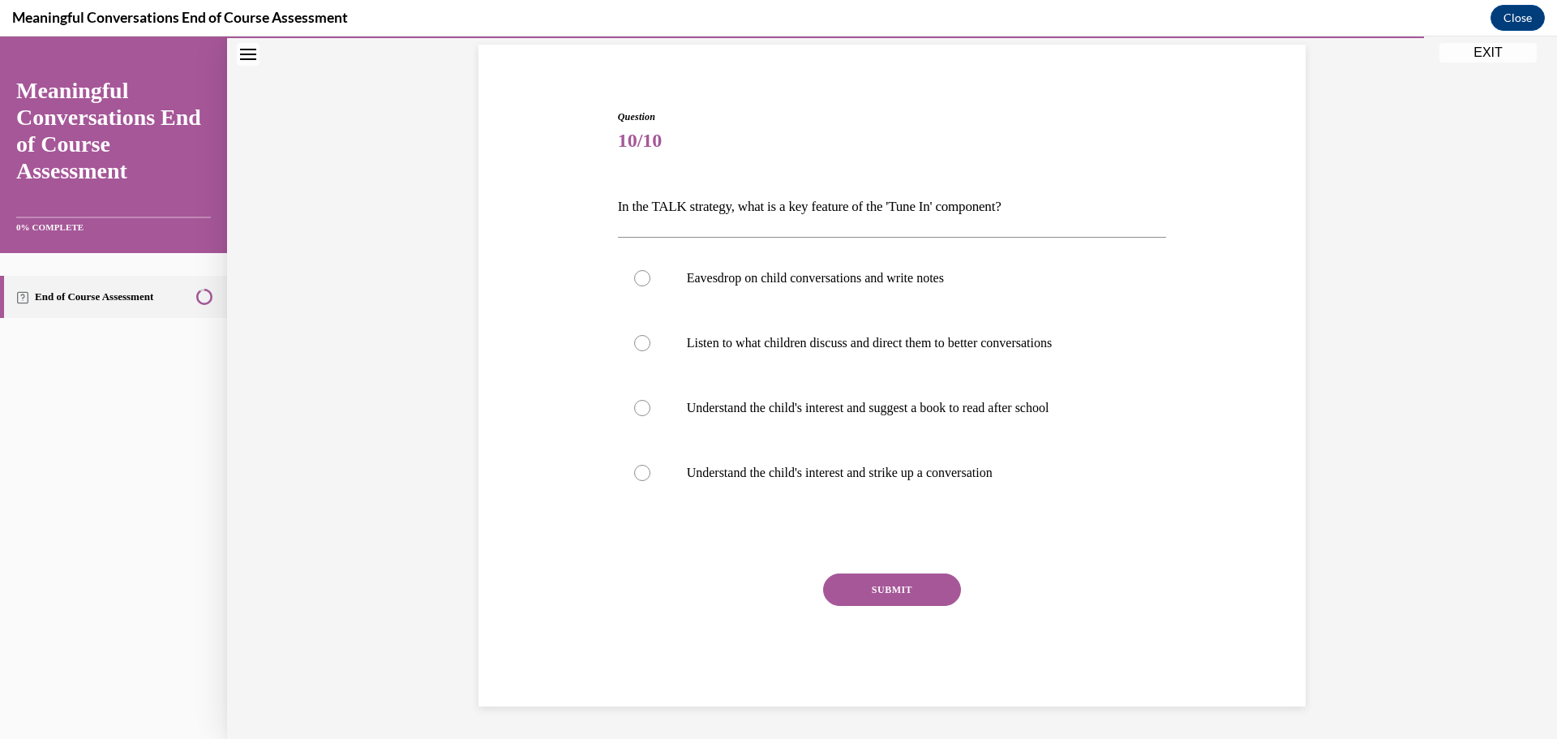
scroll to position [116, 0]
click at [638, 480] on div at bounding box center [642, 473] width 16 height 16
click at [638, 480] on input "Understand the child's interest and strike up a conversation" at bounding box center [642, 473] width 16 height 16
radio input "true"
click at [896, 588] on button "SUBMIT" at bounding box center [892, 589] width 138 height 32
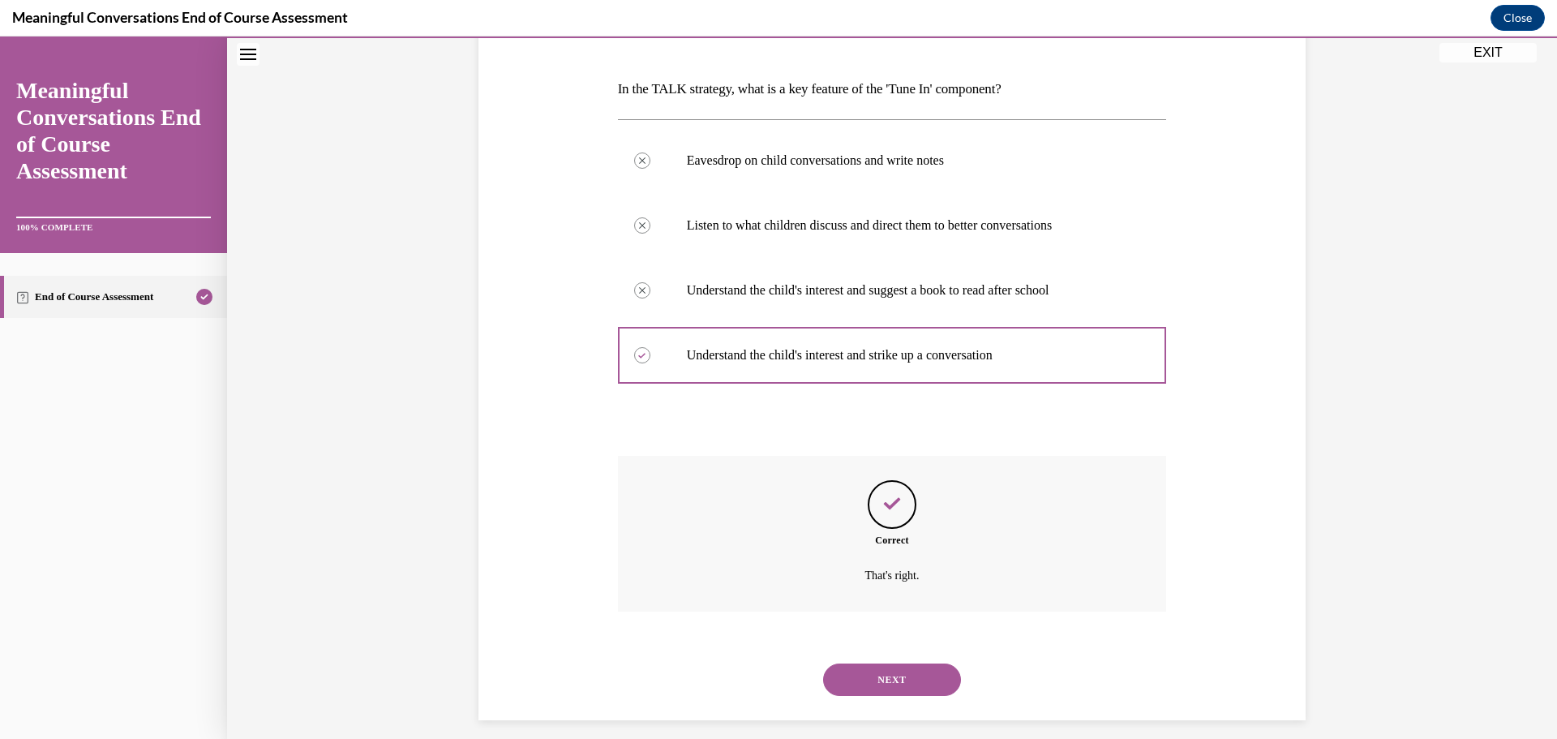
scroll to position [247, 0]
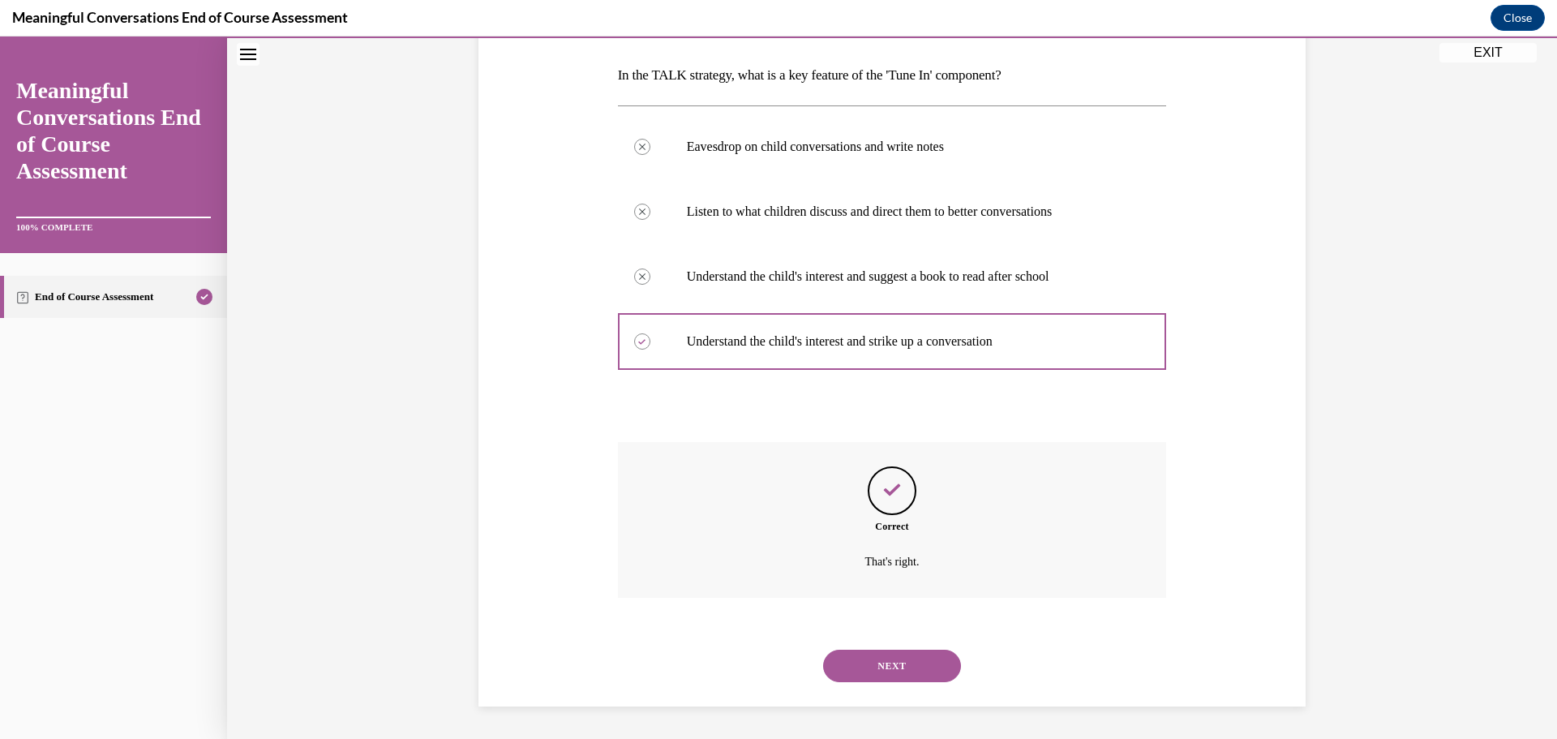
click at [880, 668] on button "NEXT" at bounding box center [892, 666] width 138 height 32
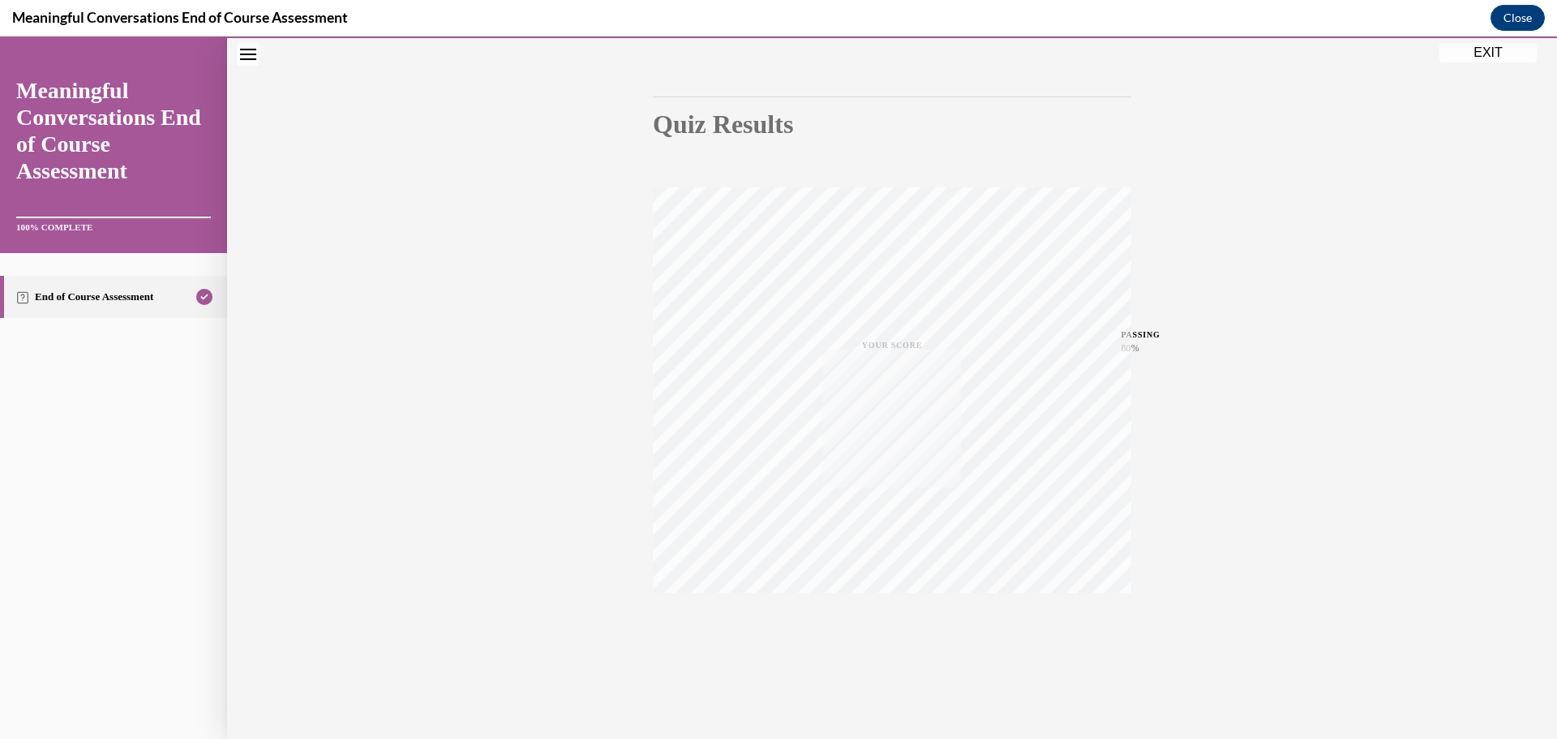
scroll to position [129, 0]
click at [1477, 54] on button "EXIT" at bounding box center [1488, 52] width 97 height 19
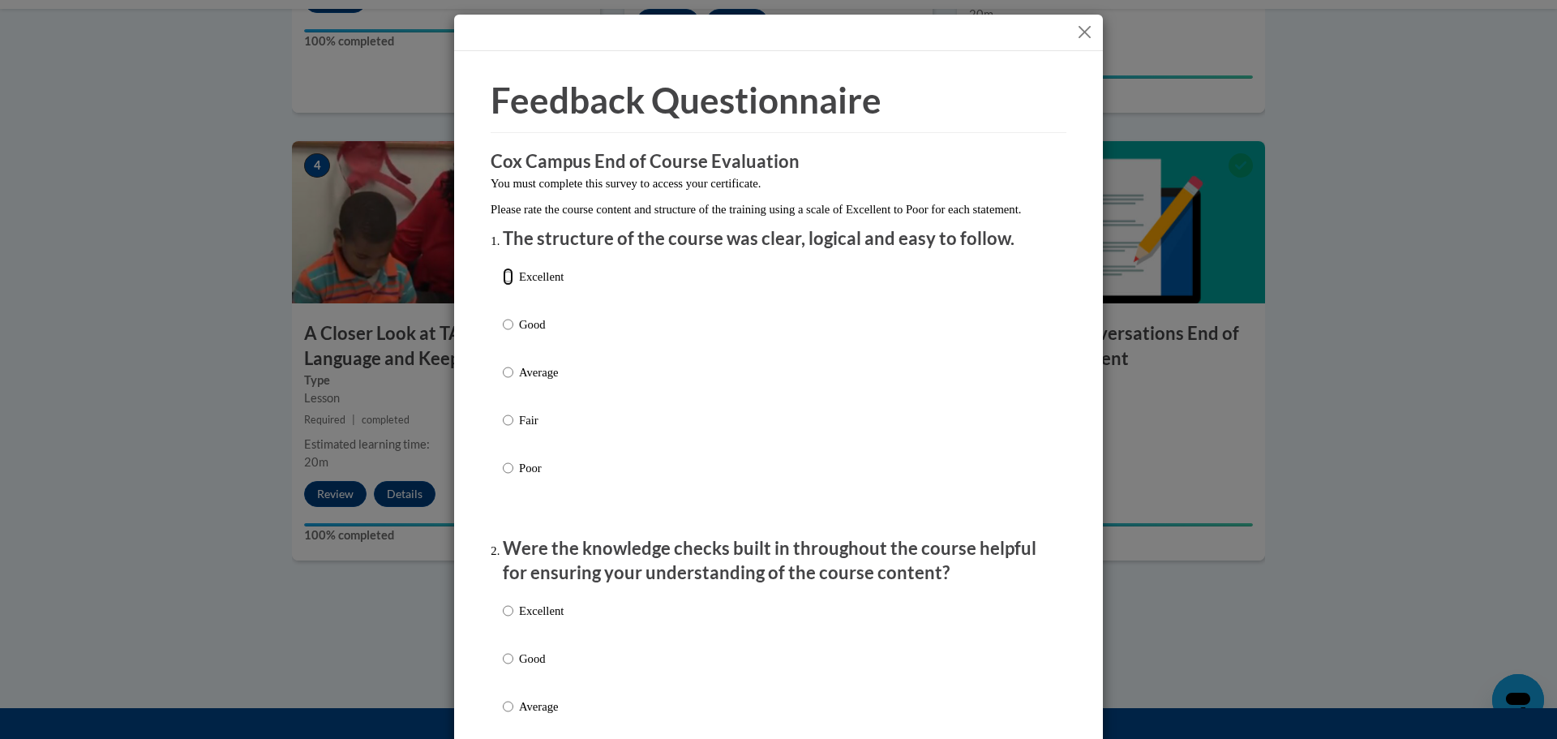
click at [506, 286] on input "Excellent" at bounding box center [508, 277] width 11 height 18
radio input "true"
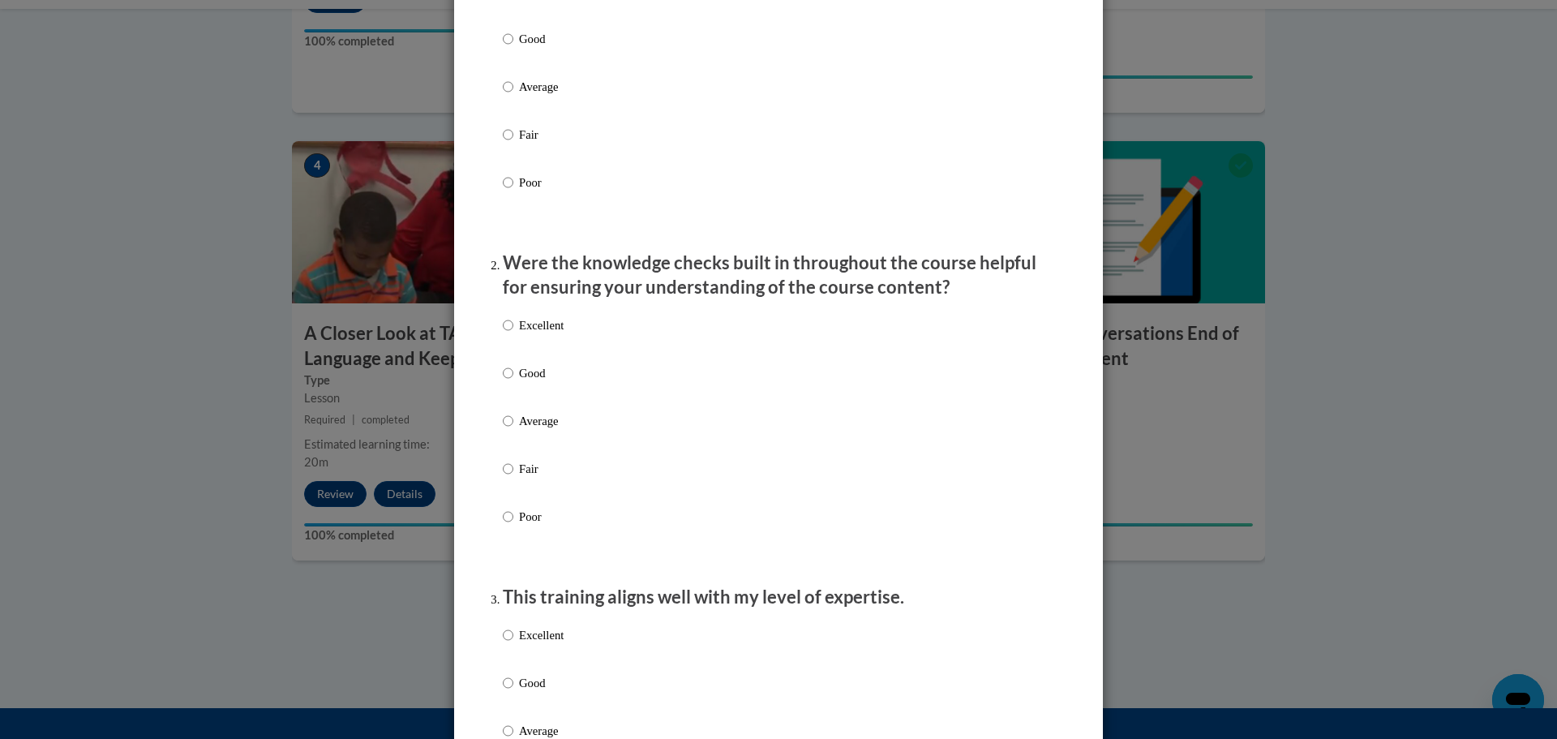
scroll to position [324, 0]
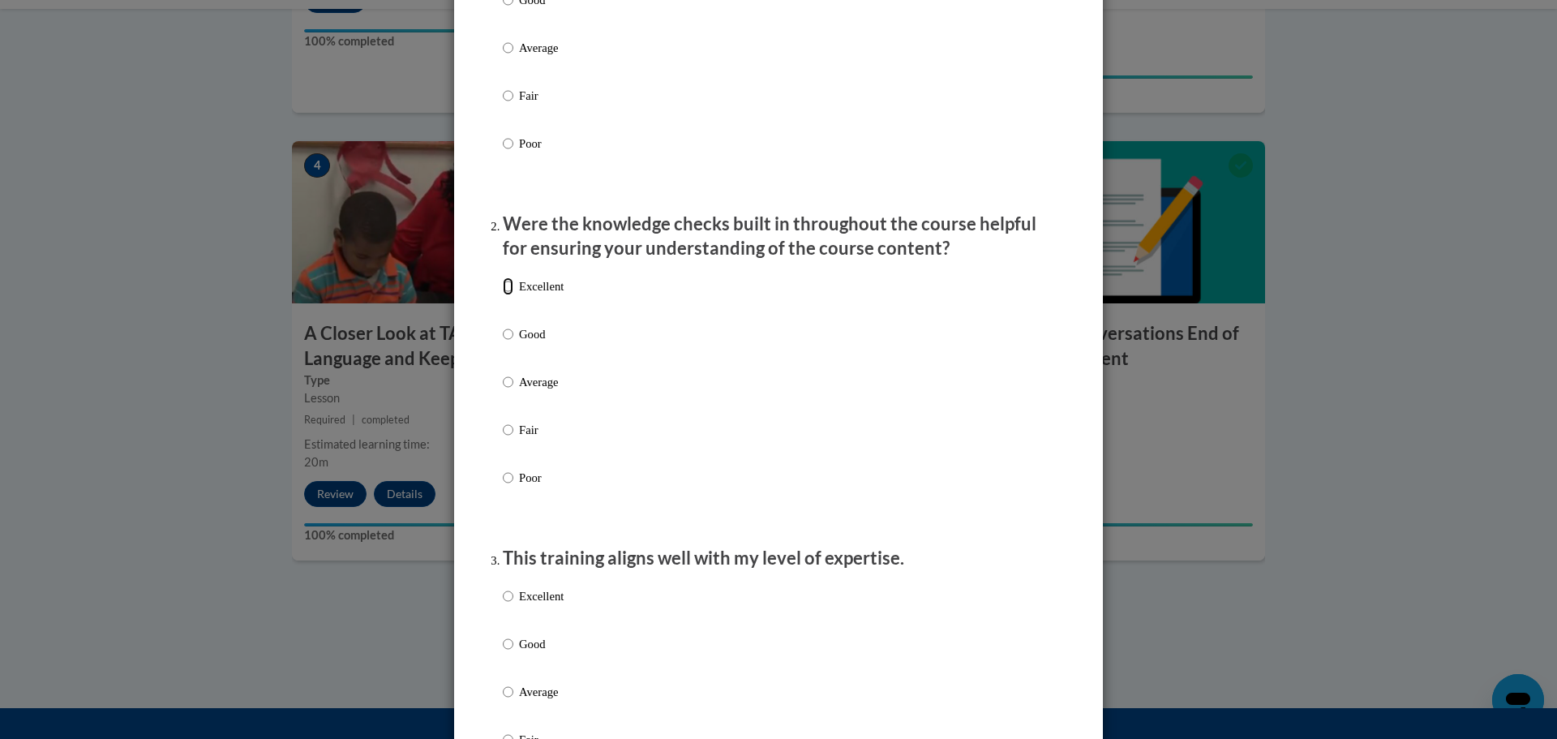
click at [503, 295] on input "Excellent" at bounding box center [508, 286] width 11 height 18
radio input "true"
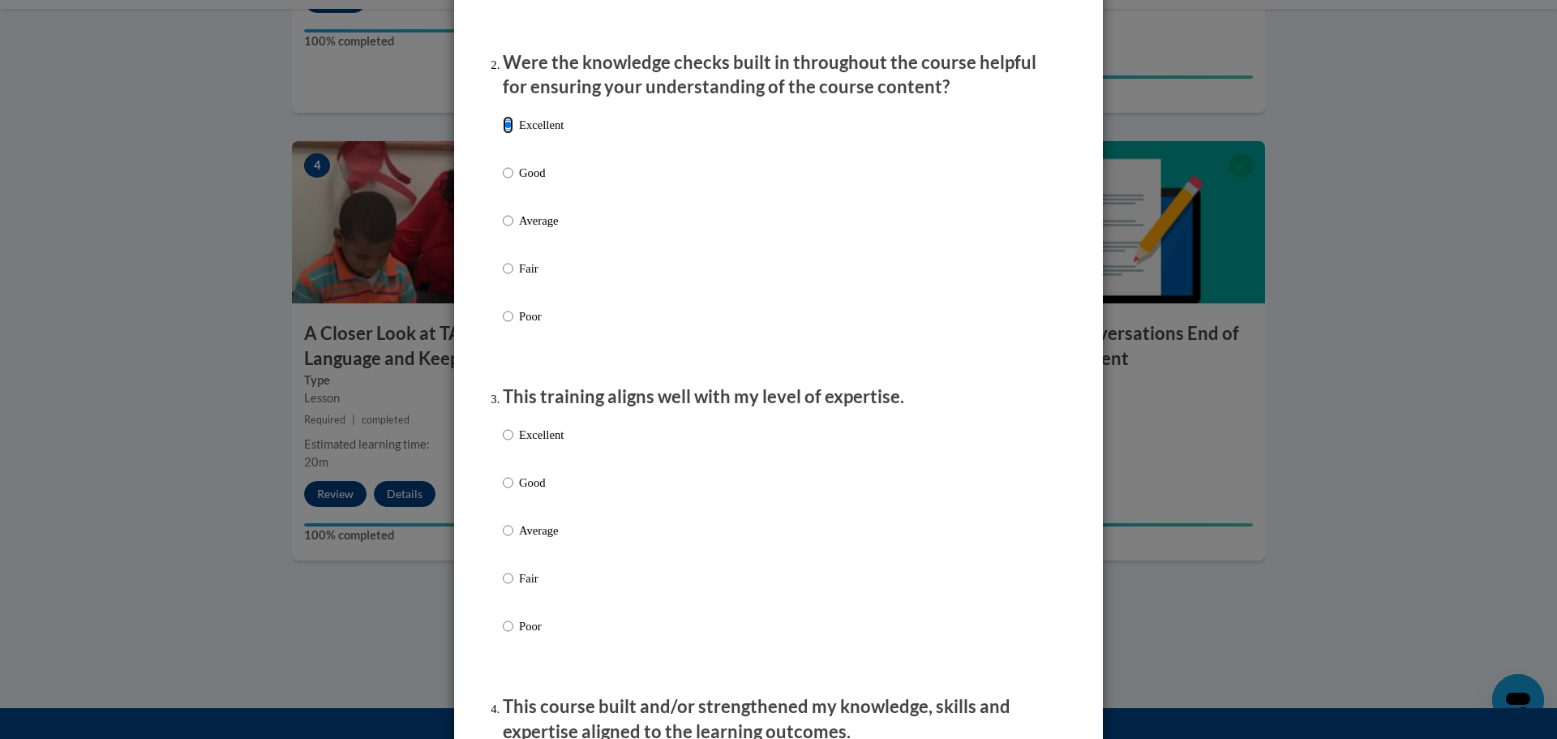
scroll to position [568, 0]
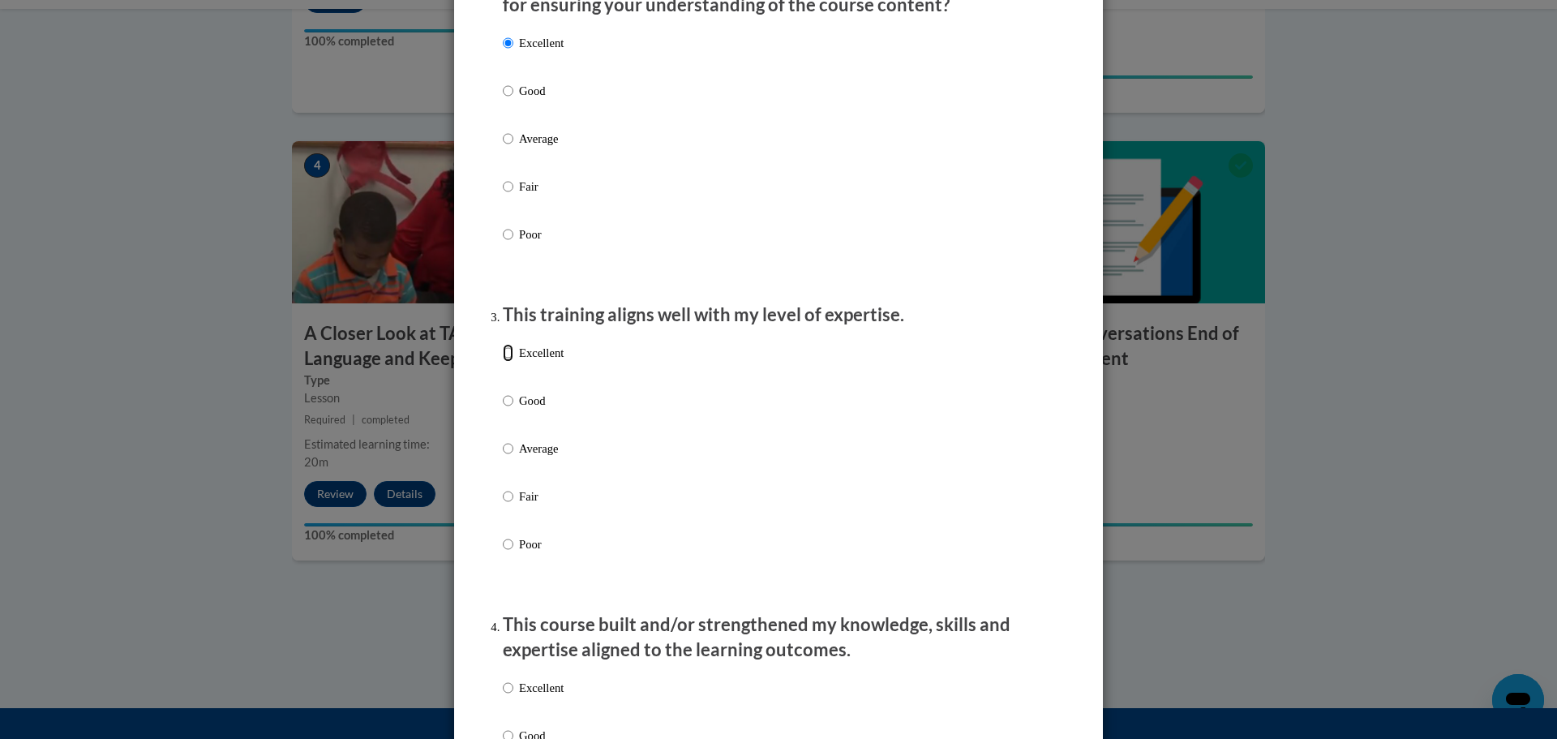
click at [503, 362] on input "Excellent" at bounding box center [508, 353] width 11 height 18
radio input "true"
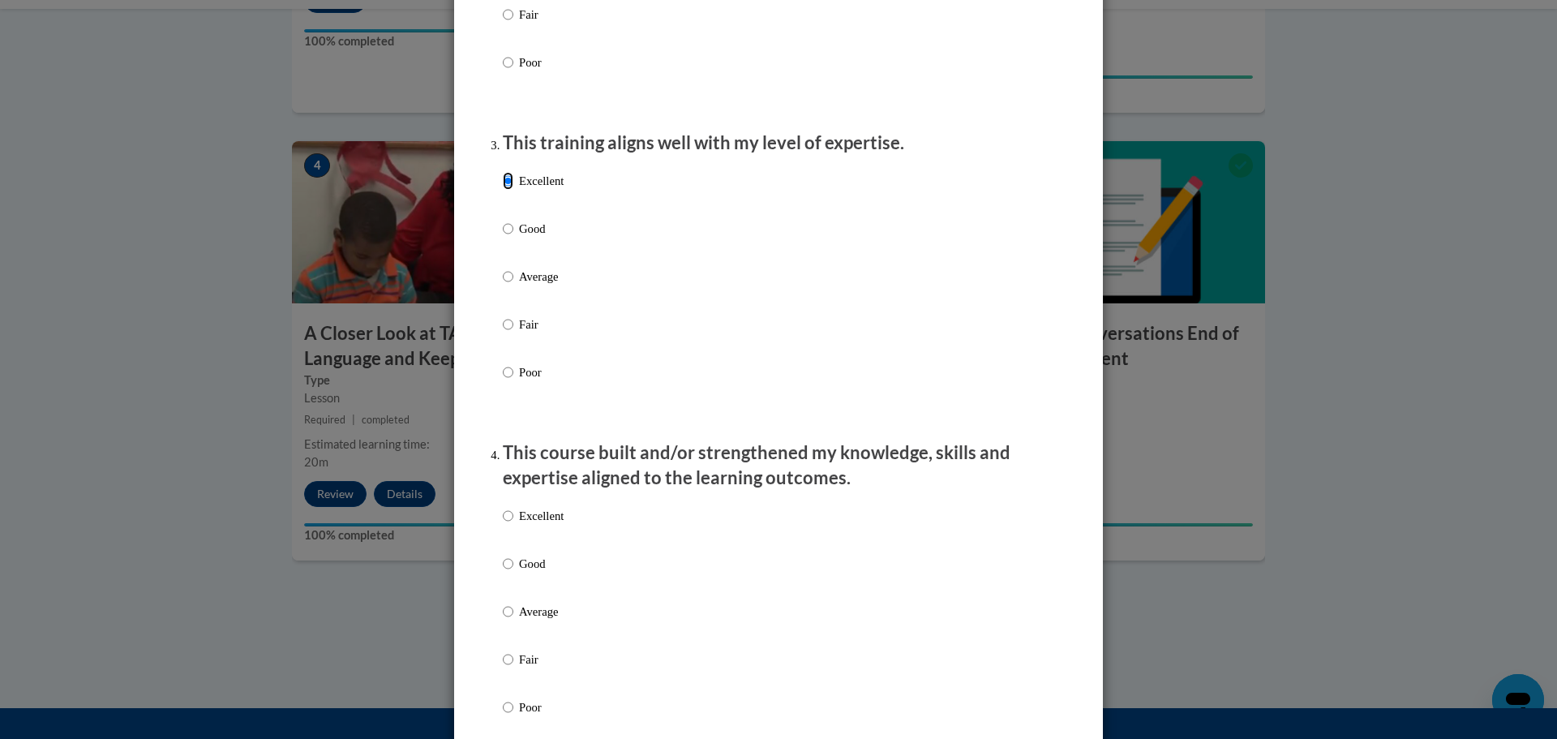
scroll to position [811, 0]
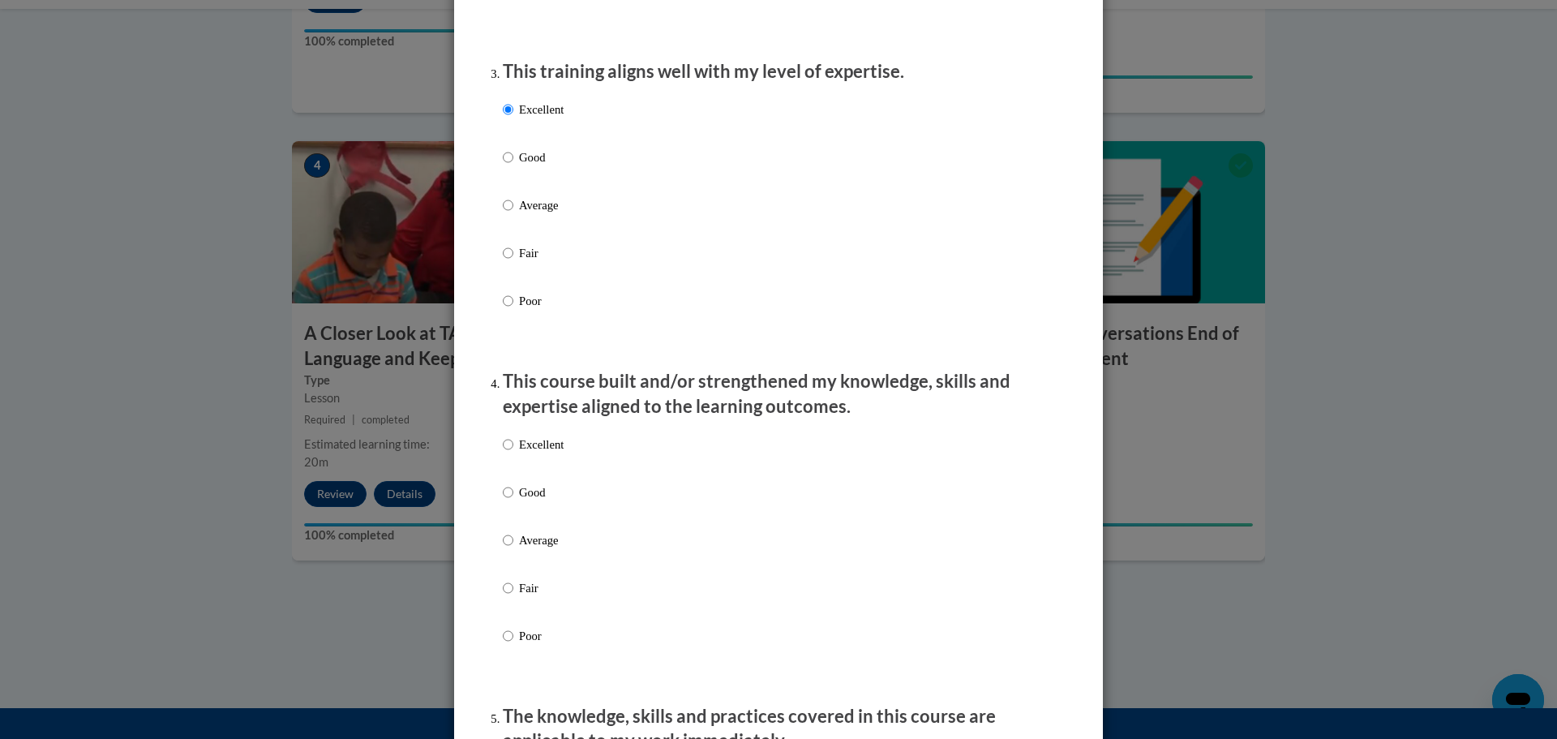
click at [508, 462] on label "Excellent" at bounding box center [533, 458] width 61 height 44
click at [508, 453] on input "Excellent" at bounding box center [508, 445] width 11 height 18
radio input "true"
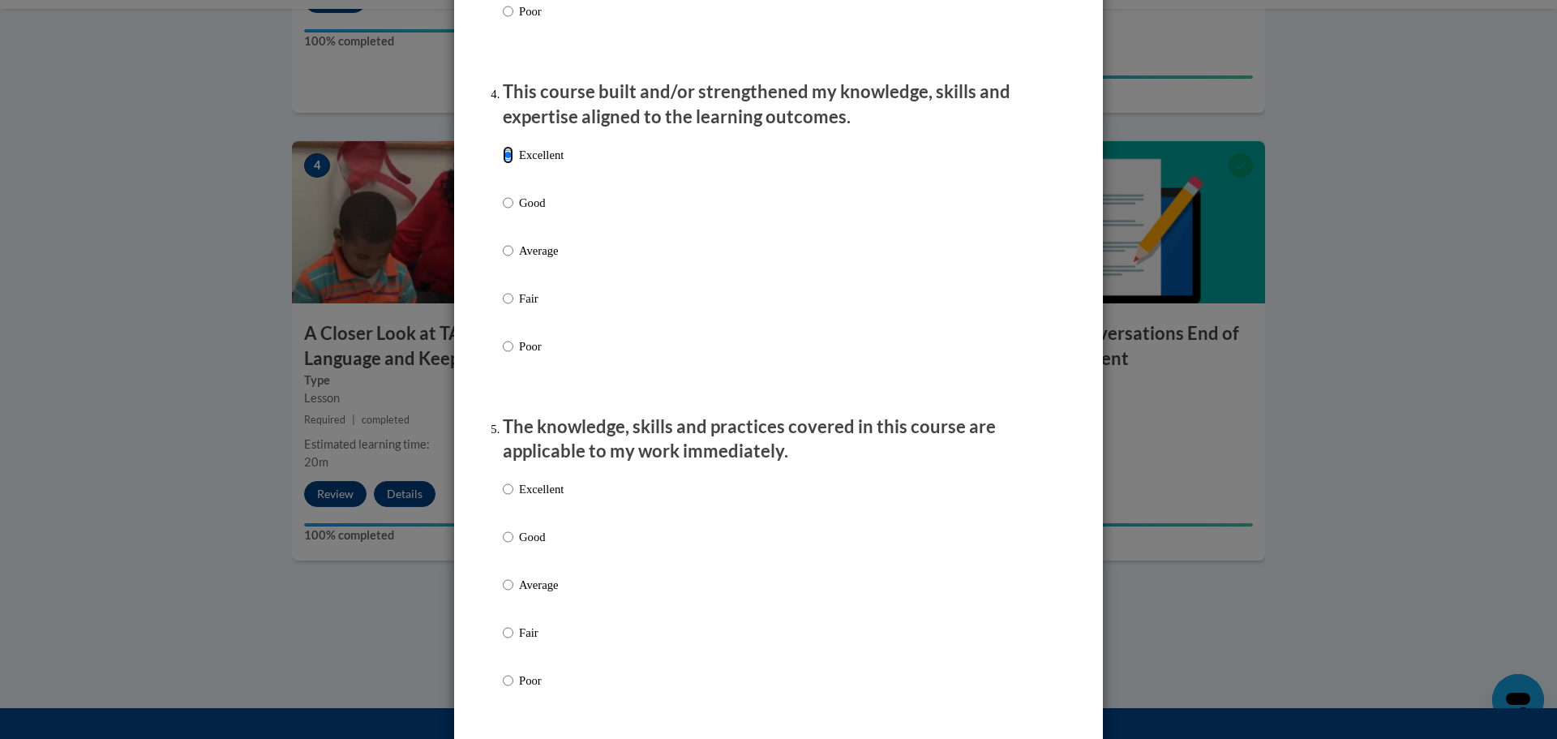
scroll to position [1136, 0]
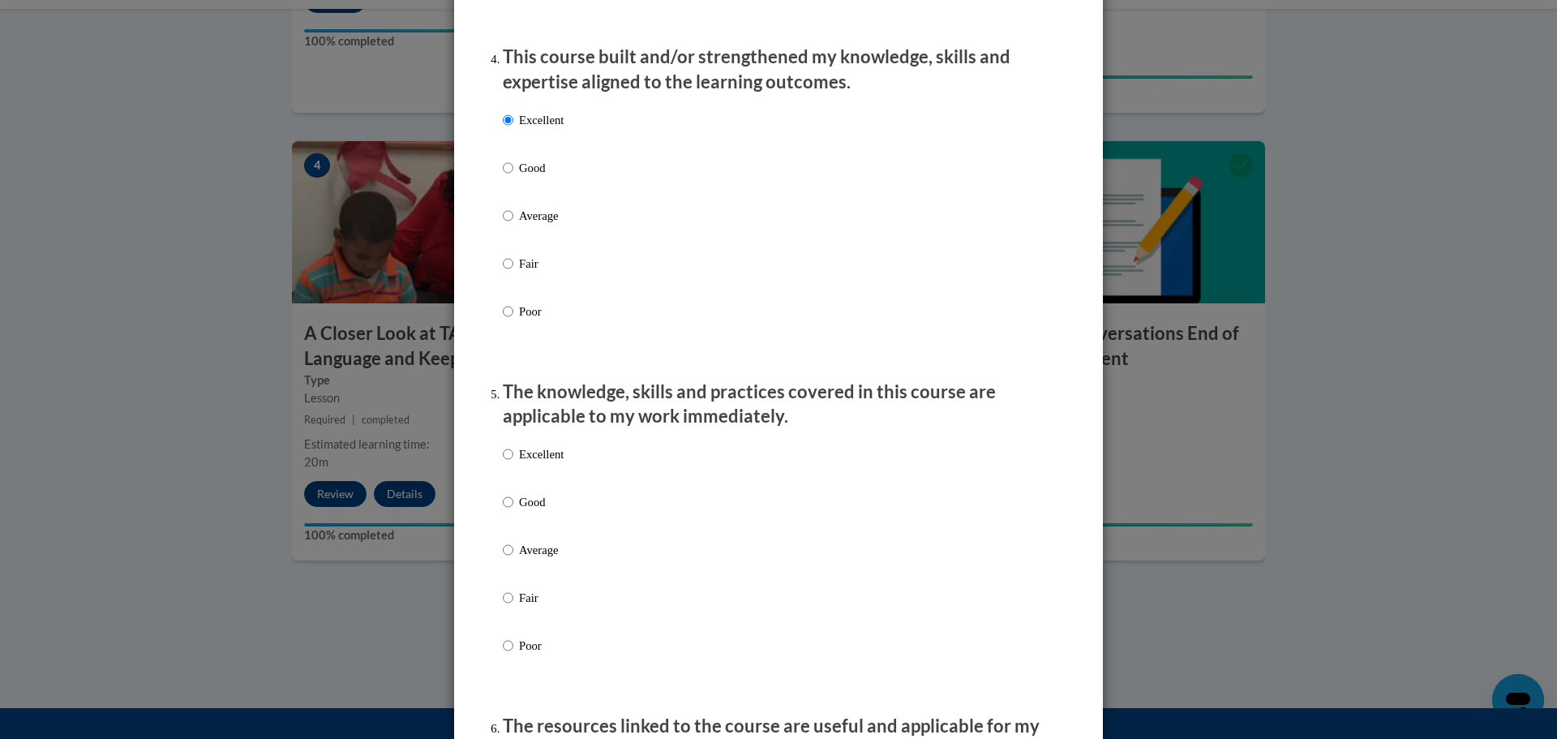
click at [508, 469] on label "Excellent" at bounding box center [533, 467] width 61 height 44
click at [508, 463] on input "Excellent" at bounding box center [508, 454] width 11 height 18
radio input "true"
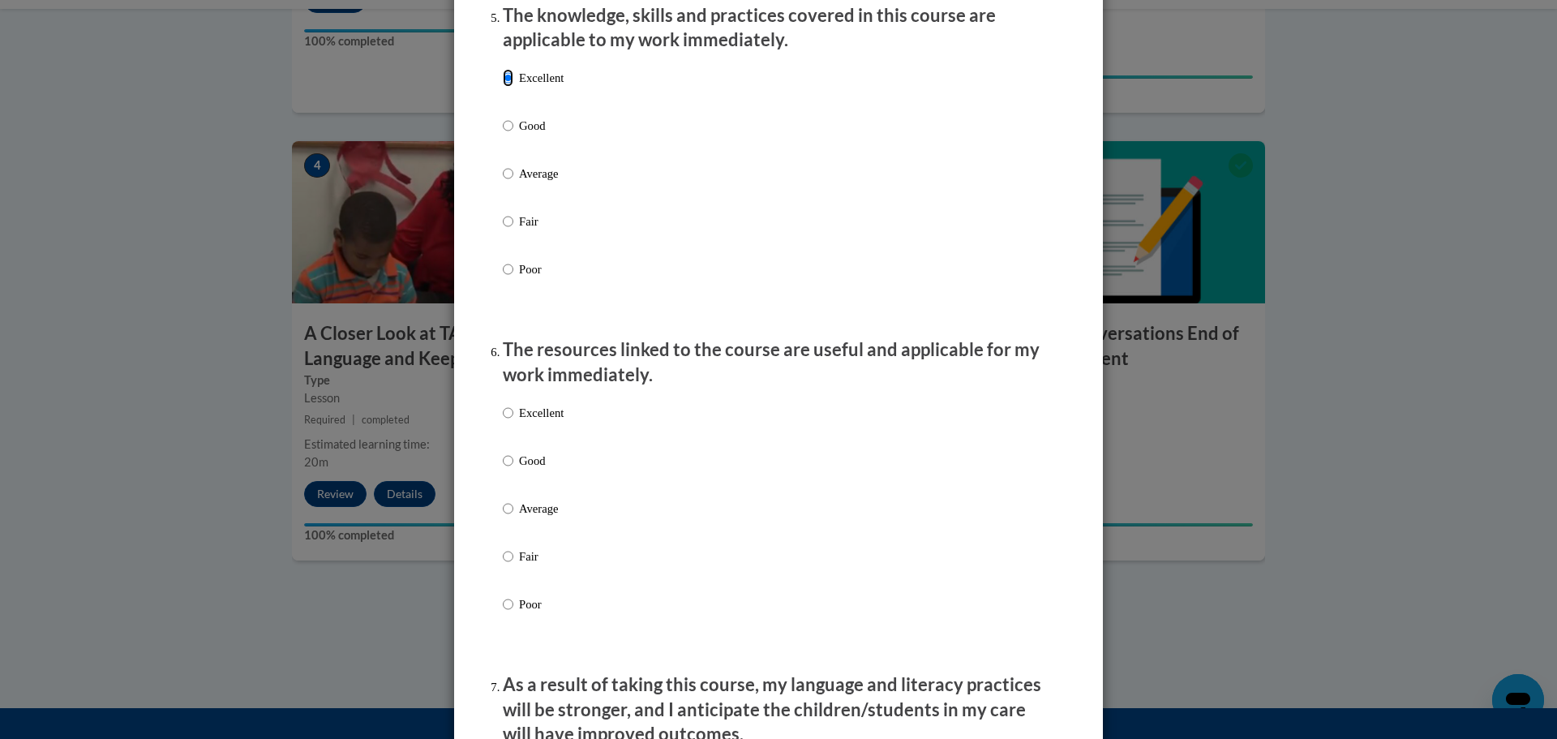
scroll to position [1541, 0]
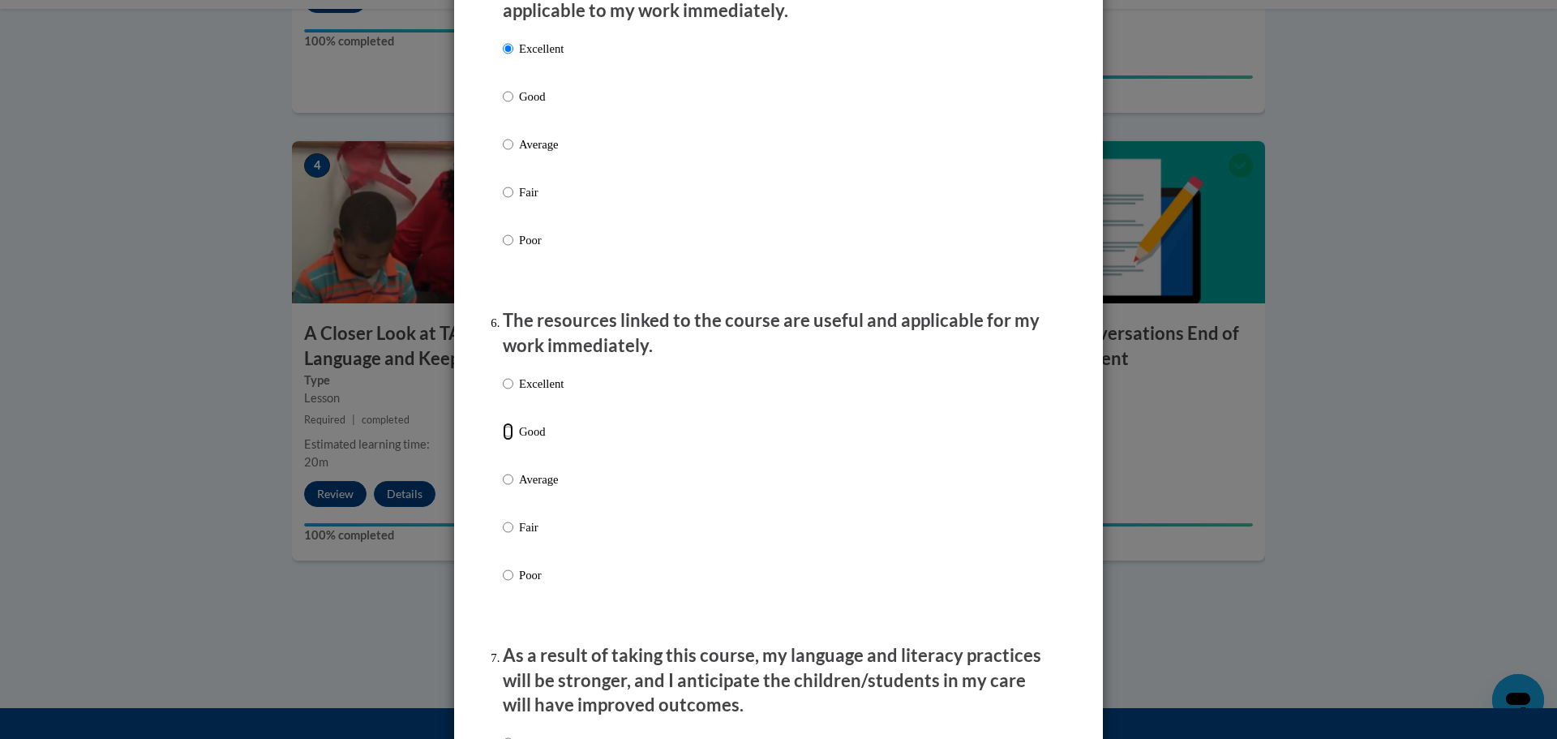
click at [503, 440] on input "Good" at bounding box center [508, 432] width 11 height 18
radio input "true"
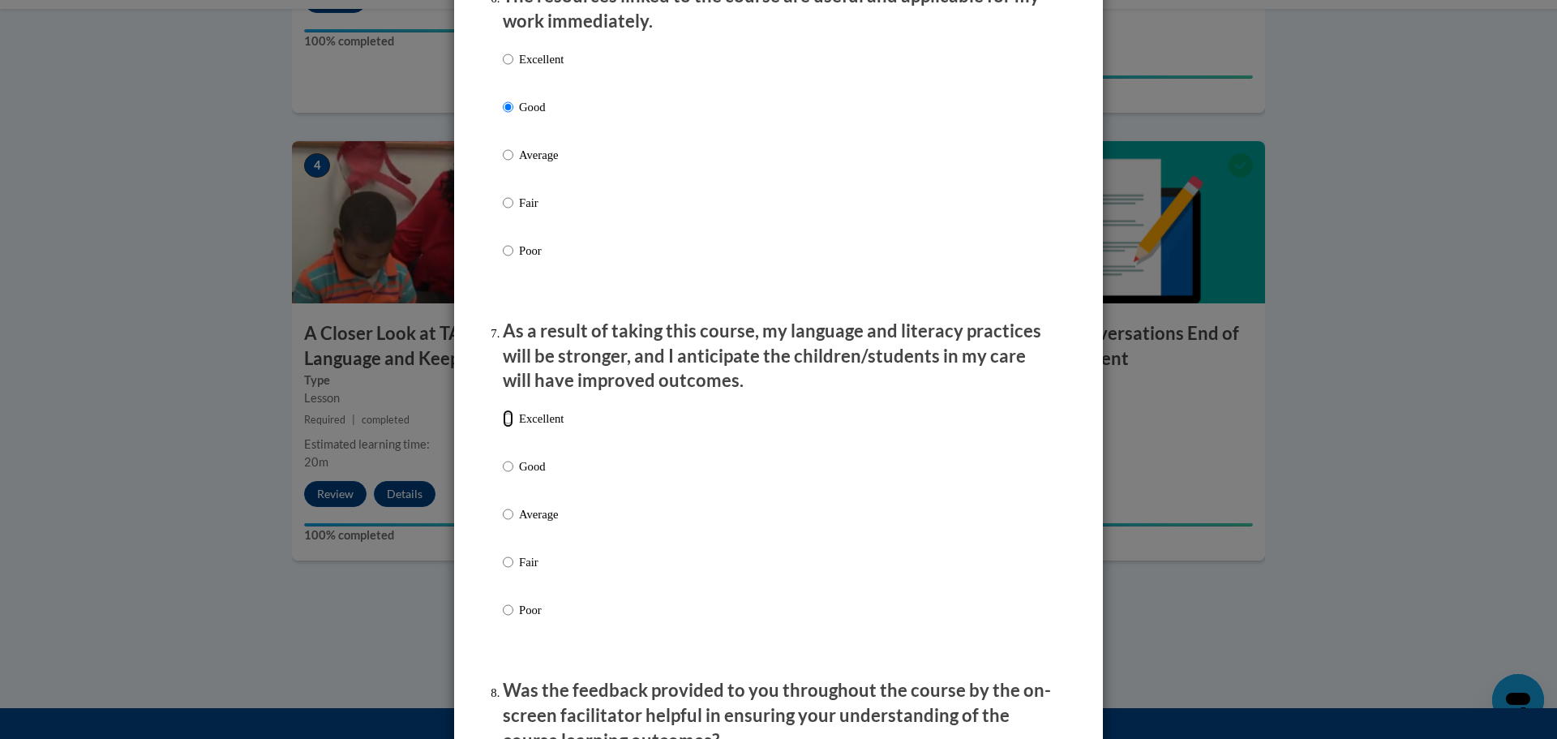
click at [505, 427] on input "Excellent" at bounding box center [508, 419] width 11 height 18
radio input "true"
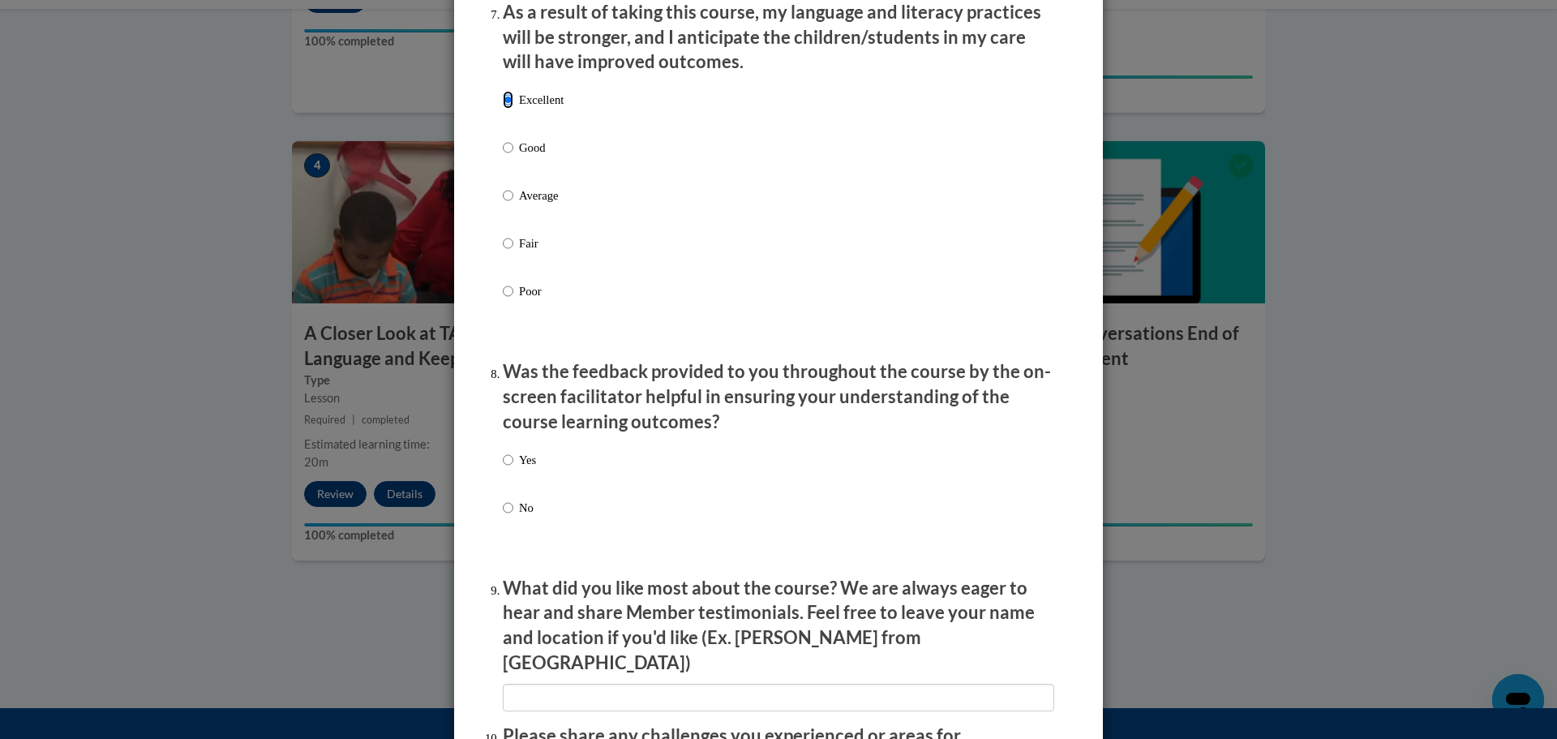
scroll to position [2190, 0]
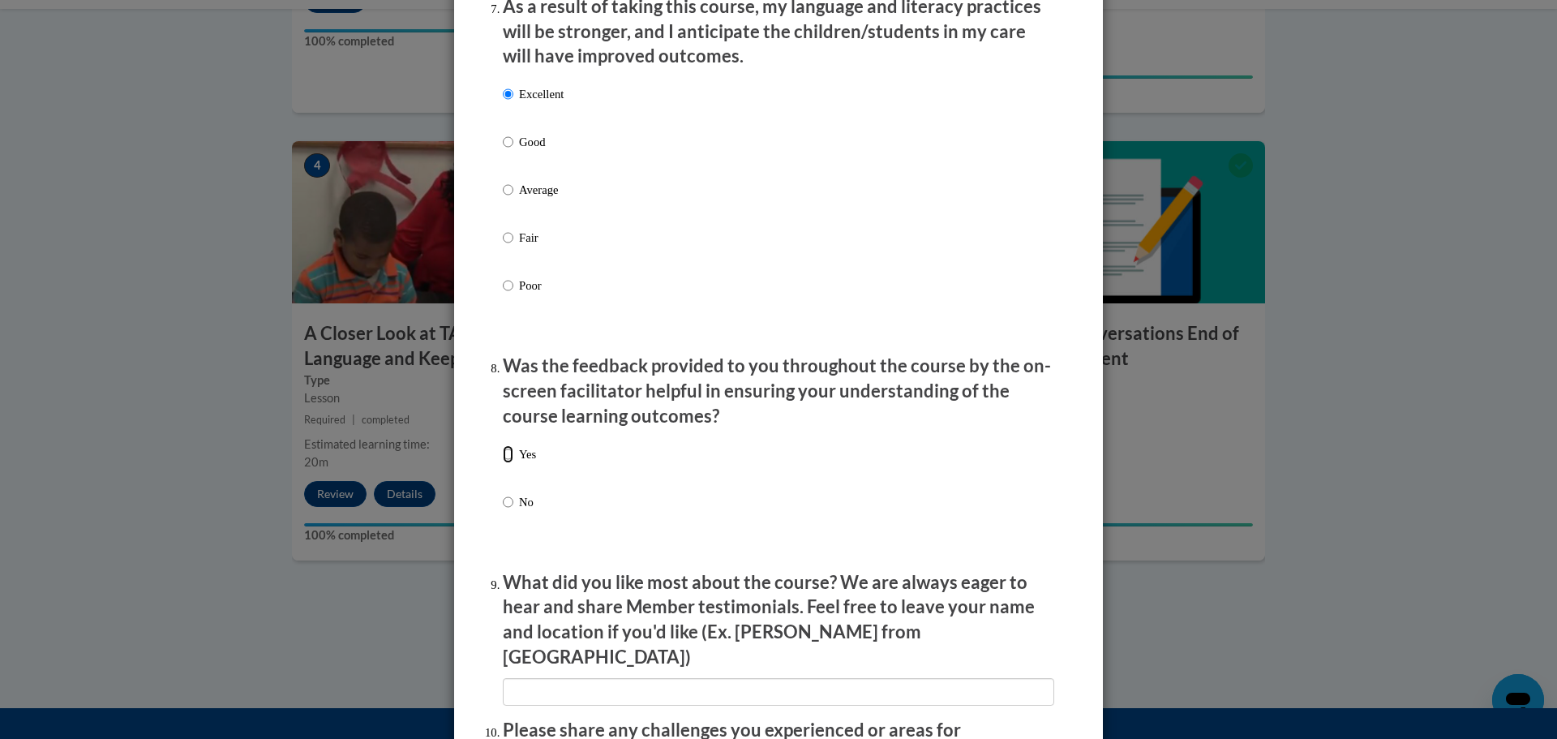
click at [503, 463] on input "Yes" at bounding box center [508, 454] width 11 height 18
radio input "true"
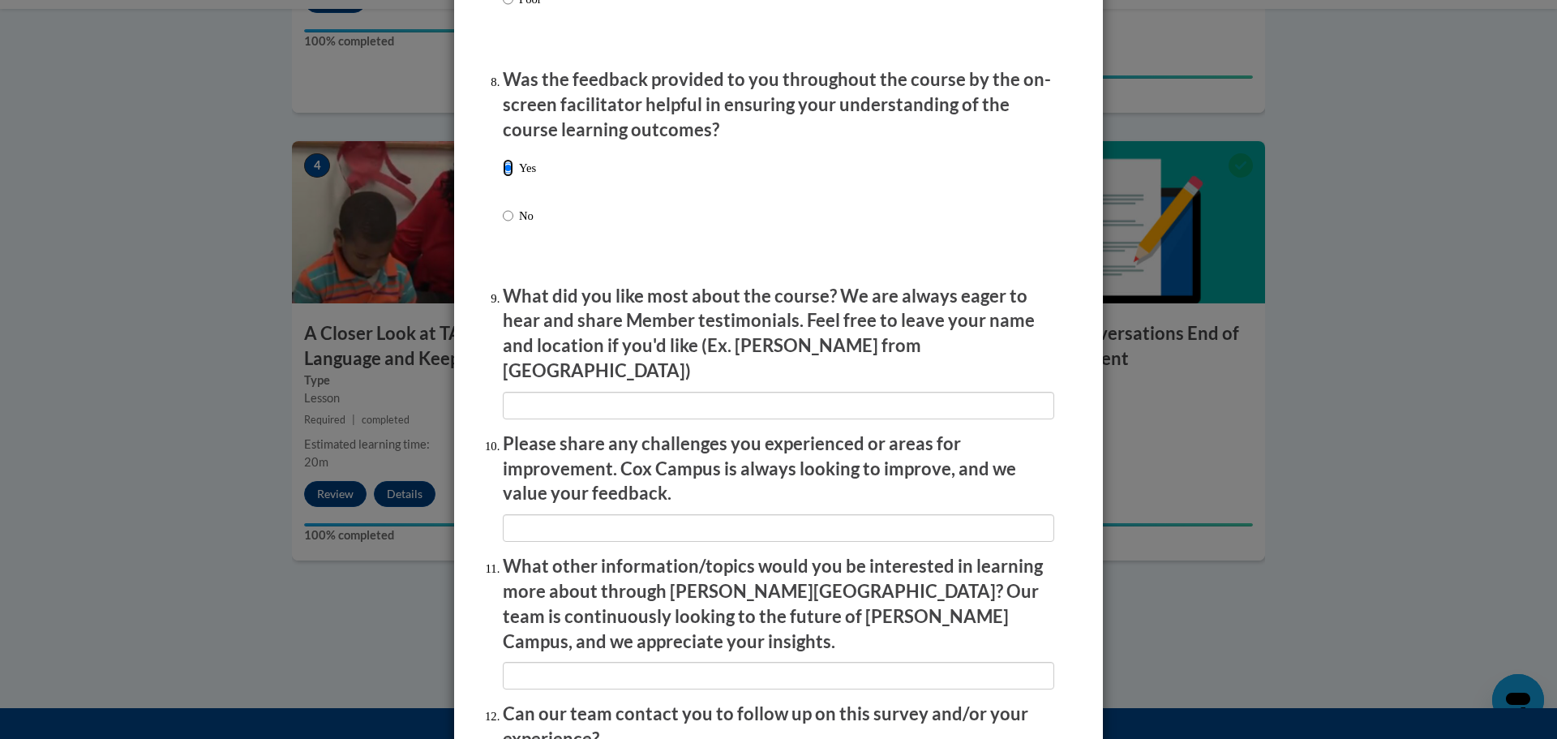
scroll to position [2514, 0]
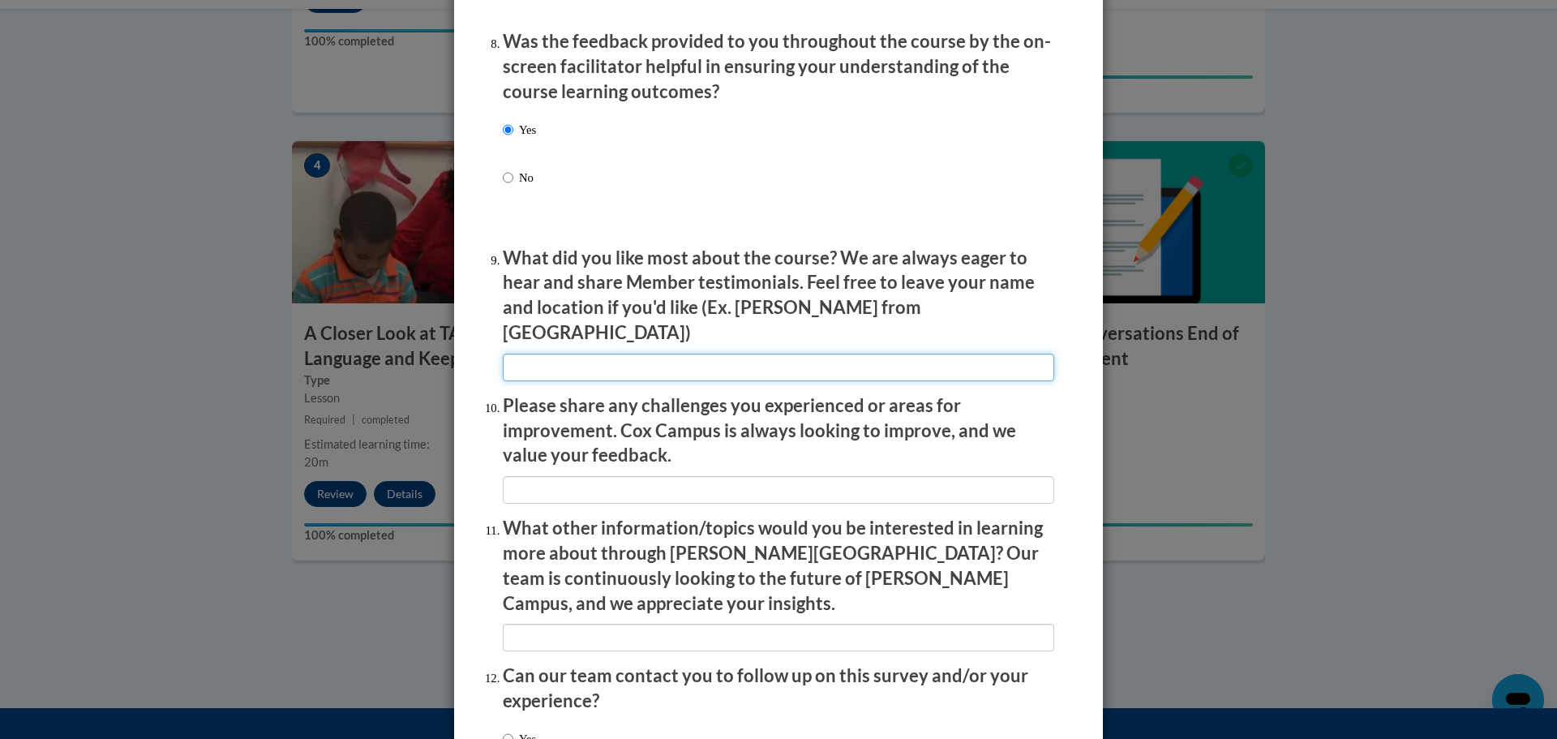
click at [592, 354] on input "textbox" at bounding box center [779, 368] width 552 height 28
type input "Short segments to allow for easy come-and-go"
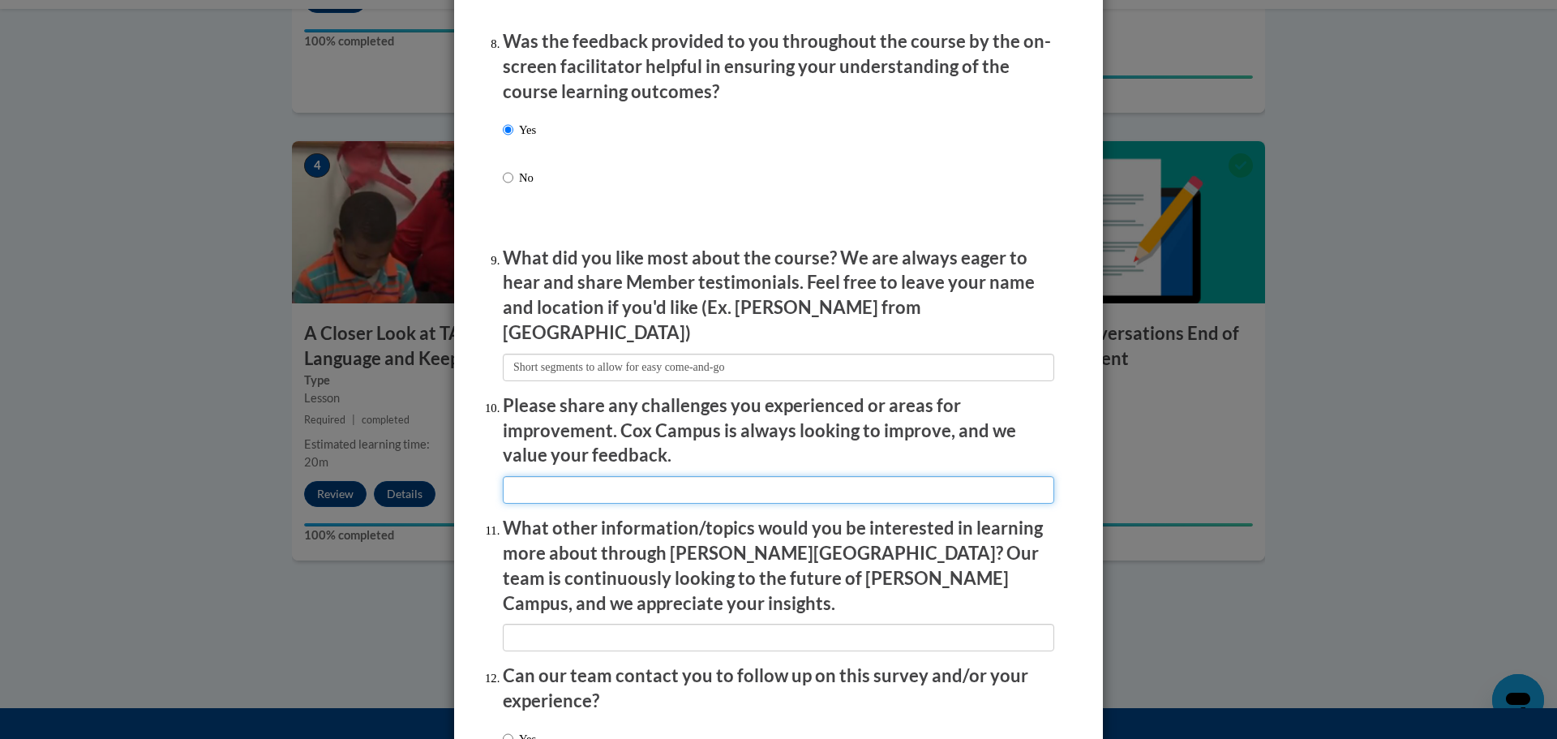
click at [635, 476] on input "textbox" at bounding box center [779, 490] width 552 height 28
type input "n/a"
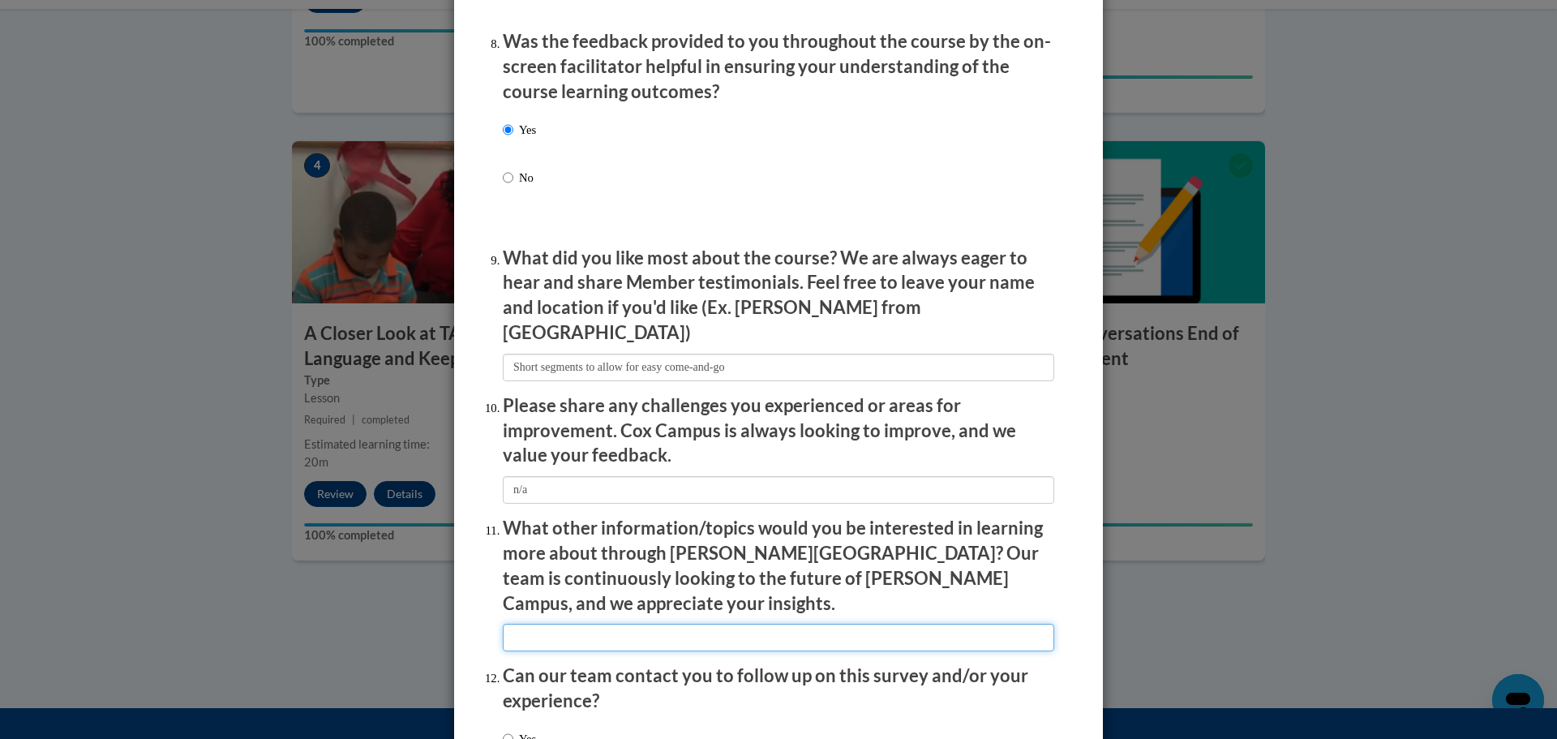
click at [539, 624] on input "textbox" at bounding box center [779, 638] width 552 height 28
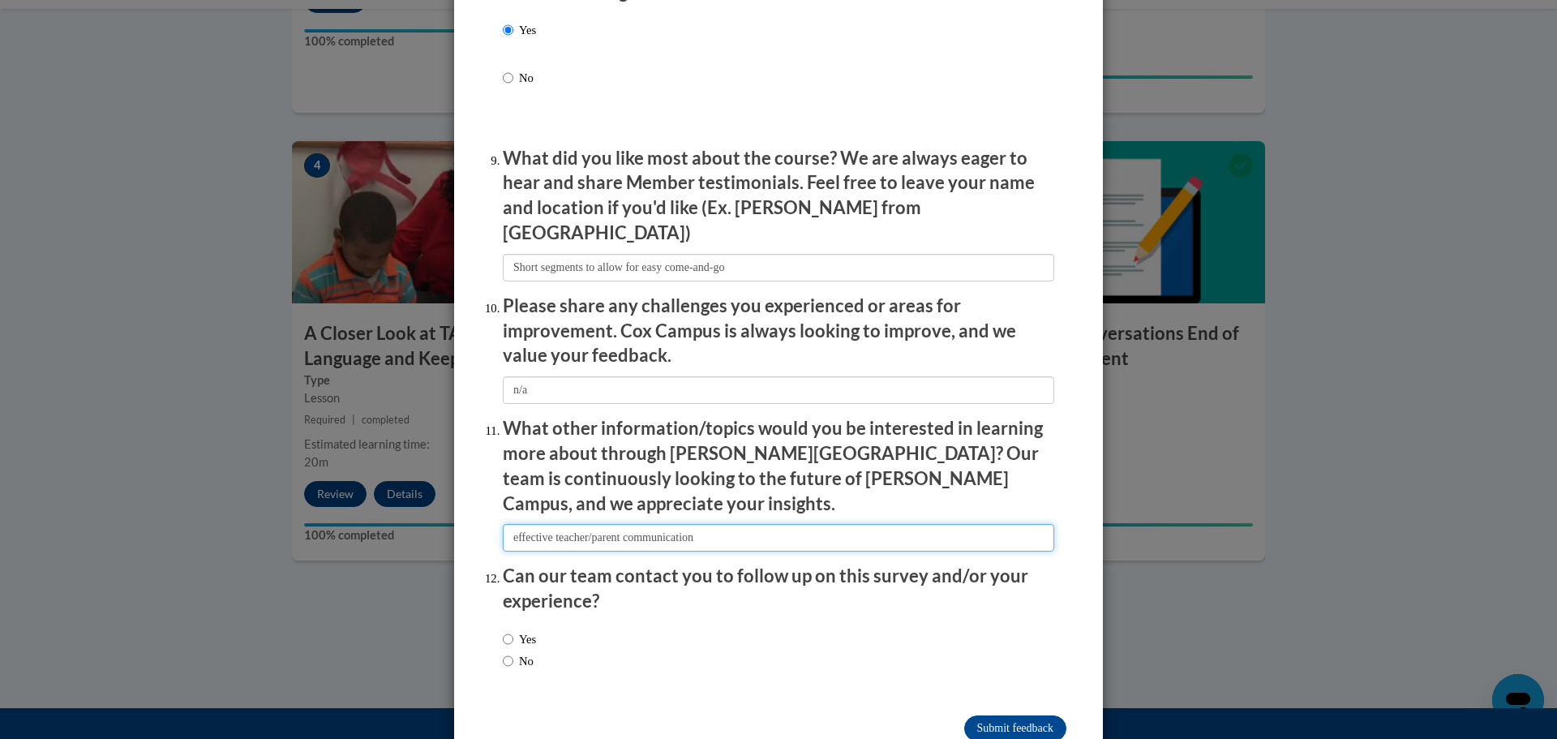
scroll to position [2631, 0]
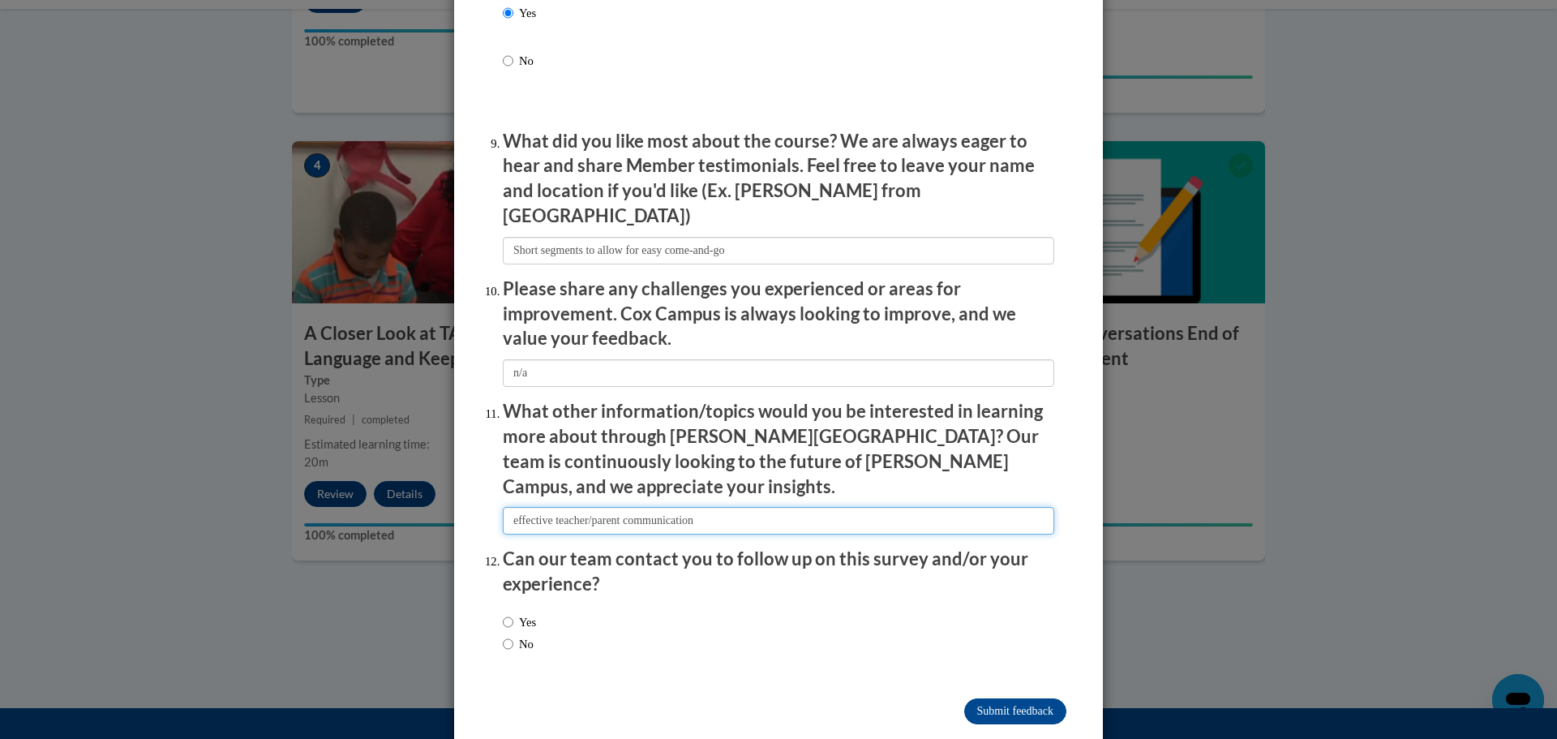
type input "effective teacher/parent communication"
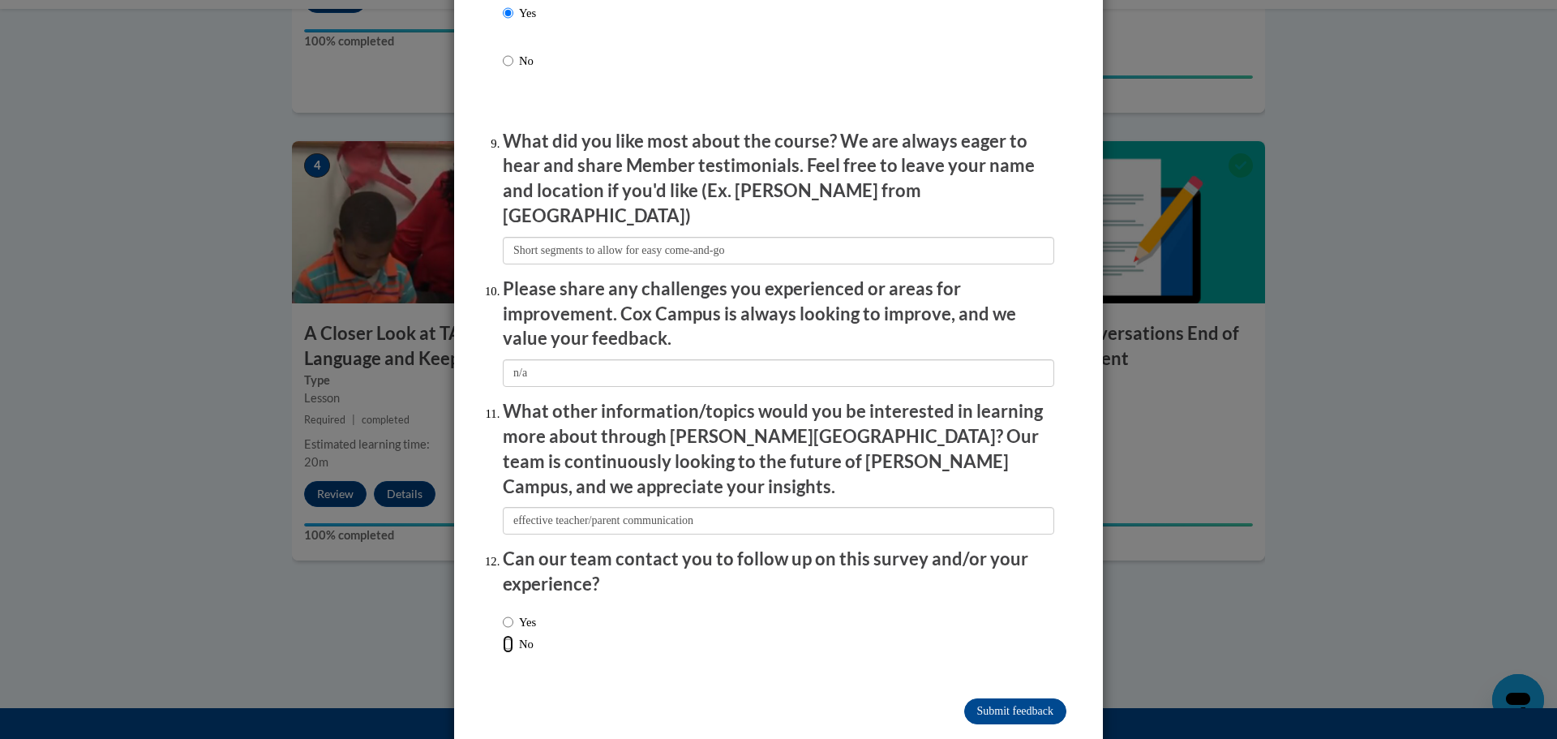
click at [503, 635] on input "No" at bounding box center [508, 644] width 11 height 18
radio input "true"
click at [995, 698] on input "Submit feedback" at bounding box center [1015, 711] width 102 height 26
